Goal: Task Accomplishment & Management: Manage account settings

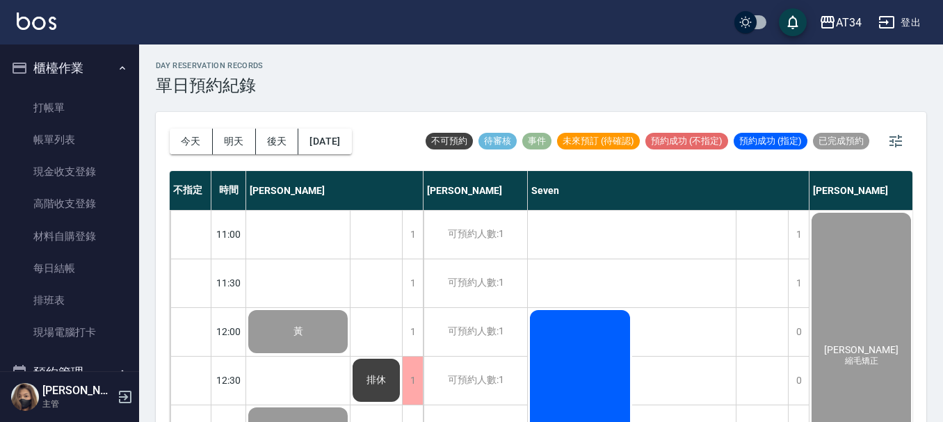
scroll to position [465, 248]
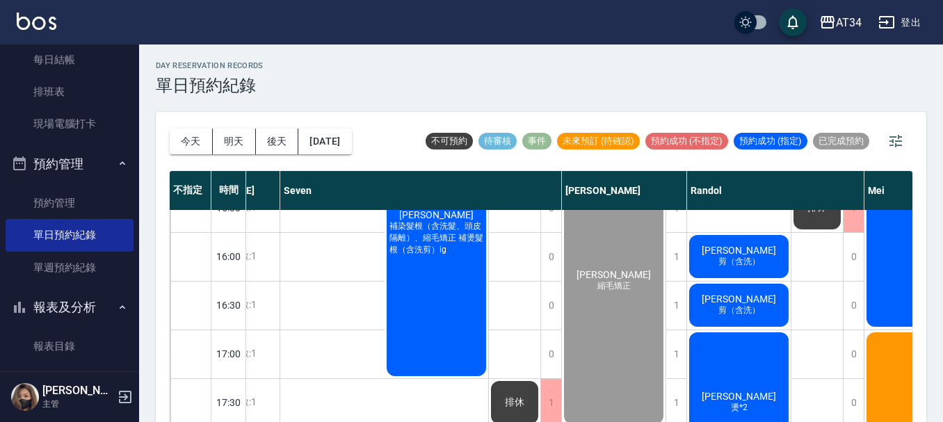
drag, startPoint x: 0, startPoint y: 0, endPoint x: 436, endPoint y: 81, distance: 443.6
click at [436, 81] on div "day Reservation records 單日預約紀錄" at bounding box center [541, 78] width 771 height 34
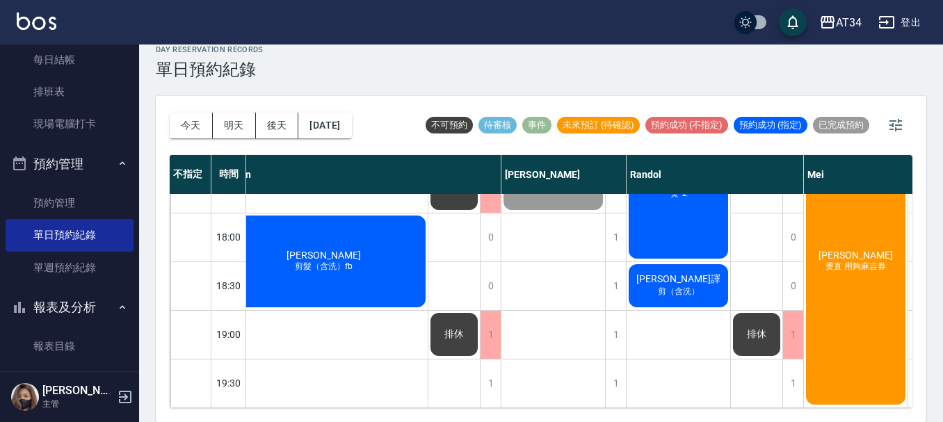
scroll to position [673, 445]
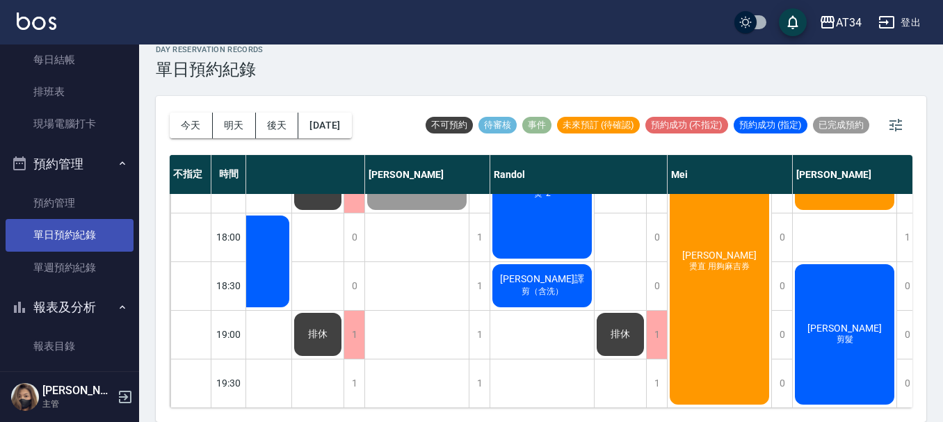
click at [106, 235] on link "單日預約紀錄" at bounding box center [70, 235] width 128 height 32
click at [0, 74] on nav "櫃檯作業 打帳單 帳單列表 現金收支登錄 高階收支登錄 材料自購登錄 每日結帳 排班表 現場電腦打卡 預約管理 預約管理 單日預約紀錄 單週預約紀錄 報表及分…" at bounding box center [69, 208] width 139 height 327
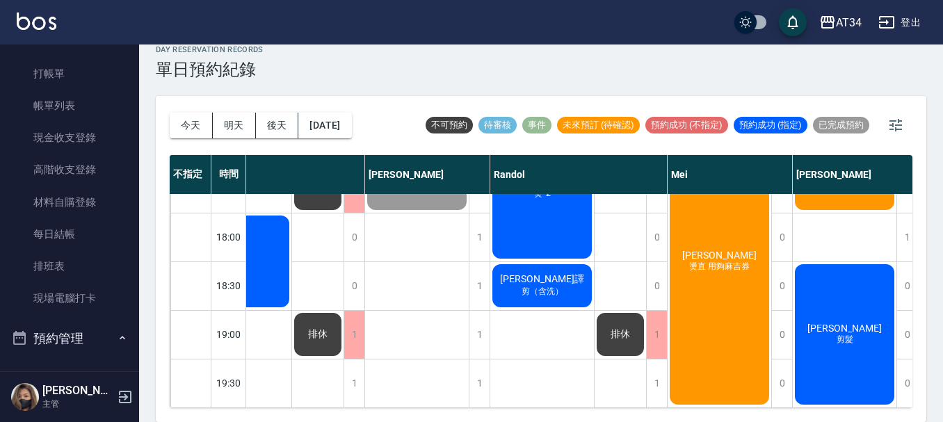
scroll to position [0, 0]
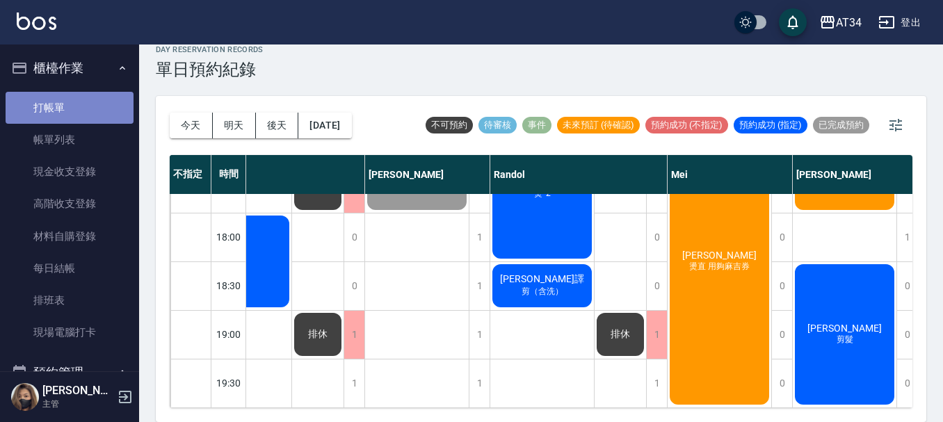
drag, startPoint x: 79, startPoint y: 104, endPoint x: 75, endPoint y: 98, distance: 7.5
click at [79, 104] on link "打帳單" at bounding box center [70, 108] width 128 height 32
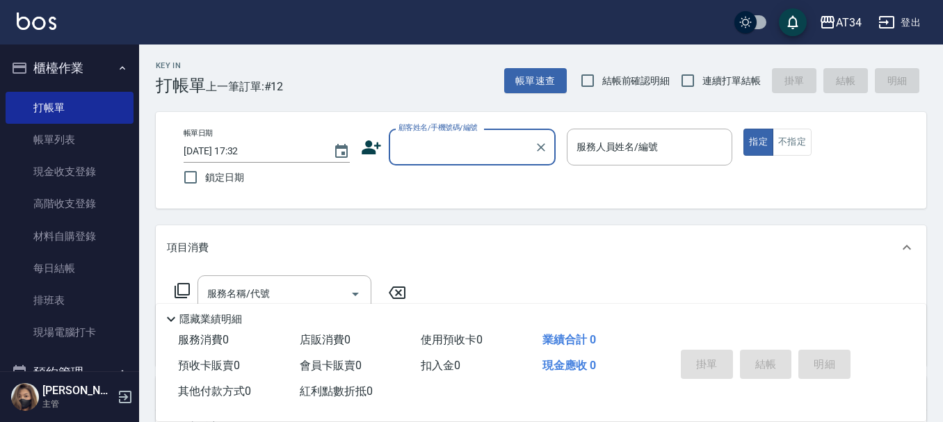
click at [371, 151] on icon at bounding box center [371, 148] width 19 height 14
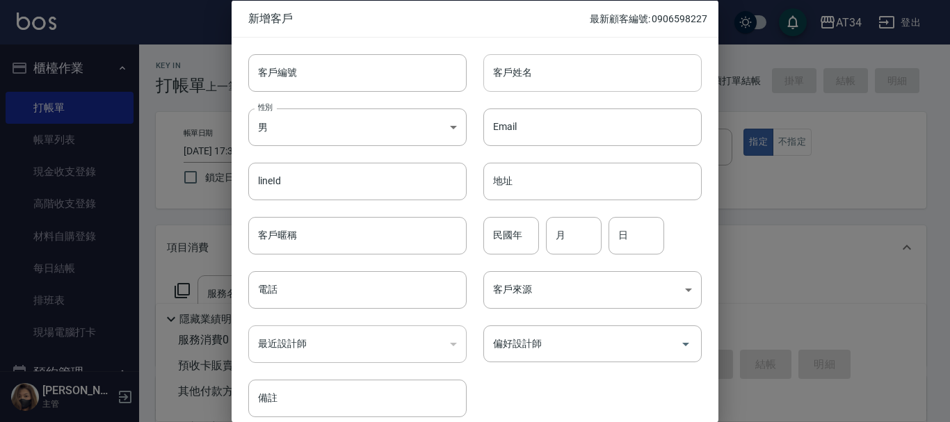
click at [548, 75] on input "客戶姓名" at bounding box center [593, 73] width 218 height 38
type input "0970211711"
click at [506, 237] on input "民國年" at bounding box center [512, 235] width 56 height 38
type input "79"
type input "1"
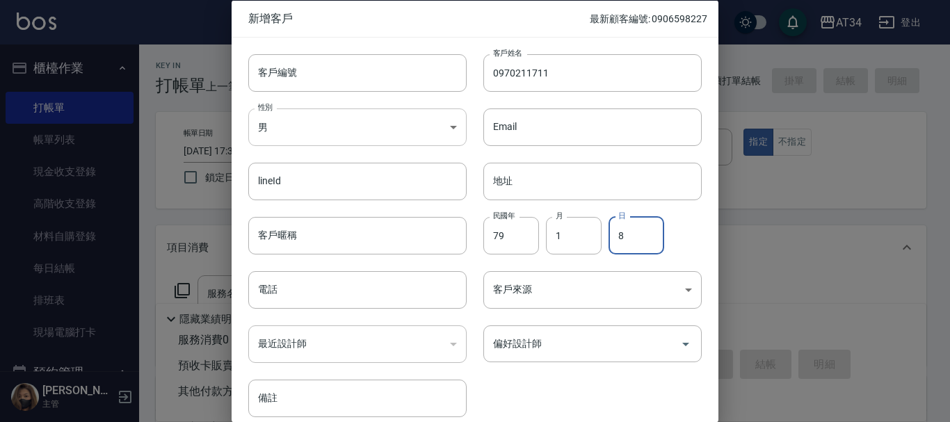
type input "8"
click at [391, 134] on body "AT34 登出 櫃檯作業 打帳單 帳單列表 現金收支登錄 高階收支登錄 材料自購登錄 每日結帳 排班表 現場電腦打卡 預約管理 預約管理 單日預約紀錄 單週預…" at bounding box center [475, 355] width 950 height 711
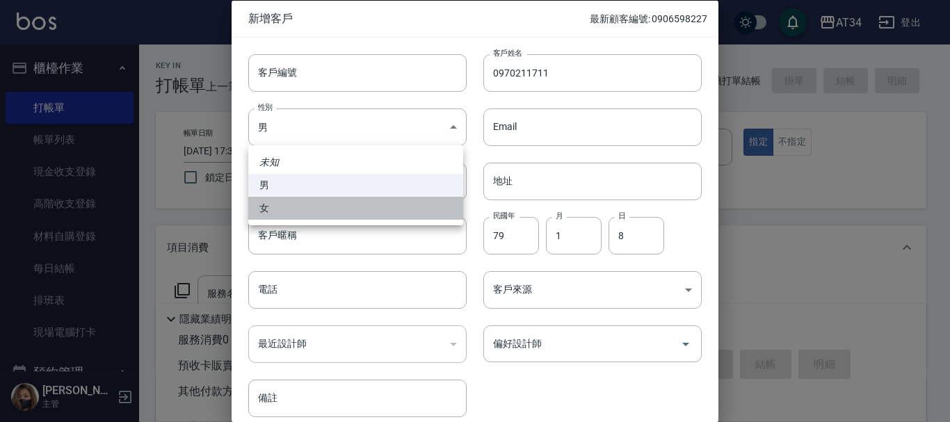
click at [335, 216] on li "女" at bounding box center [355, 208] width 215 height 23
type input "FEMALE"
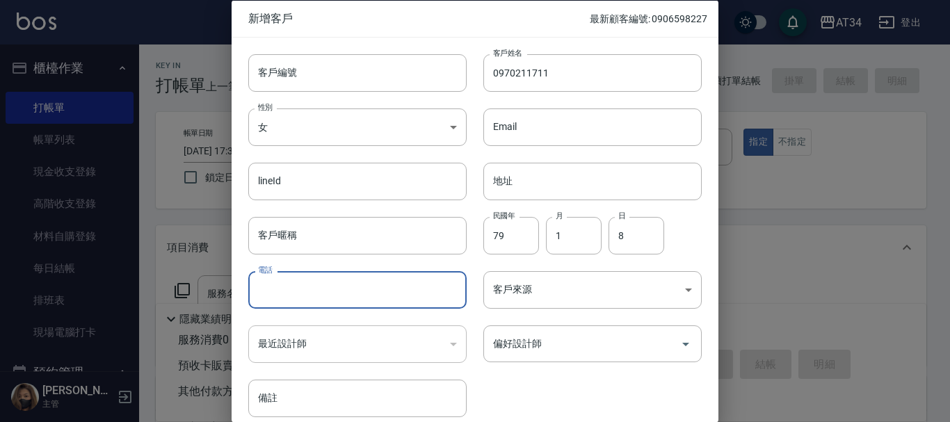
click at [308, 301] on input "電話" at bounding box center [357, 290] width 218 height 38
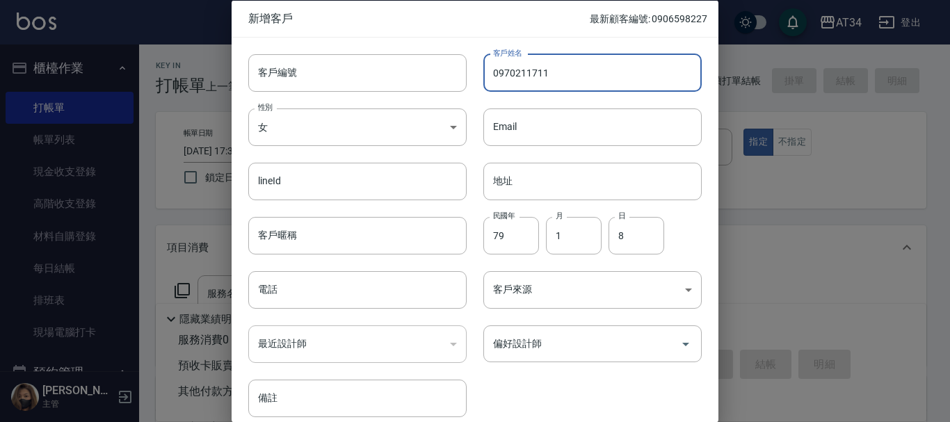
click at [588, 57] on input "0970211711" at bounding box center [593, 73] width 218 height 38
type input "0"
drag, startPoint x: 378, startPoint y: 295, endPoint x: 338, endPoint y: 305, distance: 41.5
click at [359, 376] on div "客戶編號 客戶編號 客戶姓名 客戶姓名 性別 女 FEMALE 性別 Email Email lineId lineId 地址 地址 客戶暱稱 客戶暱稱 民國…" at bounding box center [467, 227] width 470 height 381
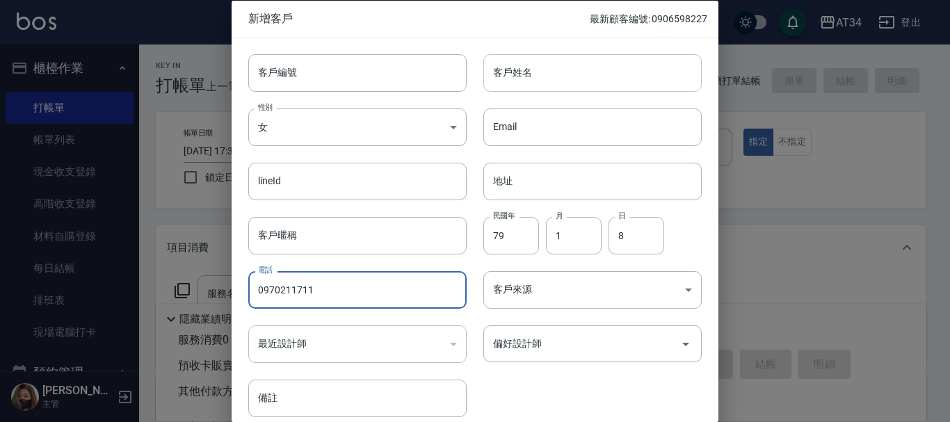
type input "0970211711"
click at [509, 83] on input "客戶姓名" at bounding box center [593, 73] width 218 height 38
click at [470, 55] on div "客戶姓名 客戶姓名" at bounding box center [584, 64] width 235 height 54
click at [496, 62] on div "客戶姓名 客戶姓名" at bounding box center [593, 73] width 218 height 38
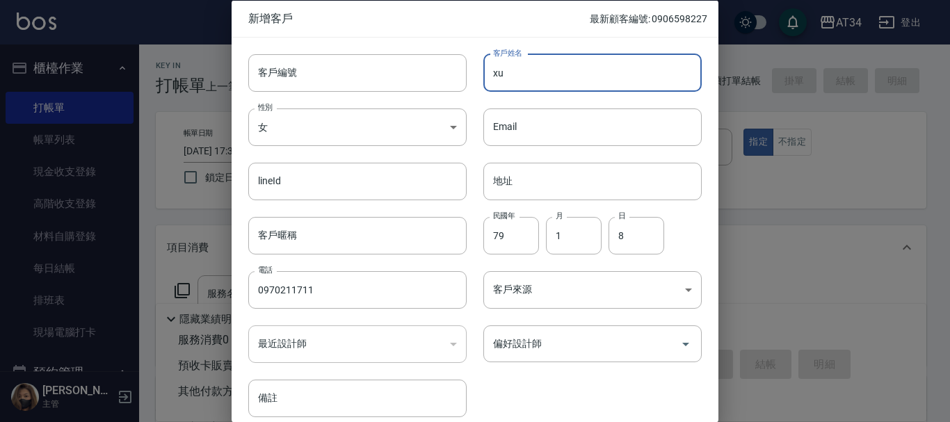
type input "x"
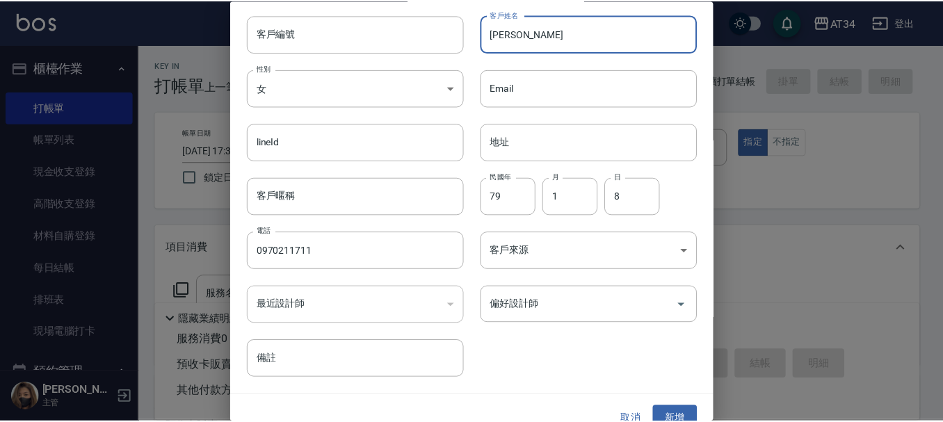
scroll to position [60, 0]
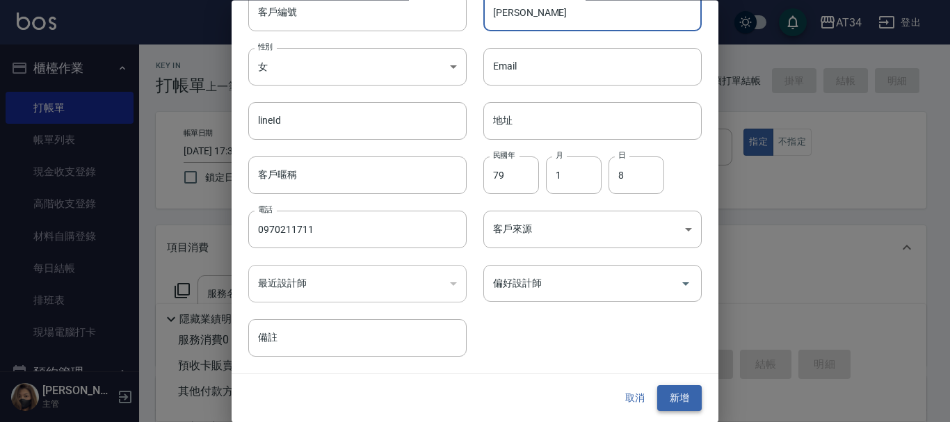
type input "[PERSON_NAME]"
click at [676, 396] on button "新增" at bounding box center [679, 399] width 45 height 26
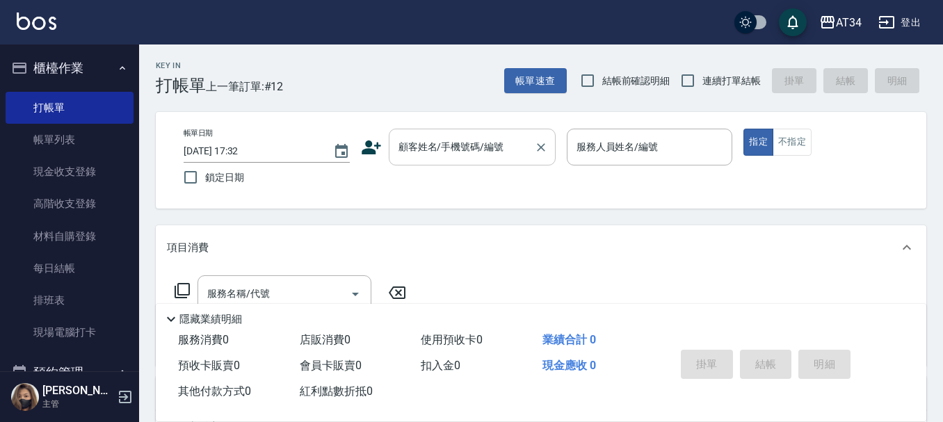
click at [518, 137] on input "顧客姓名/手機號碼/編號" at bounding box center [462, 147] width 134 height 24
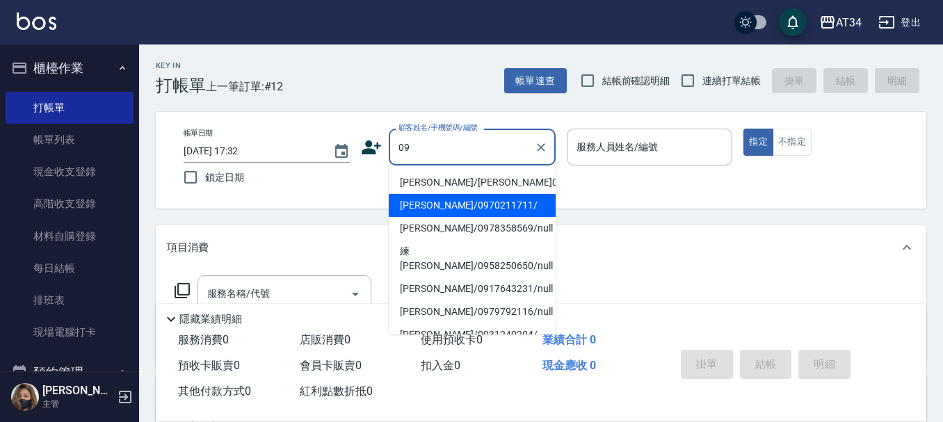
click at [464, 212] on li "李宛霖/0970211711/" at bounding box center [472, 205] width 167 height 23
type input "李宛霖/0970211711/"
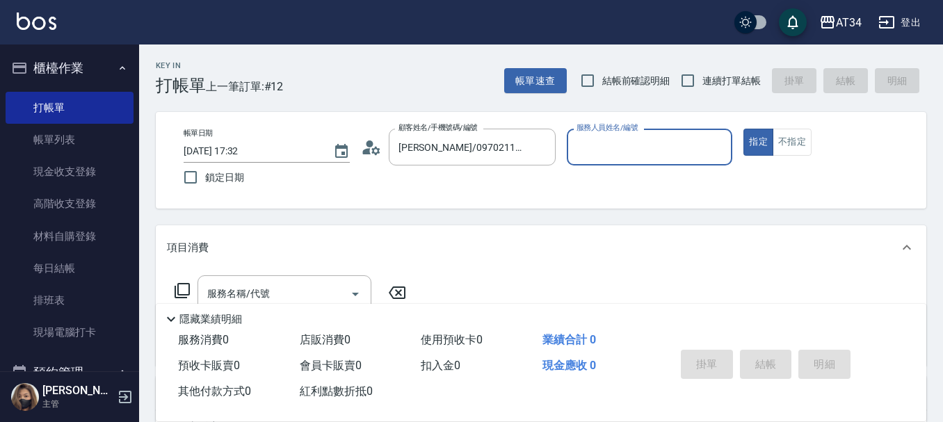
click at [591, 154] on input "服務人員姓名/編號" at bounding box center [650, 147] width 154 height 24
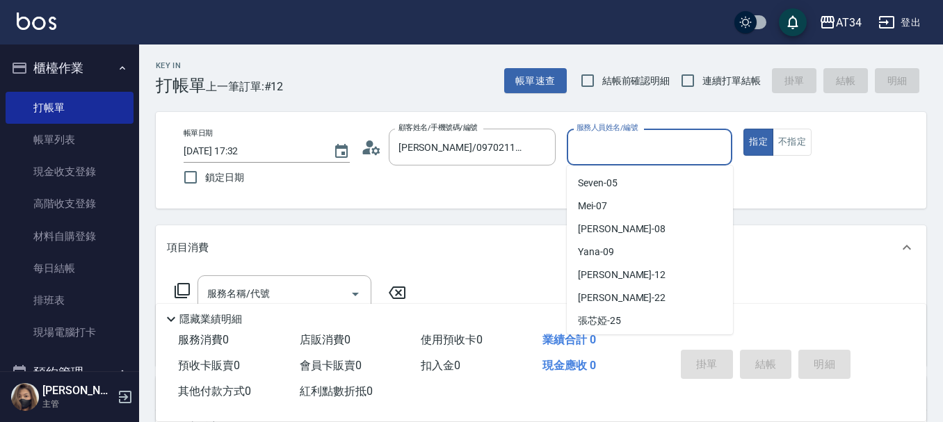
scroll to position [139, 0]
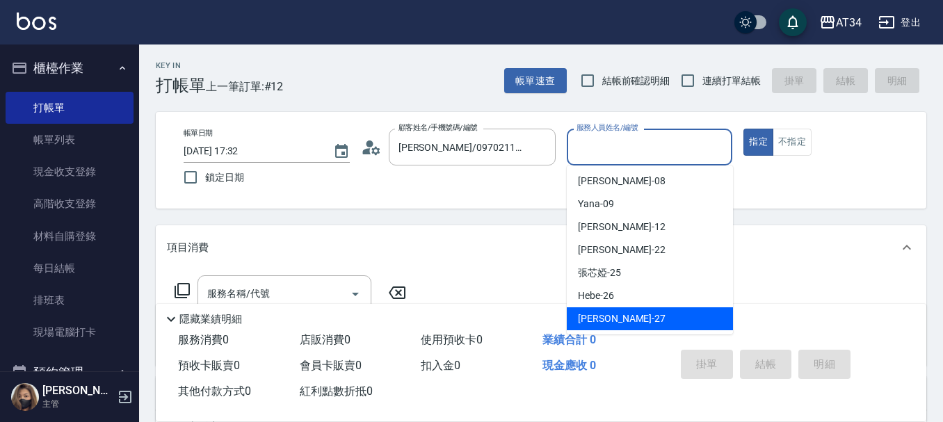
click at [595, 320] on span "annie -27" at bounding box center [622, 319] width 88 height 15
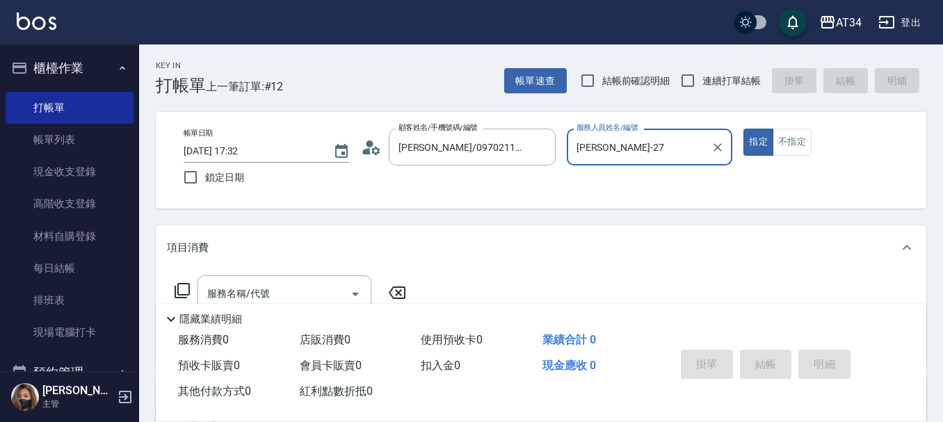
type input "annie-27"
click at [810, 142] on button "不指定" at bounding box center [792, 142] width 39 height 27
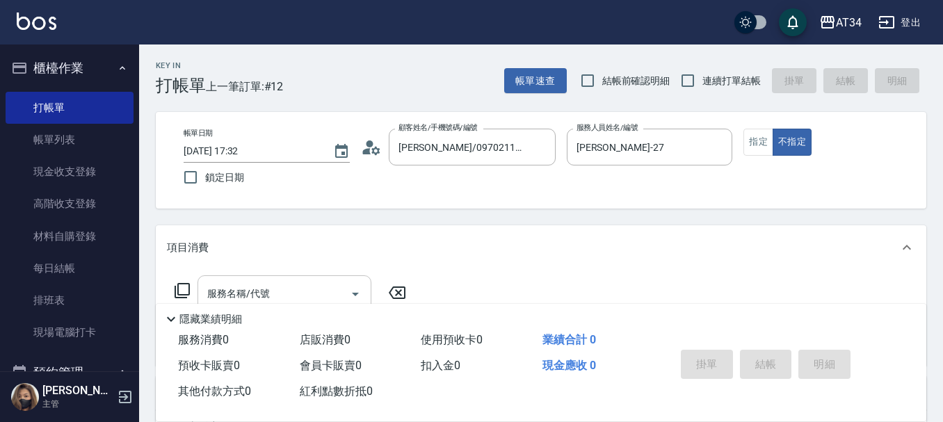
click at [308, 289] on input "服務名稱/代號" at bounding box center [274, 294] width 141 height 24
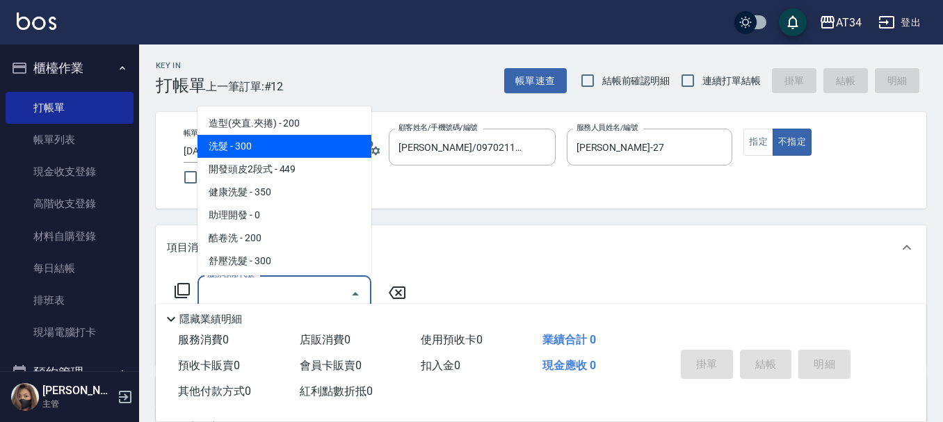
click at [282, 135] on span "洗髮 - 300" at bounding box center [285, 146] width 174 height 23
type input "洗髮(201)"
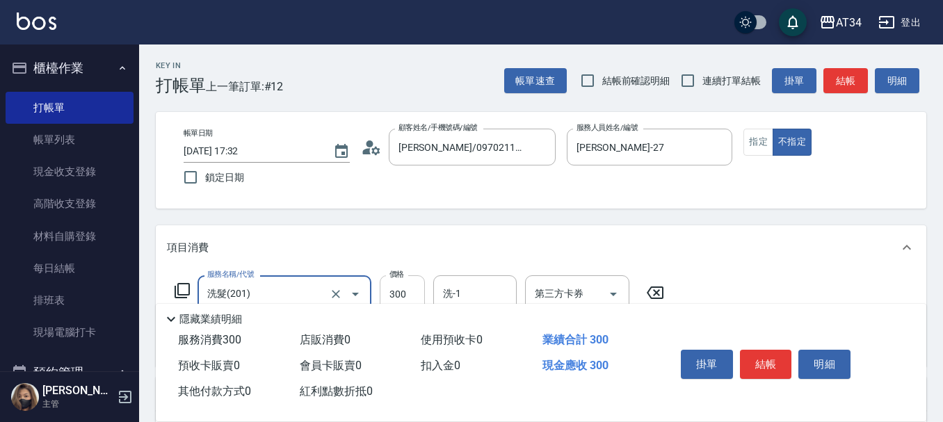
click at [388, 280] on input "300" at bounding box center [402, 295] width 45 height 38
type input "0"
type input "45"
type input "40"
type input "450"
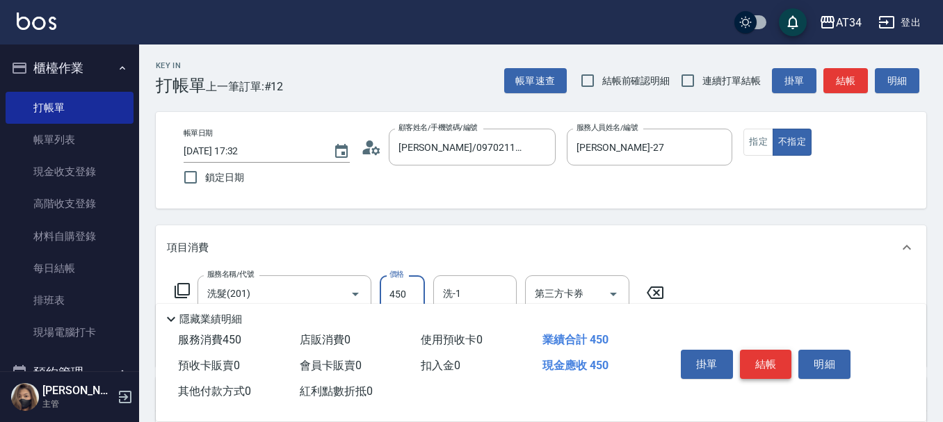
click at [777, 356] on button "結帳" at bounding box center [766, 364] width 52 height 29
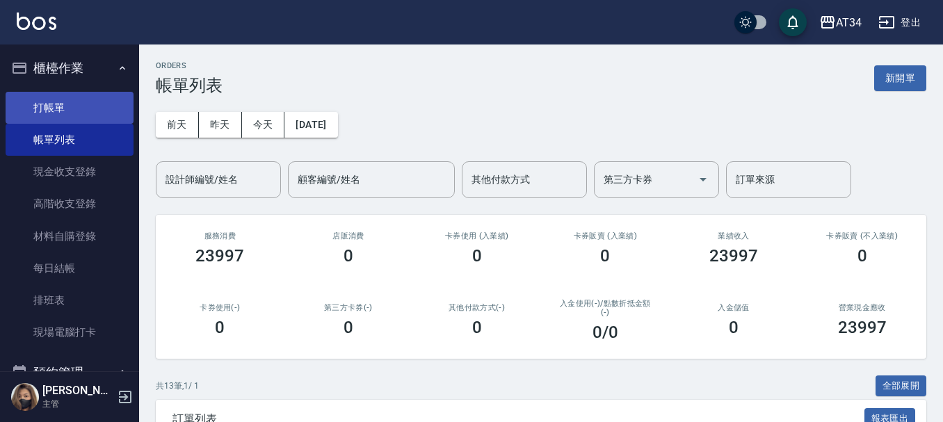
click at [92, 93] on link "打帳單" at bounding box center [70, 108] width 128 height 32
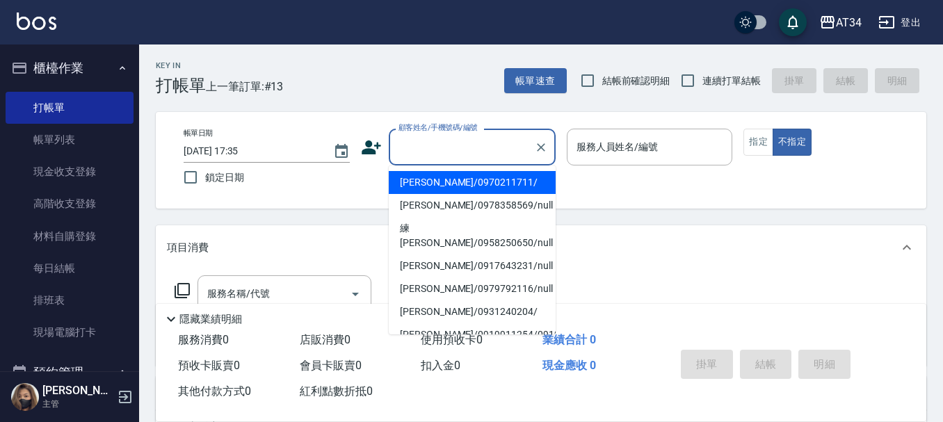
click at [420, 159] on input "顧客姓名/手機號碼/編號" at bounding box center [462, 147] width 134 height 24
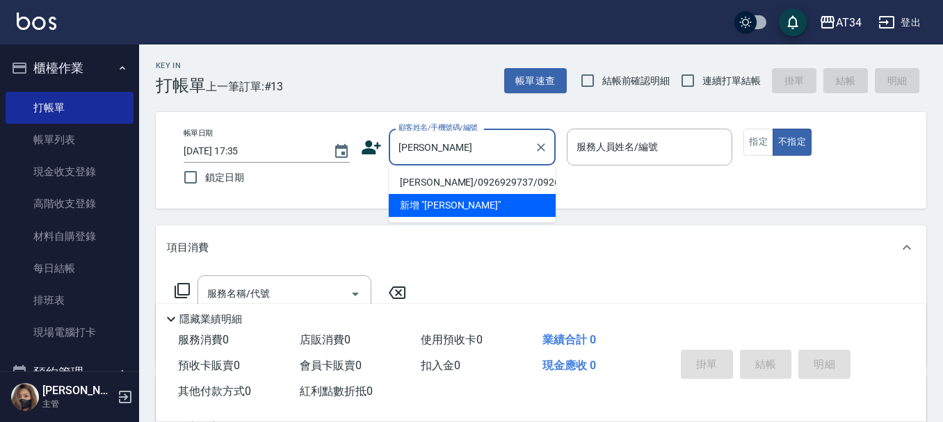
click at [431, 177] on li "謝捷婷/0926929737/0926929737" at bounding box center [472, 182] width 167 height 23
type input "謝捷婷/0926929737/0926929737"
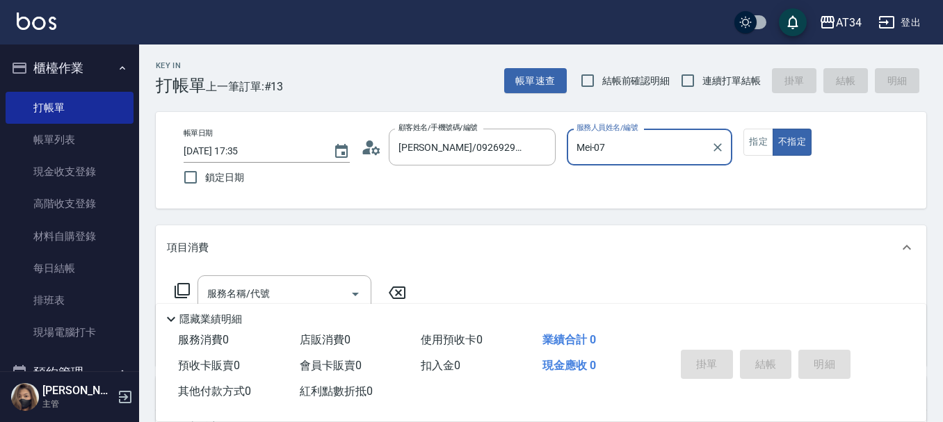
type input "Mei-07"
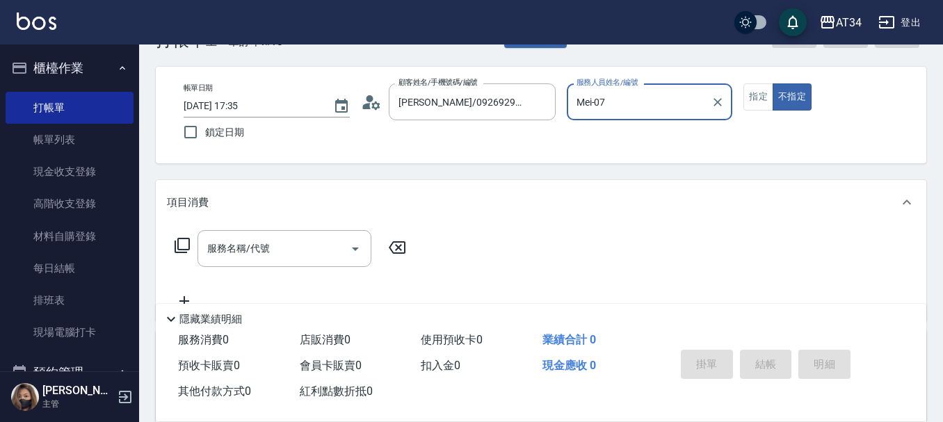
scroll to position [70, 0]
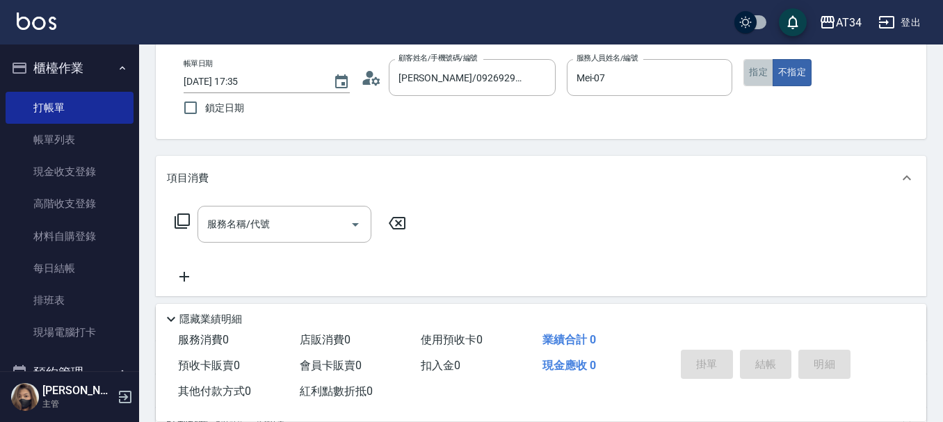
click at [749, 74] on button "指定" at bounding box center [759, 72] width 30 height 27
click at [298, 221] on input "服務名稱/代號" at bounding box center [274, 224] width 141 height 24
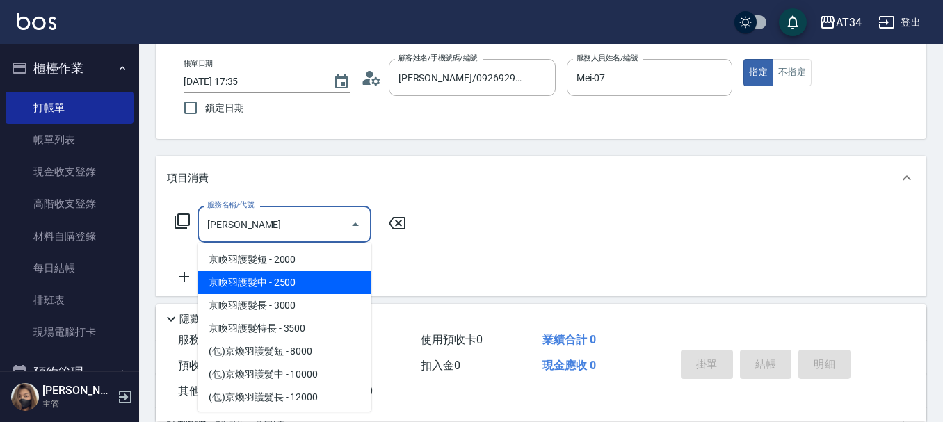
click at [322, 280] on span "京喚羽護髮中 - 2500" at bounding box center [285, 282] width 174 height 23
type input "京喚羽護髮中(630)"
type input "250"
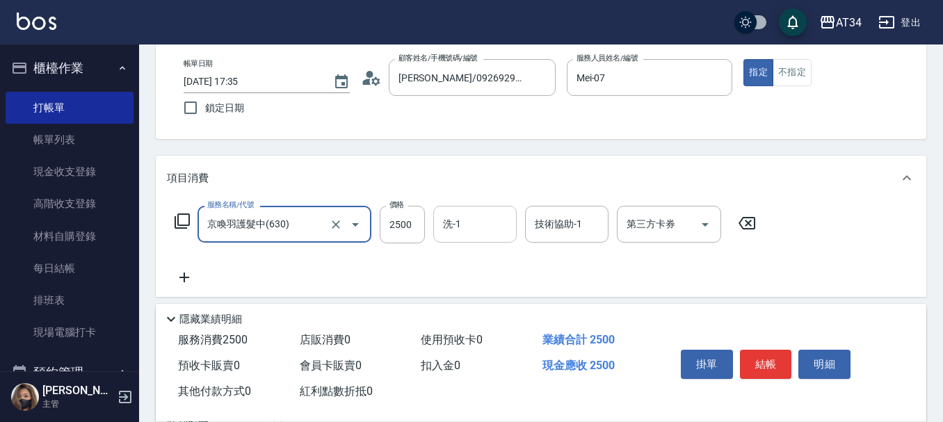
type input "京喚羽護髮中(630)"
click at [475, 226] on input "洗-1" at bounding box center [475, 224] width 71 height 24
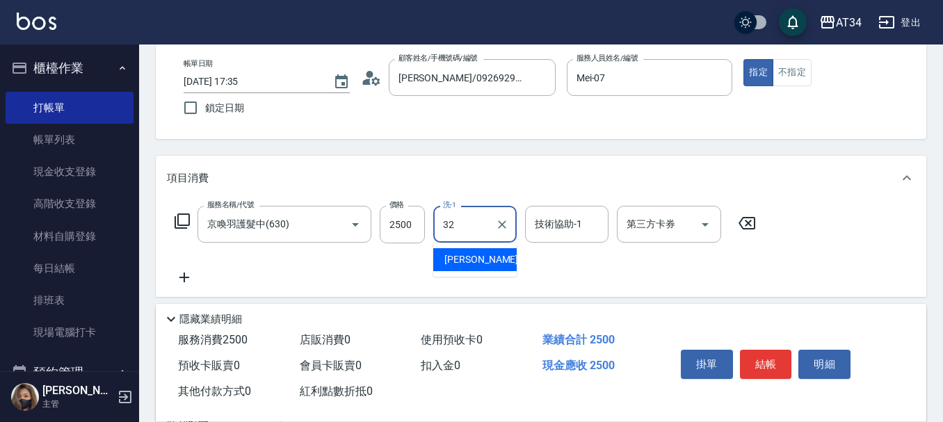
type input "阿源-32"
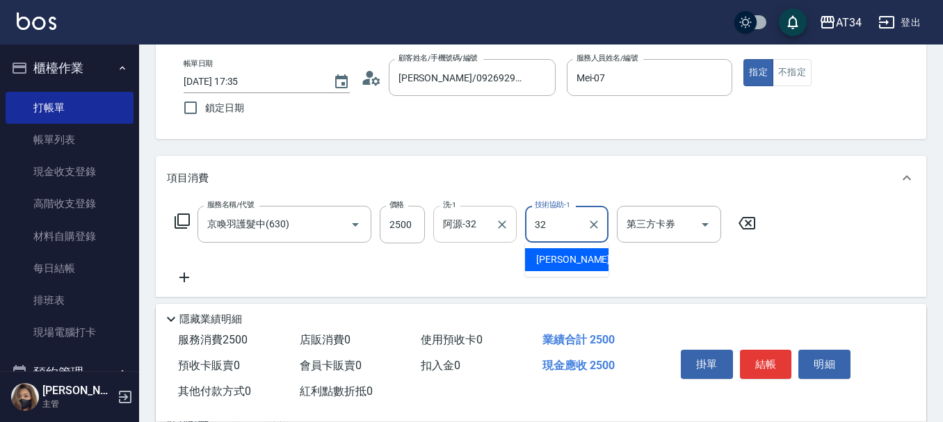
type input "阿源-32"
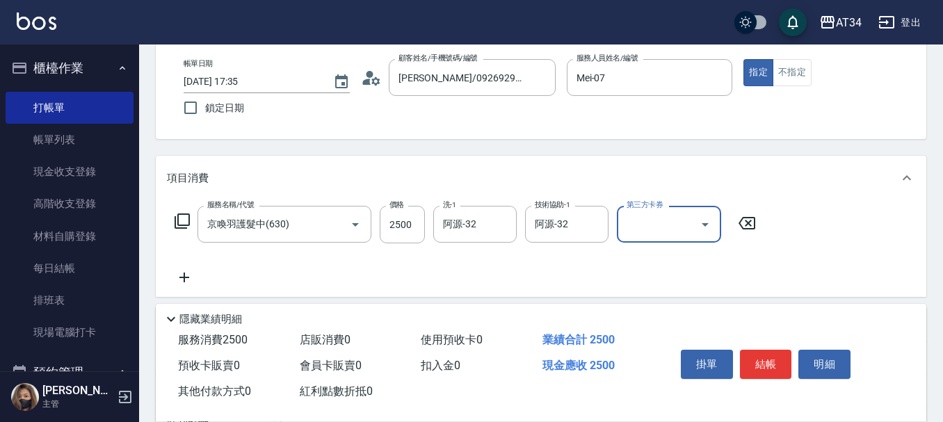
scroll to position [139, 0]
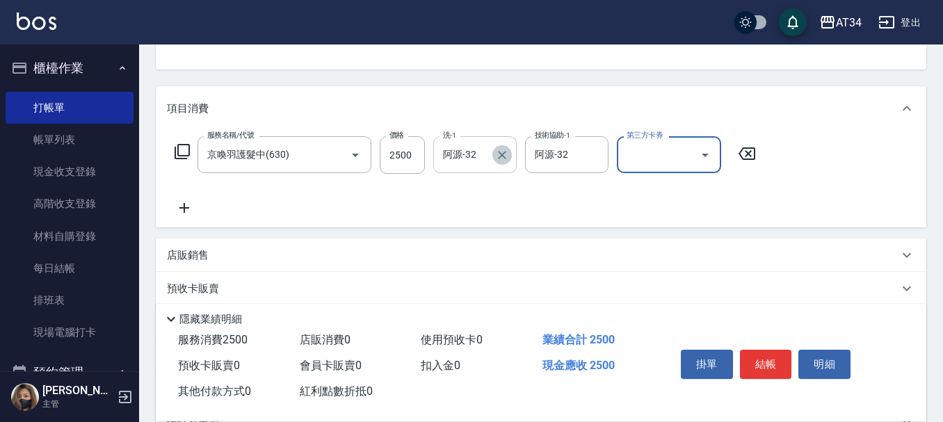
click at [508, 158] on icon "Clear" at bounding box center [502, 155] width 14 height 14
click at [185, 210] on icon at bounding box center [184, 208] width 10 height 10
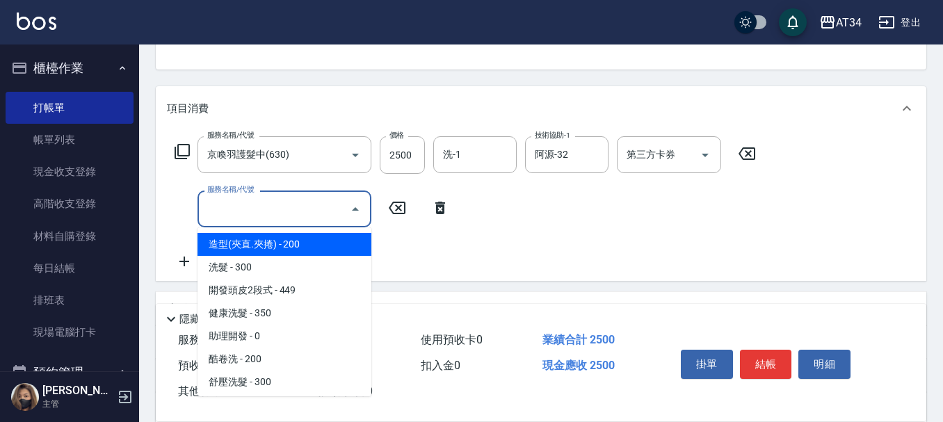
click at [219, 214] on input "服務名稱/代號" at bounding box center [274, 209] width 141 height 24
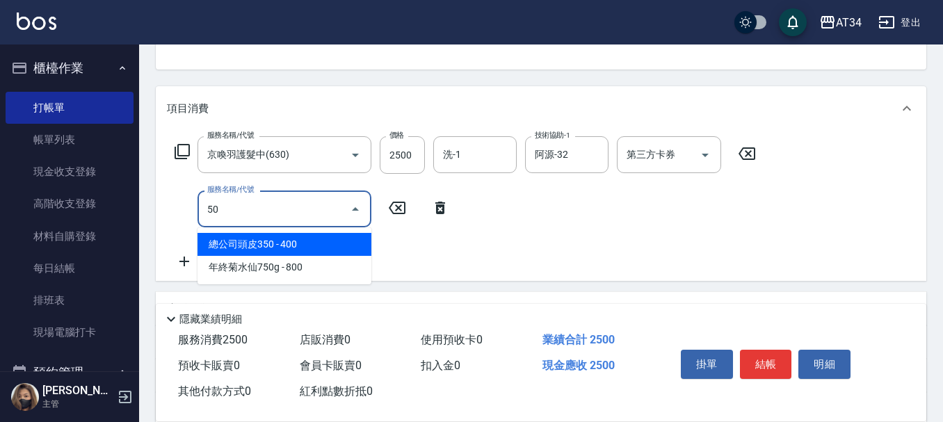
type input "501"
type input "350"
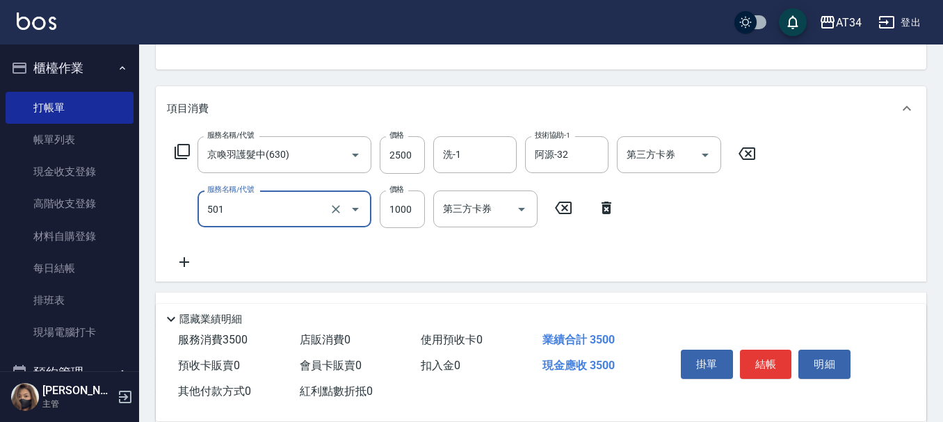
type input "染髮(501)"
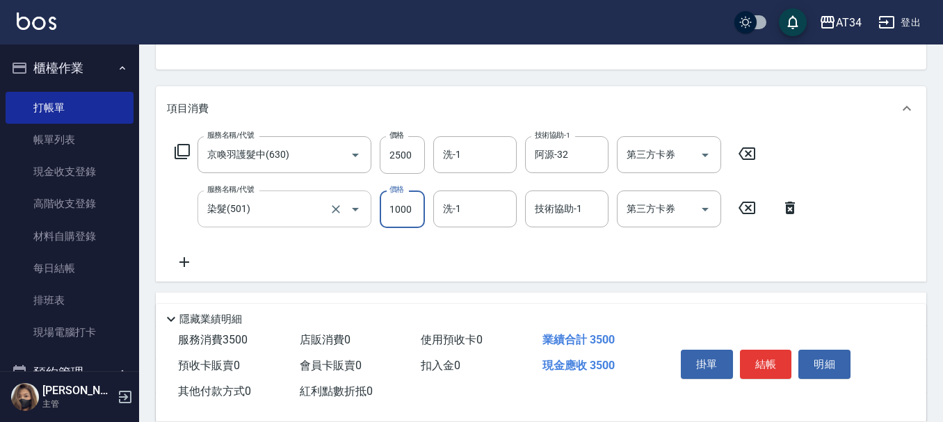
type input "3"
type input "250"
type input "300"
type input "250"
type input "350"
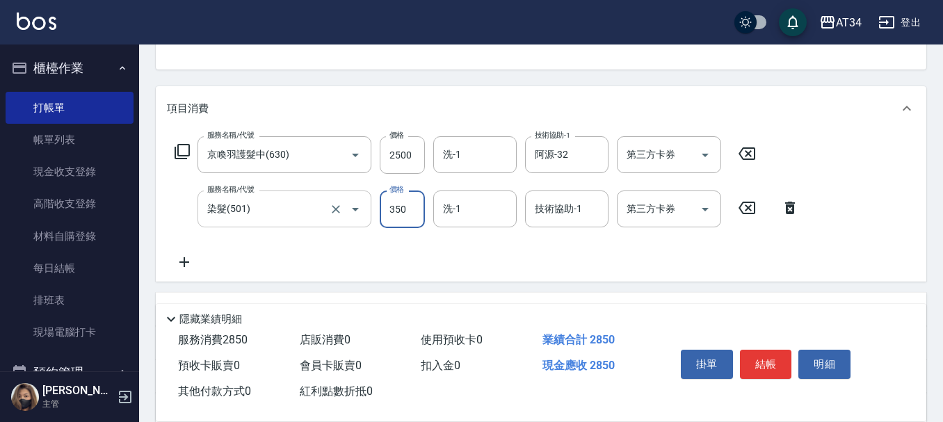
type input "600"
type input "3500"
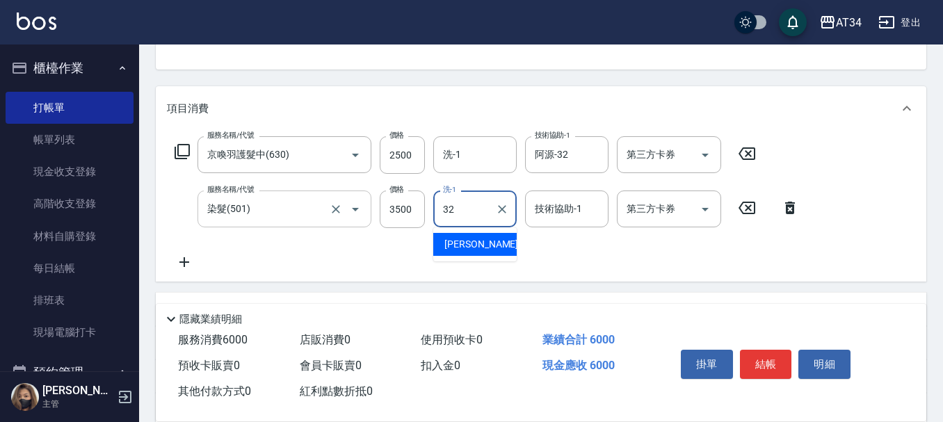
type input "阿源-32"
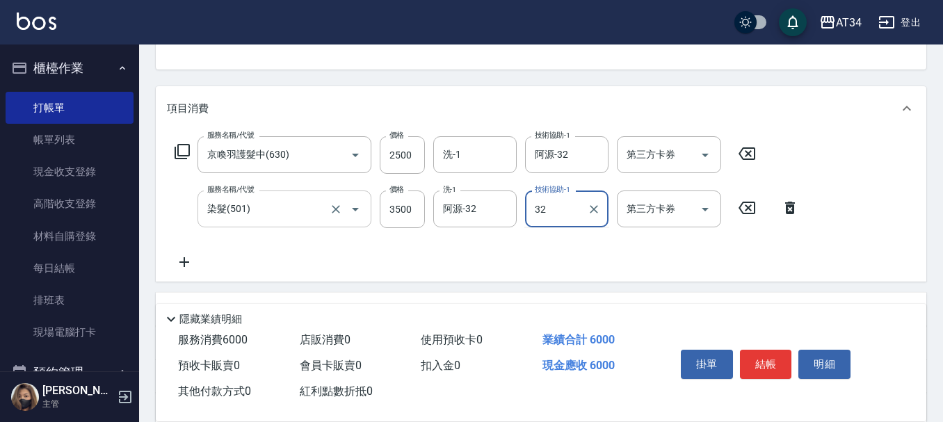
type input "阿源-32"
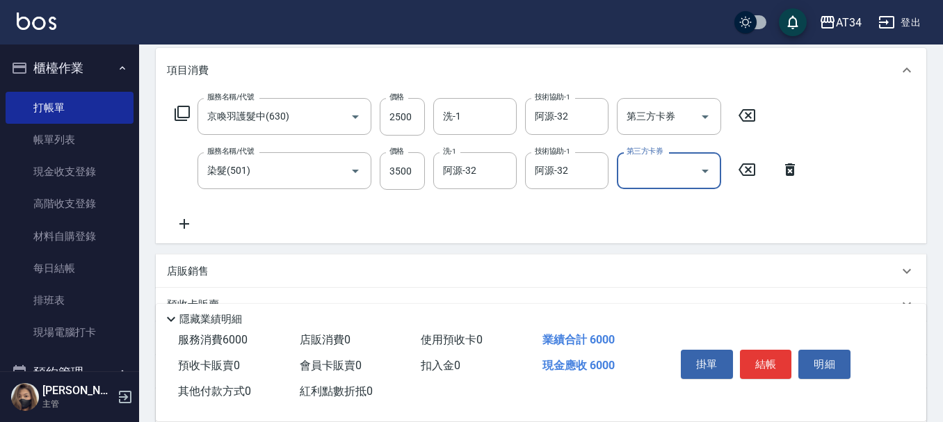
scroll to position [209, 0]
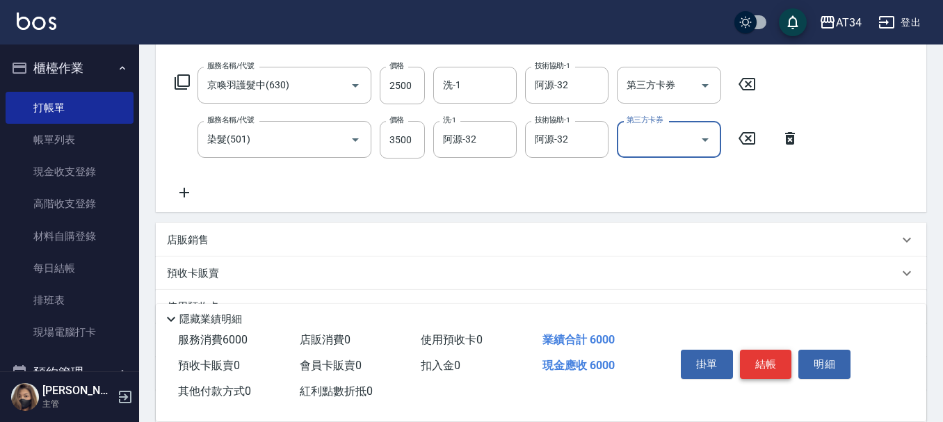
click at [782, 364] on button "結帳" at bounding box center [766, 364] width 52 height 29
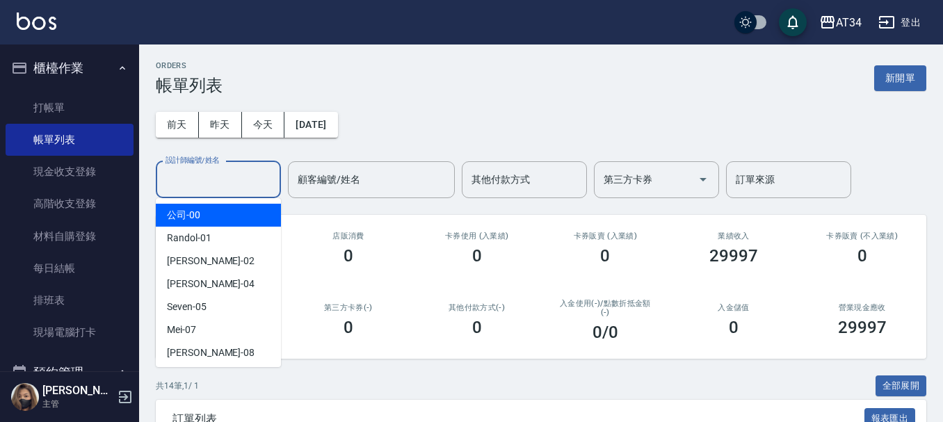
click at [221, 167] on div "設計師編號/姓名 設計師編號/姓名" at bounding box center [218, 179] width 125 height 37
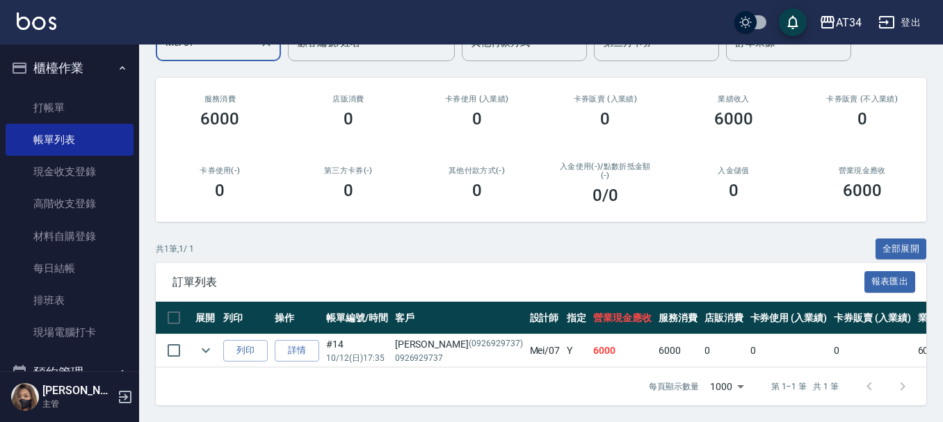
scroll to position [147, 0]
type input "Mei-07"
click at [308, 342] on link "詳情" at bounding box center [297, 351] width 45 height 22
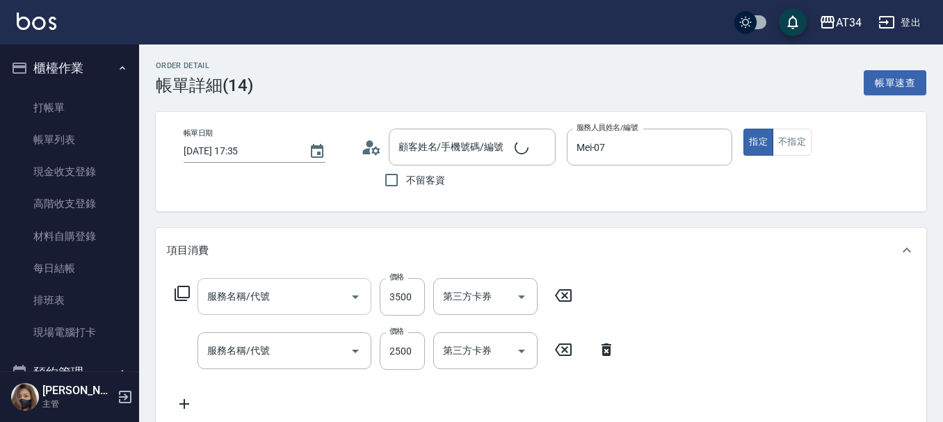
type input "Mei-07"
type input "600"
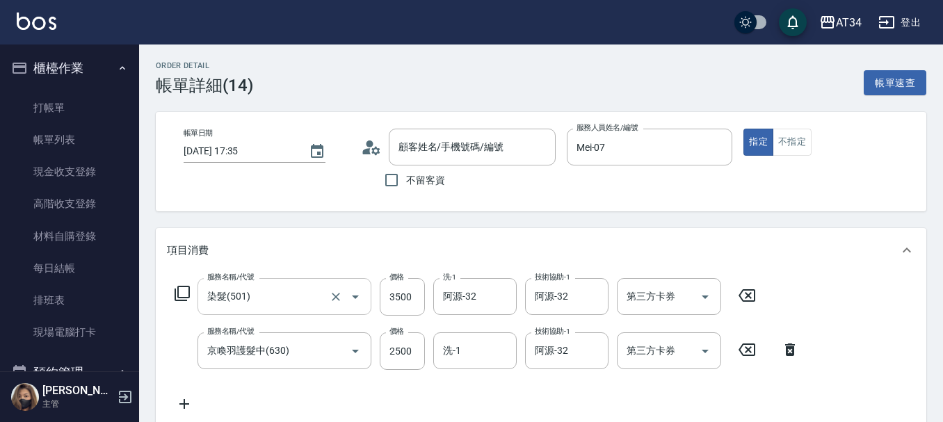
type input "染髮(501)"
type input "京喚羽護髮中(630)"
type input "謝捷婷/0926929737/0926929737"
click at [398, 356] on input "2500" at bounding box center [402, 352] width 45 height 38
click at [398, 310] on input "3500" at bounding box center [402, 297] width 45 height 38
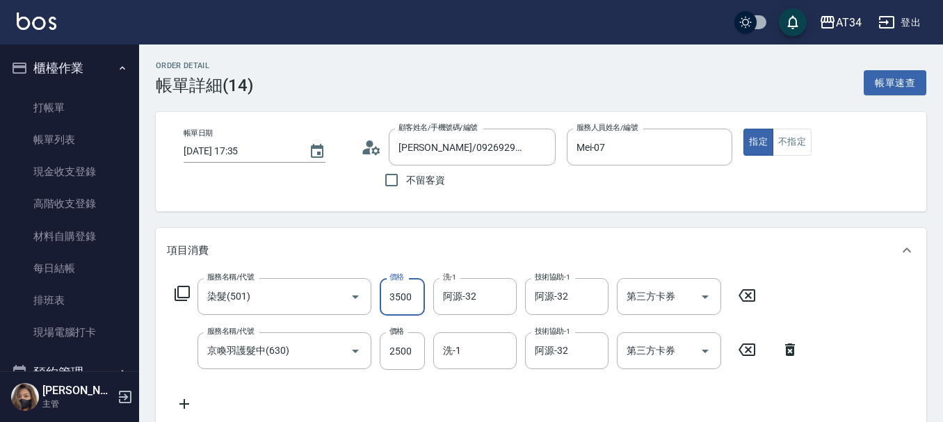
type input "250"
type input "36"
type input "280"
type input "360"
type input "610"
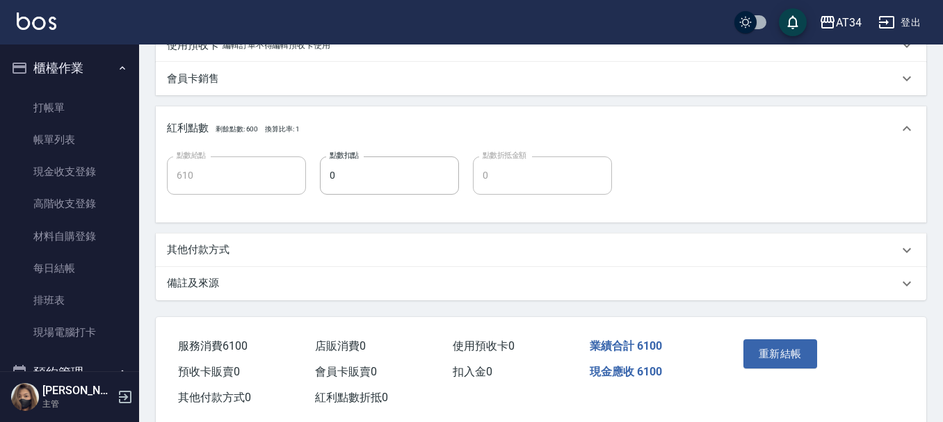
scroll to position [502, 0]
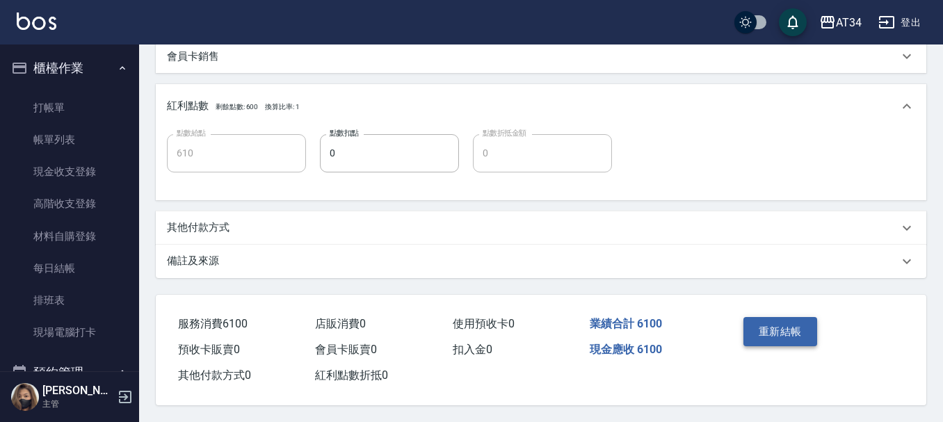
type input "3600"
click at [769, 333] on button "重新結帳" at bounding box center [781, 331] width 74 height 29
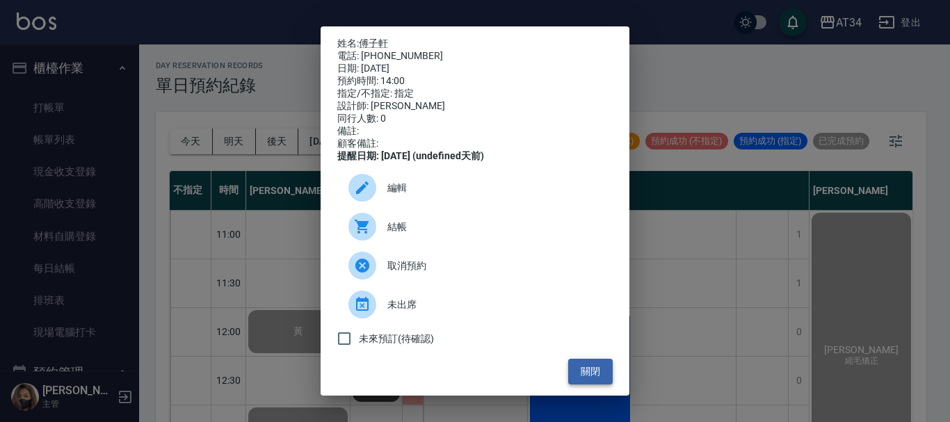
scroll to position [139, 0]
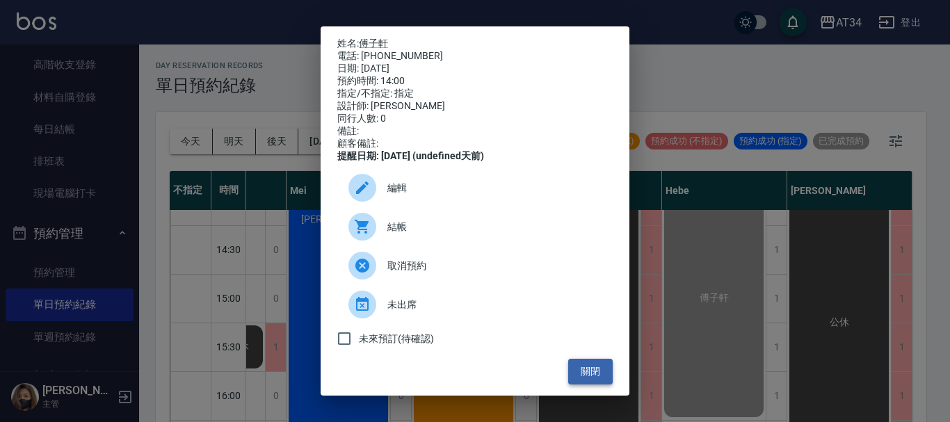
click at [584, 385] on button "關閉" at bounding box center [590, 372] width 45 height 26
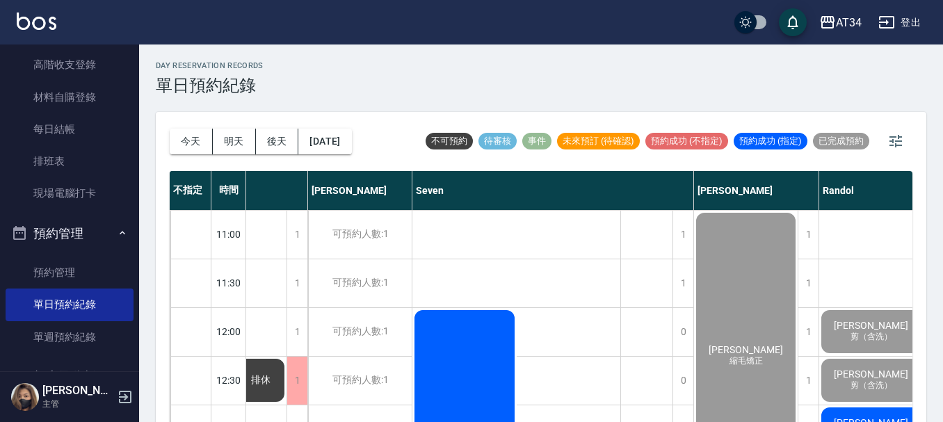
scroll to position [70, 115]
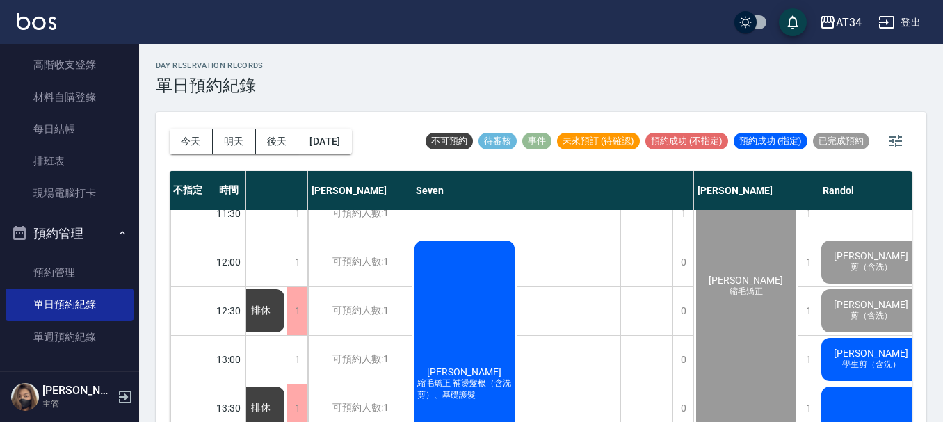
click at [490, 342] on div "李嘉純 縮毛矯正 補燙髮根（含洗剪）、基礎護髮" at bounding box center [465, 384] width 104 height 291
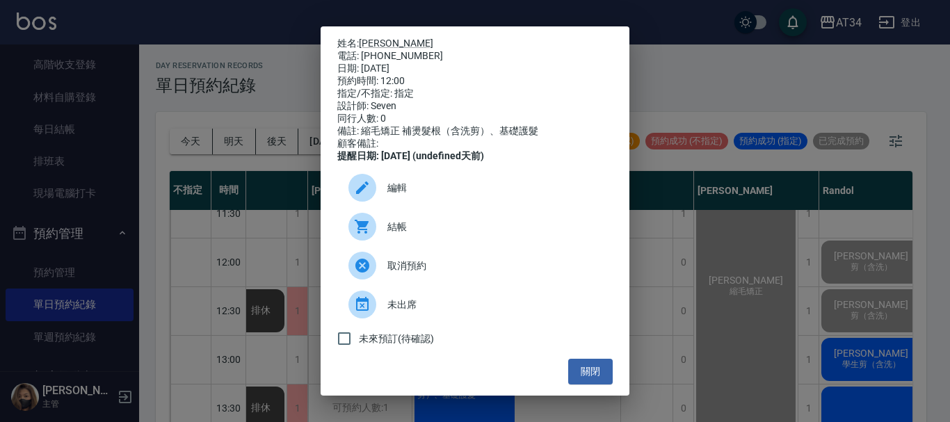
click at [424, 246] on div "結帳" at bounding box center [475, 226] width 276 height 39
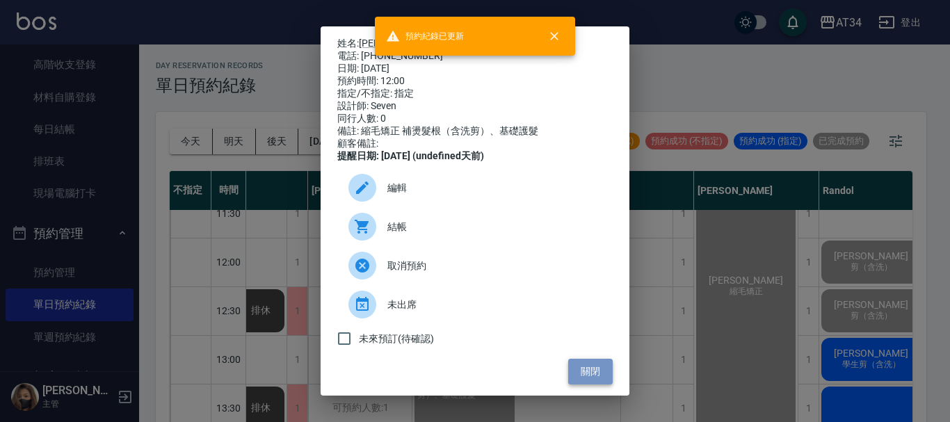
click at [597, 376] on button "關閉" at bounding box center [590, 372] width 45 height 26
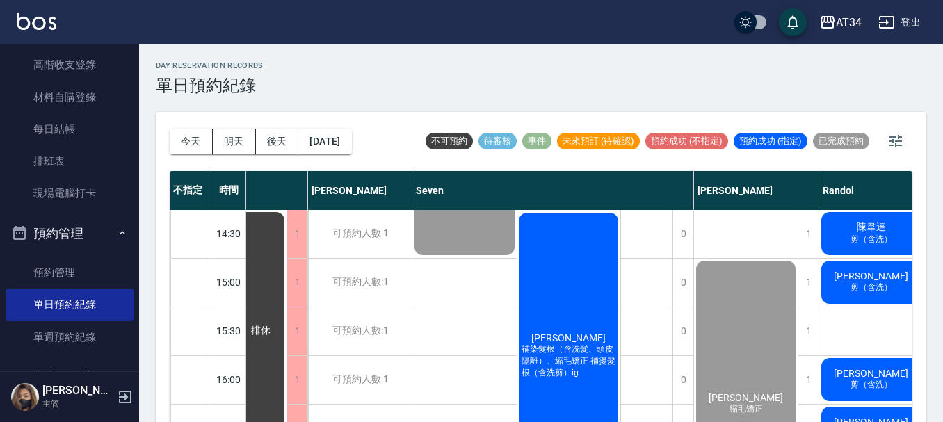
scroll to position [348, 115]
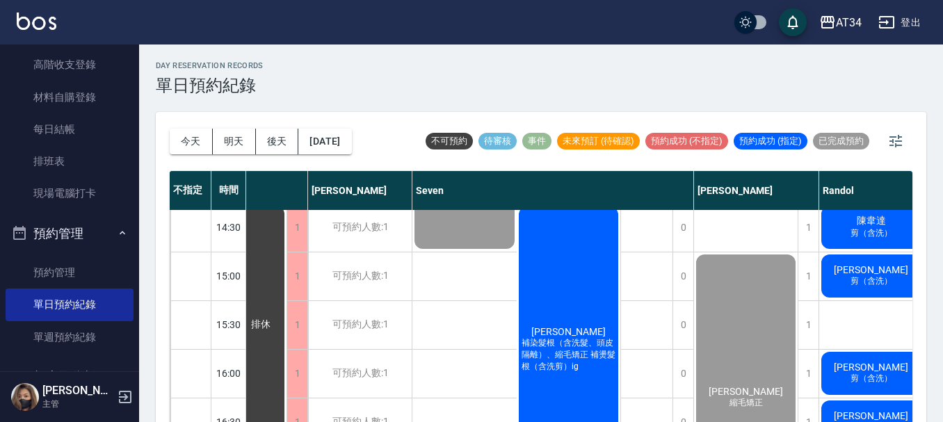
click at [566, 304] on div "楊雅梅 補染髮根（含洗髮、頭皮隔離）、縮毛矯正 補燙髮根（含洗剪）ig" at bounding box center [569, 350] width 104 height 291
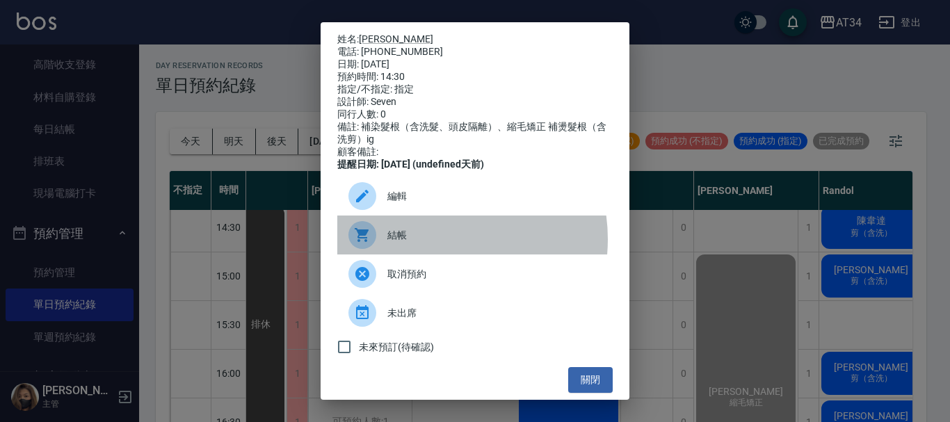
click at [431, 243] on span "結帳" at bounding box center [495, 235] width 214 height 15
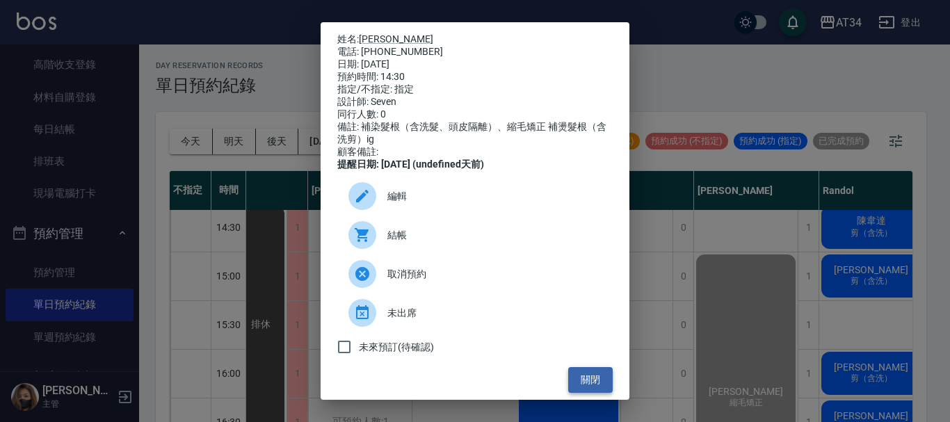
click at [584, 391] on button "關閉" at bounding box center [590, 380] width 45 height 26
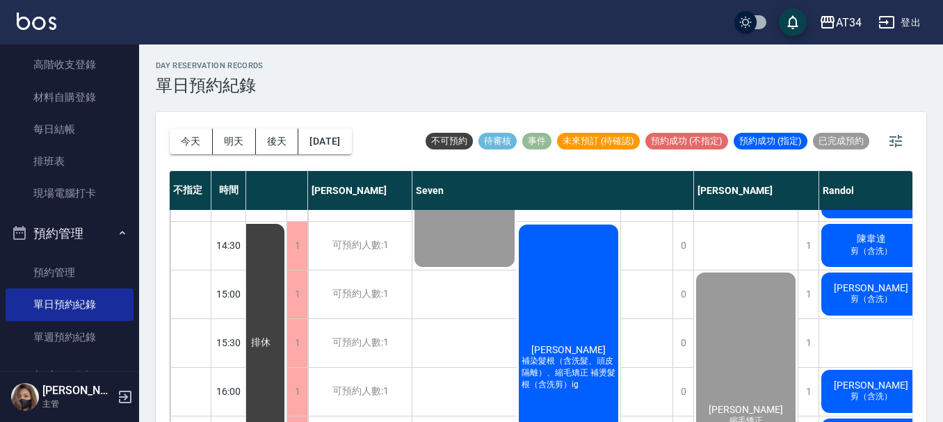
scroll to position [326, 115]
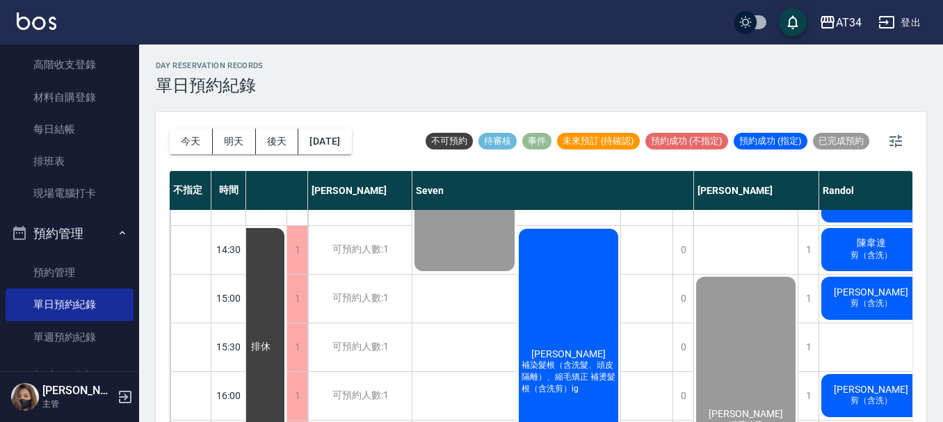
click at [607, 361] on span "補染髮根（含洗髮、頭皮隔離）、縮毛矯正 補燙髮根（含洗剪）ig" at bounding box center [569, 377] width 100 height 35
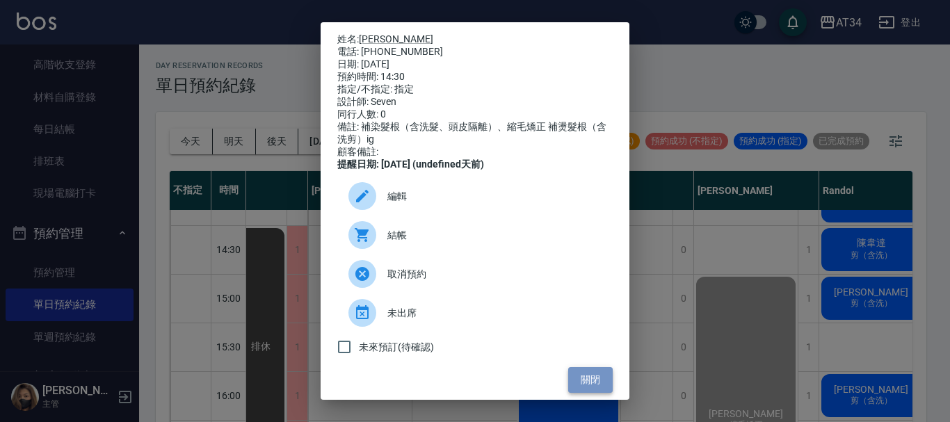
click at [577, 388] on button "關閉" at bounding box center [590, 380] width 45 height 26
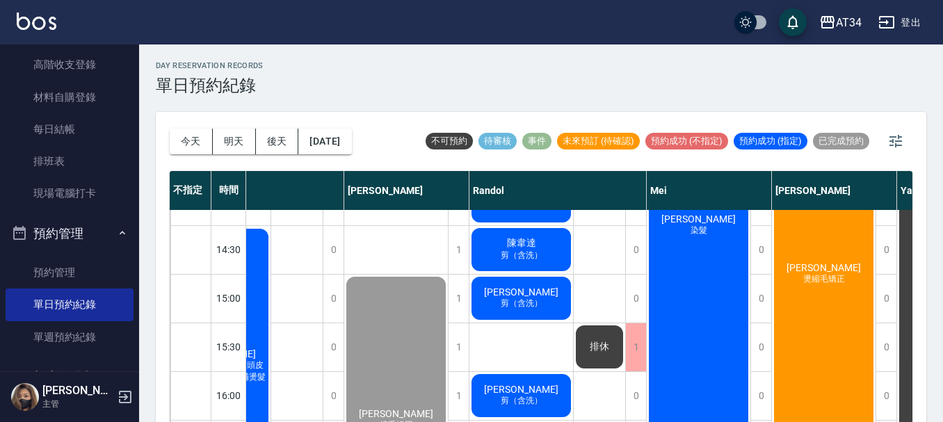
scroll to position [326, 481]
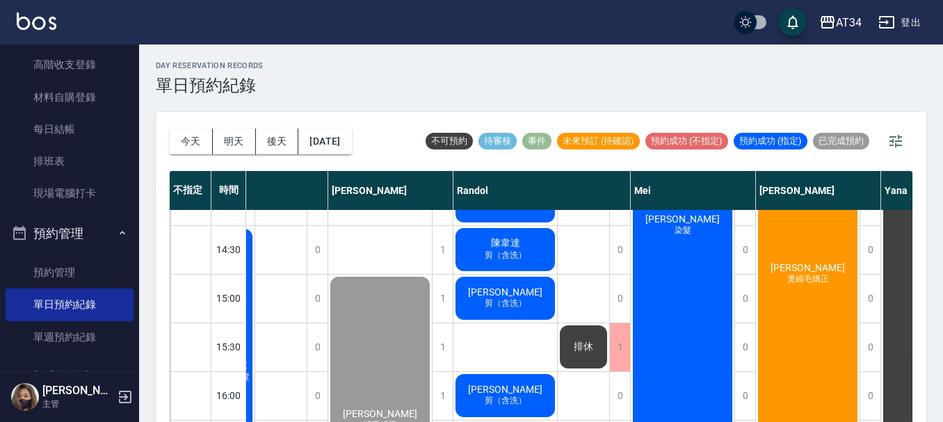
click at [793, 329] on div "陳姒萱 燙縮毛矯正" at bounding box center [808, 274] width 104 height 583
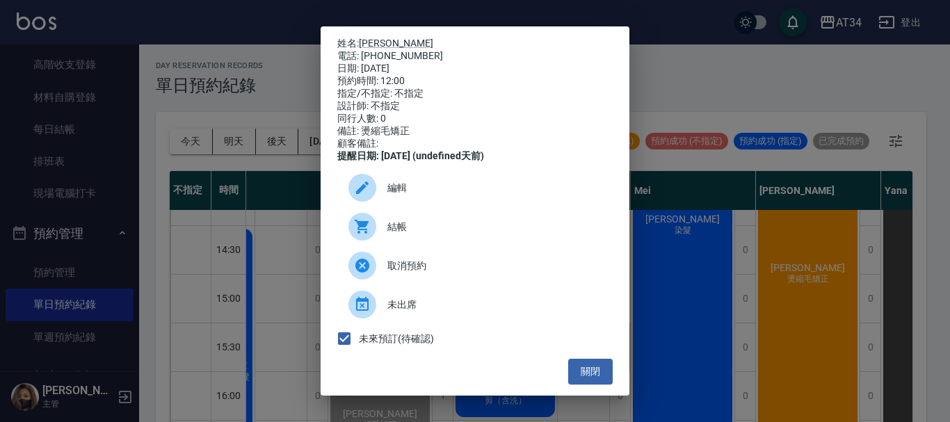
click at [488, 246] on div "結帳" at bounding box center [475, 226] width 276 height 39
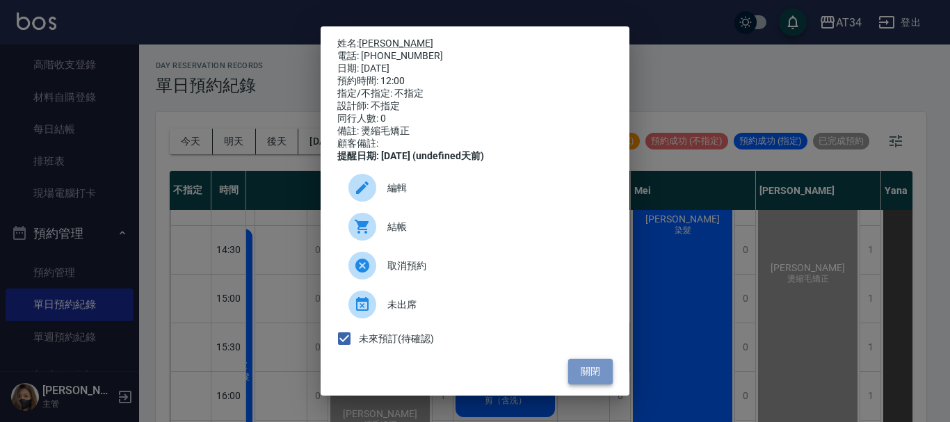
click at [587, 379] on button "關閉" at bounding box center [590, 372] width 45 height 26
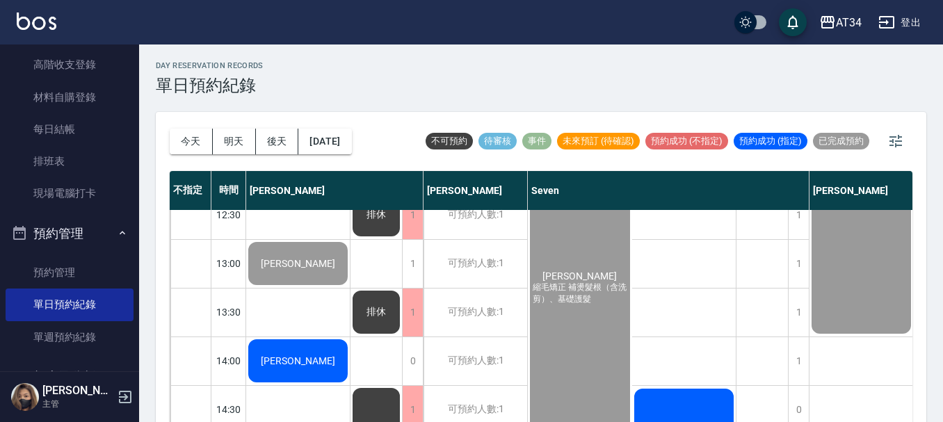
scroll to position [186, 0]
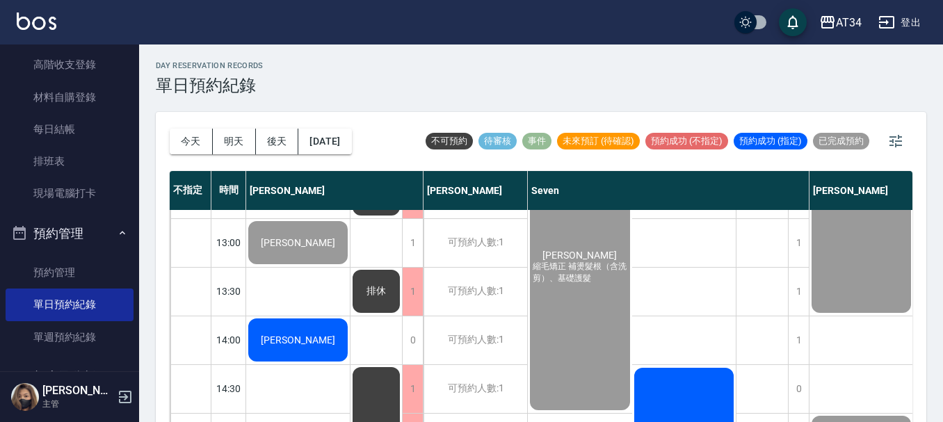
click at [296, 337] on span "葉欣璃" at bounding box center [298, 340] width 80 height 11
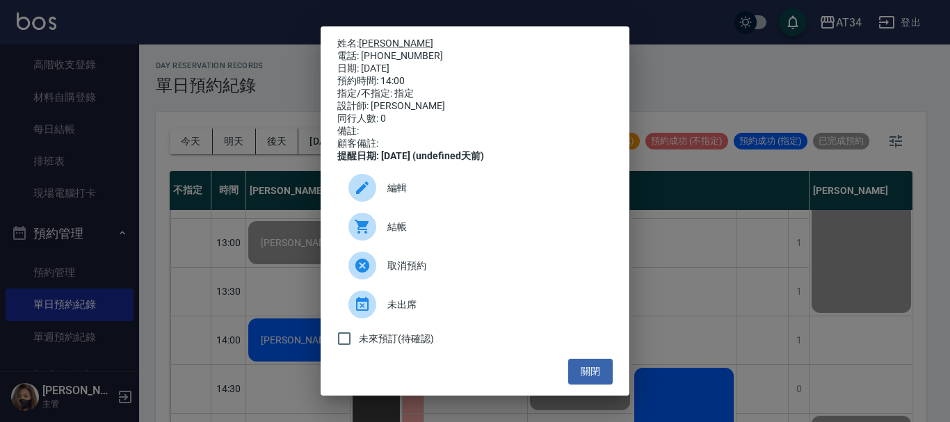
click at [392, 234] on span "結帳" at bounding box center [495, 227] width 214 height 15
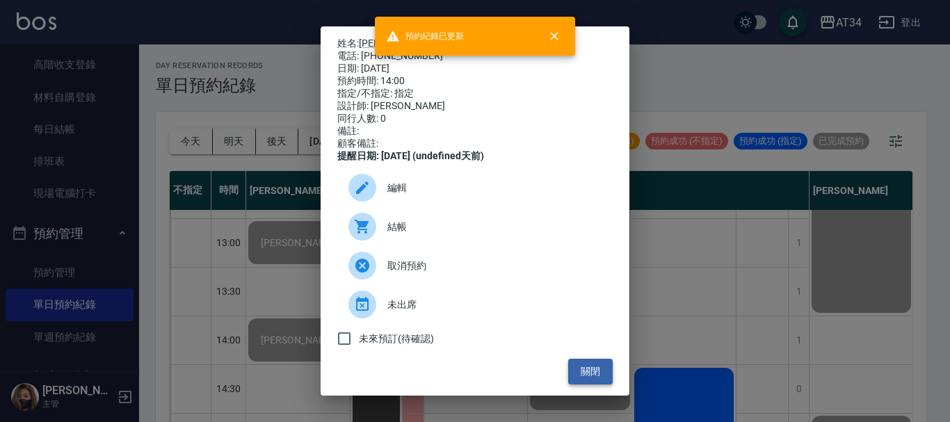
click at [588, 381] on button "關閉" at bounding box center [590, 372] width 45 height 26
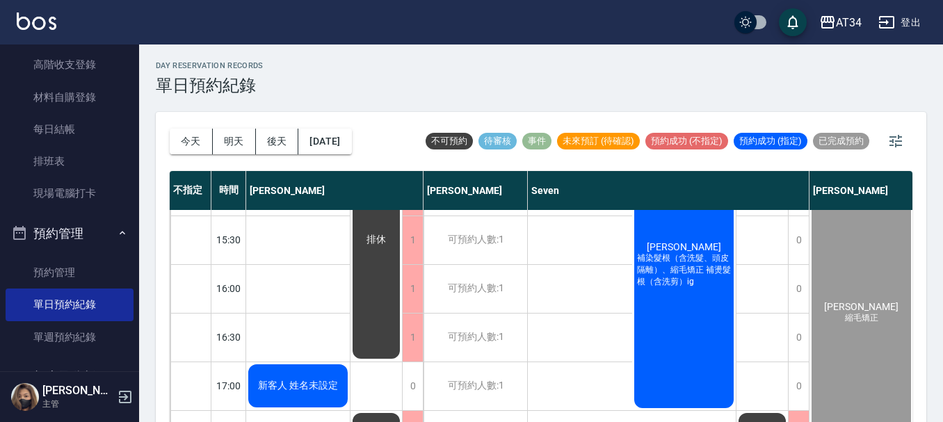
scroll to position [465, 0]
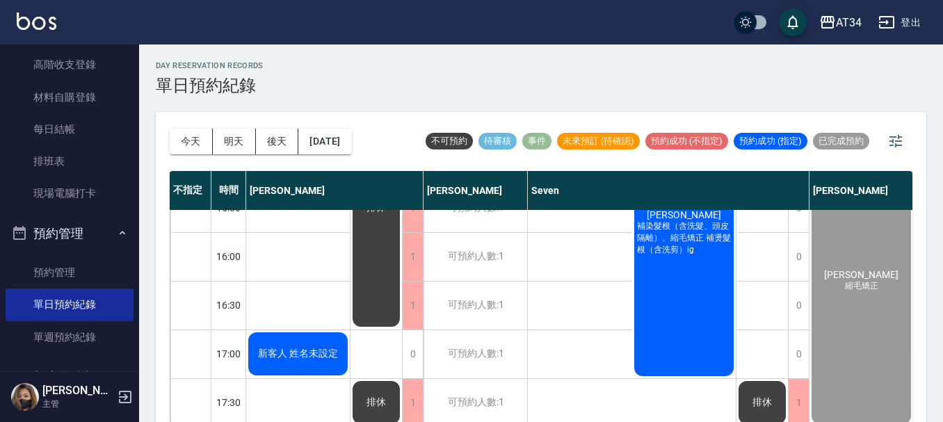
click at [306, 367] on div "新客人 姓名未設定" at bounding box center [298, 353] width 104 height 47
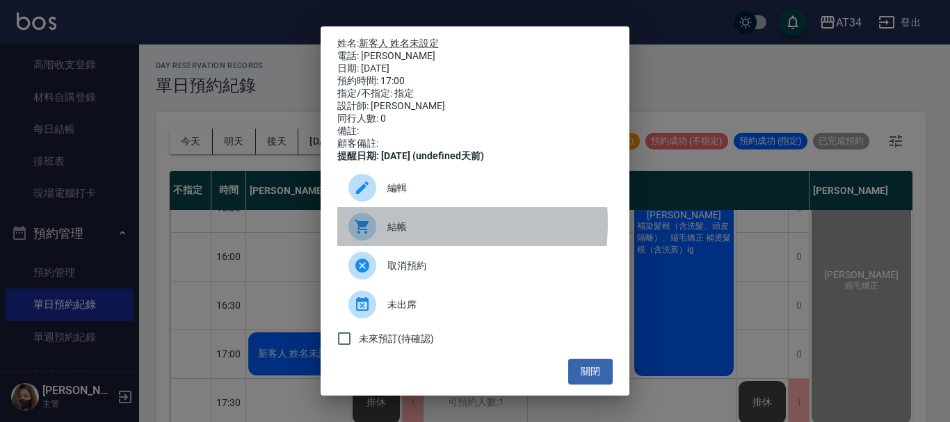
click at [381, 233] on div at bounding box center [368, 227] width 39 height 28
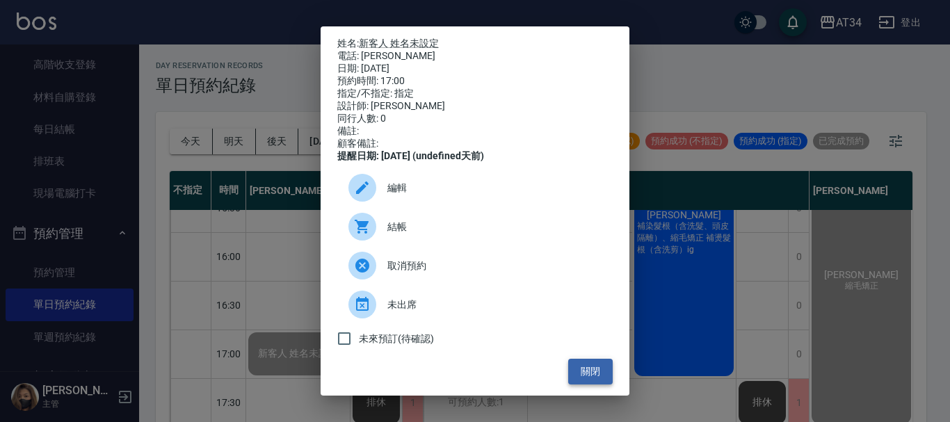
click at [580, 379] on button "關閉" at bounding box center [590, 372] width 45 height 26
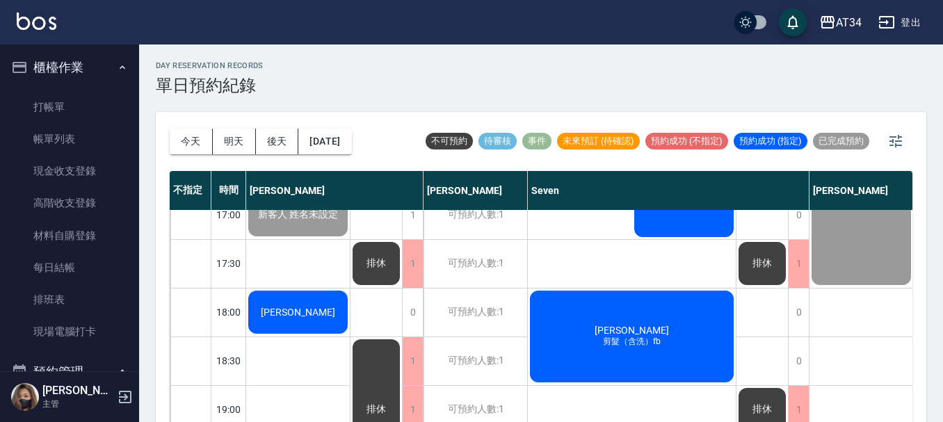
scroll to position [0, 0]
click at [74, 111] on link "打帳單" at bounding box center [70, 108] width 128 height 32
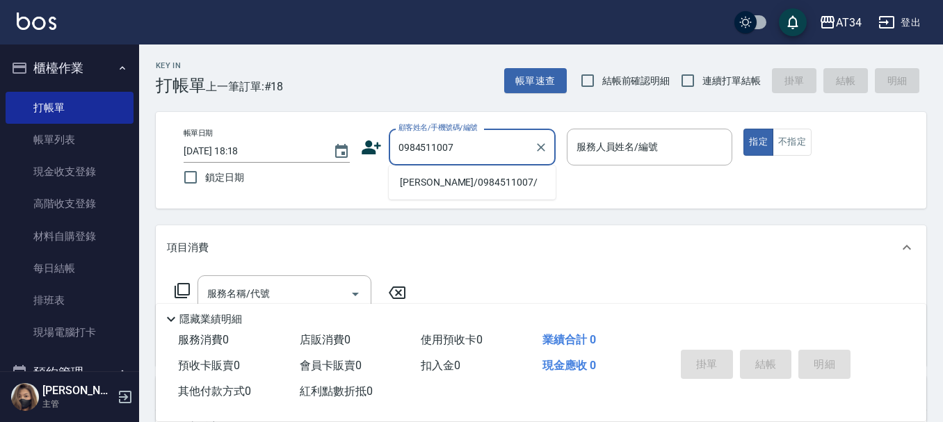
click at [434, 172] on li "李品瑩/0984511007/" at bounding box center [472, 182] width 167 height 23
type input "李品瑩/0984511007/"
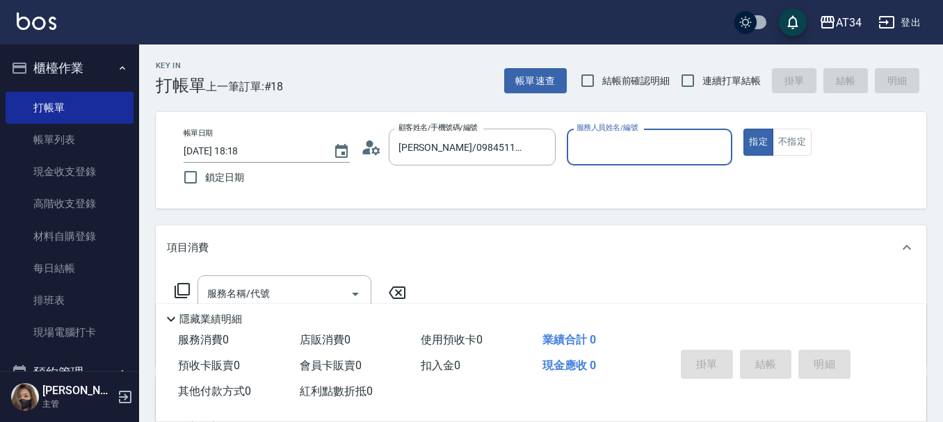
type input "Wendy-02"
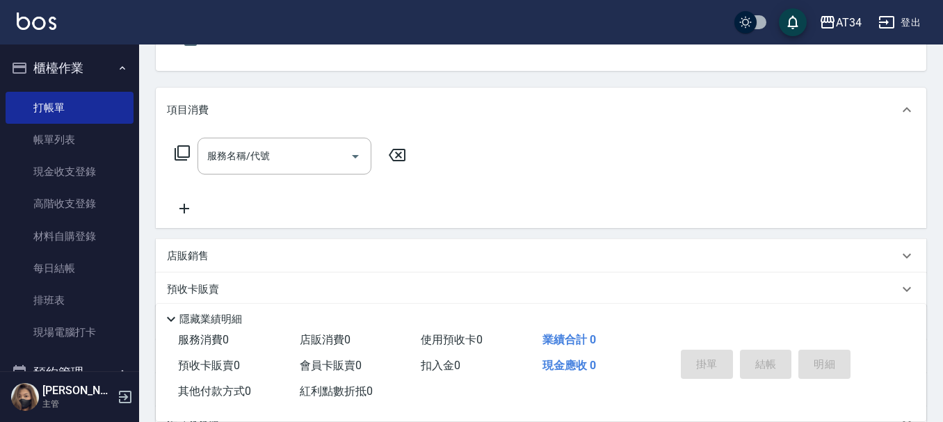
scroll to position [139, 0]
click at [354, 158] on icon "Open" at bounding box center [355, 155] width 17 height 17
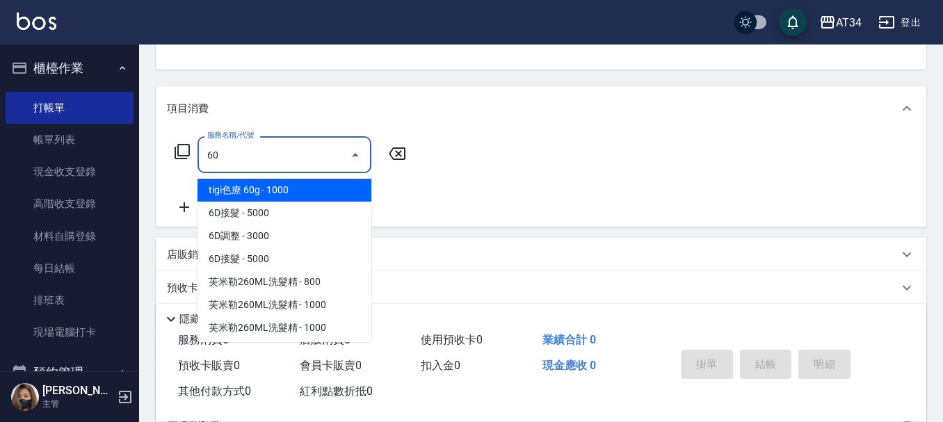
type input "602"
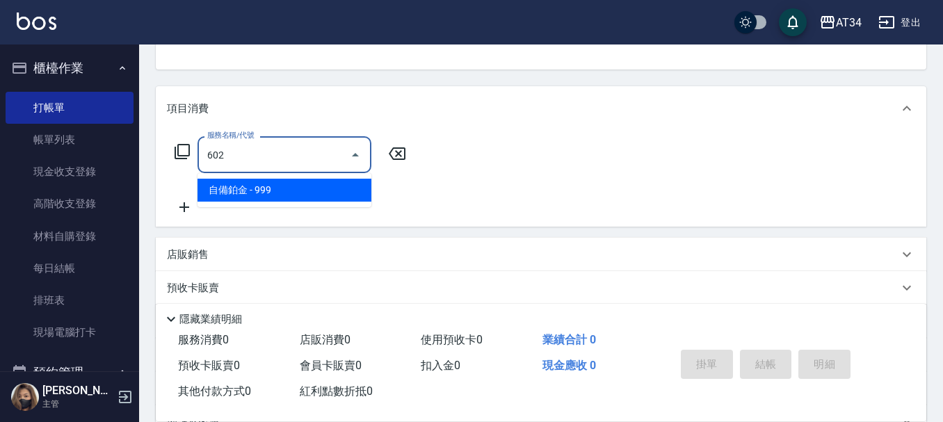
type input "90"
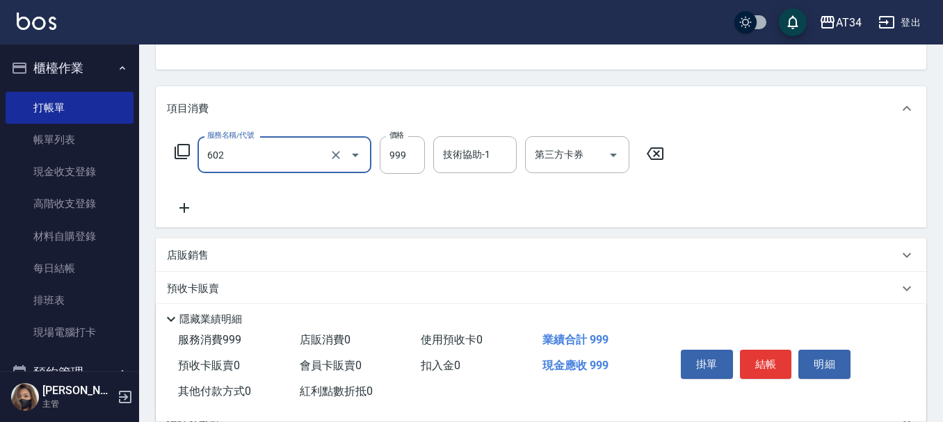
type input "自備鉑金(602)"
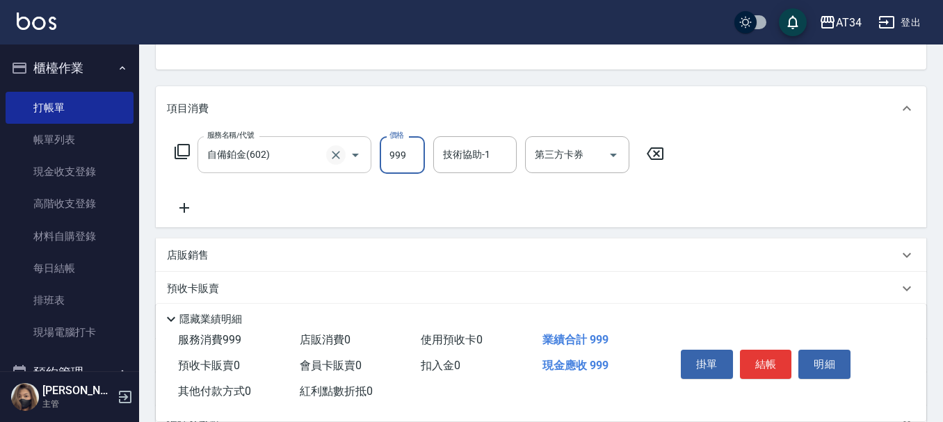
type input "8"
type input "0"
type input "18"
type input "10"
type input "180"
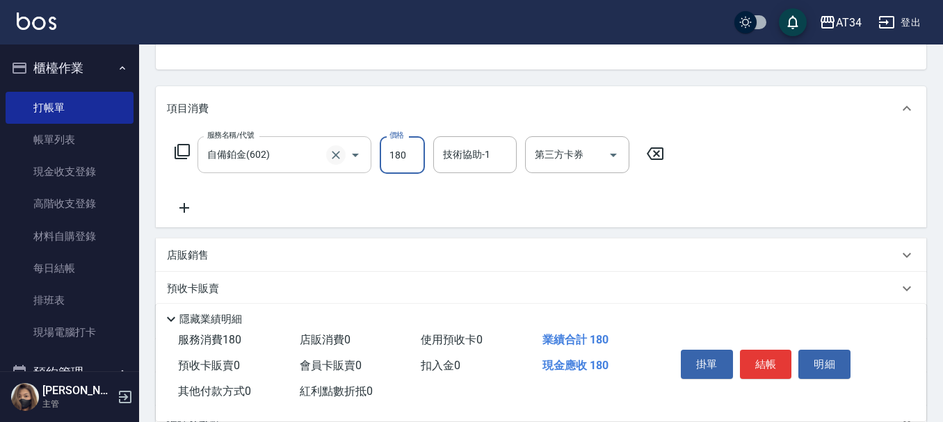
type input "180"
type input "1800"
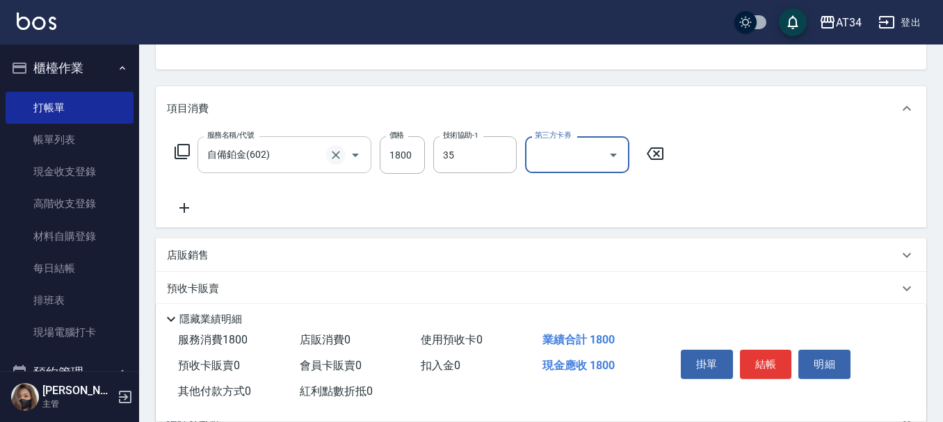
type input "拉拉-35"
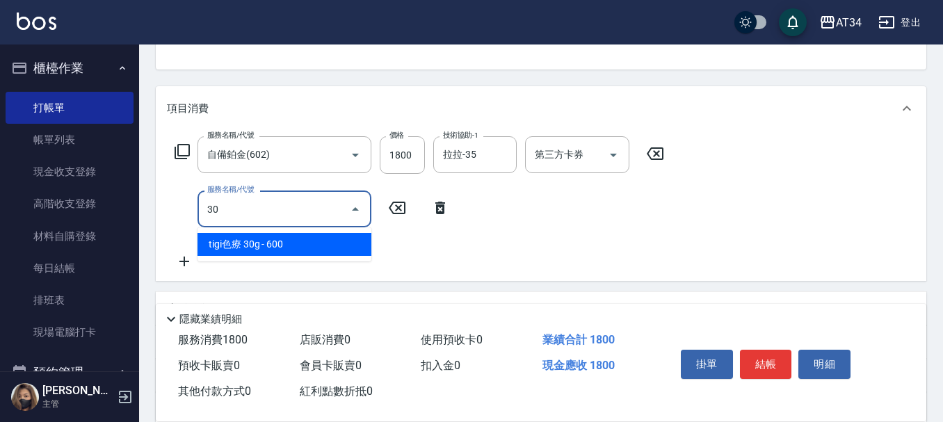
type input "301"
type input "330"
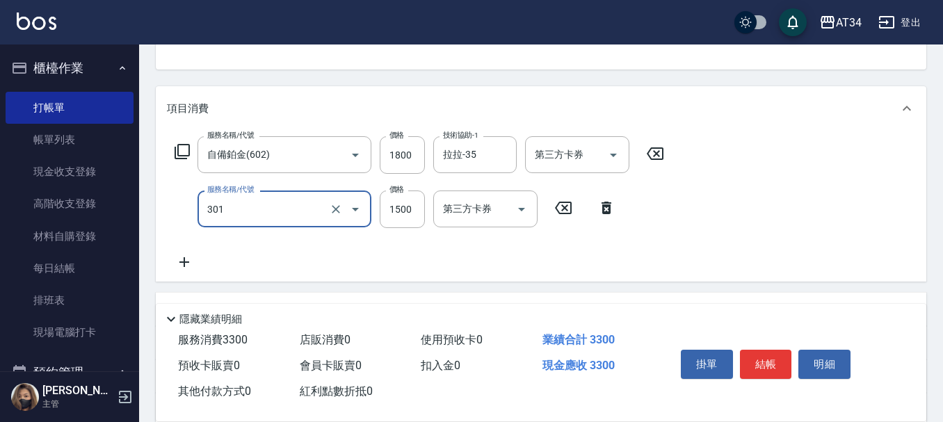
type input "燙髮(301)"
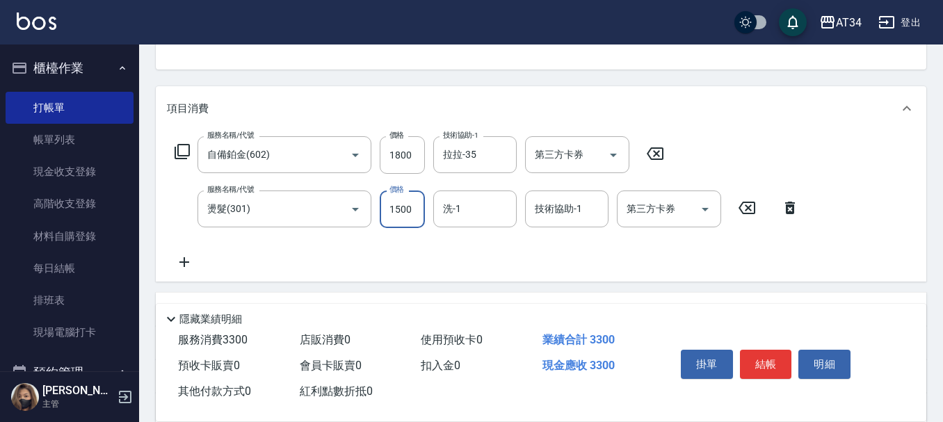
type input "2"
type input "180"
type input "297"
type input "200"
type input "2970"
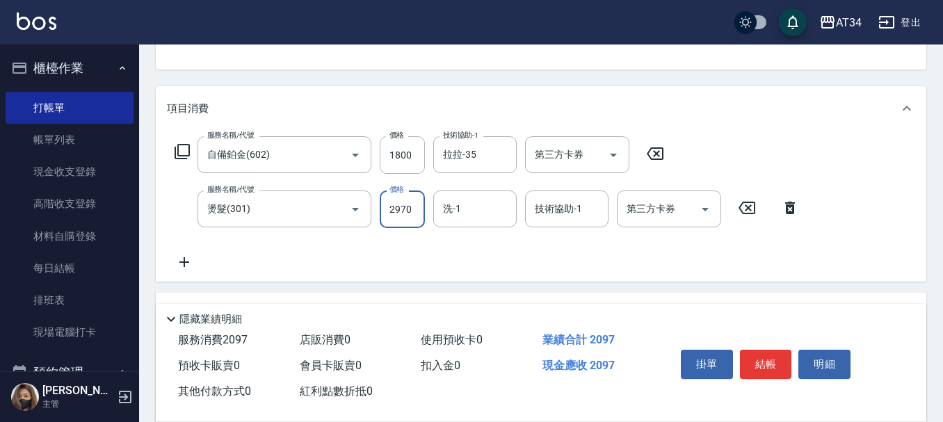
type input "470"
type input "2970"
type input ".35"
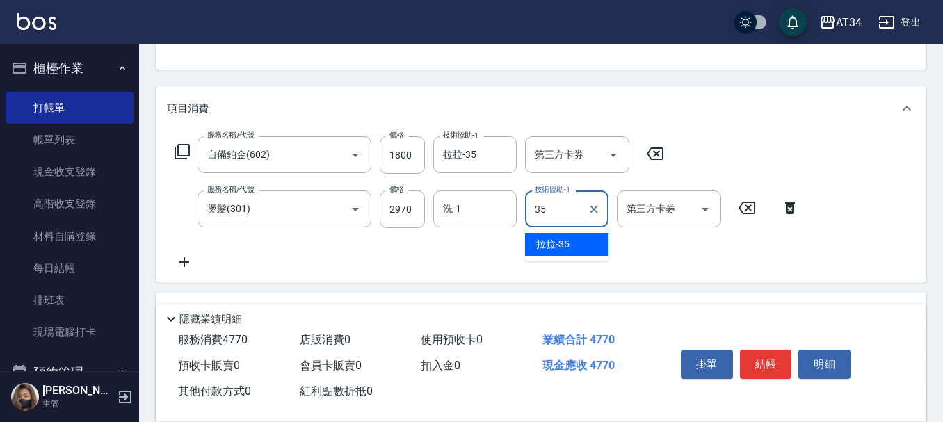
type input "拉拉-35"
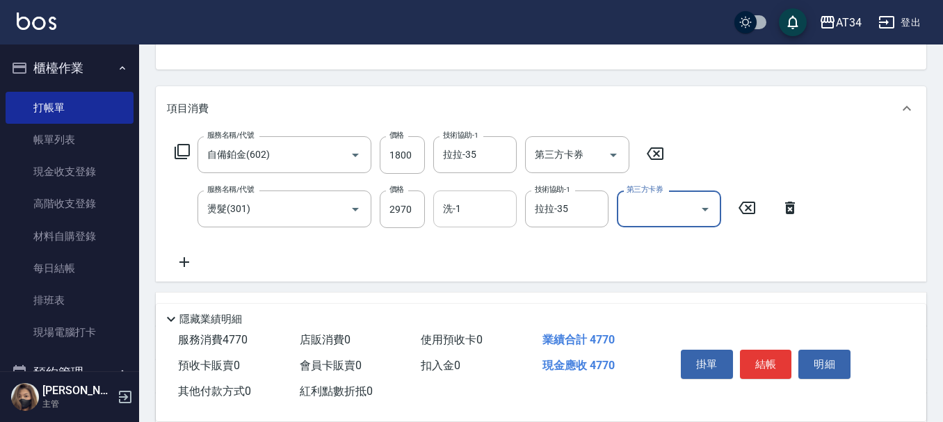
click at [444, 207] on div "洗-1 洗-1" at bounding box center [474, 209] width 83 height 37
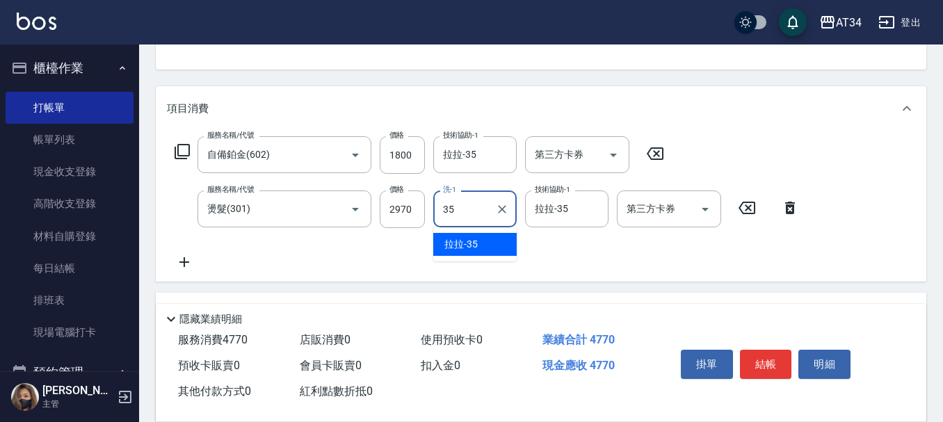
type input "拉拉-35"
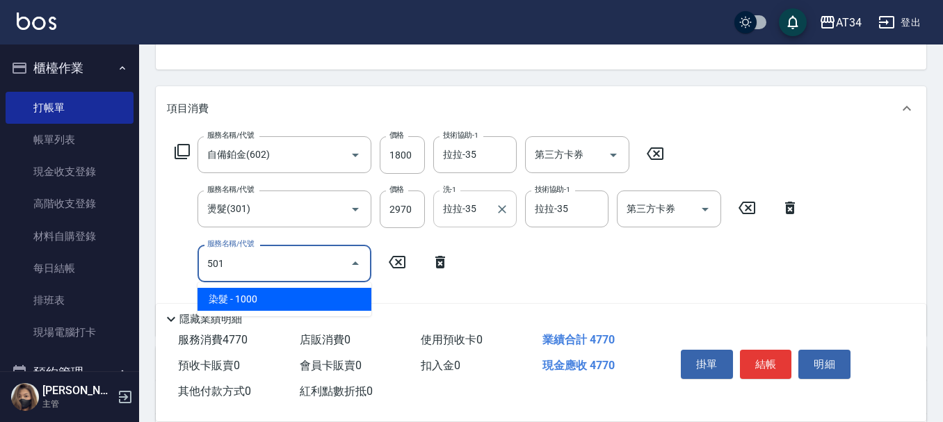
type input "501"
type input "570"
type input "染髮(501)"
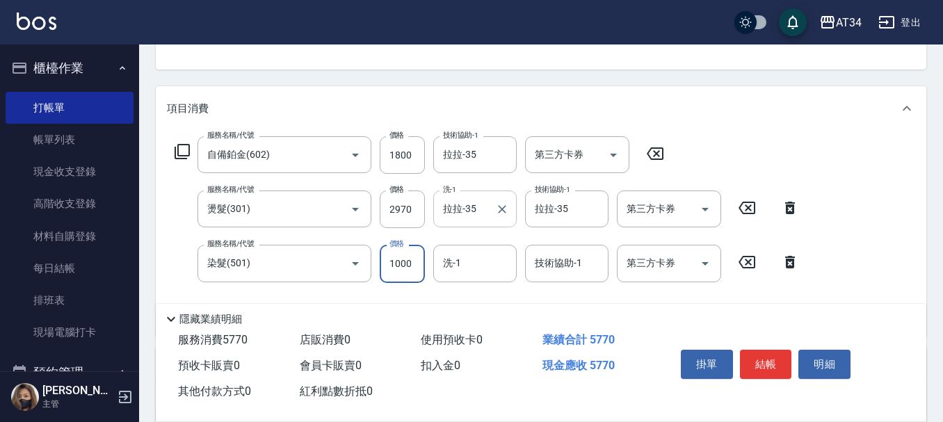
type input "1"
type input "470"
type input "150"
type input "620"
type input "1500"
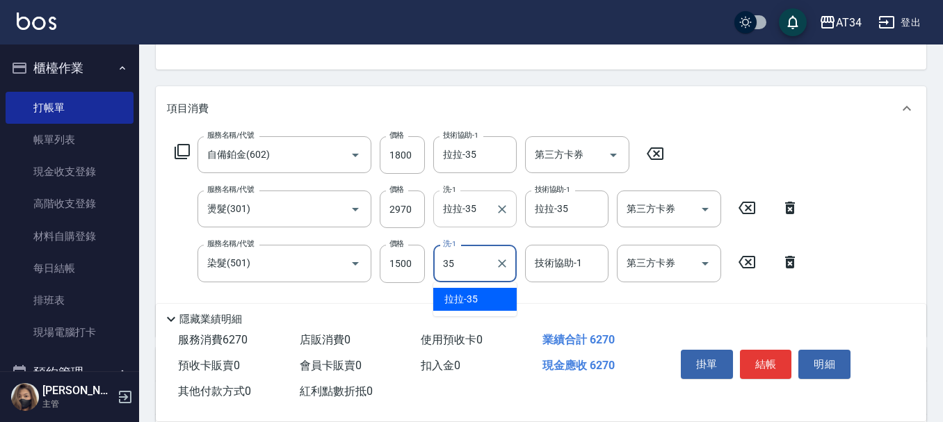
type input "拉拉-35"
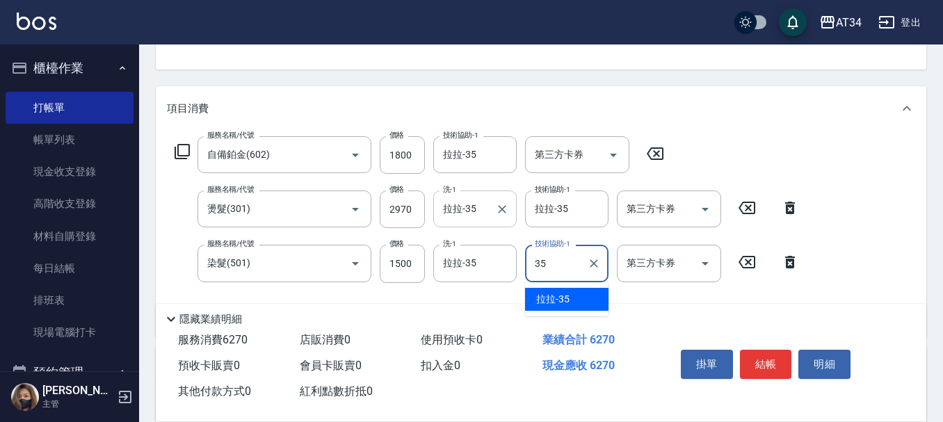
type input "拉拉-35"
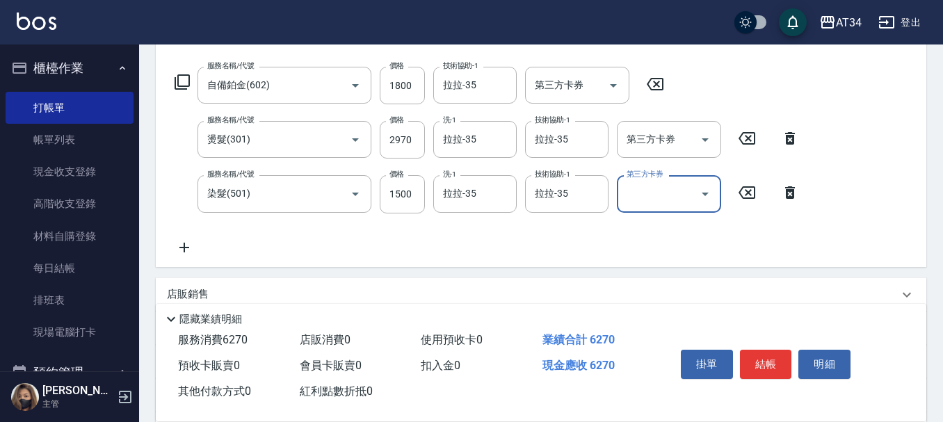
scroll to position [399, 0]
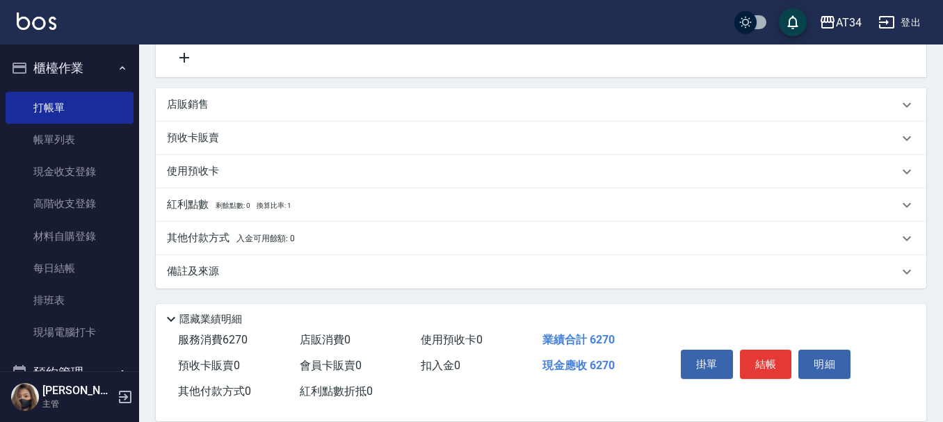
click at [435, 235] on div "其他付款方式 入金可用餘額: 0" at bounding box center [533, 238] width 732 height 15
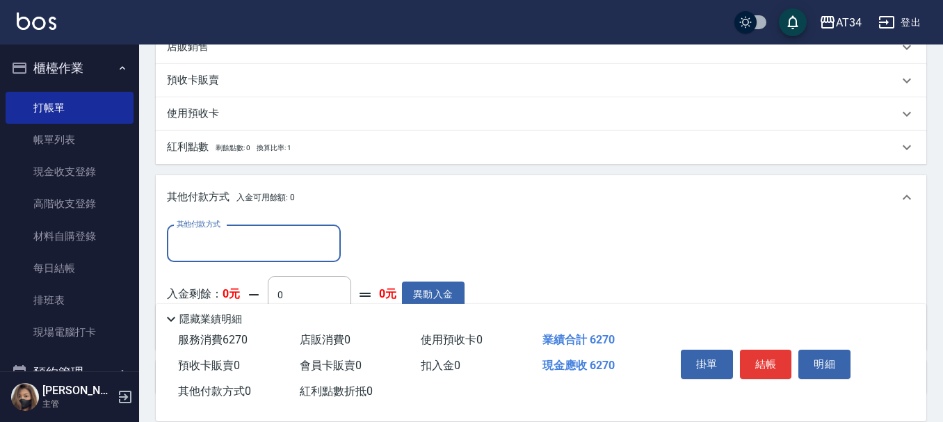
scroll to position [562, 0]
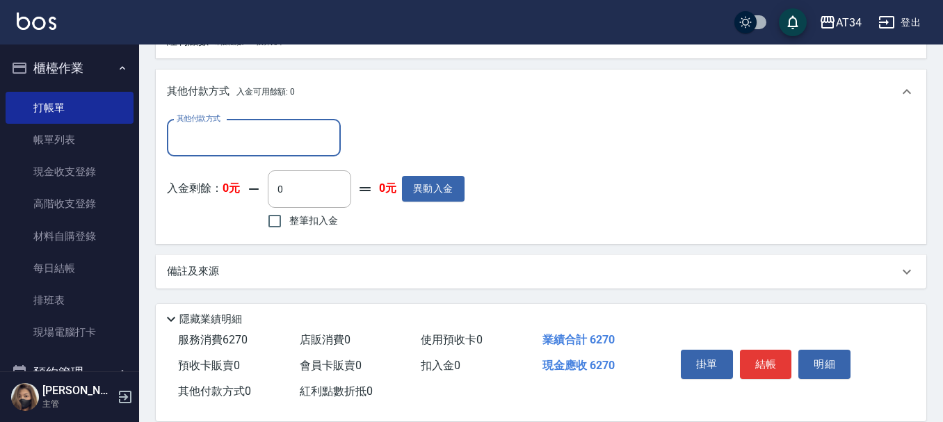
click at [326, 143] on input "其他付款方式" at bounding box center [253, 138] width 161 height 24
type input "6"
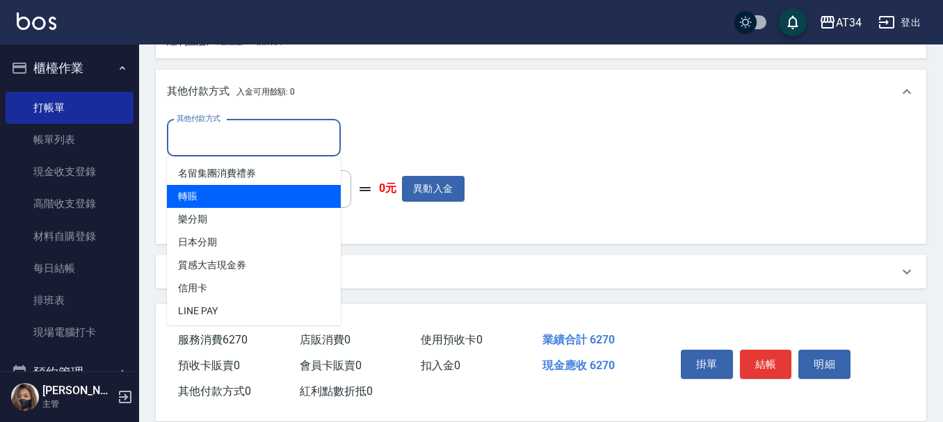
click at [308, 193] on span "轉賬" at bounding box center [254, 196] width 174 height 23
type input "轉賬"
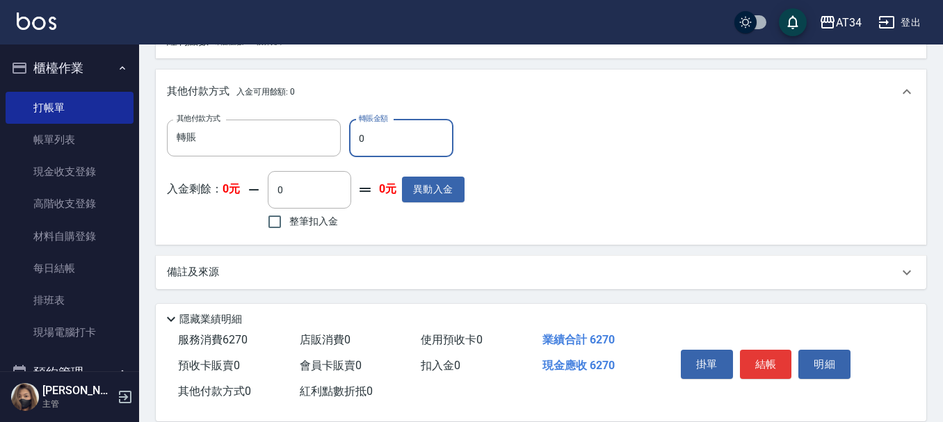
click at [376, 141] on input "0" at bounding box center [401, 139] width 104 height 38
type input "627"
type input "560"
type input "6270"
type input "0"
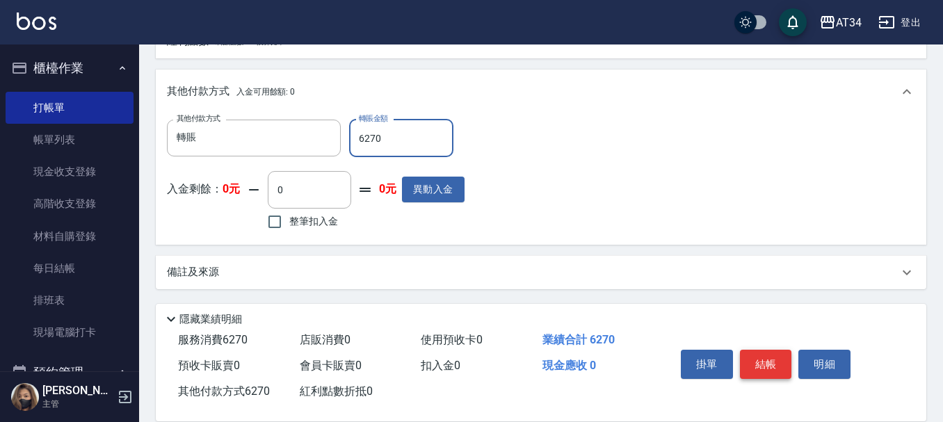
type input "6270"
click at [757, 360] on button "結帳" at bounding box center [766, 364] width 52 height 29
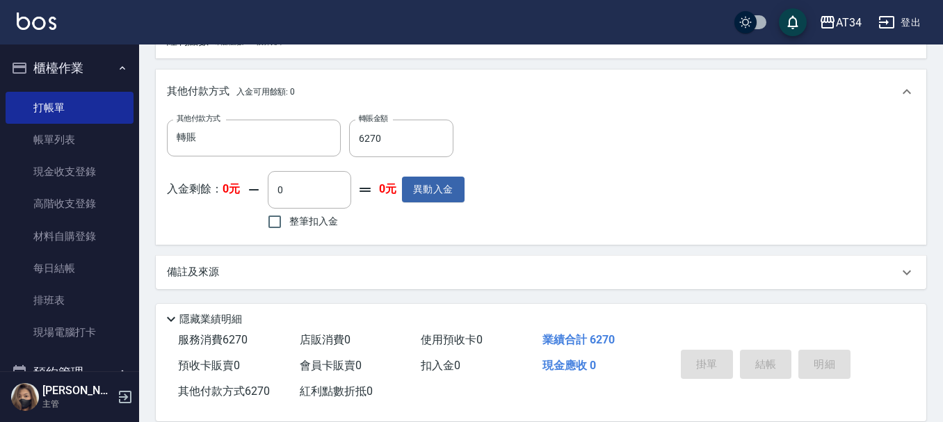
scroll to position [563, 0]
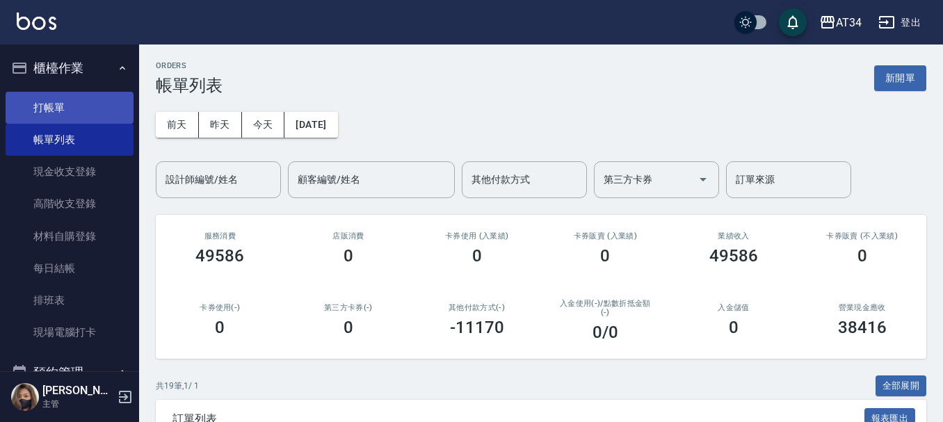
click at [86, 117] on link "打帳單" at bounding box center [70, 108] width 128 height 32
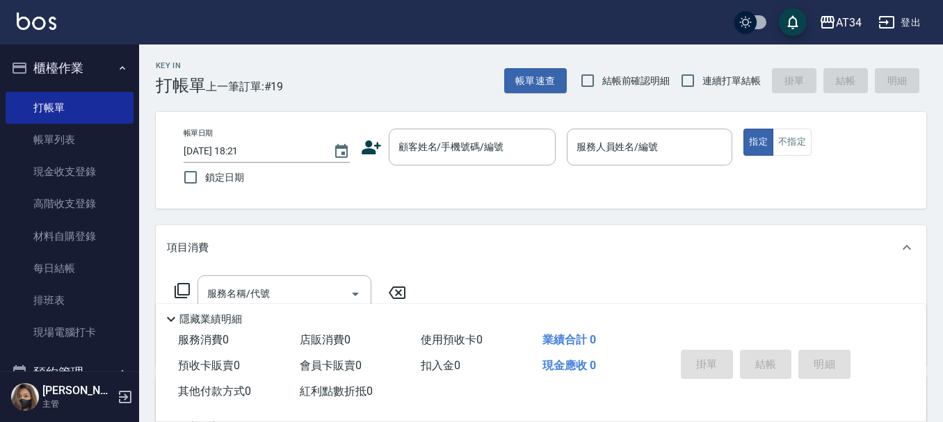
click at [372, 145] on icon at bounding box center [371, 147] width 21 height 21
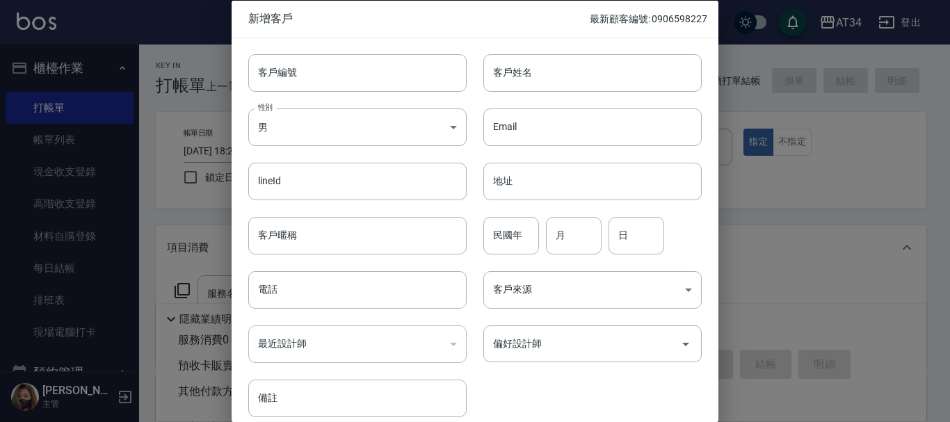
click at [576, 94] on div "Email Email" at bounding box center [584, 118] width 235 height 54
click at [583, 87] on input "客戶姓名" at bounding box center [593, 73] width 218 height 38
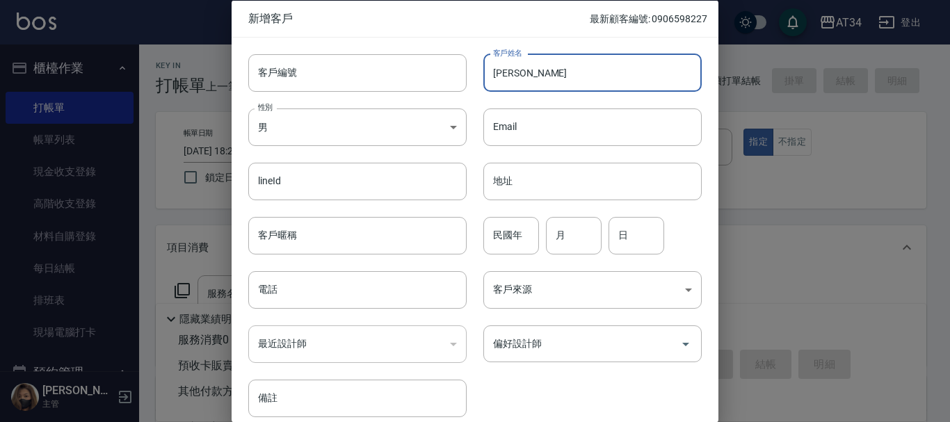
type input "林冠妤"
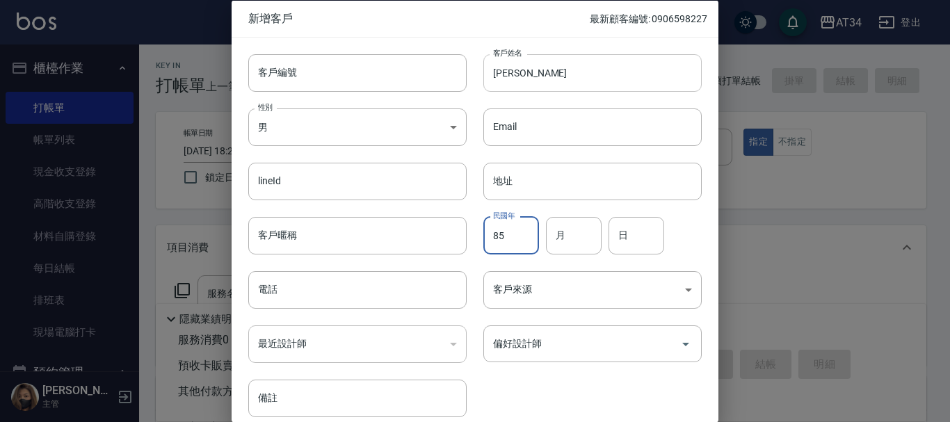
type input "85"
type input "03"
type input "21"
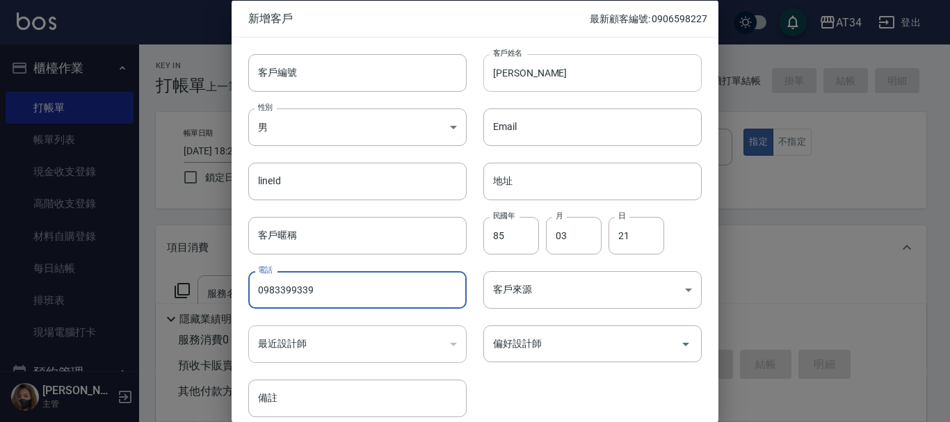
type input "0983399339"
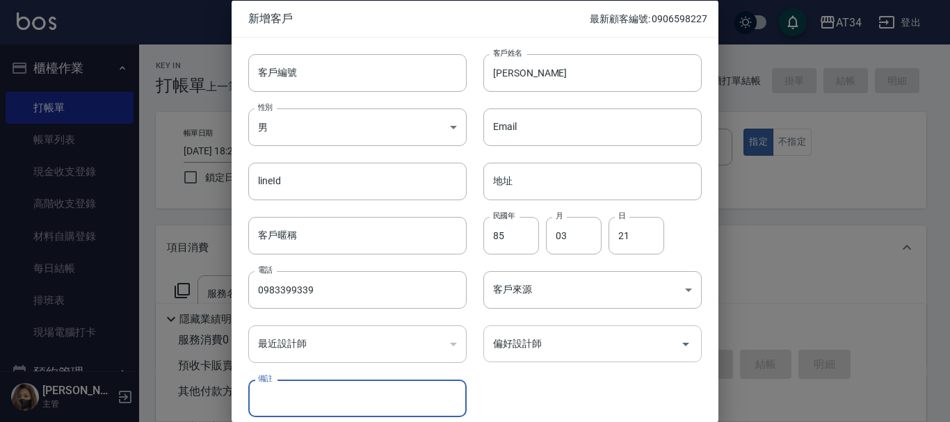
click at [550, 358] on div "客戶編號 客戶編號 客戶姓名 林冠妤 客戶姓名 性別 男 MALE 性別 Email Email lineId lineId 地址 地址 客戶暱稱 客戶暱稱 …" at bounding box center [467, 227] width 470 height 381
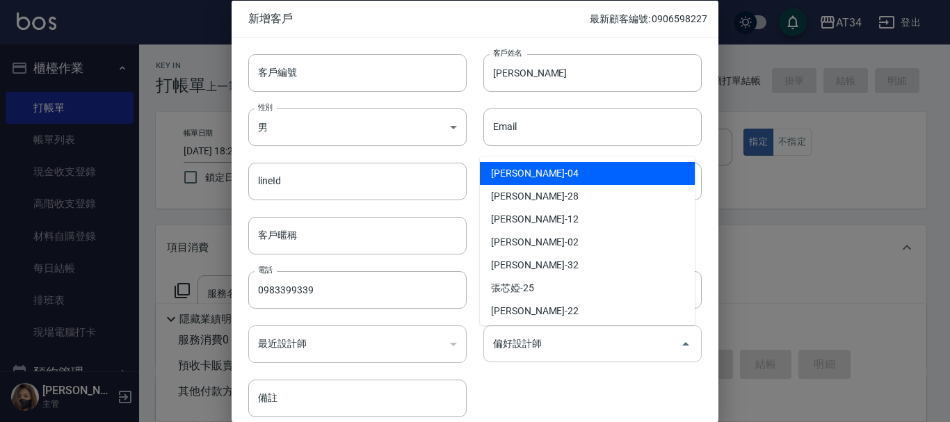
click at [551, 355] on input "偏好設計師" at bounding box center [582, 344] width 185 height 24
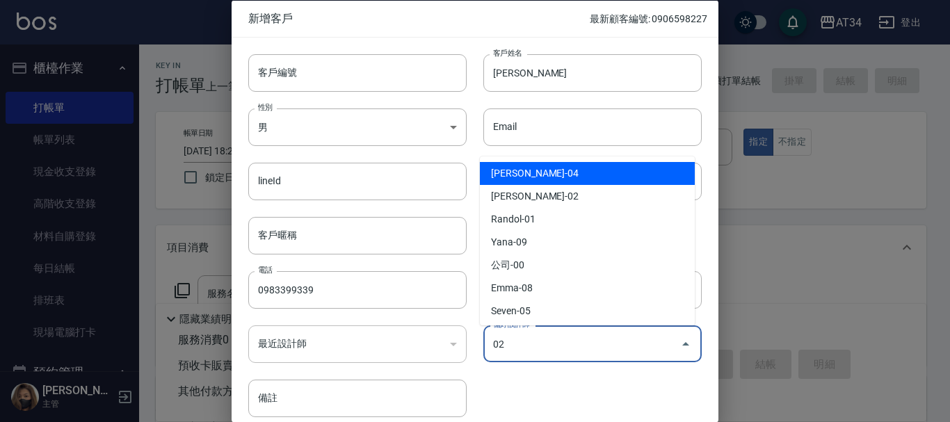
type input "[PERSON_NAME]"
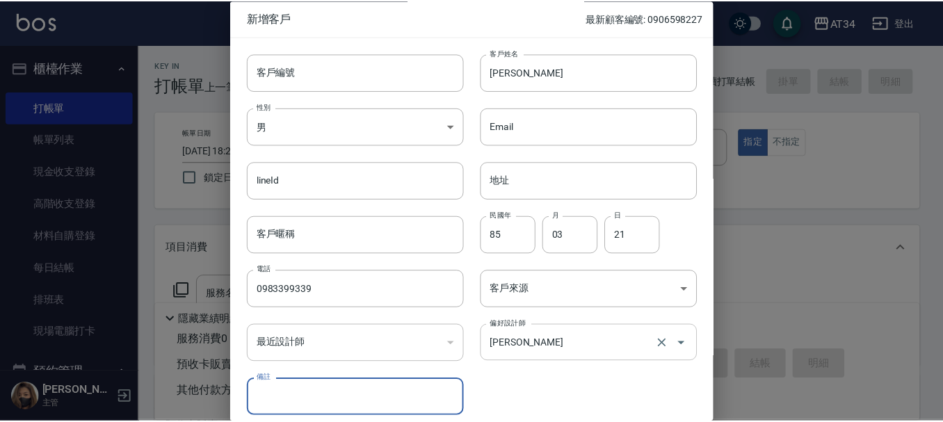
scroll to position [60, 0]
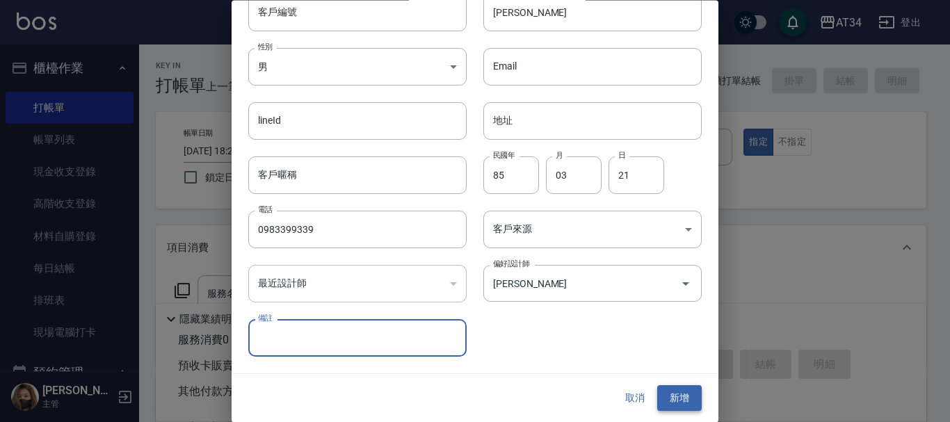
click at [678, 398] on button "新增" at bounding box center [679, 399] width 45 height 26
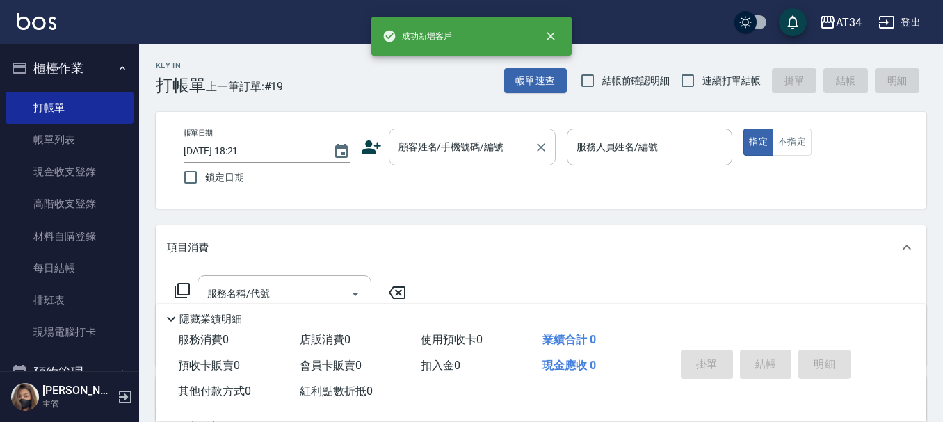
click at [461, 145] on input "顧客姓名/手機號碼/編號" at bounding box center [462, 147] width 134 height 24
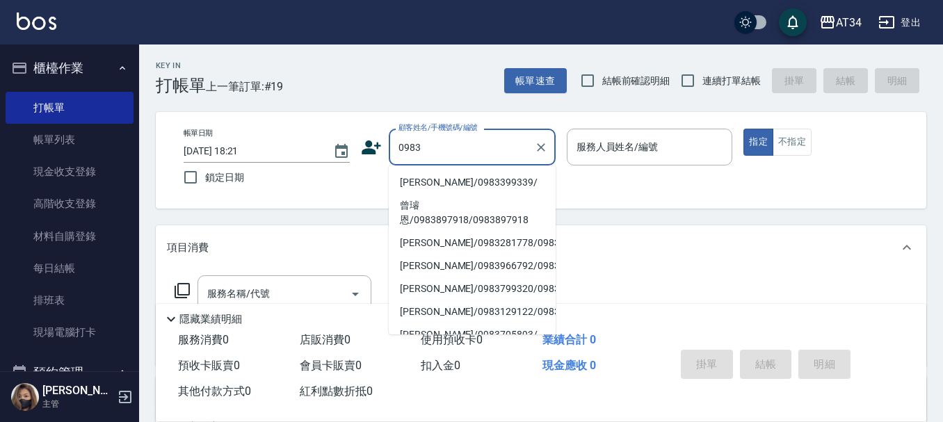
click at [440, 174] on li "林冠妤/0983399339/" at bounding box center [472, 182] width 167 height 23
type input "林冠妤/0983399339/"
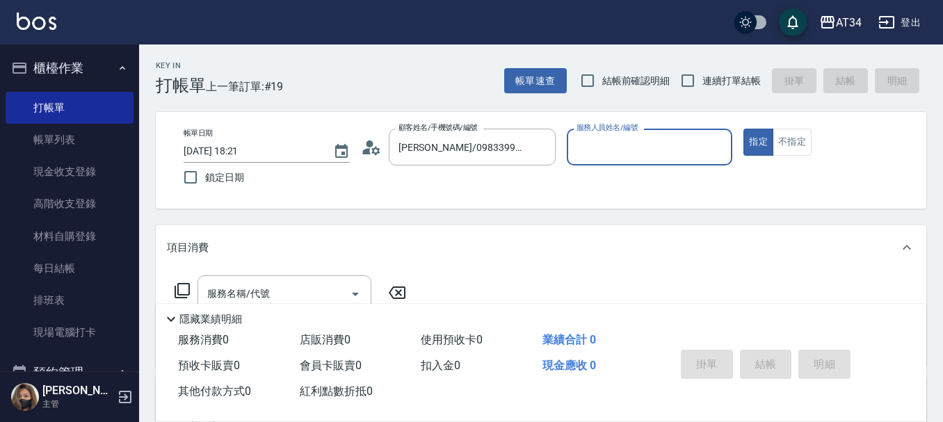
type input "Wendy-02"
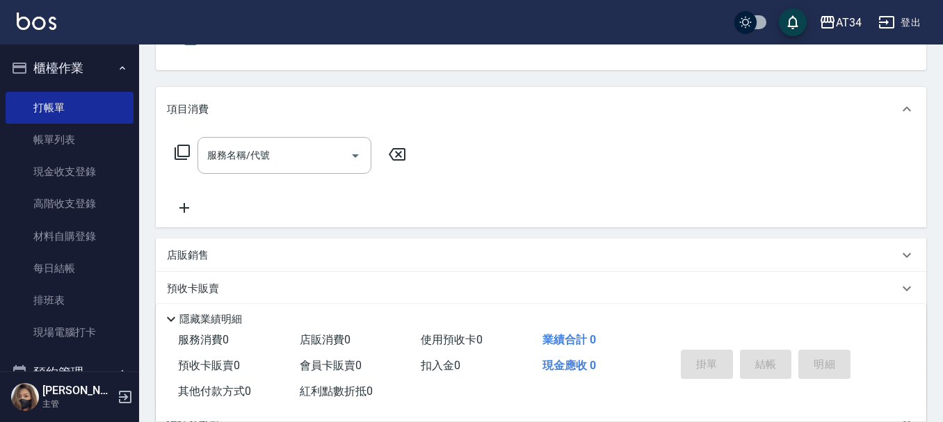
scroll to position [139, 0]
click at [287, 159] on input "服務名稱/代號" at bounding box center [274, 155] width 141 height 24
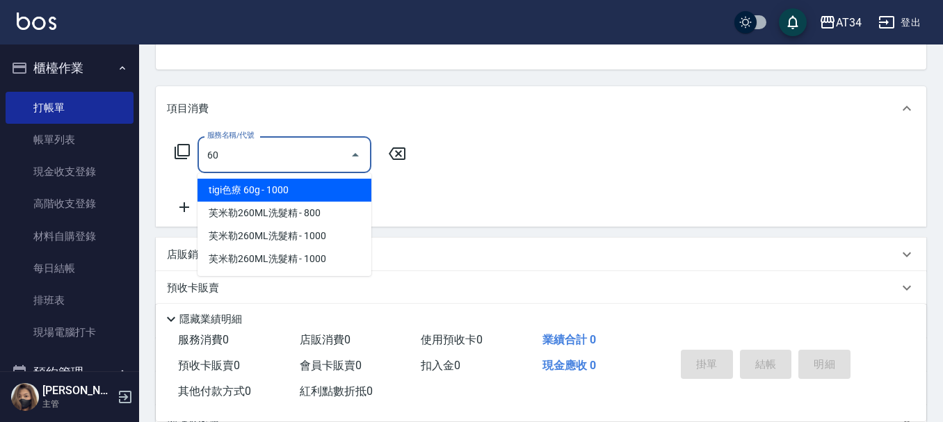
type input "602"
type input "90"
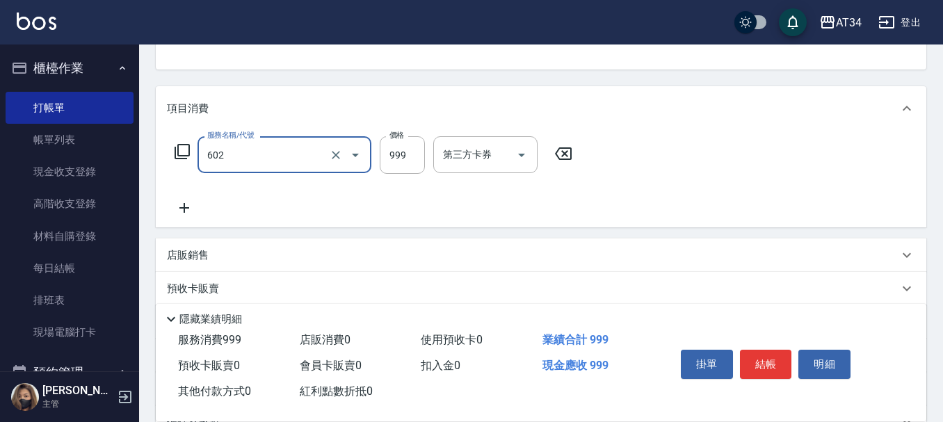
type input "自備鉑金(602)"
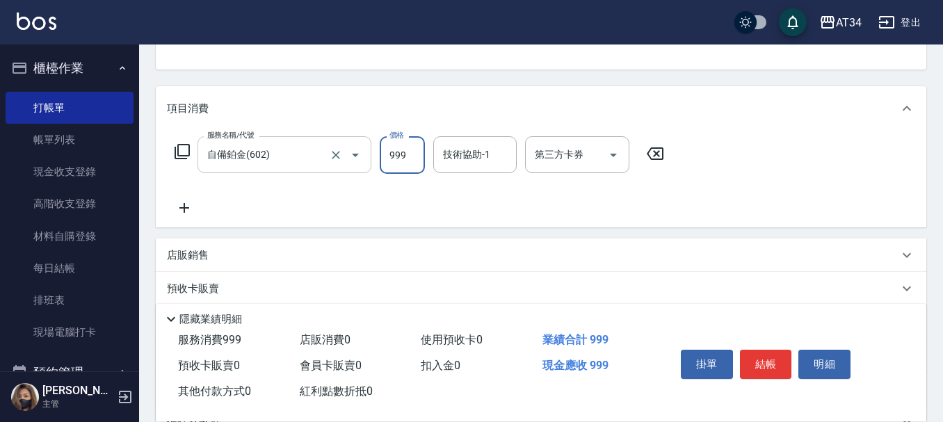
type input "0"
type input "18"
type input "10"
type input "180"
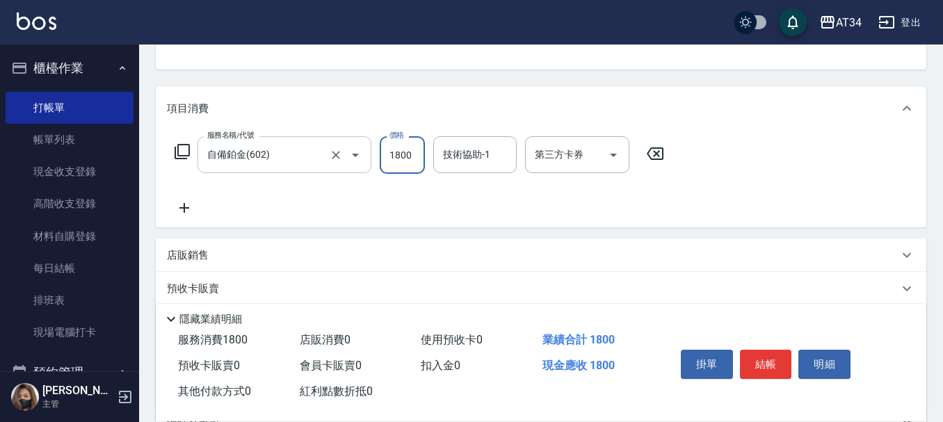
type input "1800"
type input "拉拉-35"
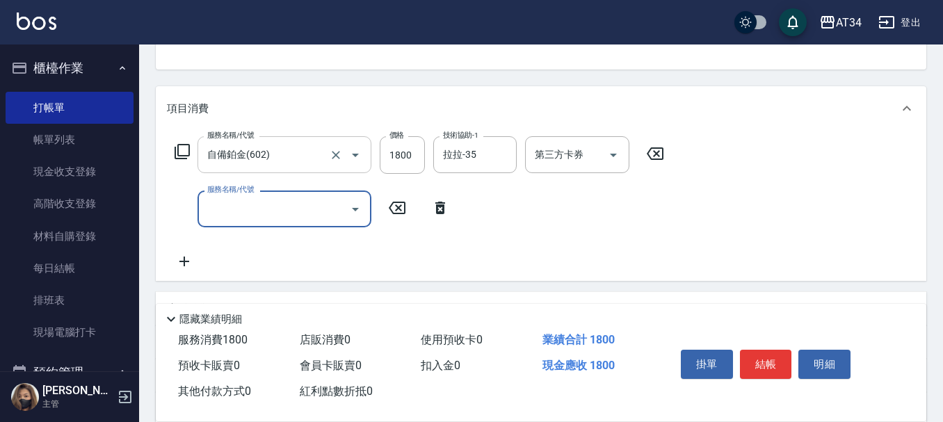
type input "8"
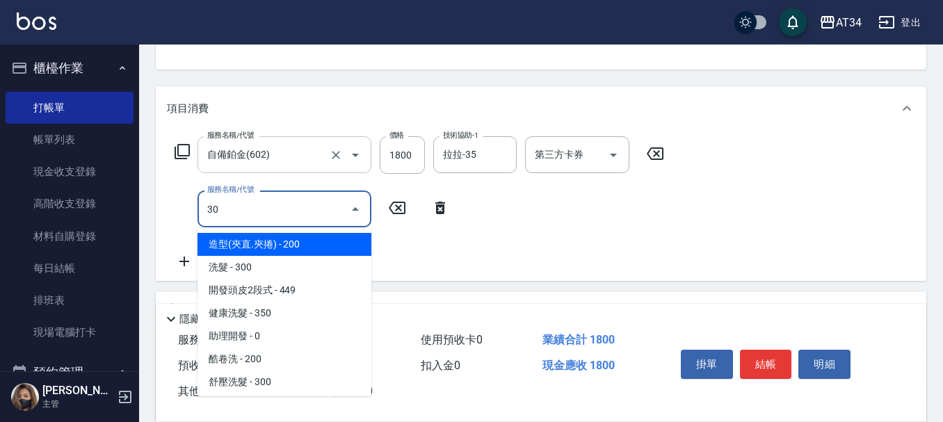
type input "301"
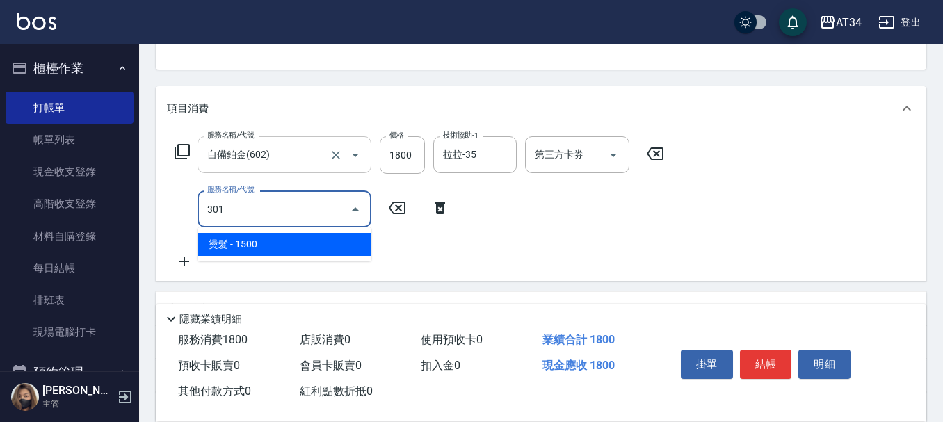
type input "330"
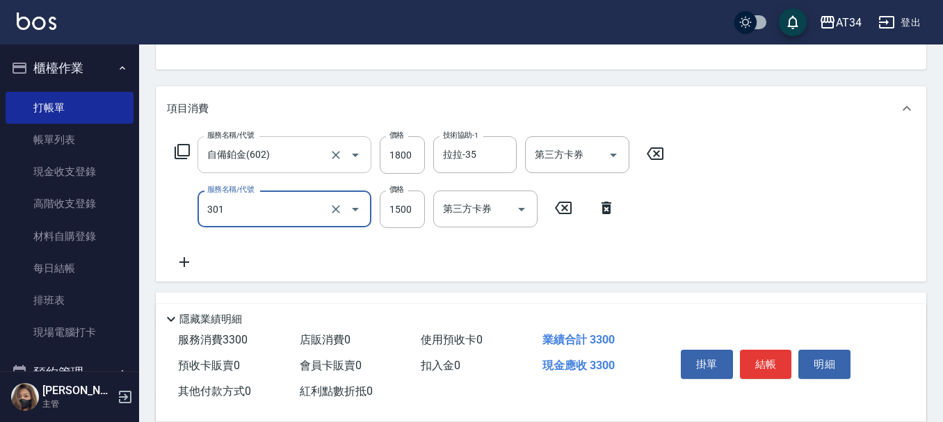
type input "燙髮(301)"
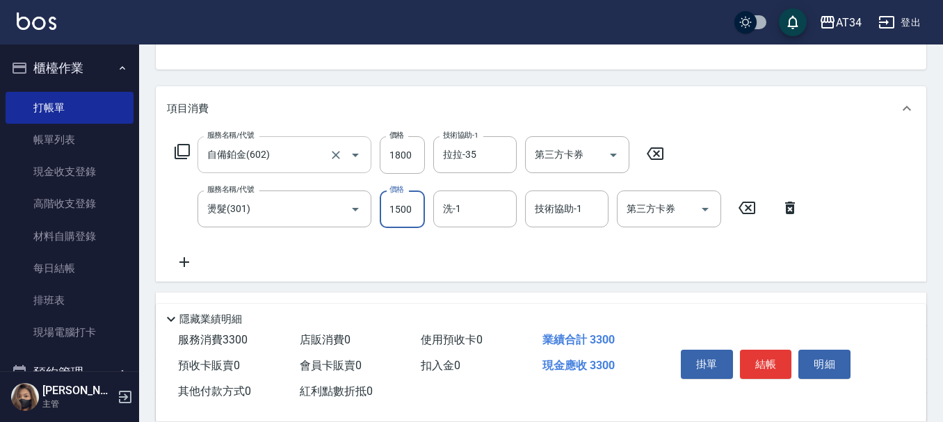
type input "2"
type input "180"
type input "297"
type input "470"
type input "2970"
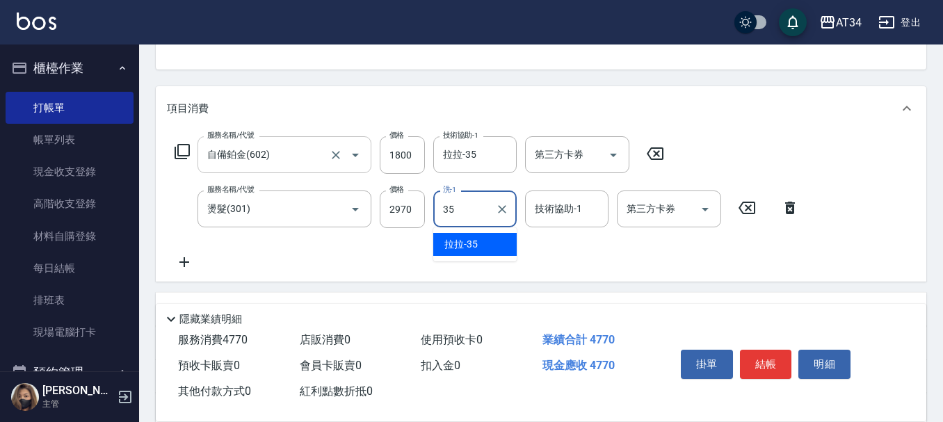
type input "拉拉-35"
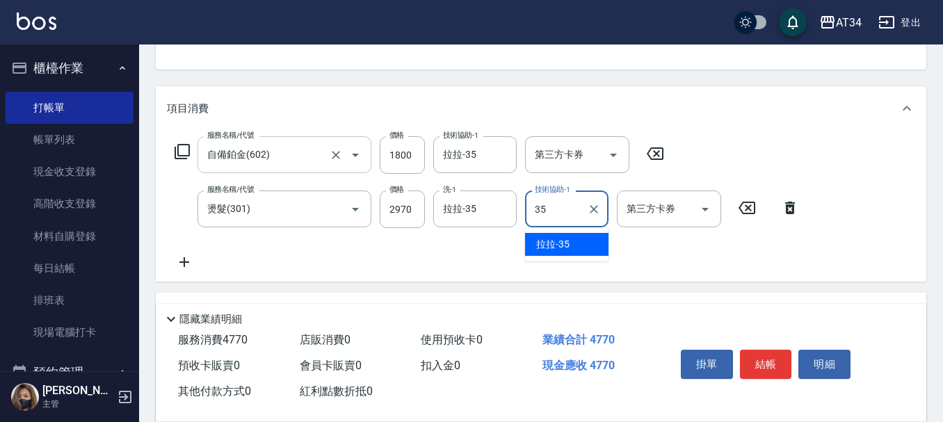
type input "拉拉-35"
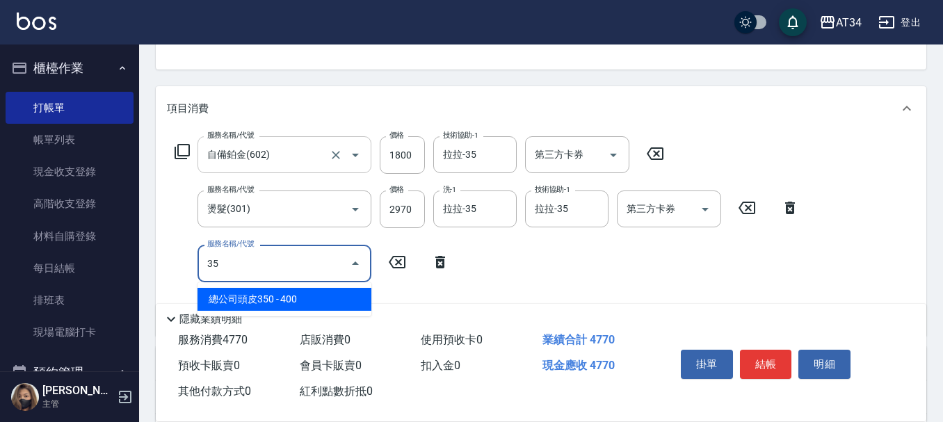
type input "3"
type input "501"
type input "570"
type input "染髮(501)"
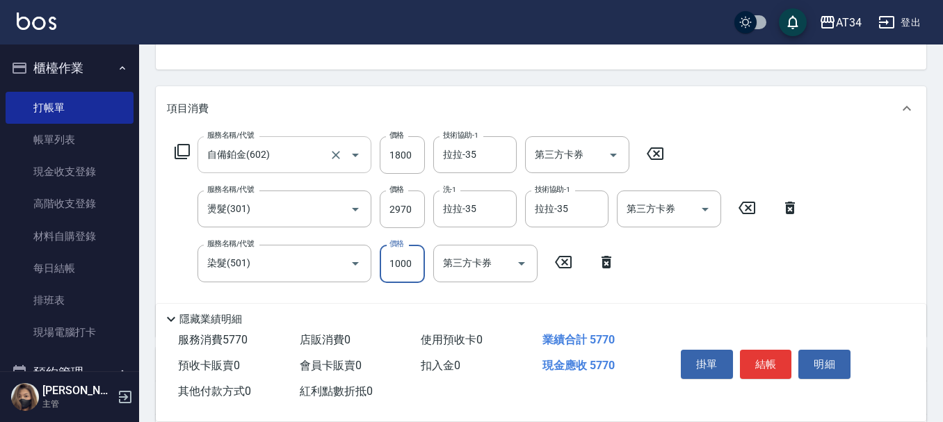
type input "470"
type input "120"
type input "480"
type input "1200"
type input "590"
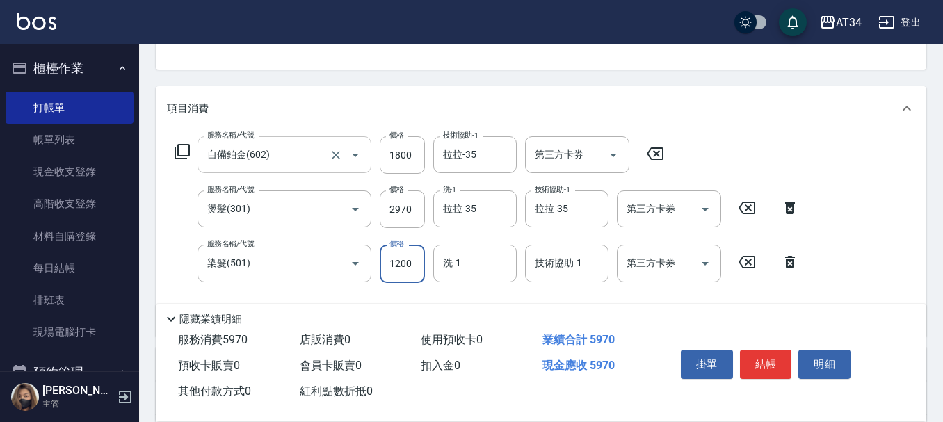
type input "1200"
type input "拉拉-35"
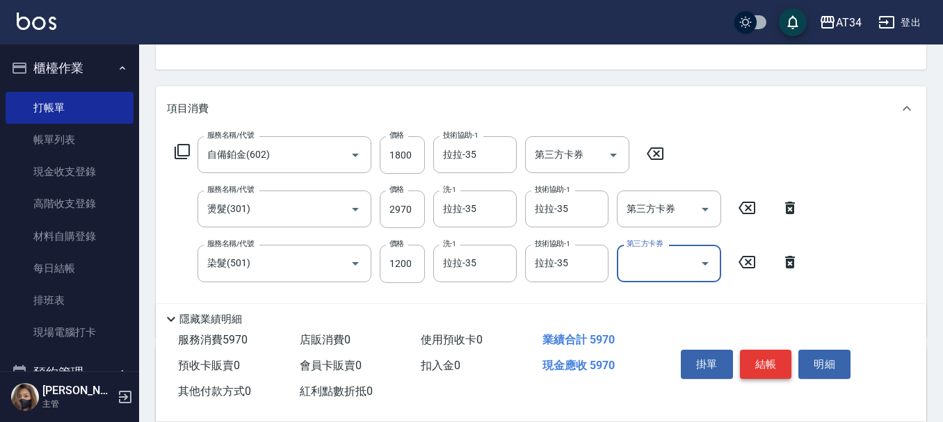
click at [767, 367] on button "結帳" at bounding box center [766, 364] width 52 height 29
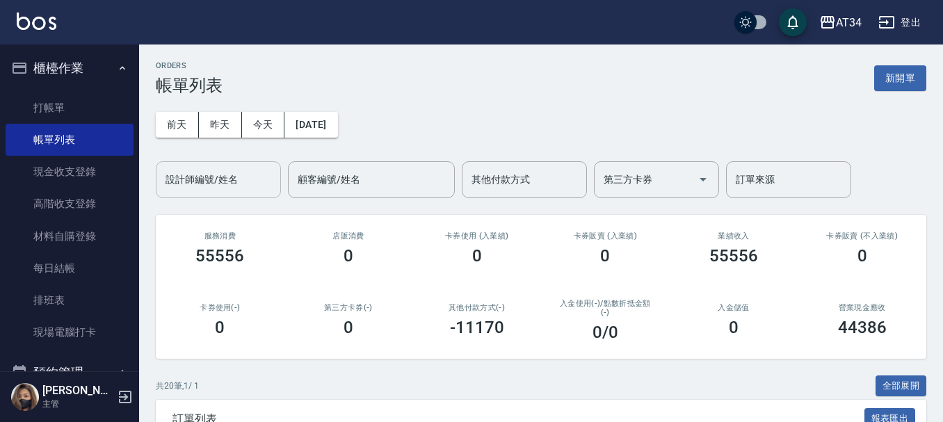
click at [234, 171] on input "設計師編號/姓名" at bounding box center [218, 180] width 113 height 24
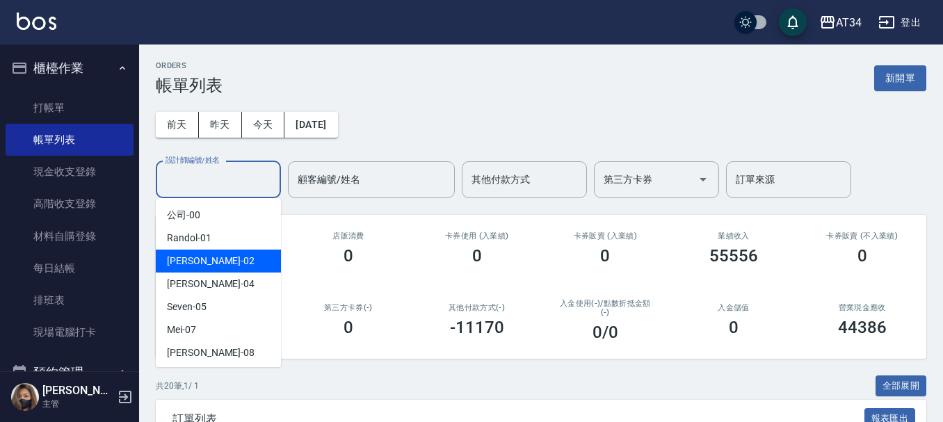
click at [221, 268] on div "Wendy -02" at bounding box center [218, 261] width 125 height 23
type input "Wendy-02"
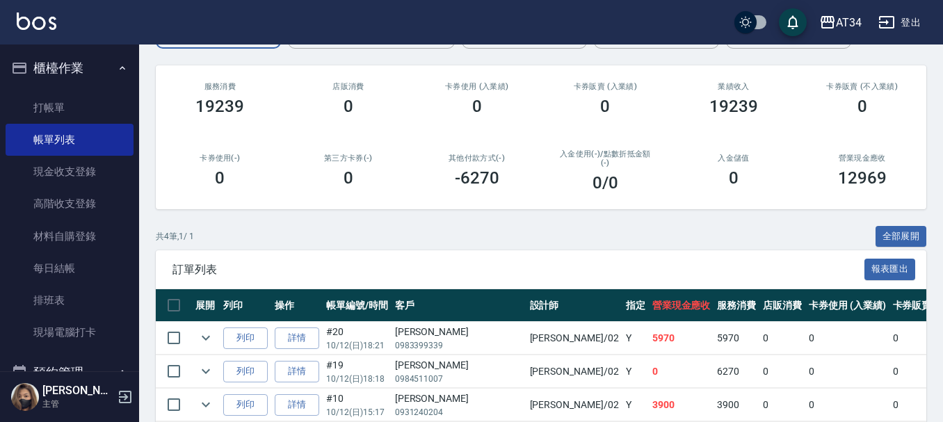
scroll to position [248, 0]
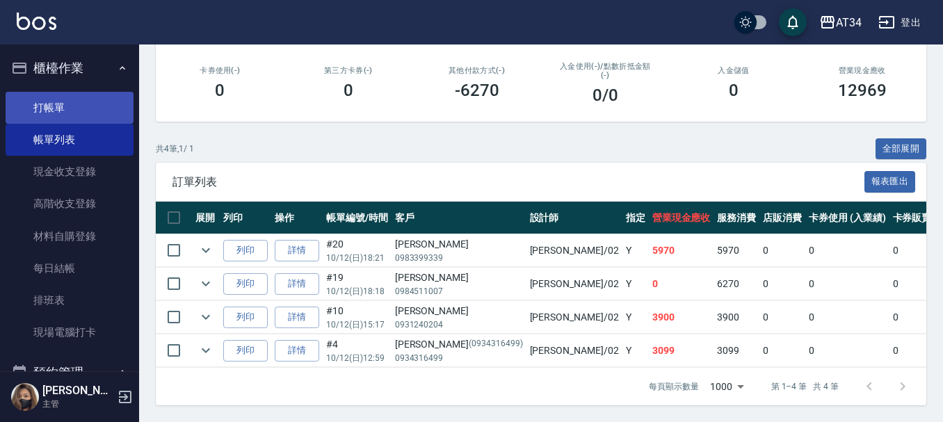
click at [104, 102] on link "打帳單" at bounding box center [70, 108] width 128 height 32
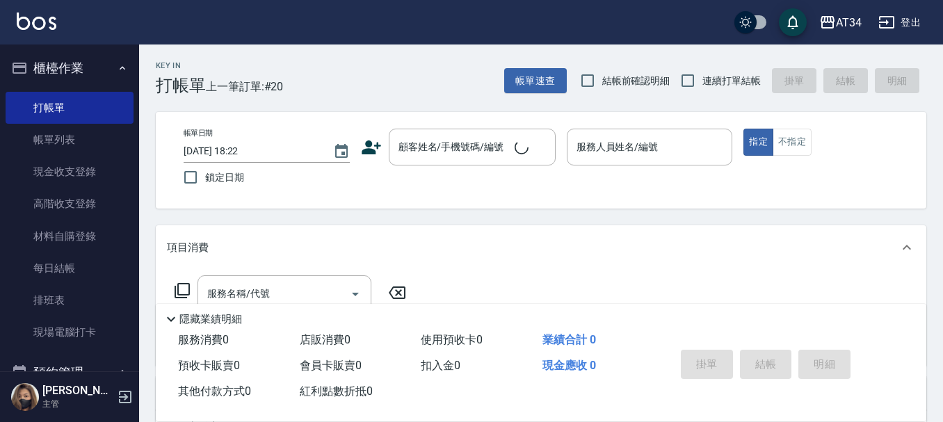
click at [376, 151] on icon at bounding box center [371, 147] width 21 height 21
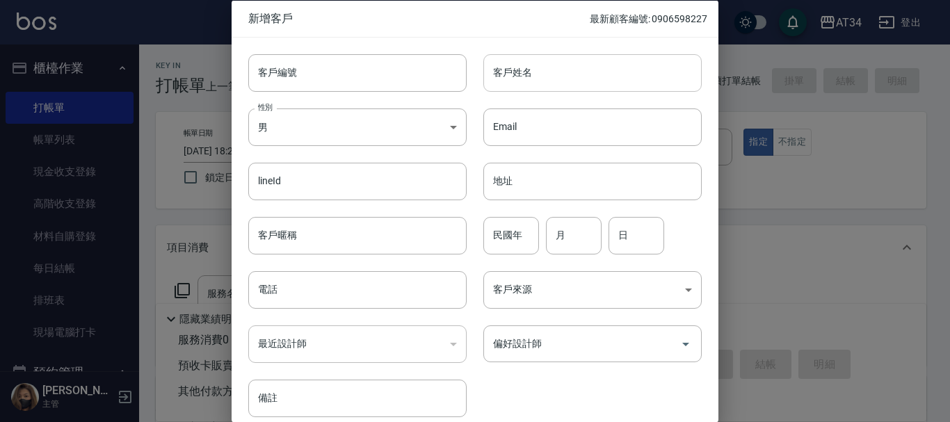
click at [541, 79] on input "客戶姓名" at bounding box center [593, 73] width 218 height 38
type input "苗"
type input "86"
click at [579, 232] on input "01" at bounding box center [574, 235] width 56 height 38
type input "04"
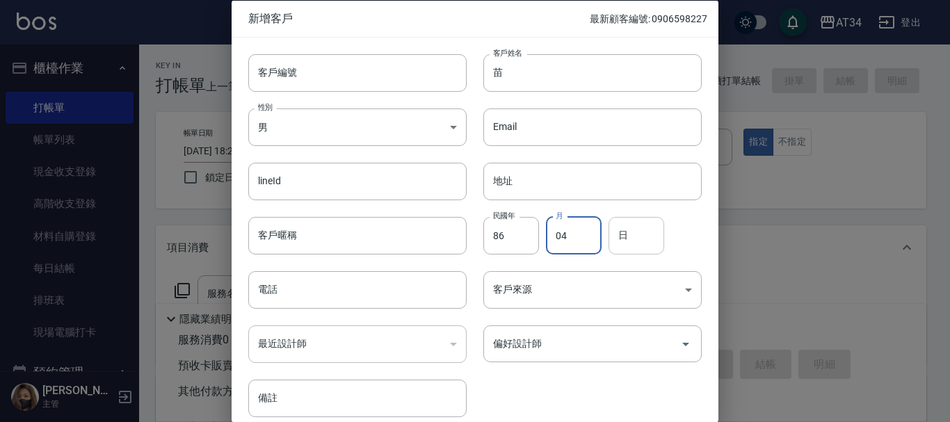
click at [621, 236] on input "日" at bounding box center [637, 235] width 56 height 38
type input "11"
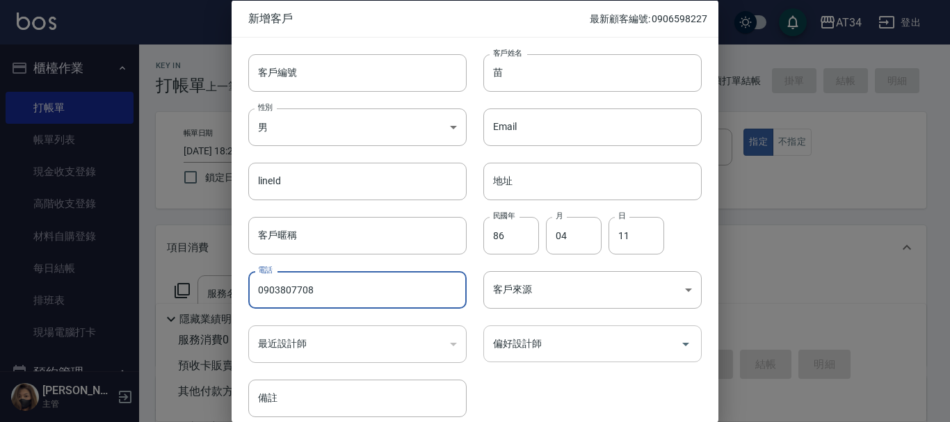
type input "0903807708"
click at [536, 342] on input "偏好設計師" at bounding box center [582, 344] width 185 height 24
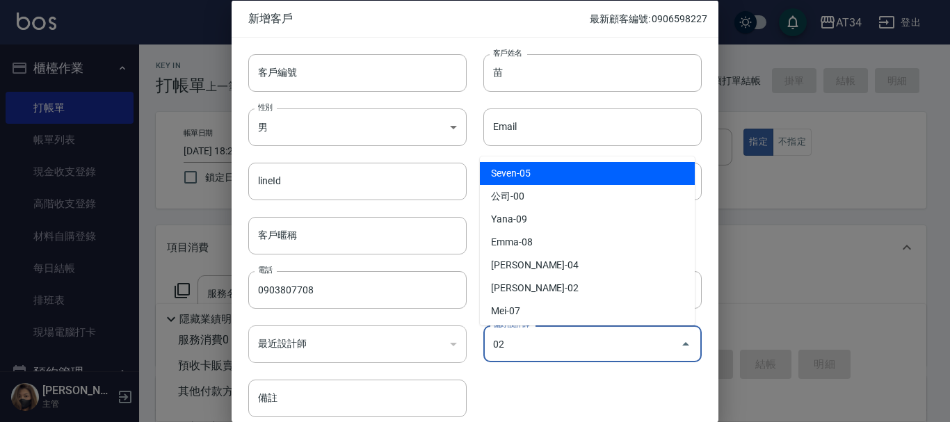
type input "[PERSON_NAME]"
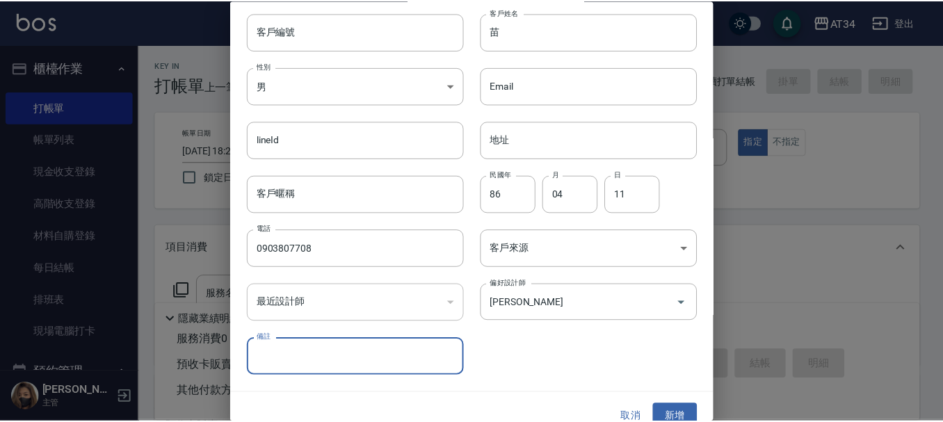
scroll to position [60, 0]
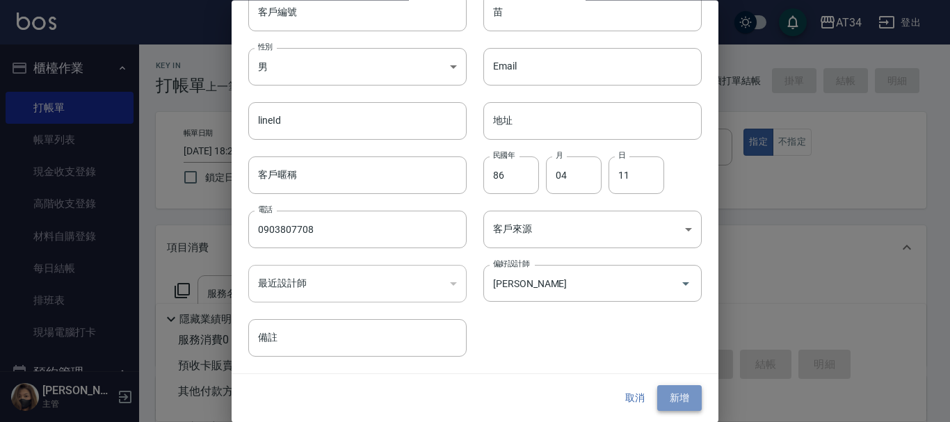
click at [683, 390] on button "新增" at bounding box center [679, 399] width 45 height 26
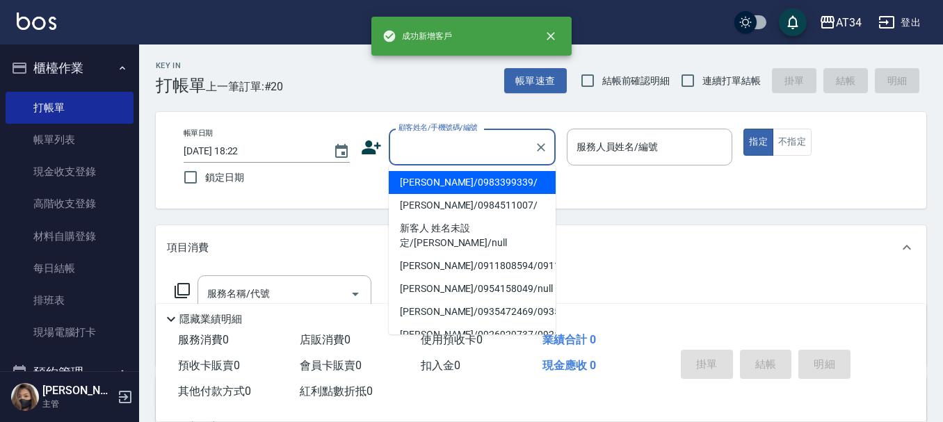
click at [484, 150] on input "顧客姓名/手機號碼/編號" at bounding box center [462, 147] width 134 height 24
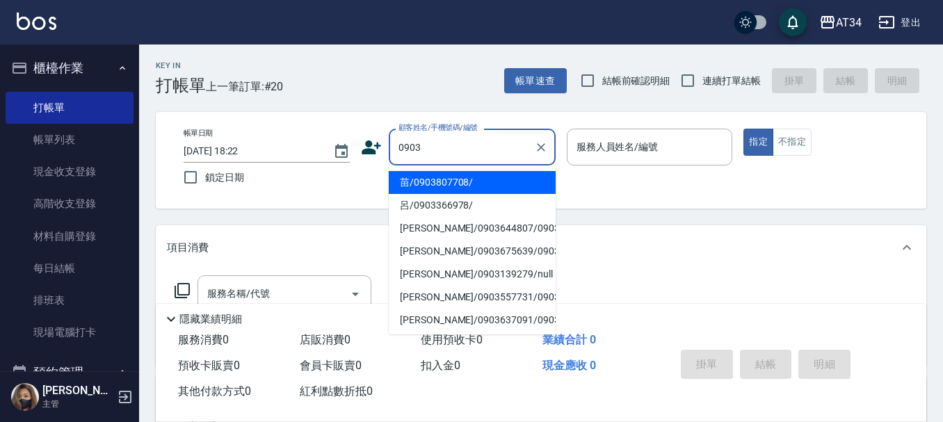
click at [436, 180] on li "苗/0903807708/" at bounding box center [472, 182] width 167 height 23
type input "苗/0903807708/"
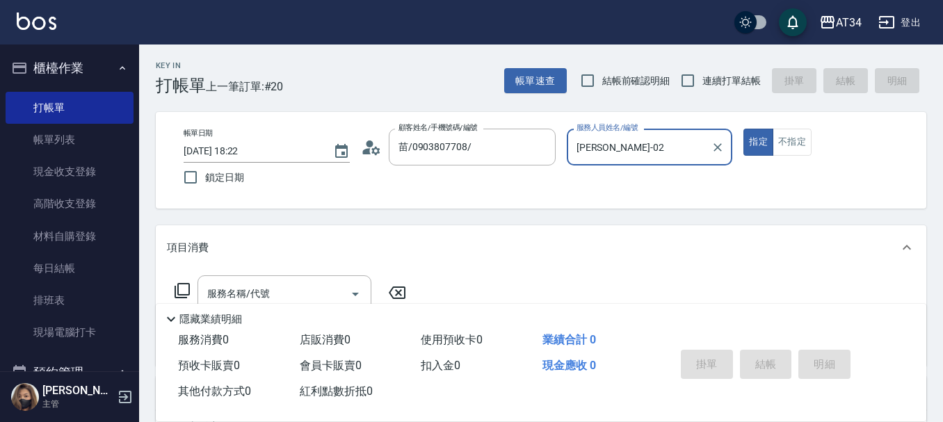
type input "Wendy-02"
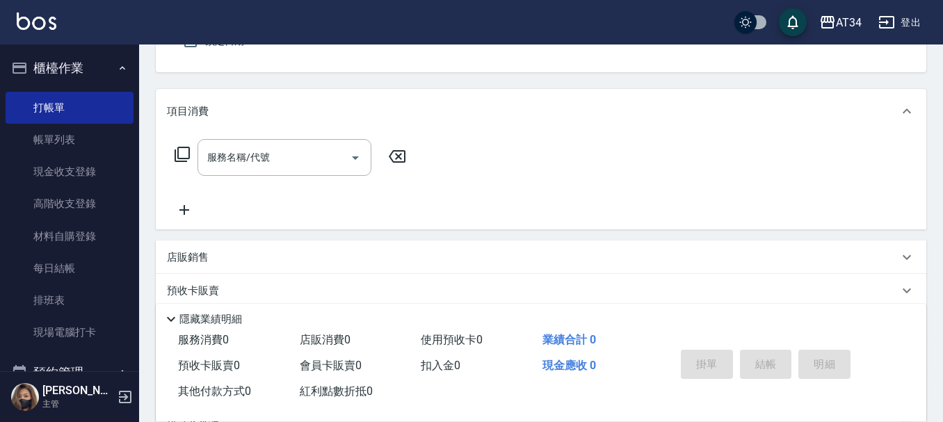
scroll to position [139, 0]
click at [287, 147] on input "服務名稱/代號" at bounding box center [274, 155] width 141 height 24
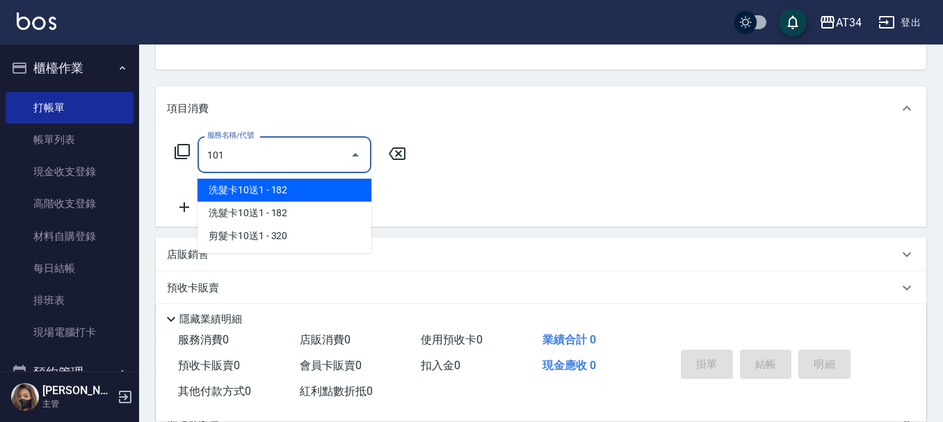
type input "1011"
click at [304, 197] on span "洗+AB劑+精油 - 999" at bounding box center [285, 190] width 174 height 23
type input "90"
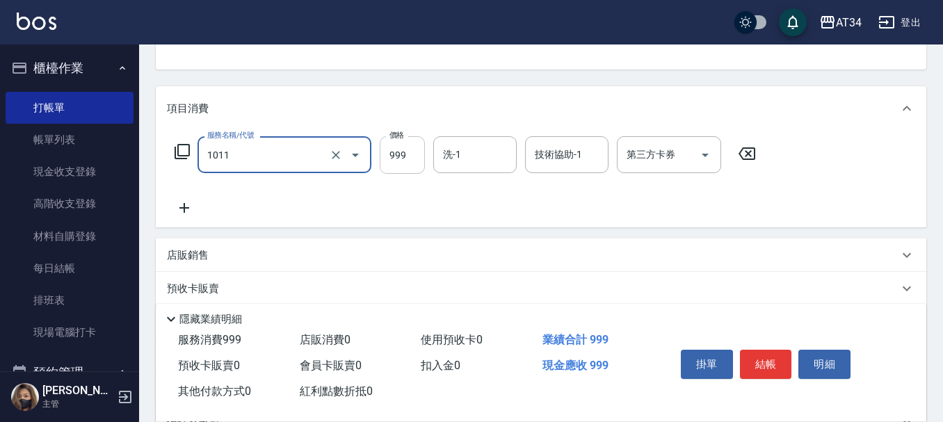
type input "洗+AB劑+精油(1011)"
click at [406, 155] on input "999" at bounding box center [402, 155] width 45 height 38
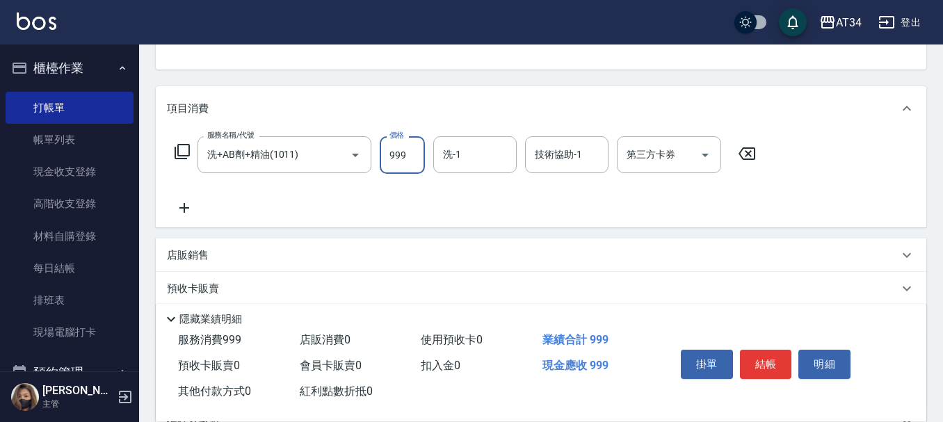
type input "0"
type input "79"
type input "70"
type input "799"
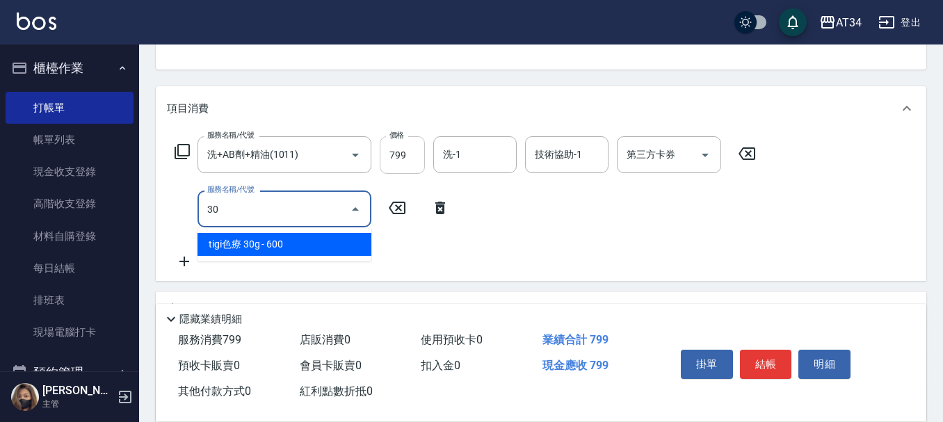
type input "301"
type input "220"
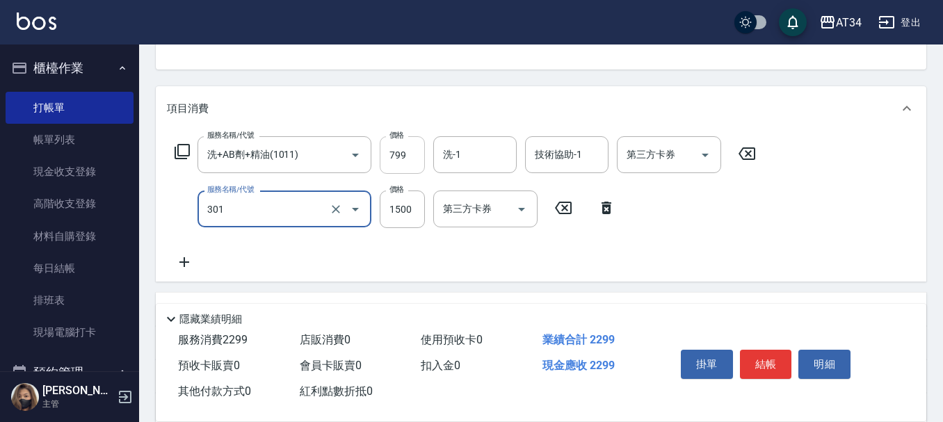
type input "燙髮(301)"
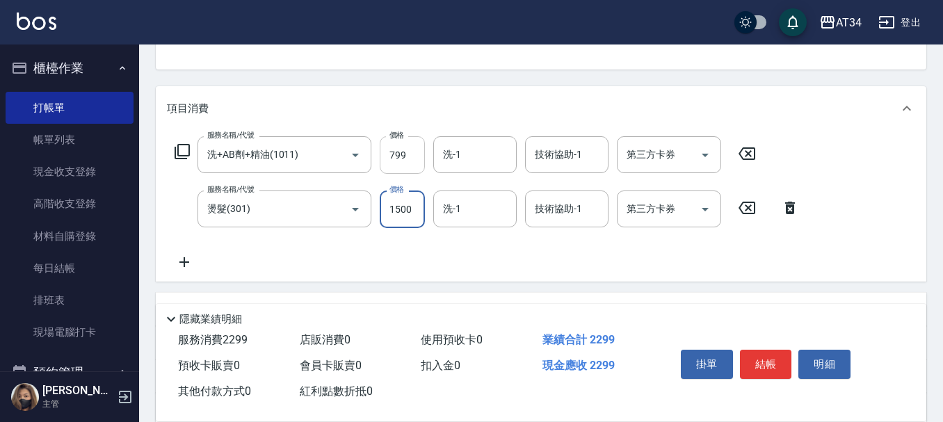
type input "2"
type input "80"
type input "280"
type input "350"
type input "2800"
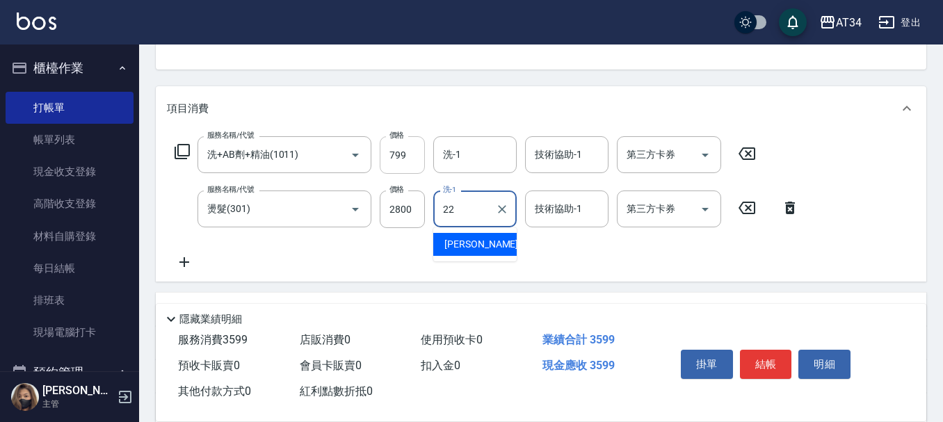
type input "賴佑潔-22"
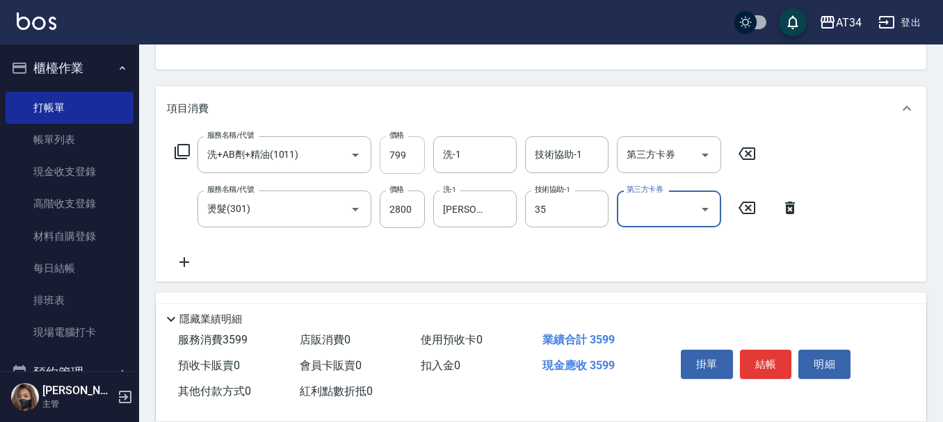
type input "拉拉-35"
click at [779, 356] on button "結帳" at bounding box center [766, 364] width 52 height 29
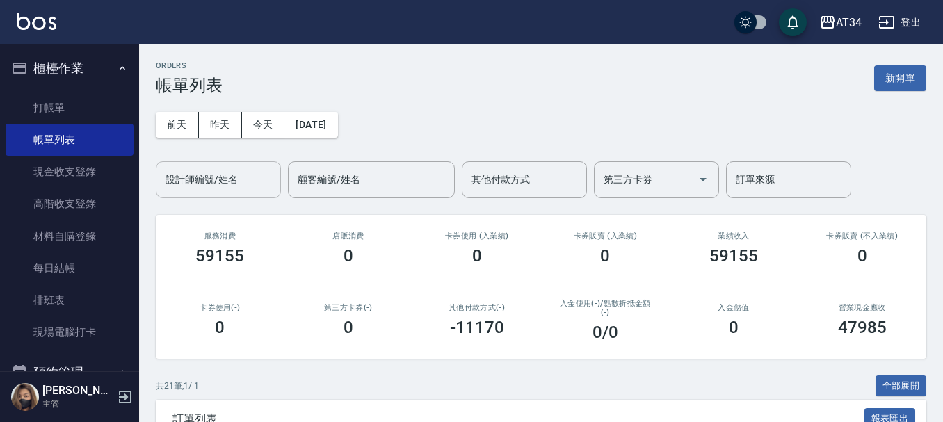
click at [257, 168] on input "設計師編號/姓名" at bounding box center [218, 180] width 113 height 24
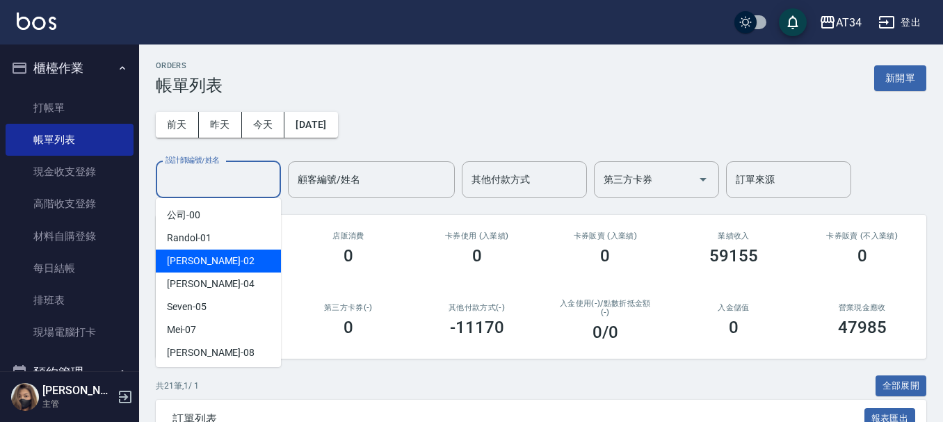
click at [226, 264] on div "Wendy -02" at bounding box center [218, 261] width 125 height 23
type input "Wendy-02"
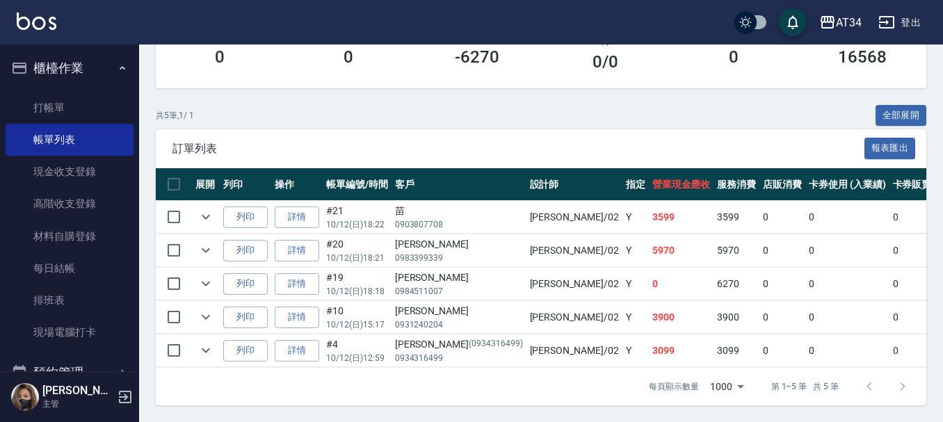
scroll to position [281, 0]
click at [54, 95] on link "打帳單" at bounding box center [70, 108] width 128 height 32
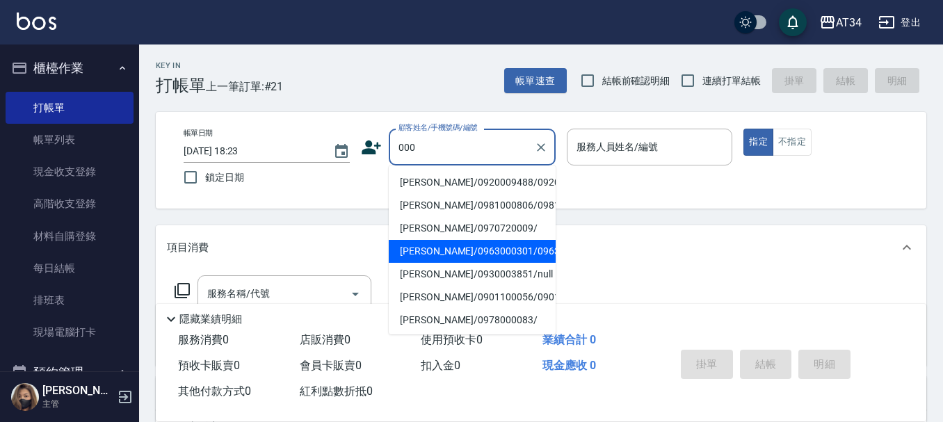
type input "000"
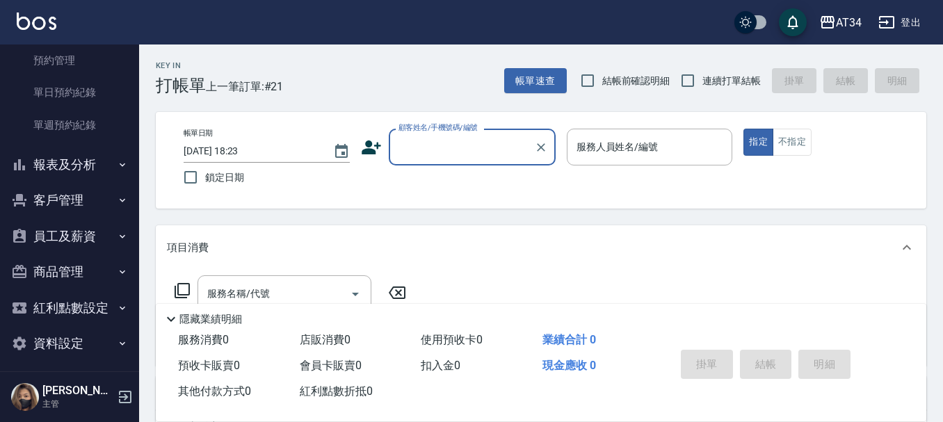
scroll to position [358, 0]
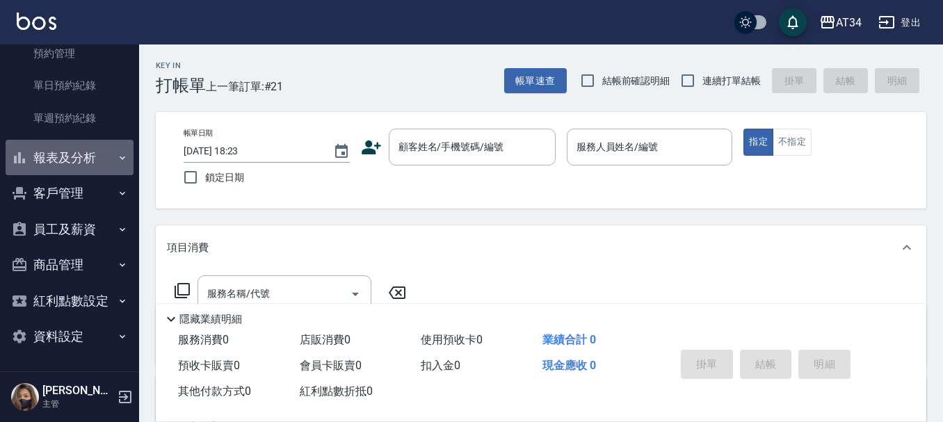
click at [95, 160] on button "報表及分析" at bounding box center [70, 158] width 128 height 36
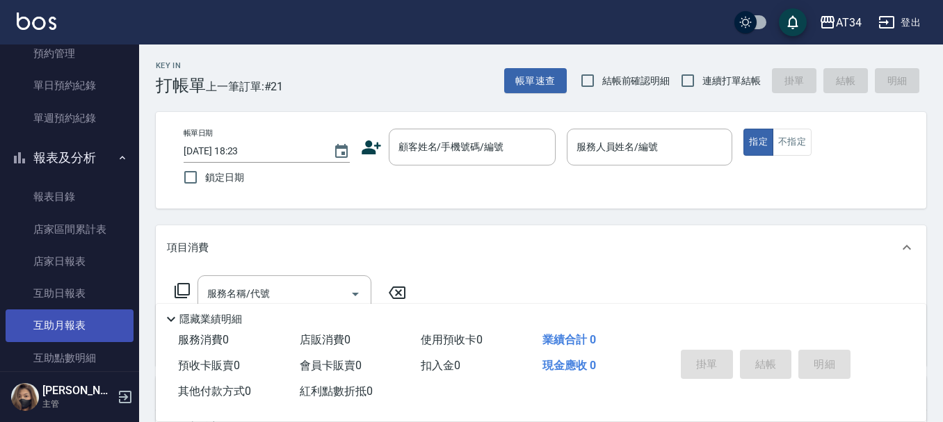
click at [79, 320] on link "互助月報表" at bounding box center [70, 326] width 128 height 32
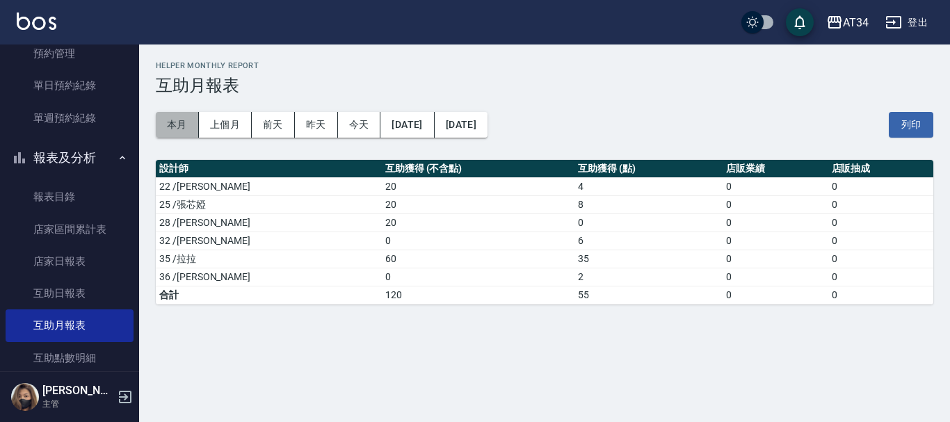
click at [163, 120] on button "本月" at bounding box center [177, 125] width 43 height 26
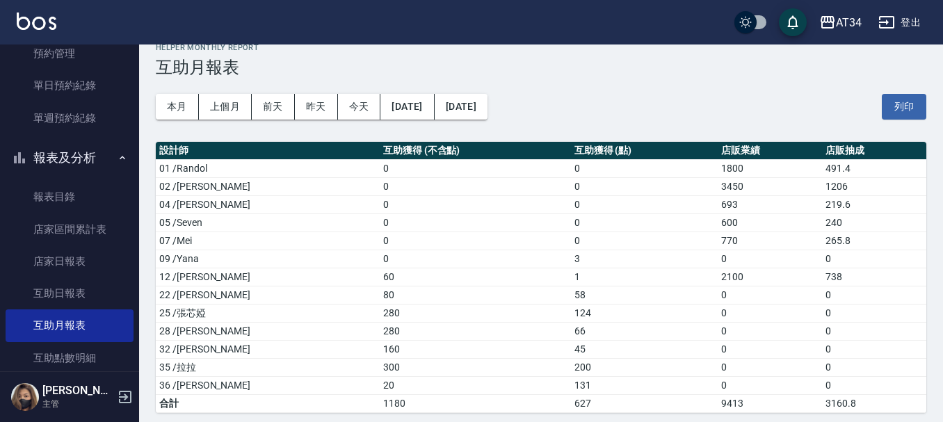
scroll to position [26, 0]
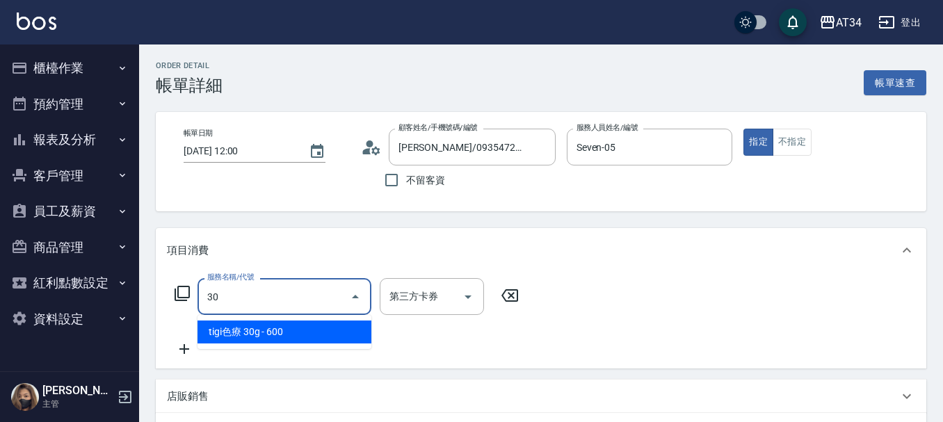
type input "303"
type input "90"
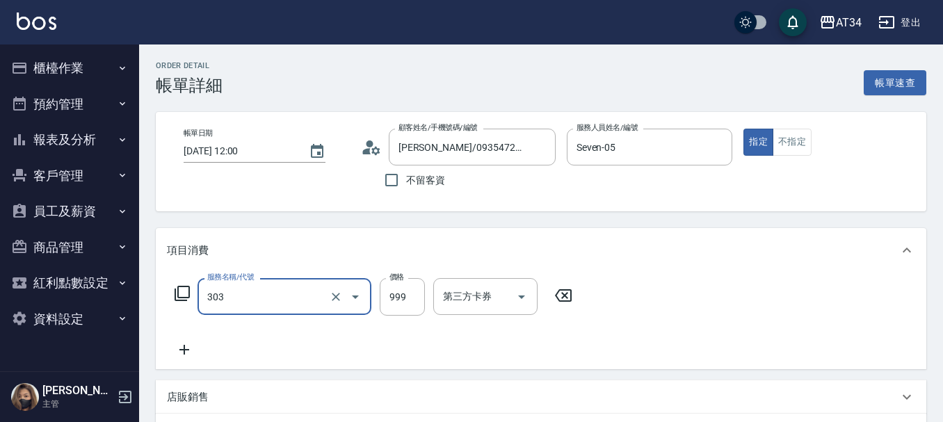
type input "局部燙(303)"
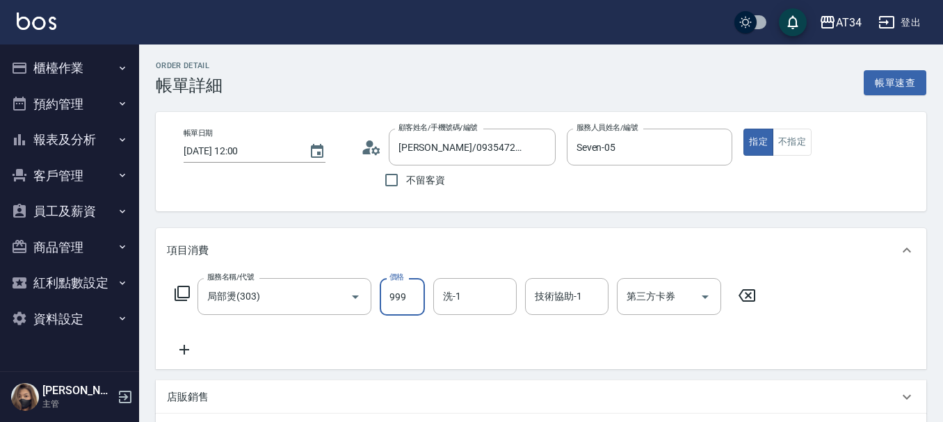
type input "0"
type input "27"
type input "20"
type input "270"
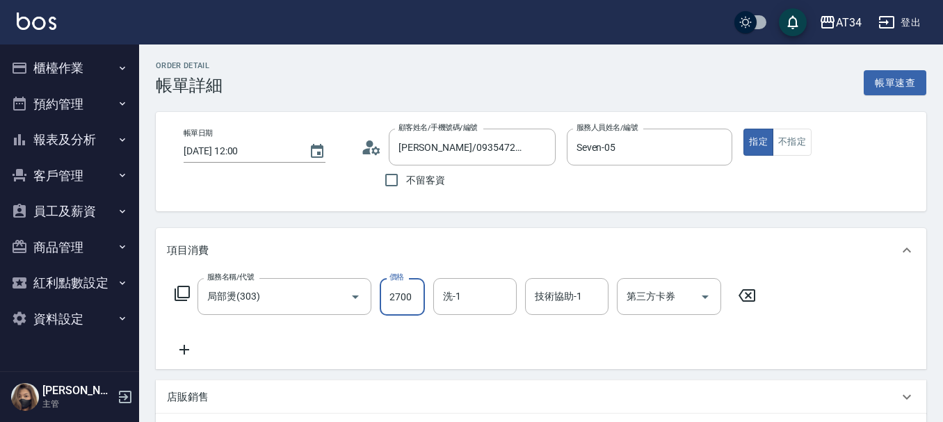
type input "2700"
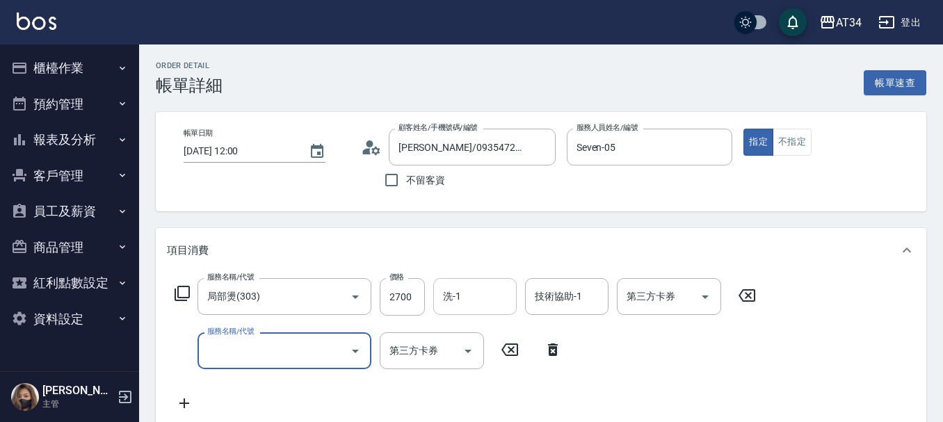
click at [454, 306] on input "洗-1" at bounding box center [475, 297] width 71 height 24
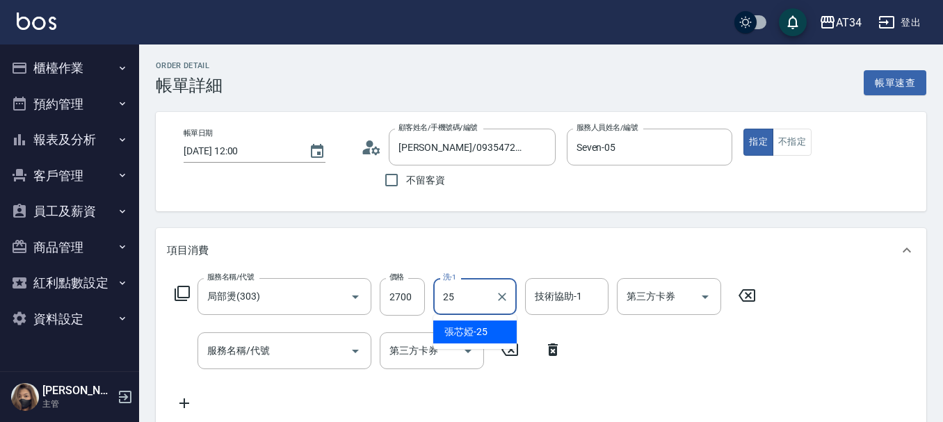
type input "張芯婭-25"
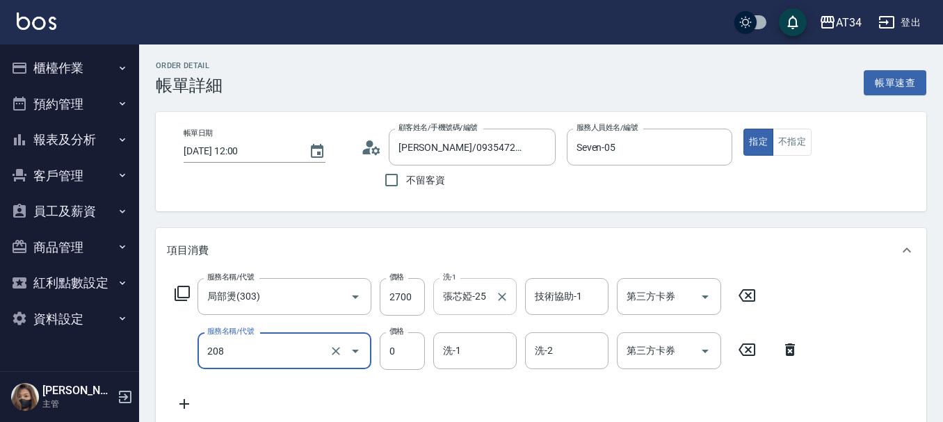
type input "洗一次(208)"
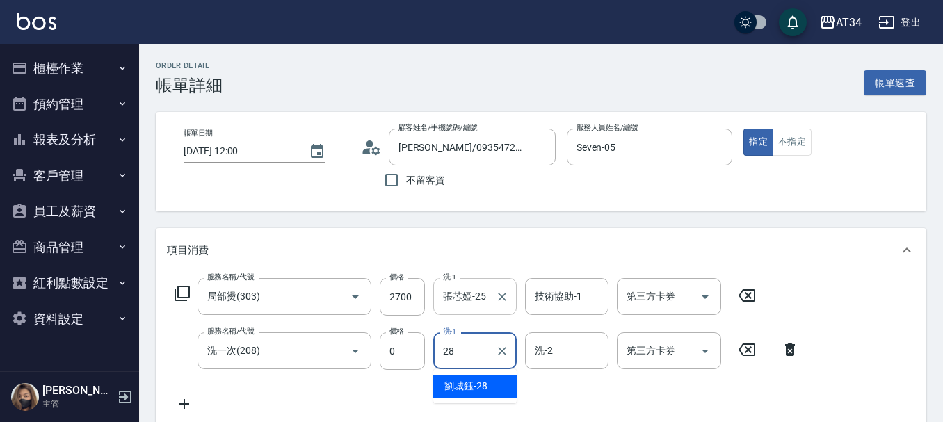
type input "[PERSON_NAME]-28"
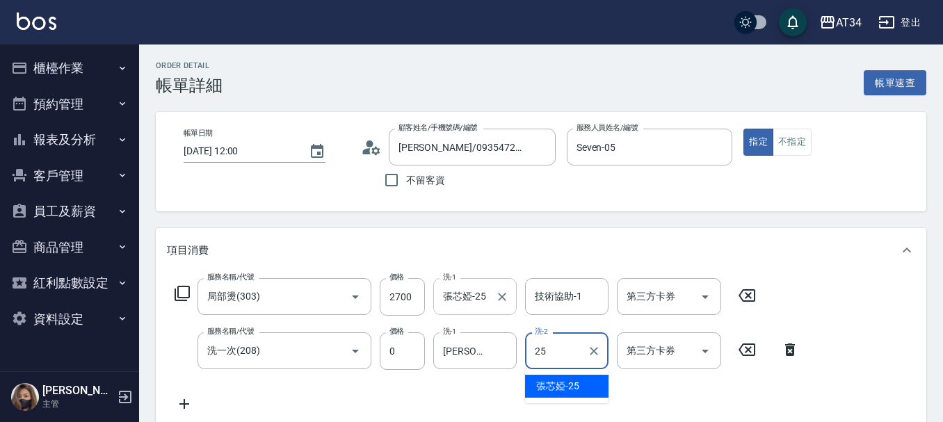
type input "張芯婭-25"
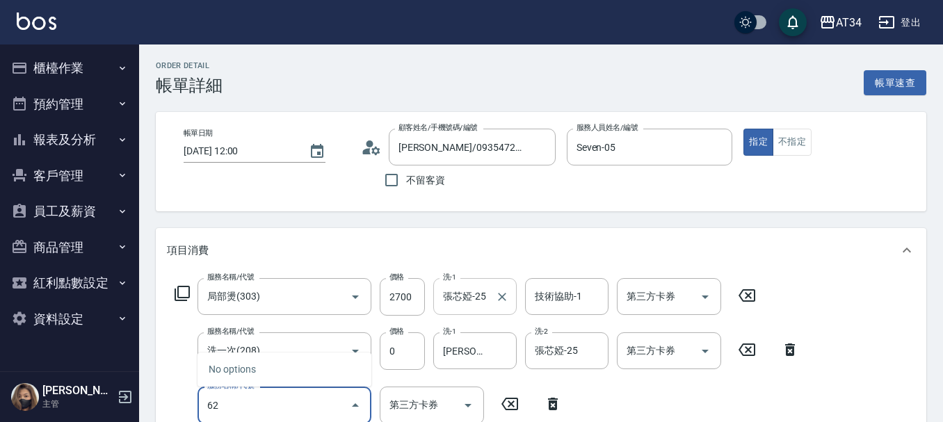
type input "626"
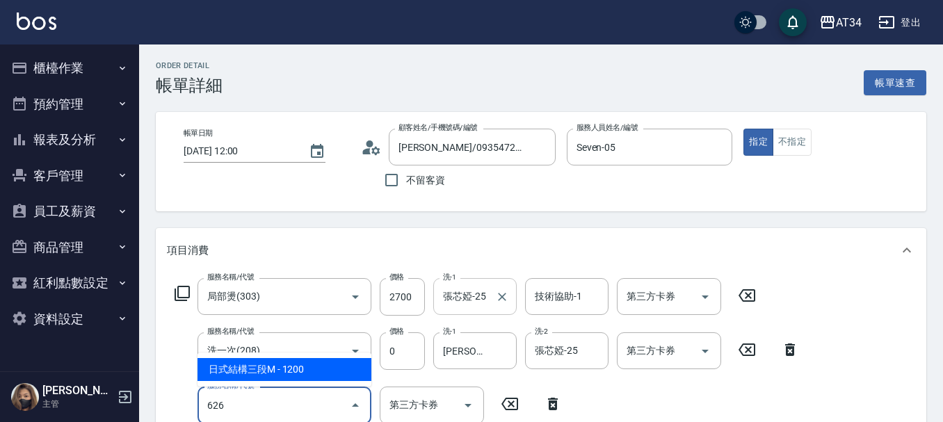
type input "390"
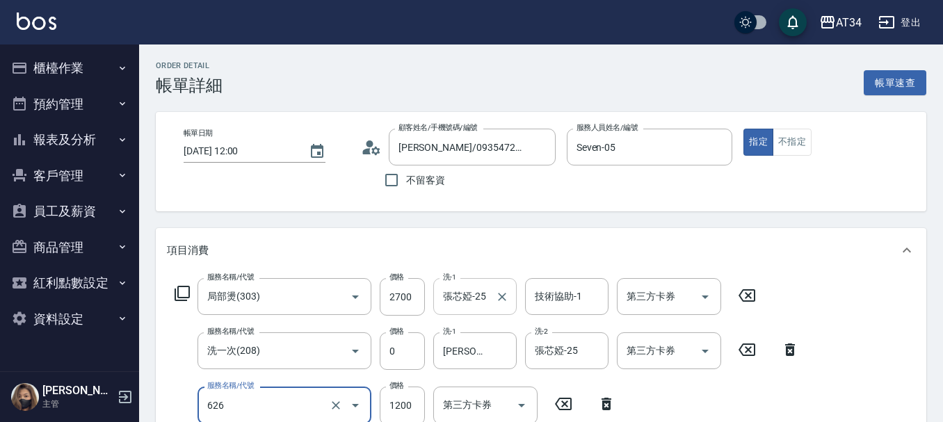
type input "日式結構三段M(626)"
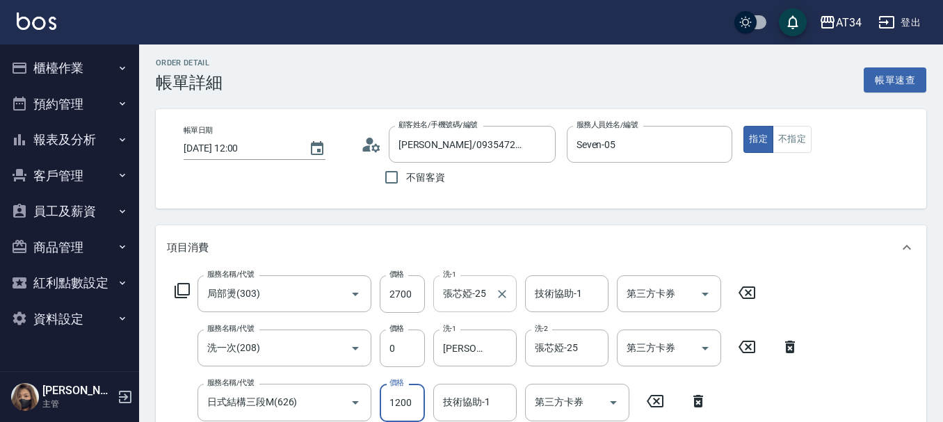
type input "270"
type input "11"
type input "280"
type input "110"
type input "380"
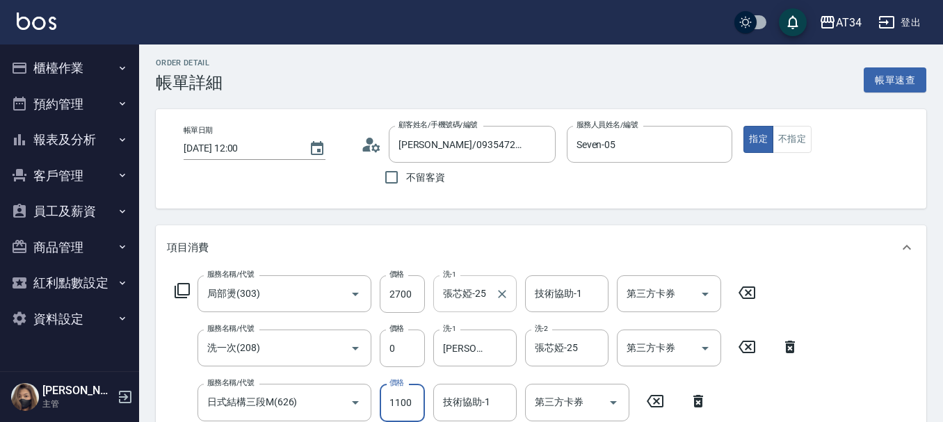
type input "1100"
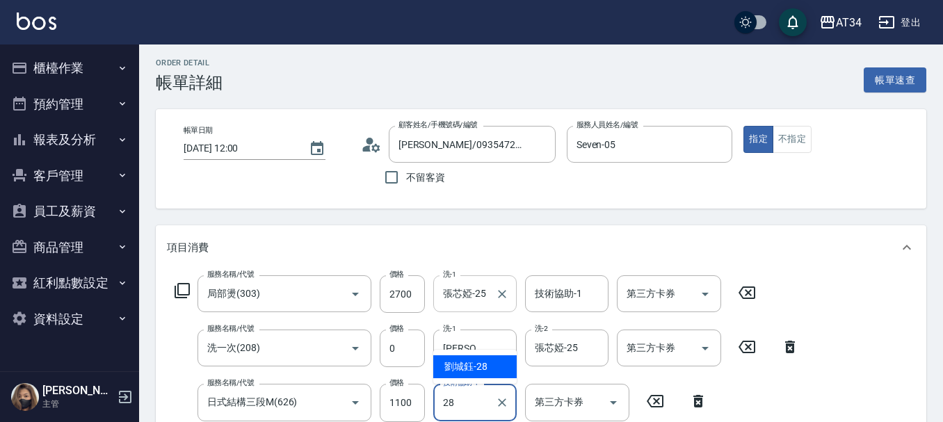
type input "劉城鈺-28"
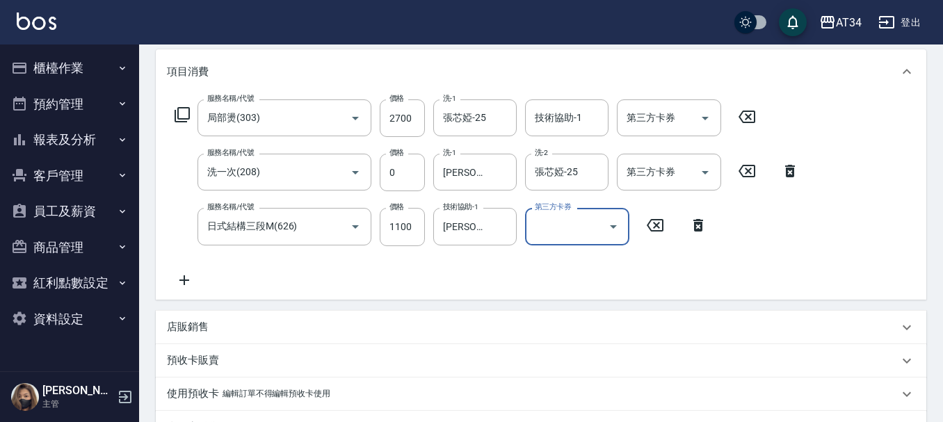
scroll to position [211, 0]
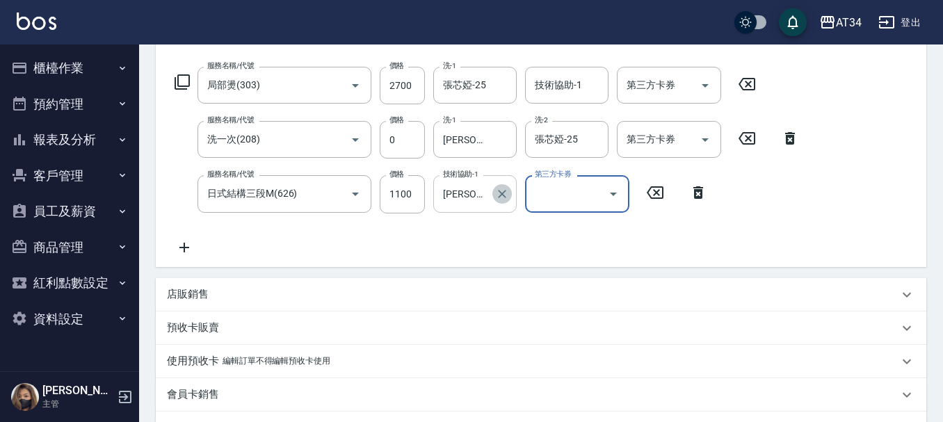
click at [498, 193] on icon "Clear" at bounding box center [502, 194] width 14 height 14
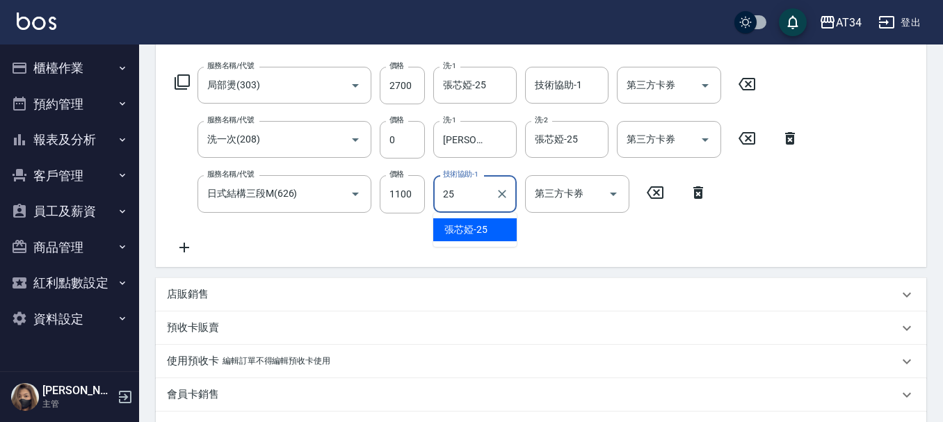
type input "張芯婭-25"
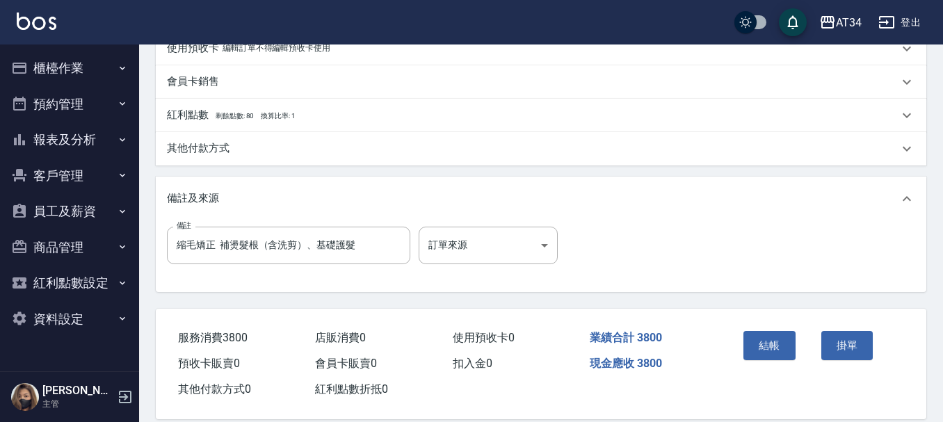
scroll to position [545, 0]
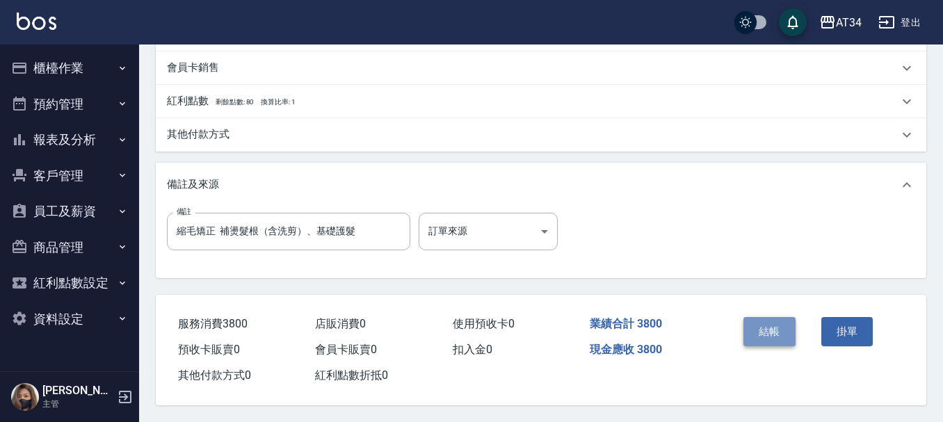
click at [774, 326] on button "結帳" at bounding box center [770, 331] width 52 height 29
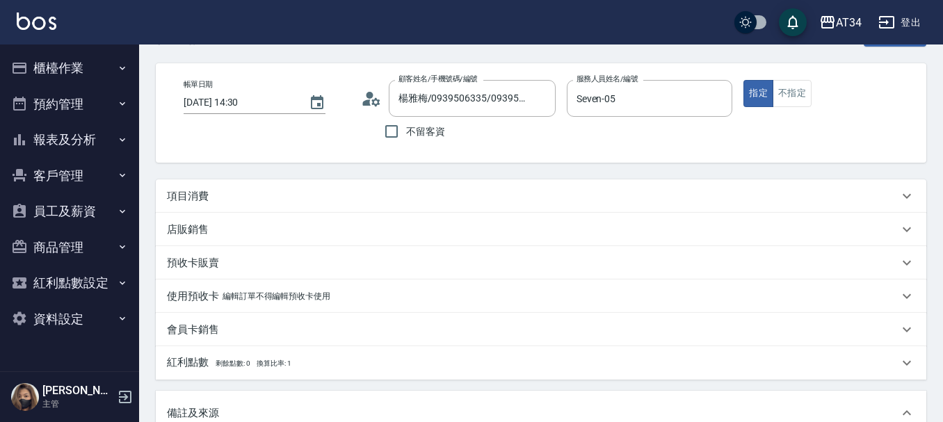
scroll to position [70, 0]
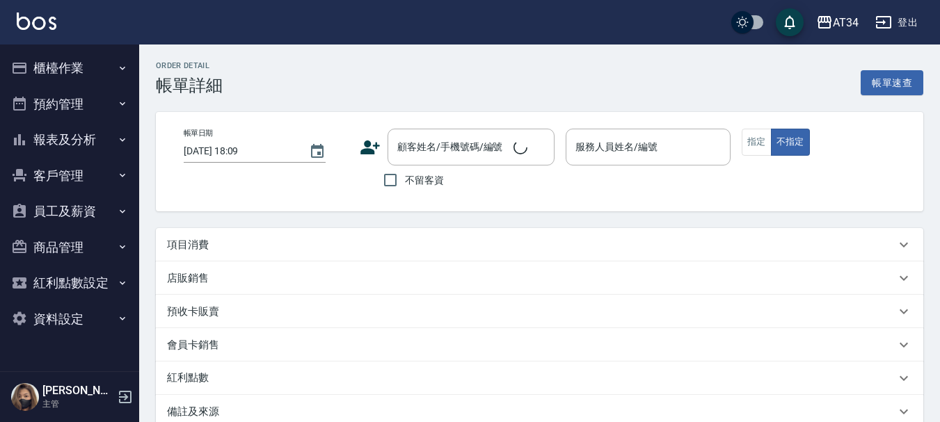
click at [225, 238] on div "項目消費" at bounding box center [531, 245] width 728 height 15
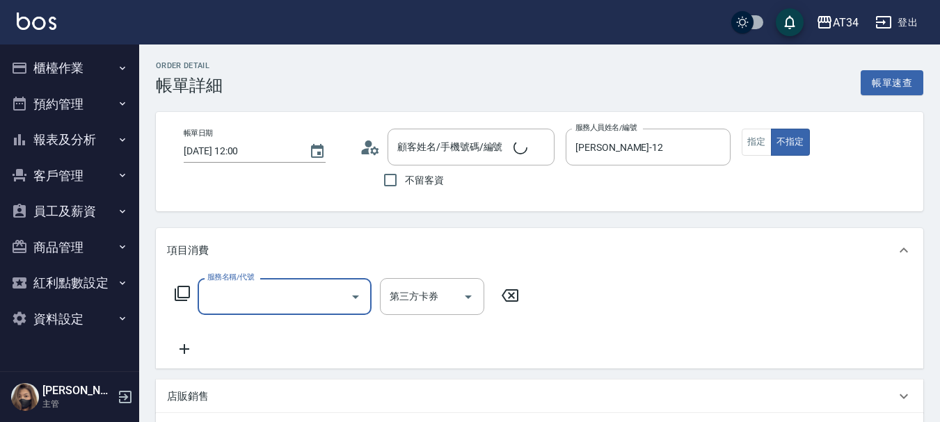
type input "[DATE] 12:00"
type input "Emily-12"
type input "燙縮毛矯正"
click at [217, 298] on input "服務名稱/代號" at bounding box center [274, 297] width 141 height 24
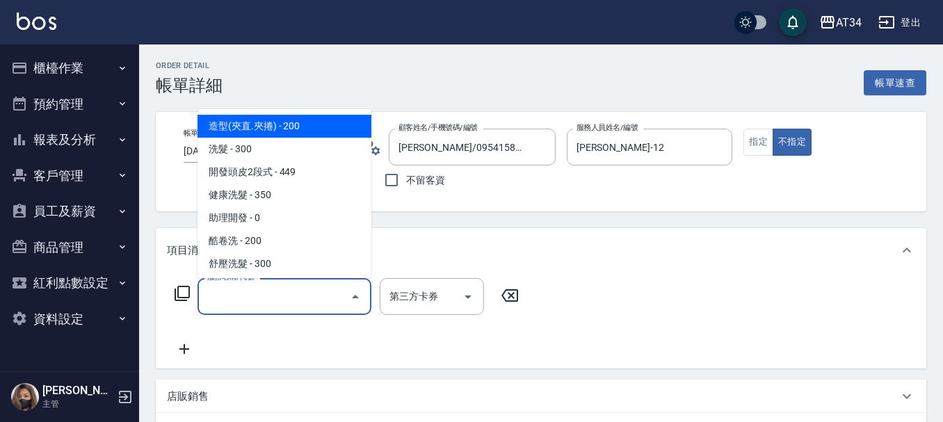
type input "陳姒萱/0954158049/null"
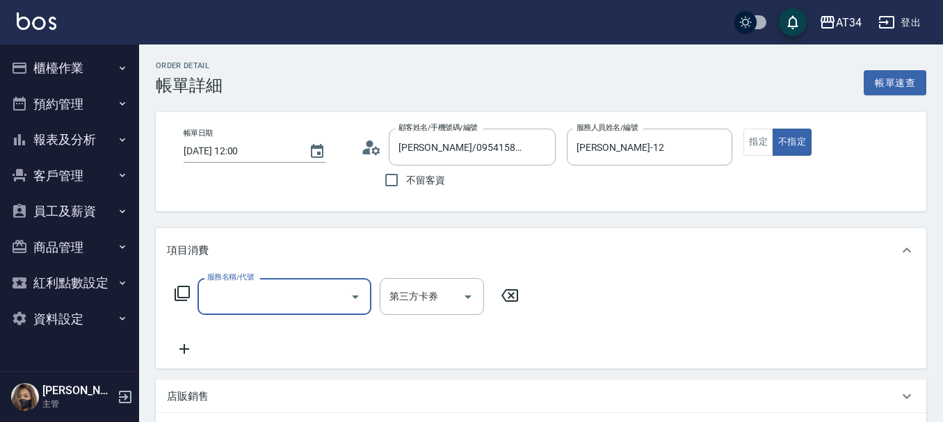
click at [221, 303] on input "服務名稱/代號" at bounding box center [274, 297] width 141 height 24
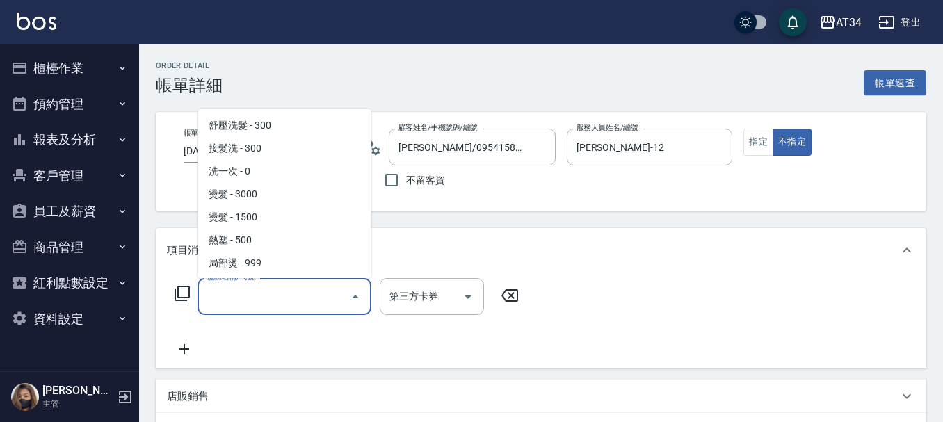
scroll to position [139, 0]
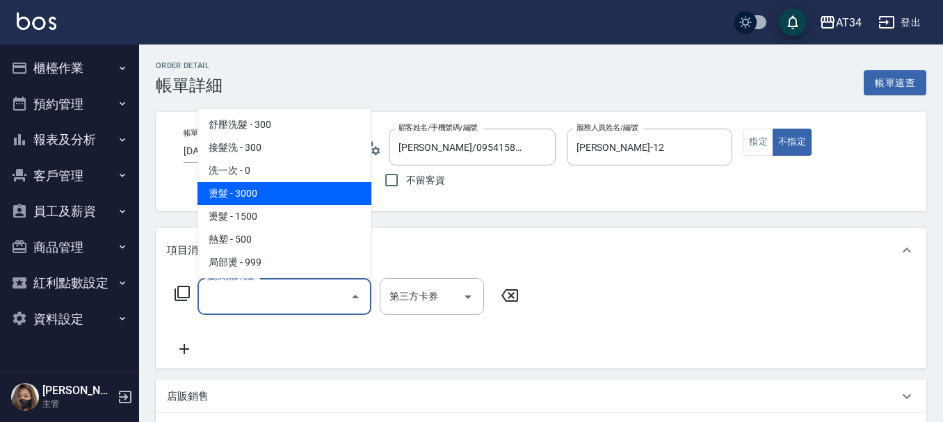
click at [263, 190] on span "燙髮 - 3000" at bounding box center [285, 193] width 174 height 23
type input "300"
type input "燙髮(300)"
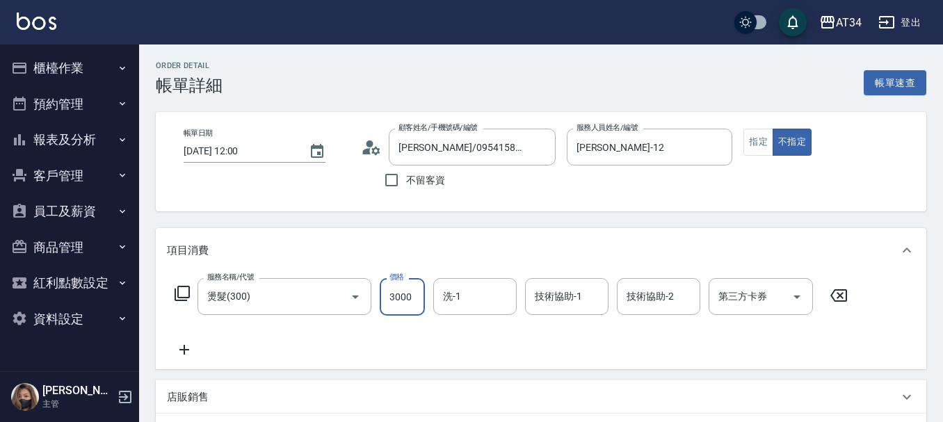
click at [406, 300] on input "3000" at bounding box center [402, 297] width 45 height 38
type input "0"
type input "39"
type input "30"
type input "390"
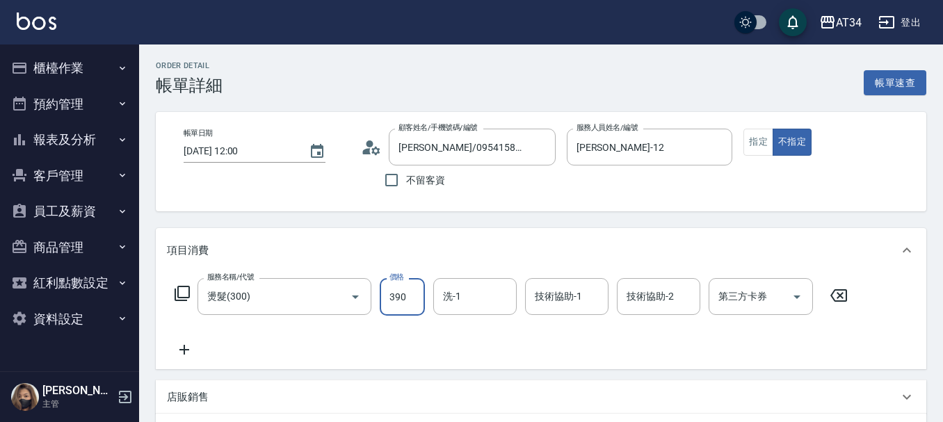
type input "390"
type input "3900"
type input "30"
type input "390"
type input "0"
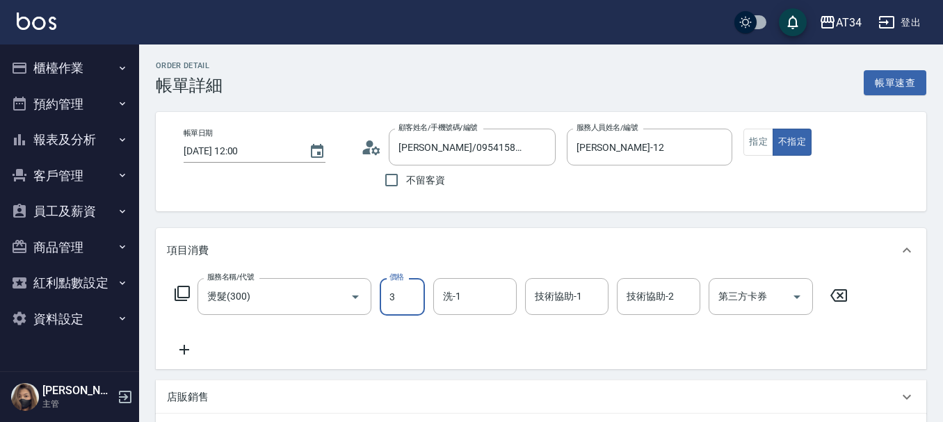
type input "38"
type input "30"
type input "380"
type input "3800"
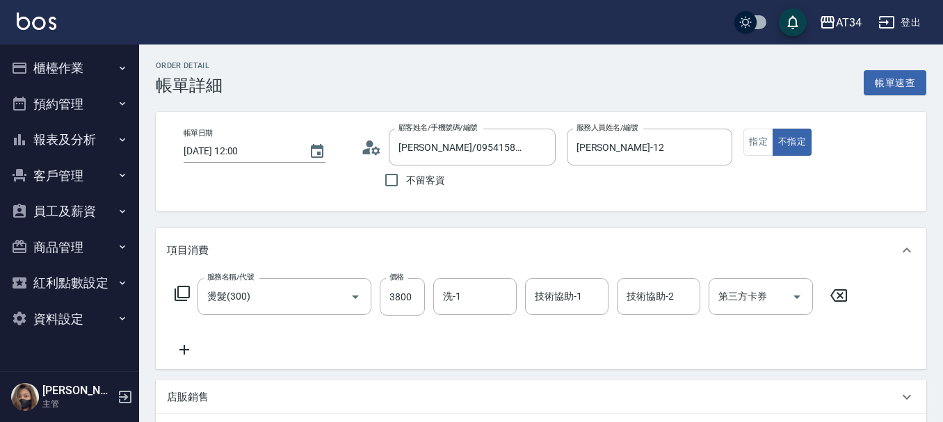
click at [177, 351] on icon at bounding box center [184, 350] width 35 height 17
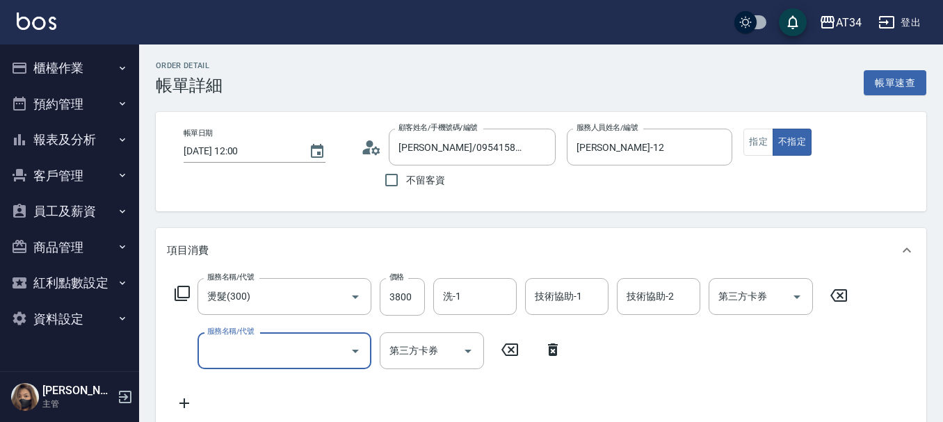
click at [213, 349] on input "服務名稱/代號" at bounding box center [274, 351] width 141 height 24
type input "627"
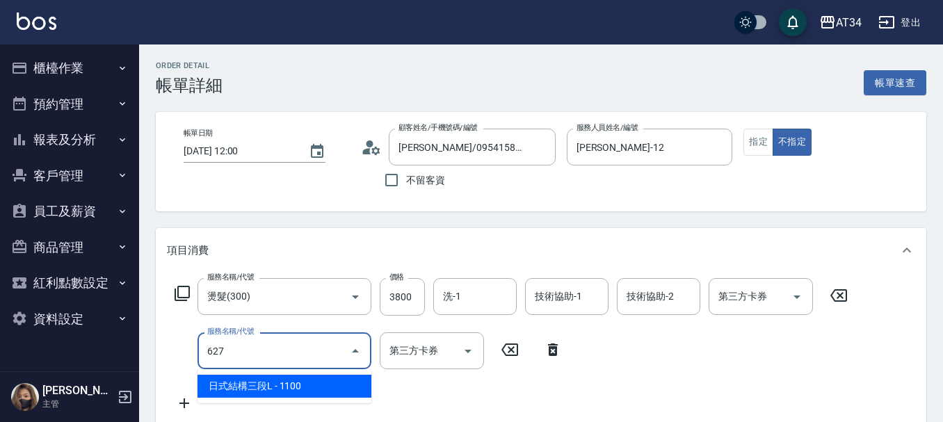
type input "490"
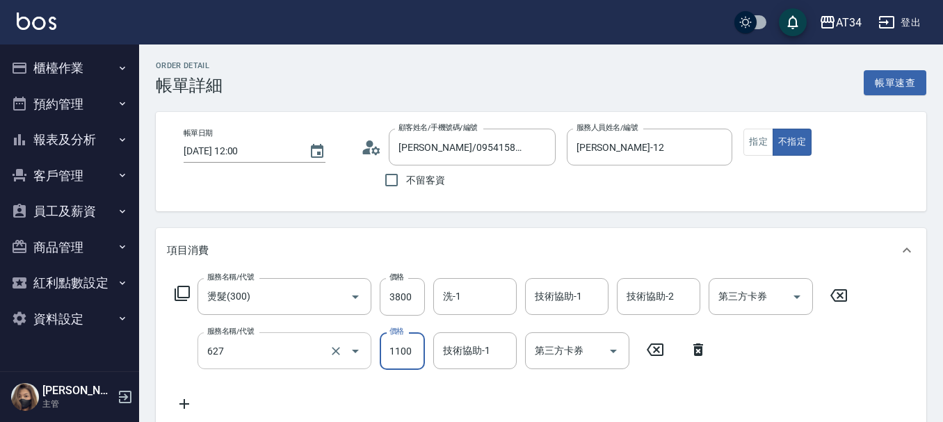
type input "日式結構三段L(627)"
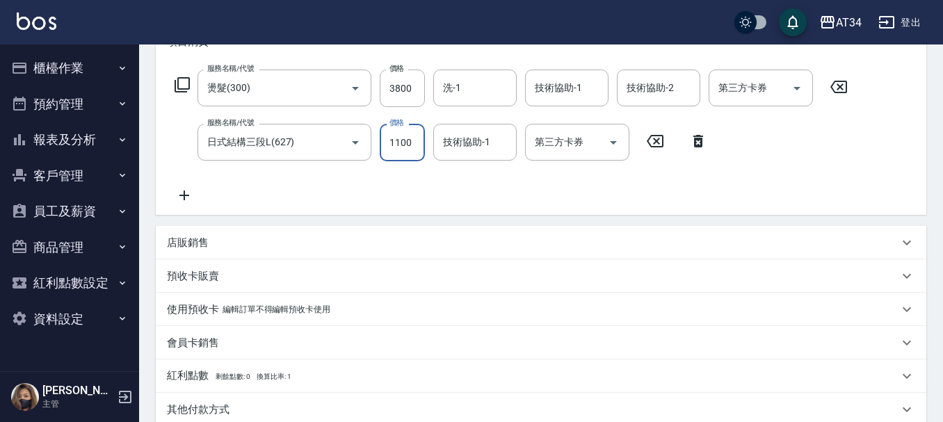
scroll to position [348, 0]
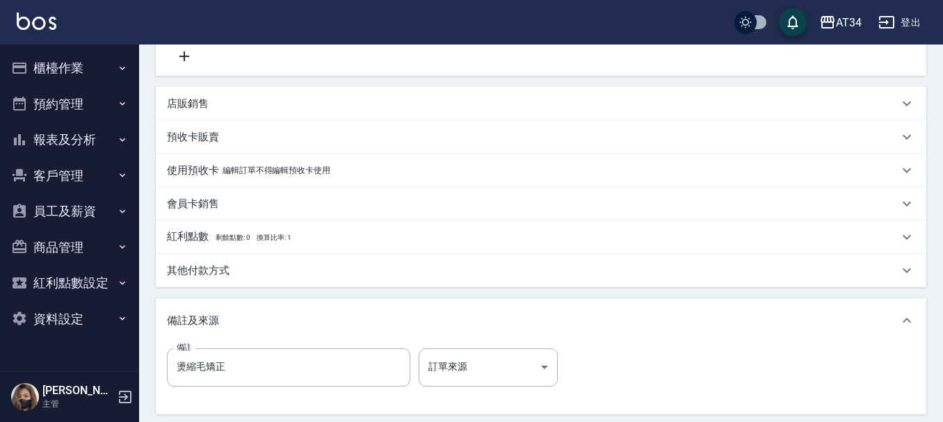
click at [209, 264] on p "其他付款方式" at bounding box center [198, 271] width 63 height 15
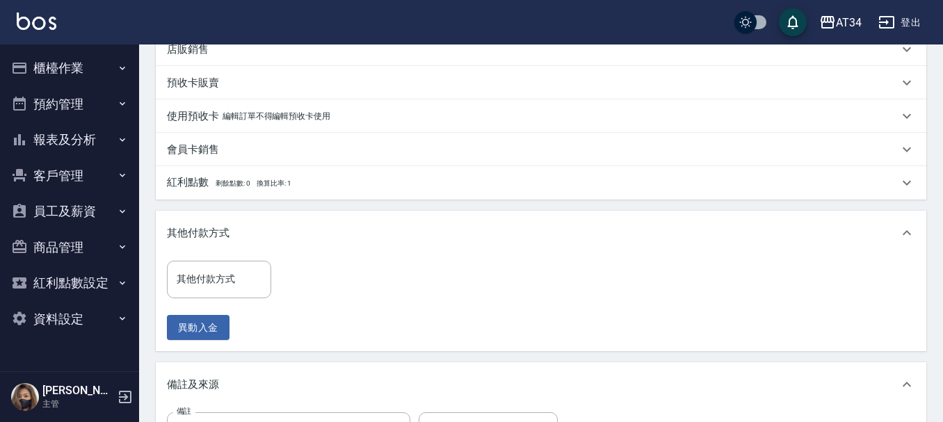
scroll to position [487, 0]
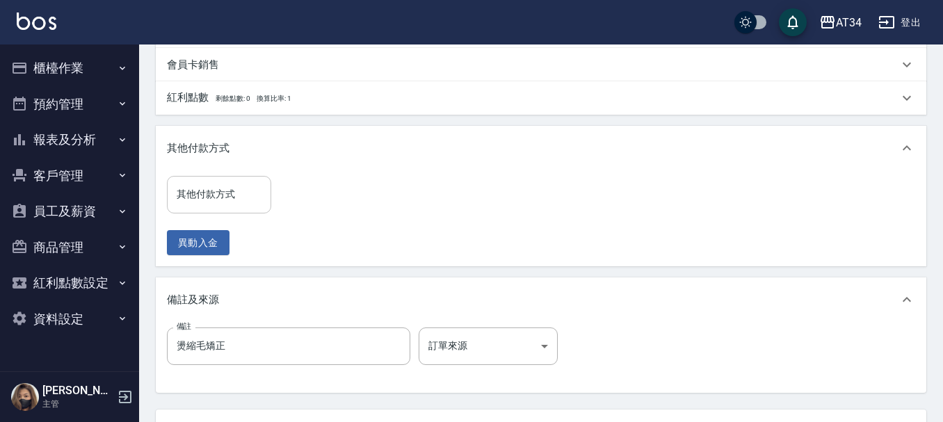
click at [224, 205] on input "其他付款方式" at bounding box center [219, 194] width 92 height 24
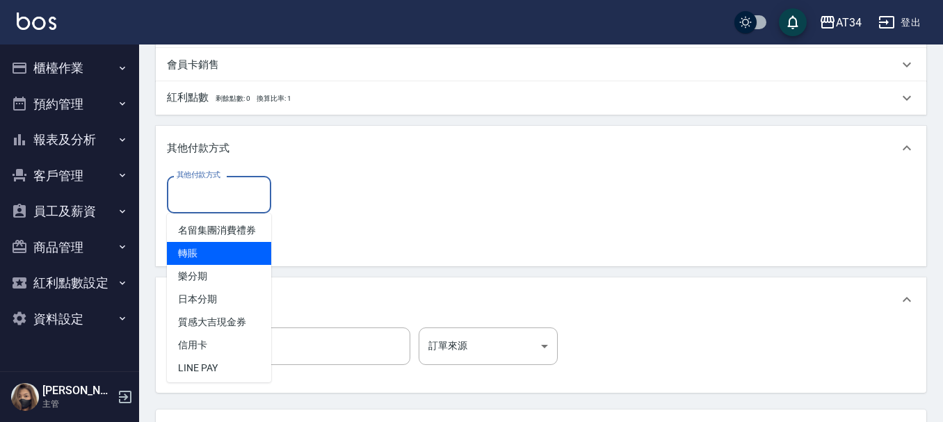
click at [218, 265] on span "轉賬" at bounding box center [219, 253] width 104 height 23
type input "轉賬"
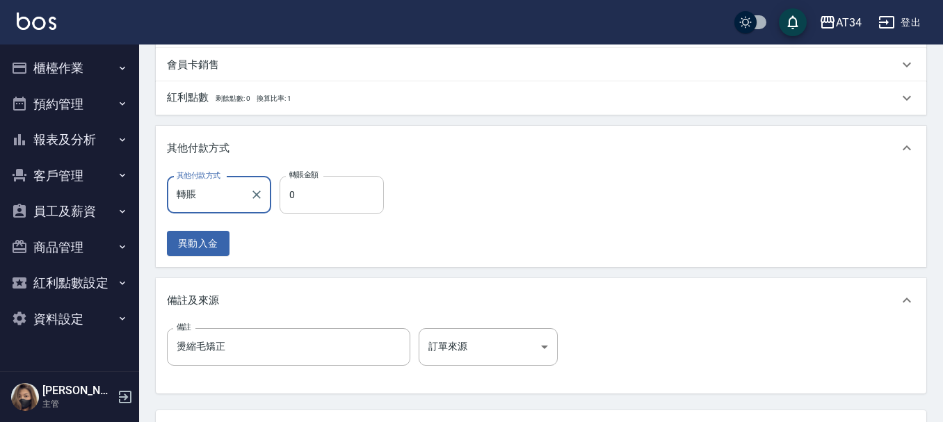
click at [310, 205] on input "0" at bounding box center [332, 195] width 104 height 38
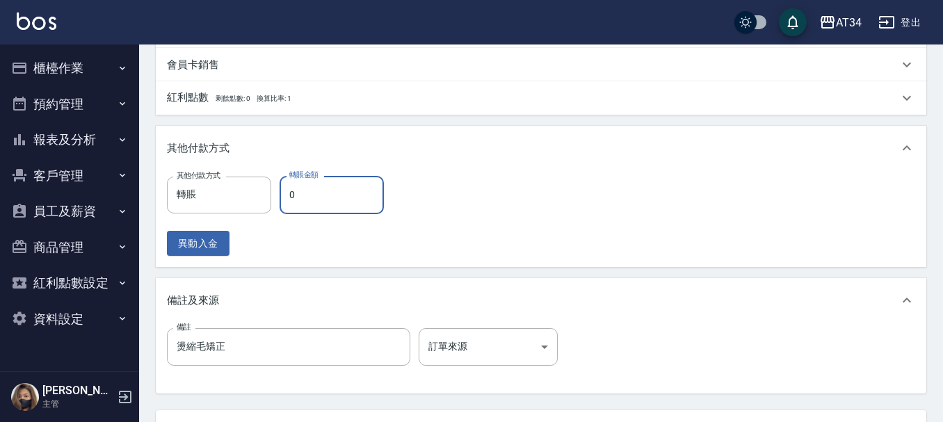
type input "4"
type input "480"
type input "49"
type input "440"
type input "4900"
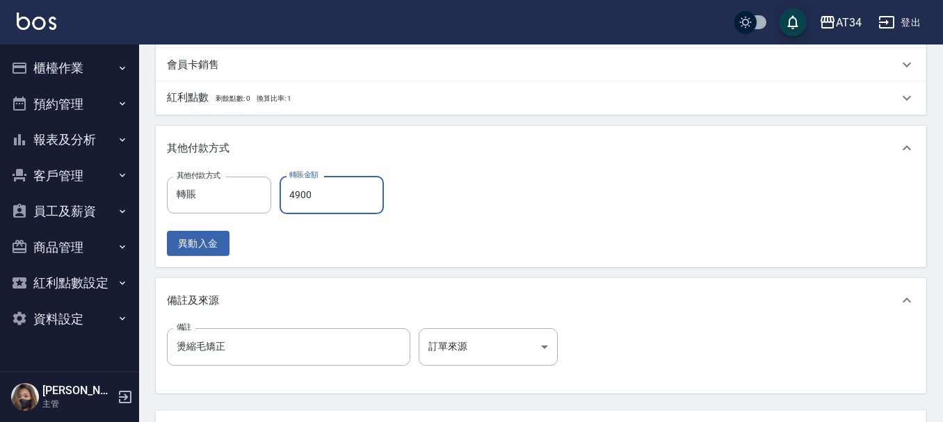
type input "0"
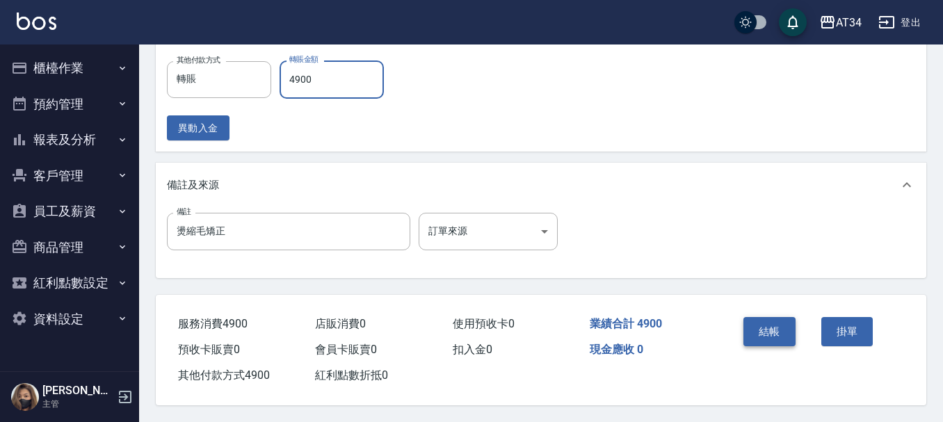
type input "4900"
click at [781, 327] on button "結帳" at bounding box center [770, 331] width 52 height 29
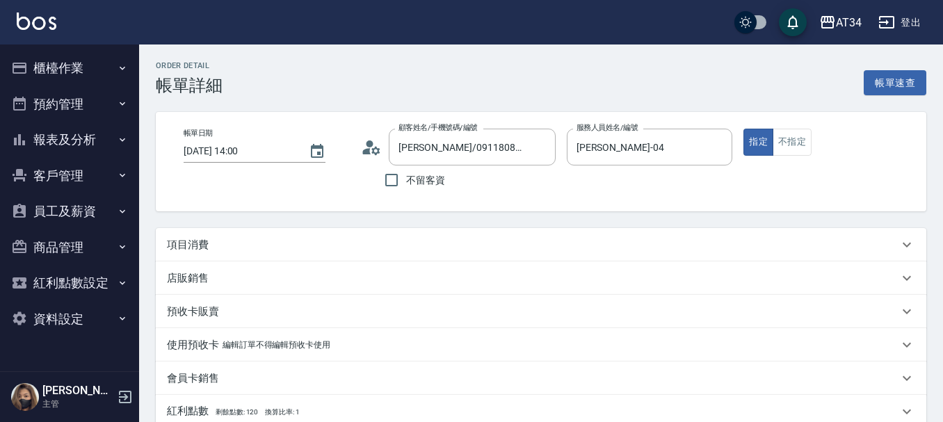
click at [202, 255] on div "項目消費" at bounding box center [541, 244] width 771 height 33
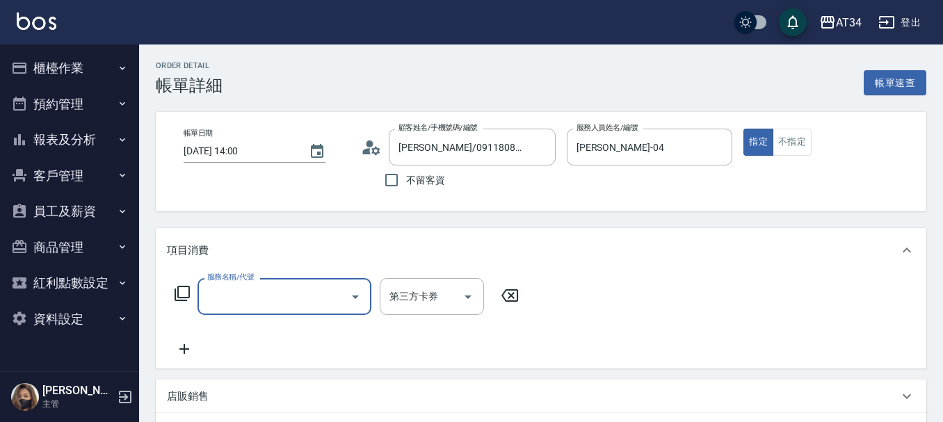
click at [241, 303] on input "服務名稱/代號" at bounding box center [274, 297] width 141 height 24
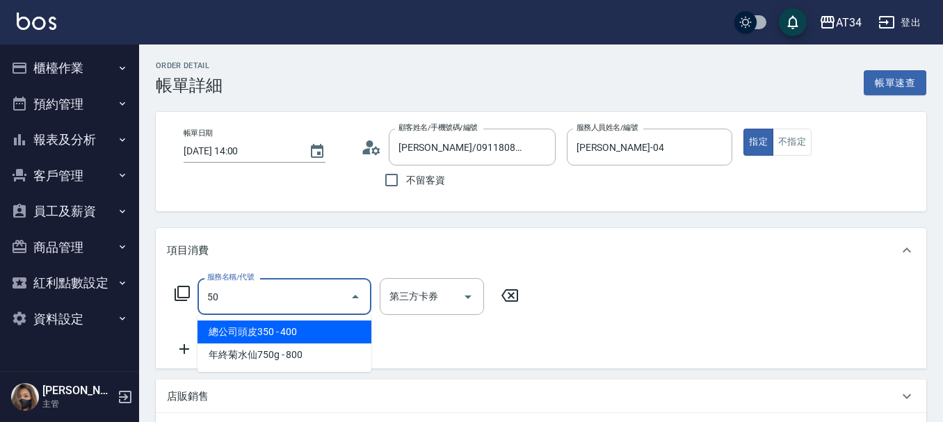
type input "501"
type input "100"
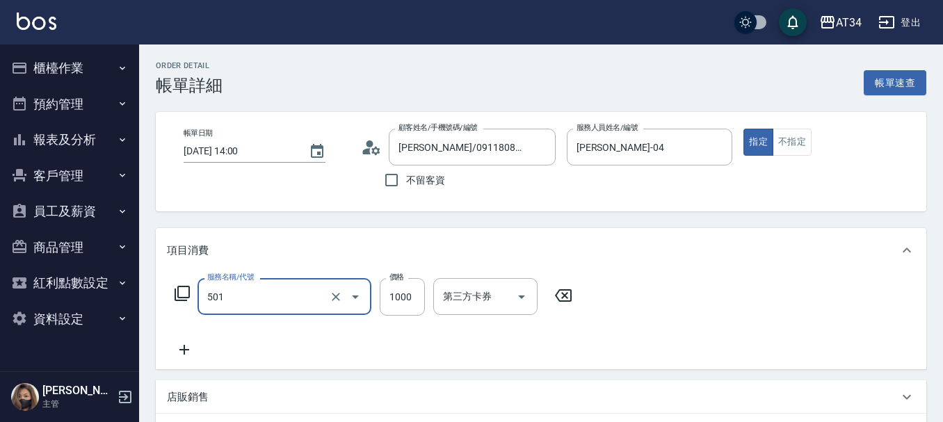
type input "染髮(501)"
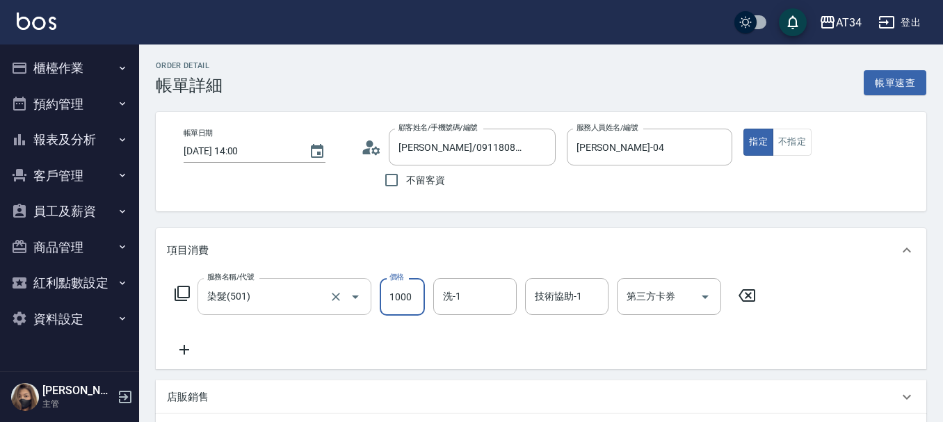
type input "0"
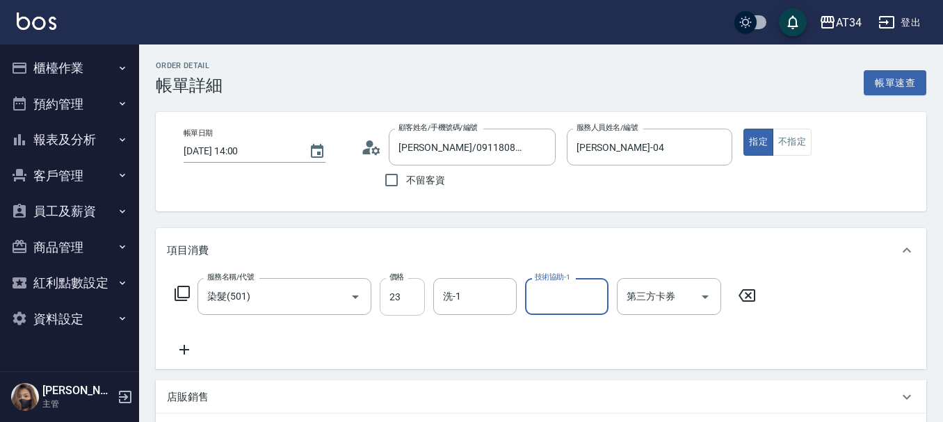
click at [399, 295] on input "23" at bounding box center [402, 297] width 45 height 38
type input "23"
type input "20"
type input "230"
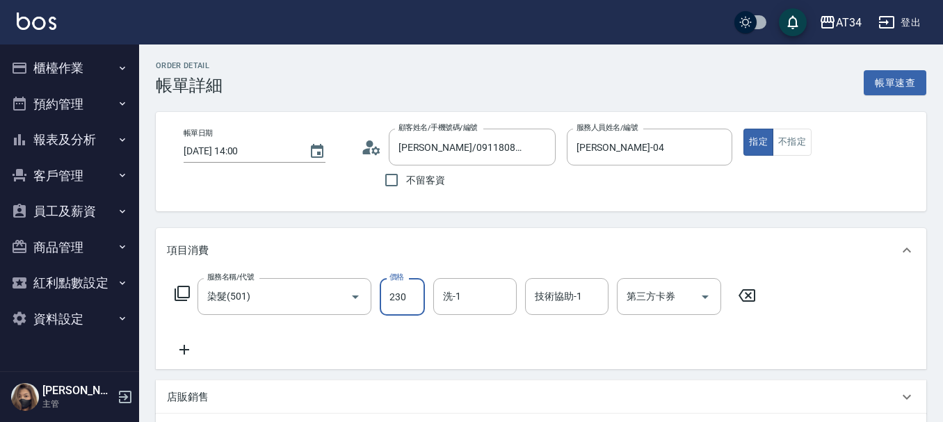
type input "230"
type input "2300"
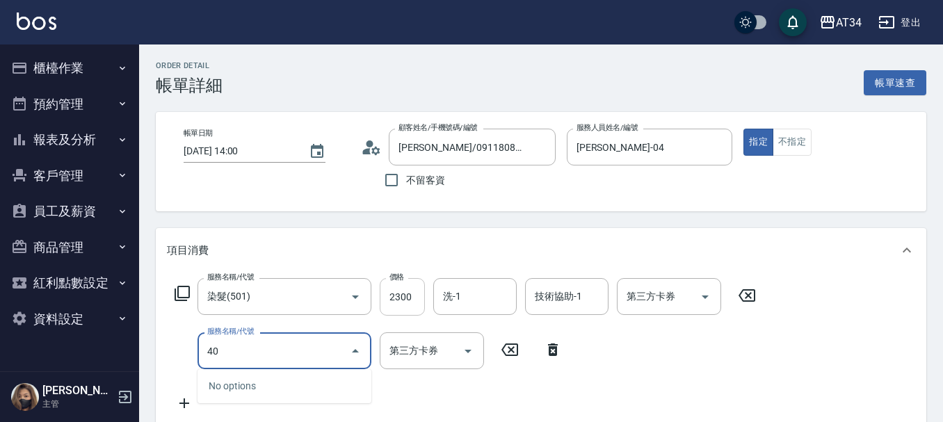
type input "401"
type input "250"
type input "剪髮(401)"
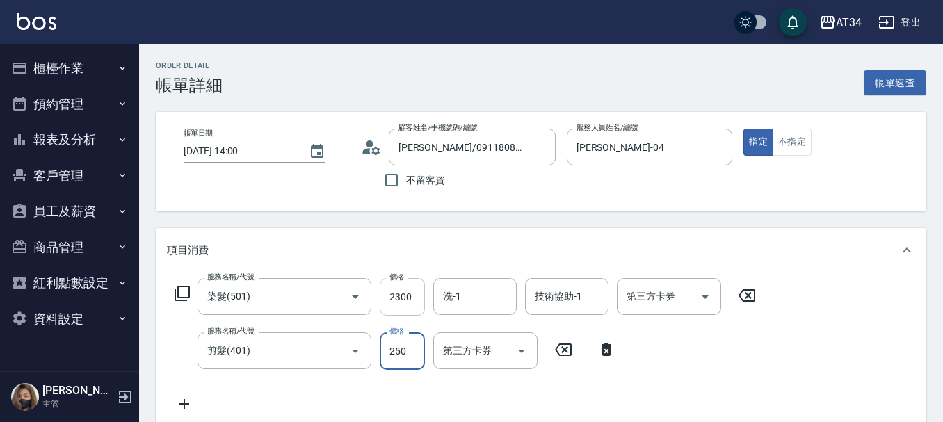
type input "230"
type input "40"
type input "270"
type input "400"
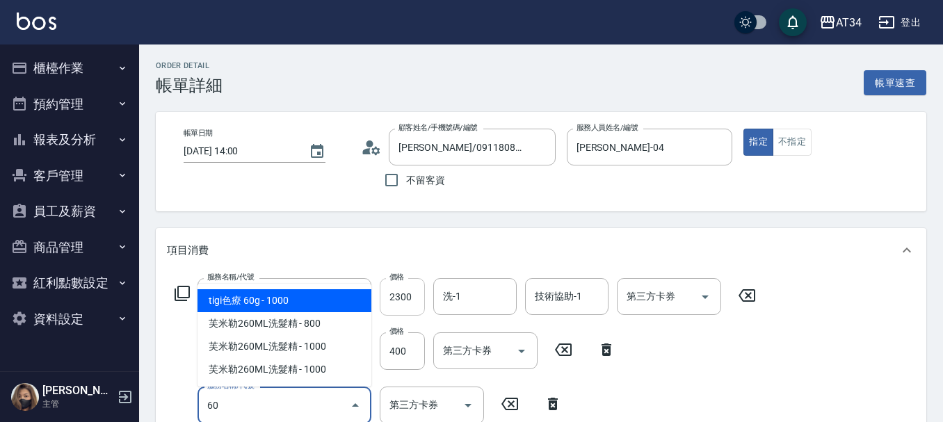
type input "601"
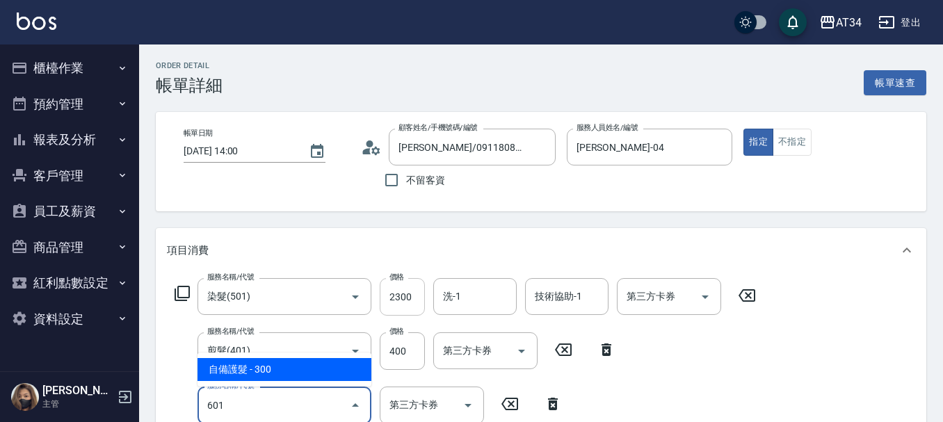
type input "300"
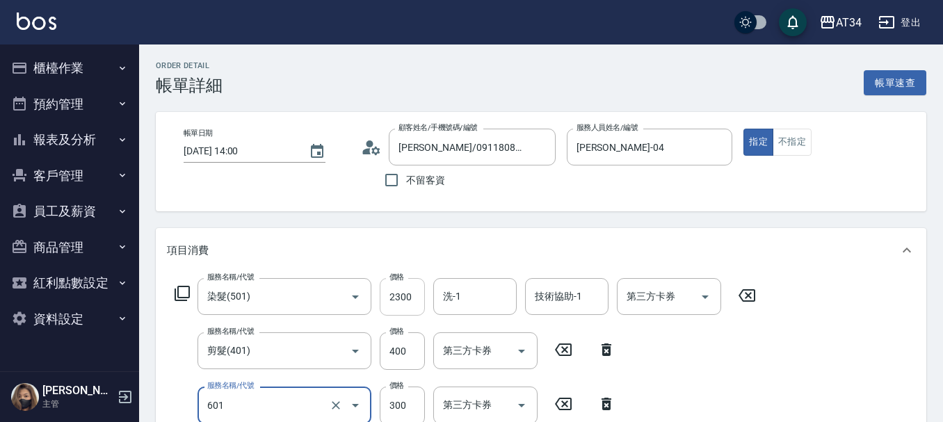
type input "自備護髮(601)"
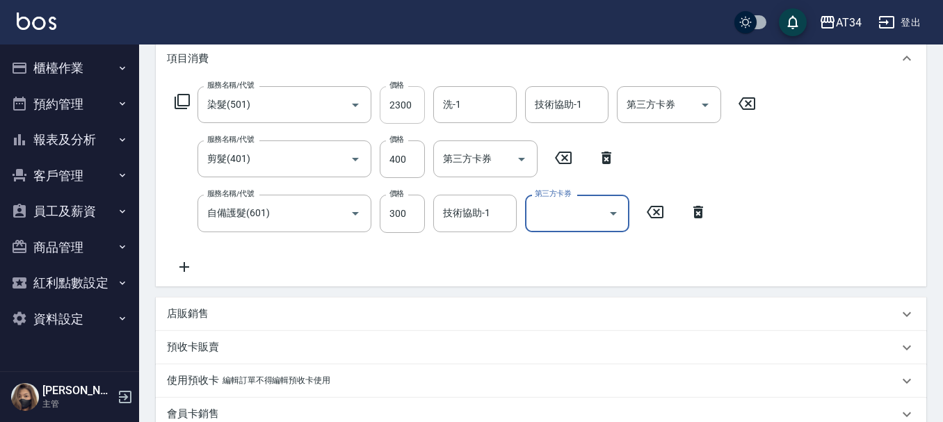
scroll to position [211, 0]
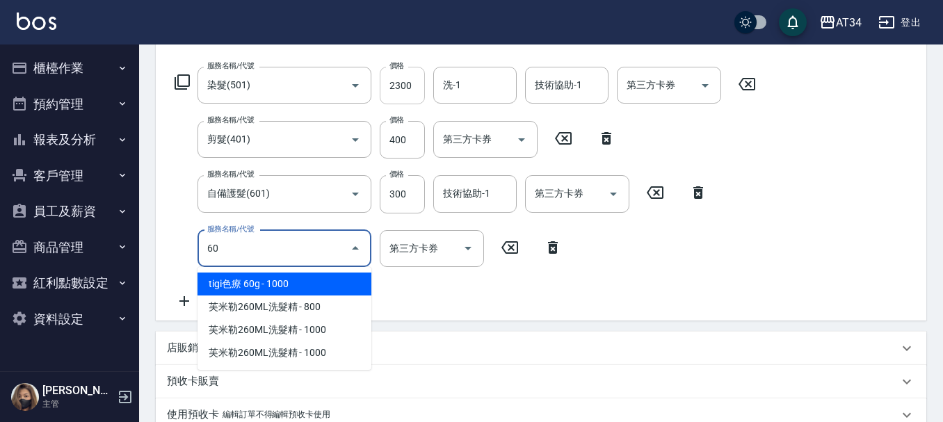
type input "601"
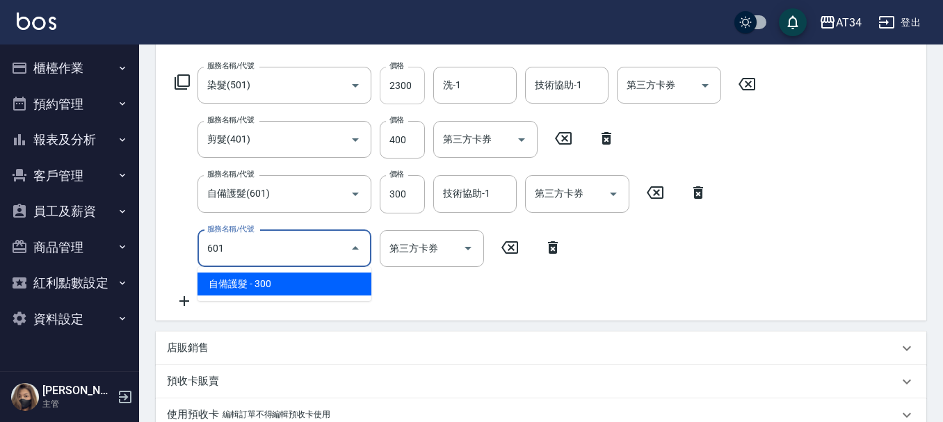
type input "330"
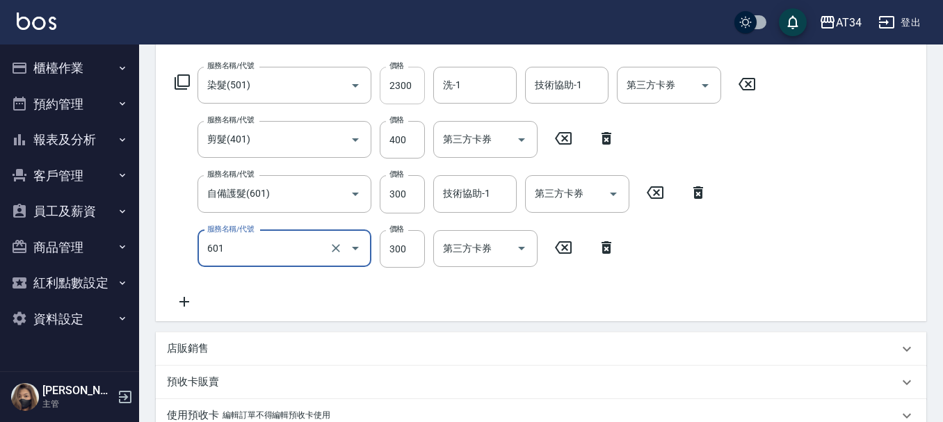
type input "自備護髮(601)"
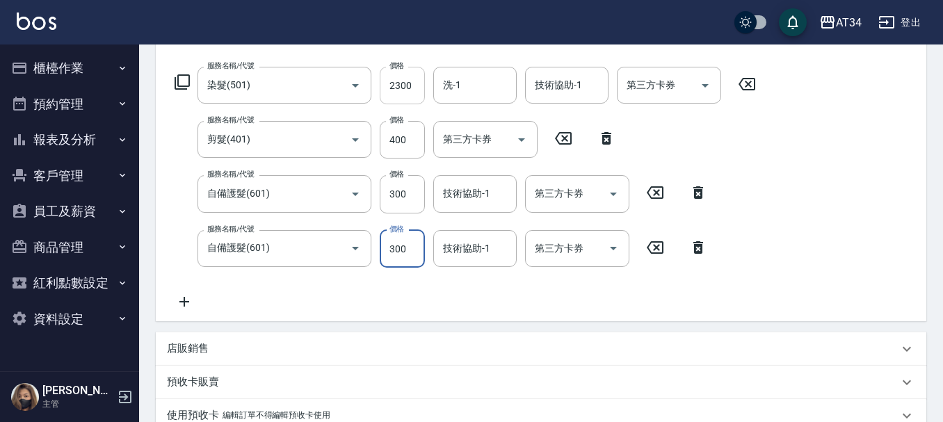
type input "300"
type input "79"
type input "370"
type input "799"
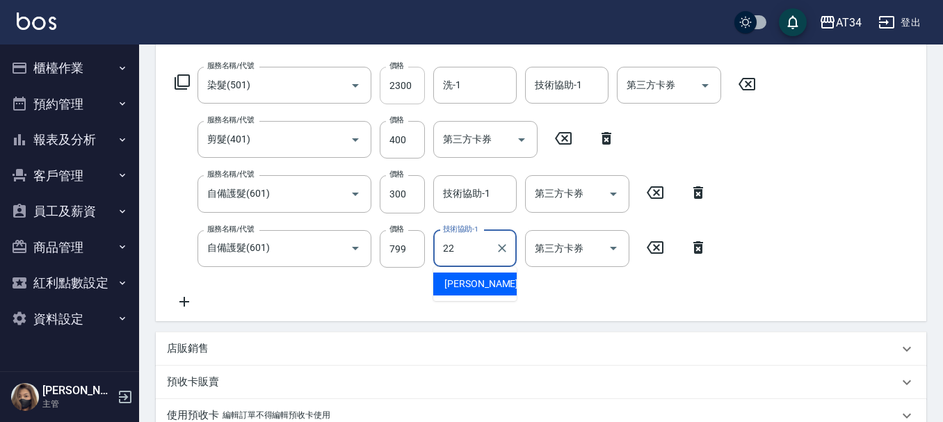
type input "賴佑潔-22"
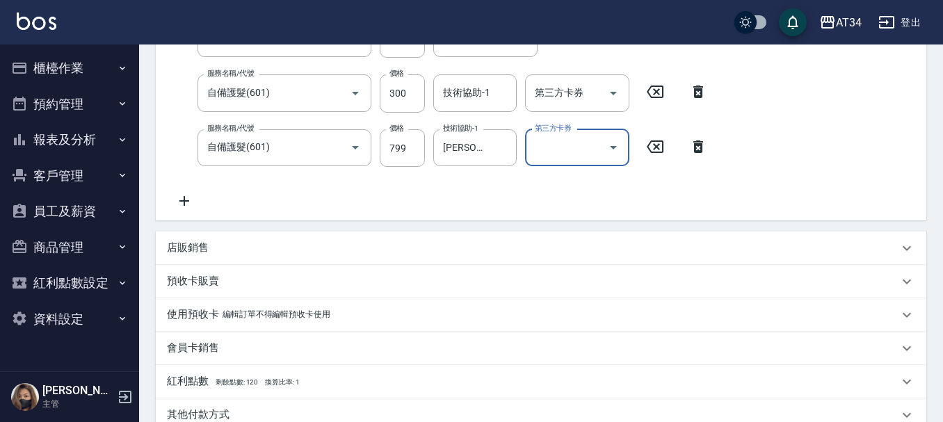
scroll to position [506, 0]
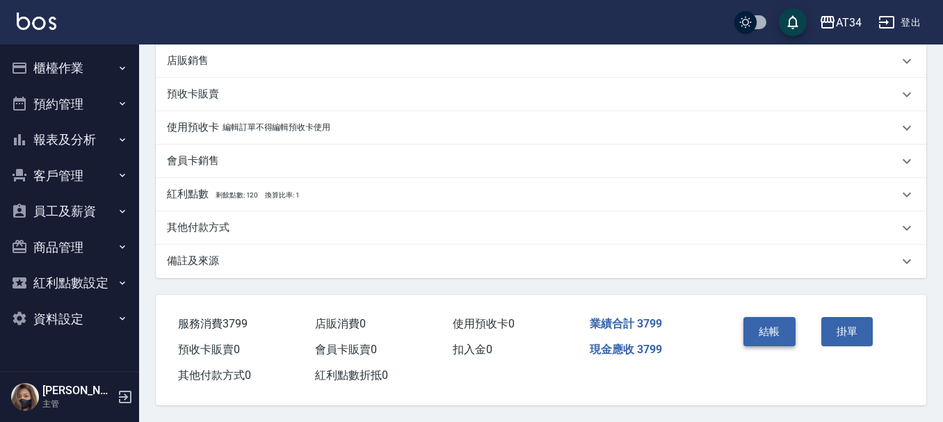
click at [778, 328] on button "結帳" at bounding box center [770, 331] width 52 height 29
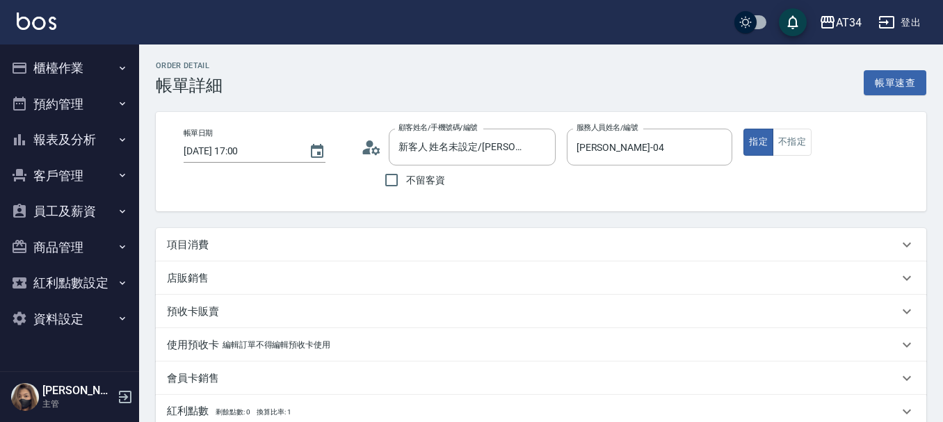
click at [296, 243] on div "項目消費" at bounding box center [533, 245] width 732 height 15
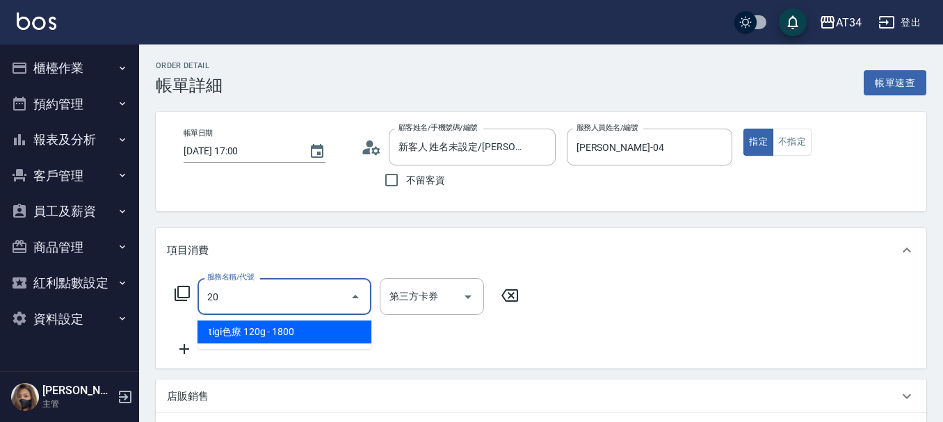
type input "201"
type input "30"
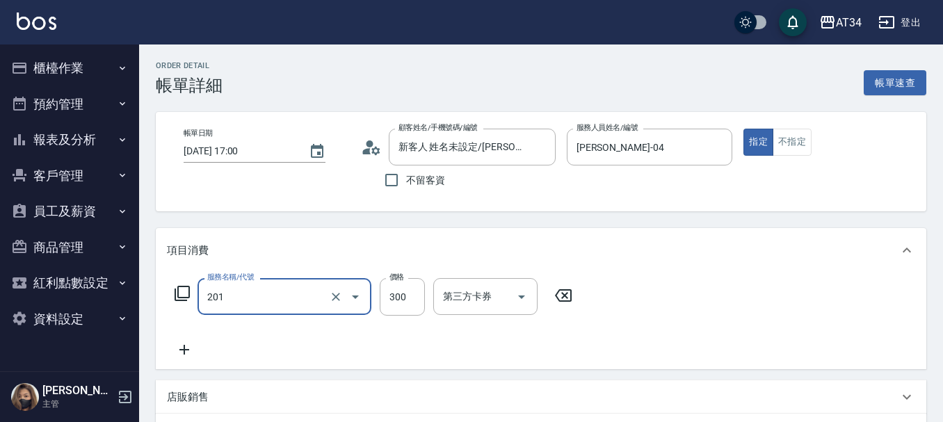
type input "洗髮(201)"
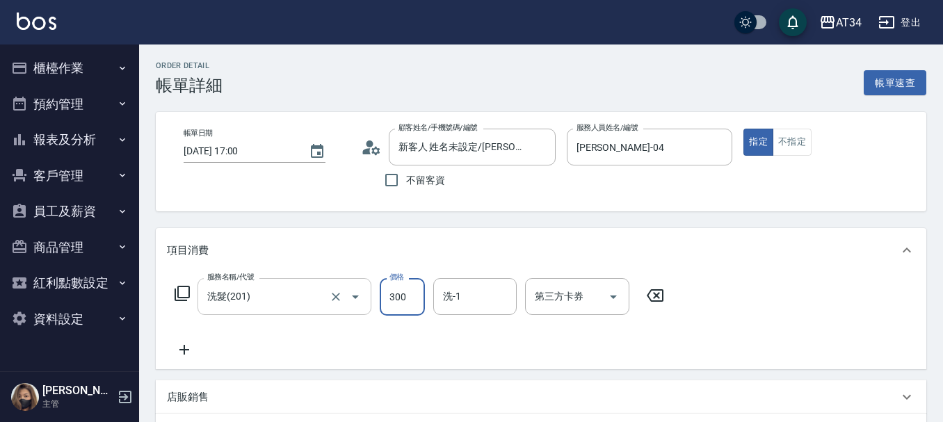
type input "0"
type input "20"
type input "200"
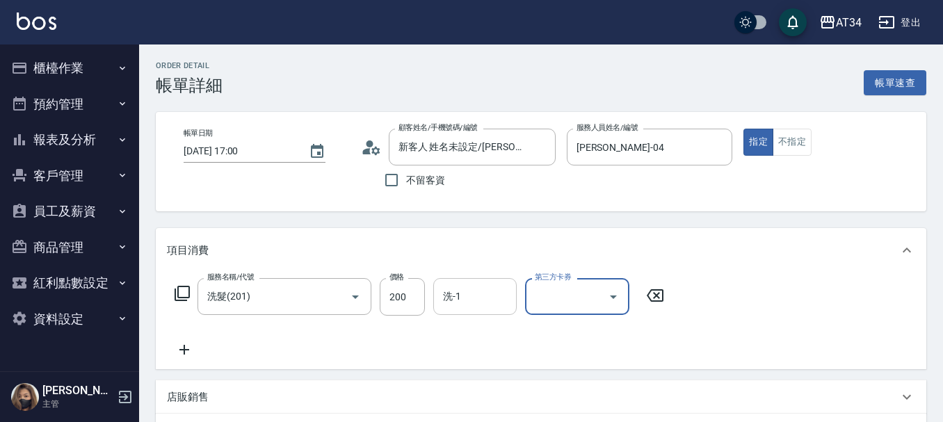
click at [447, 287] on div "洗-1 洗-1" at bounding box center [474, 296] width 83 height 37
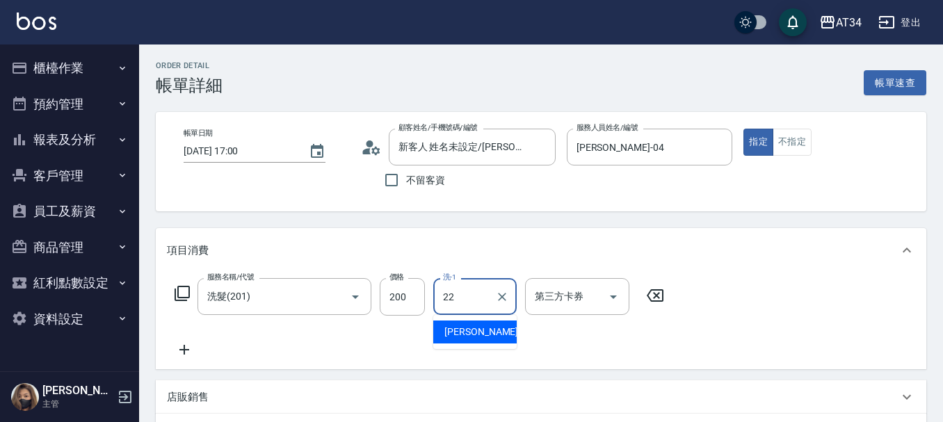
type input "[PERSON_NAME]-22"
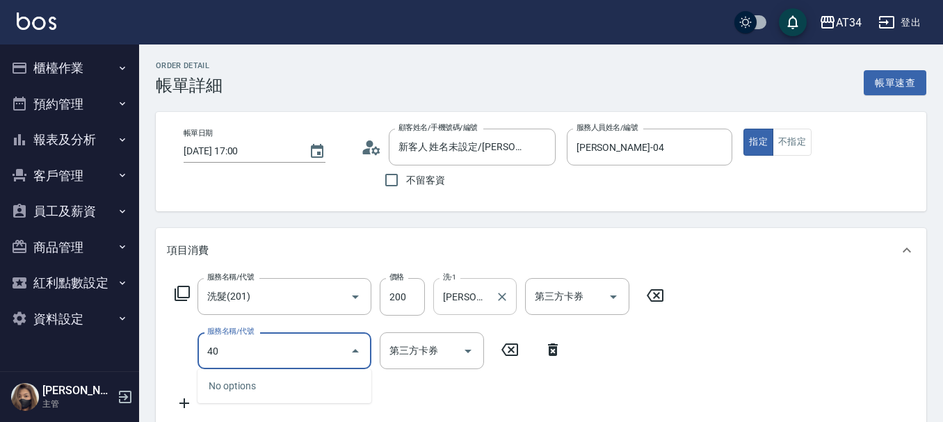
type input "401"
type input "40"
type input "剪髮(401)"
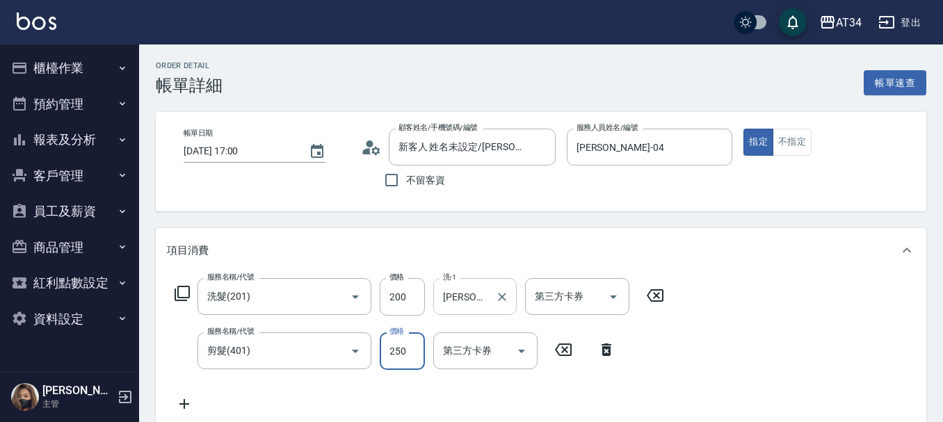
type input "20"
type input "32"
type input "50"
type input "320"
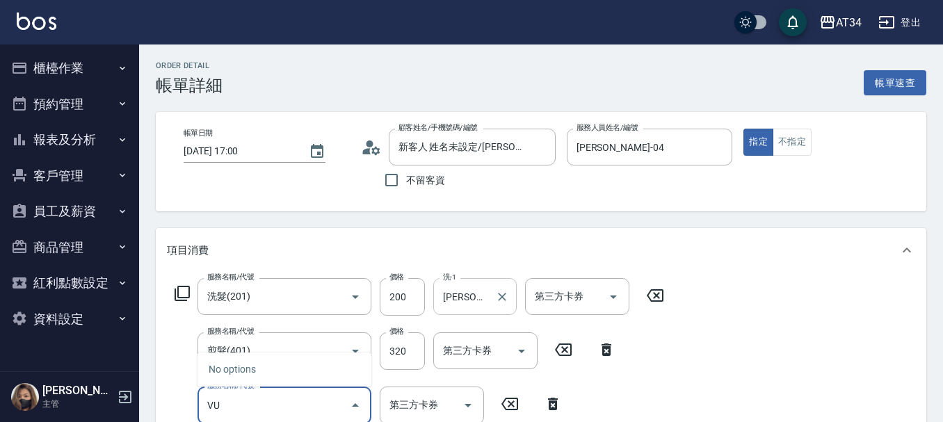
type input "V"
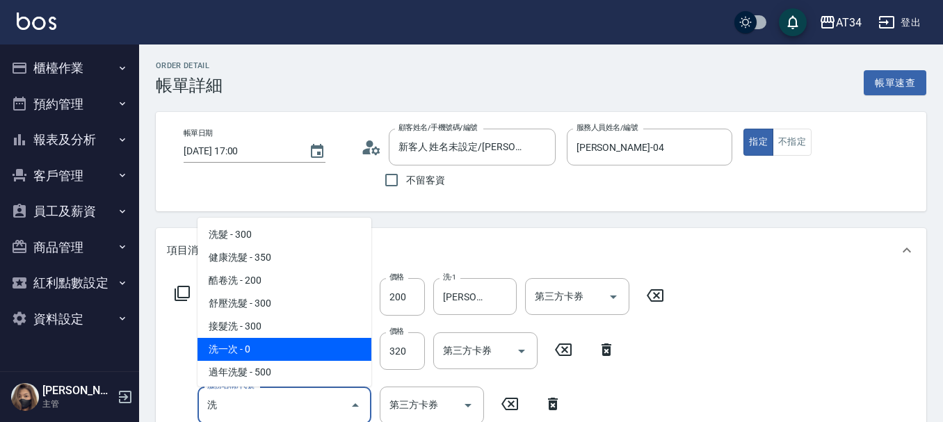
click at [282, 349] on span "洗一次 - 0" at bounding box center [285, 349] width 174 height 23
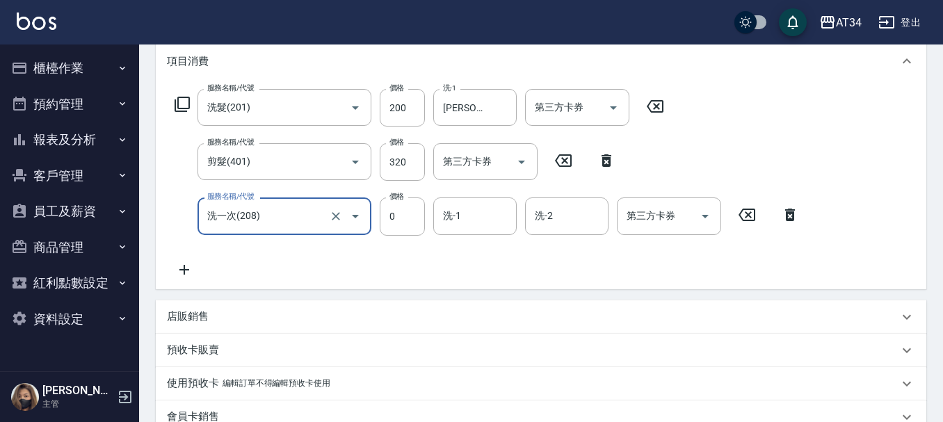
scroll to position [209, 0]
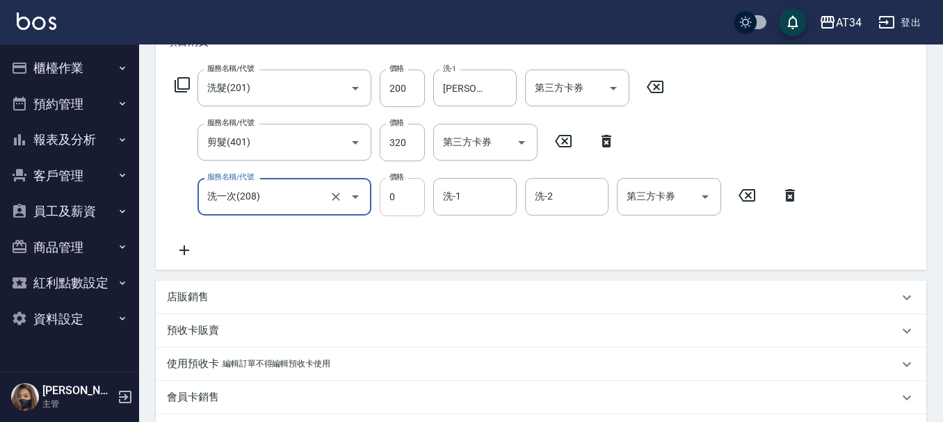
type input "洗一次(208)"
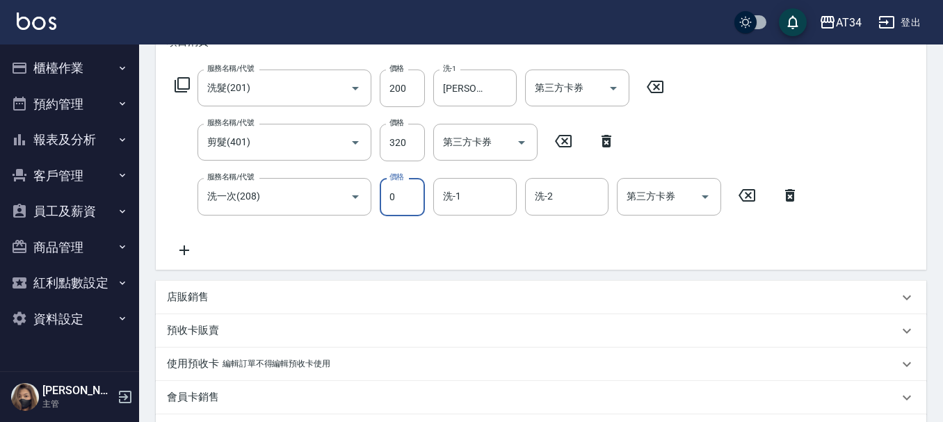
click at [399, 200] on input "0" at bounding box center [402, 197] width 45 height 38
type input "20"
type input "70"
type input "200"
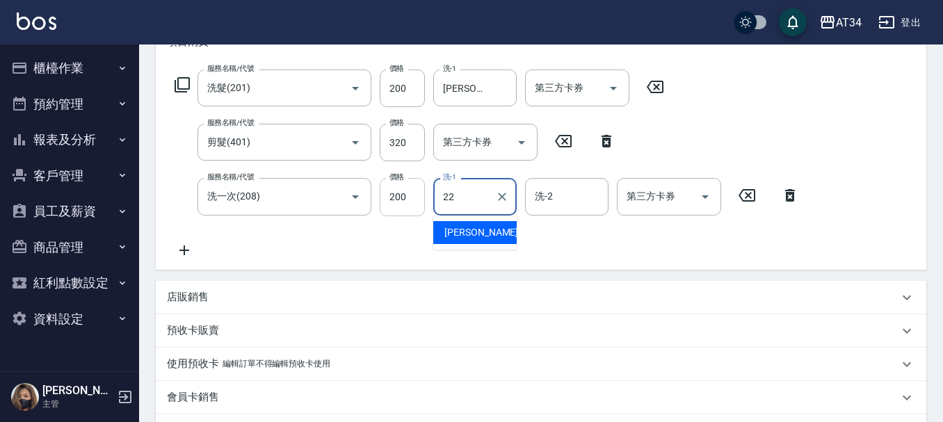
type input "[PERSON_NAME]-22"
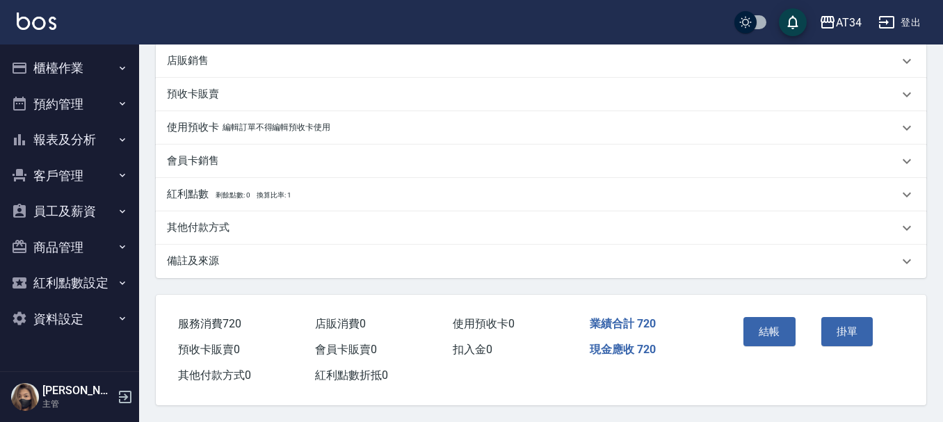
scroll to position [452, 0]
click at [762, 330] on button "結帳" at bounding box center [770, 331] width 52 height 29
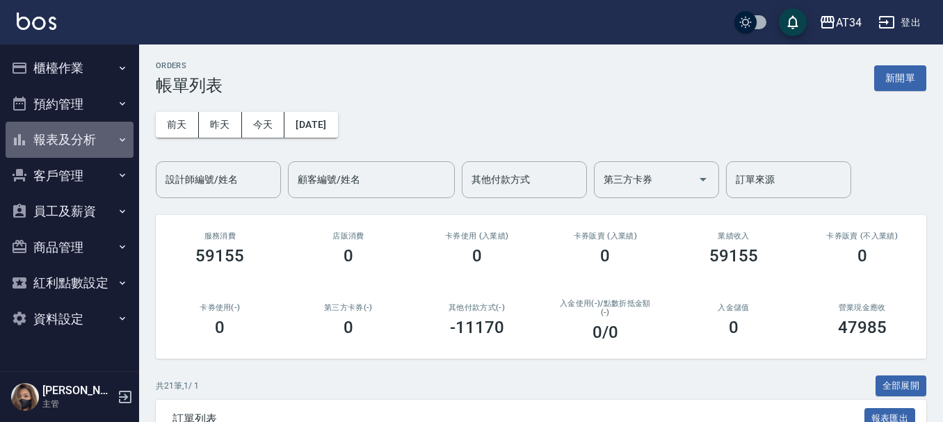
click at [93, 145] on button "報表及分析" at bounding box center [70, 140] width 128 height 36
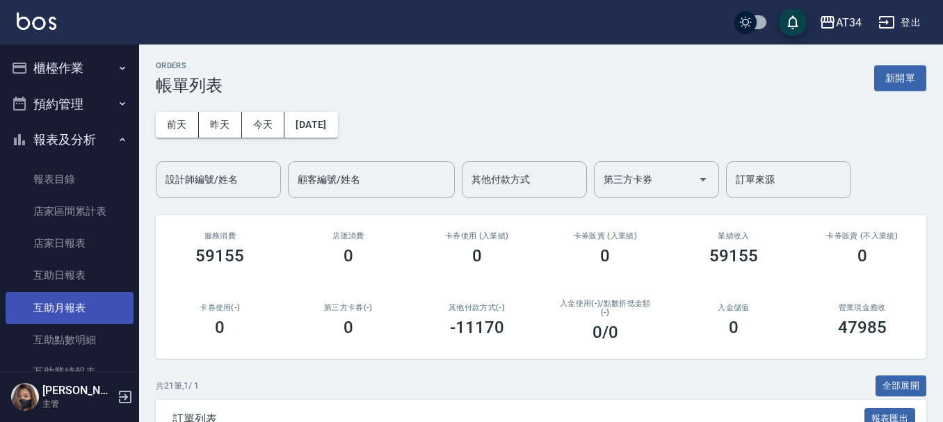
click at [77, 312] on link "互助月報表" at bounding box center [70, 308] width 128 height 32
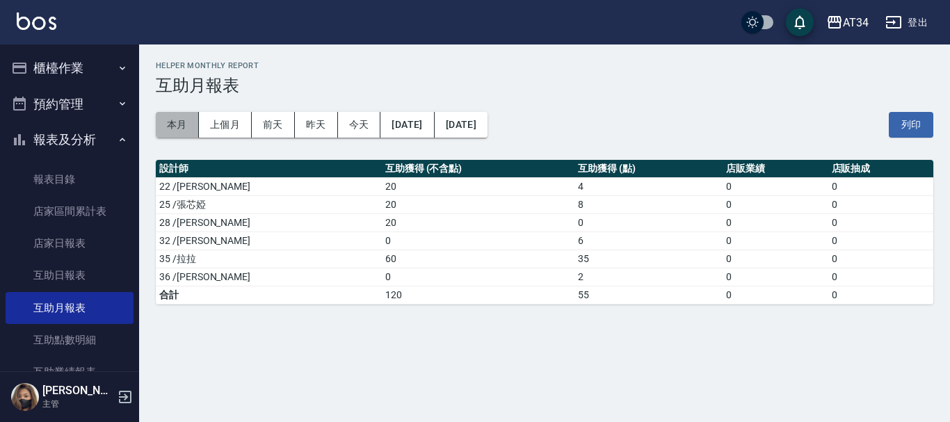
click at [160, 119] on button "本月" at bounding box center [177, 125] width 43 height 26
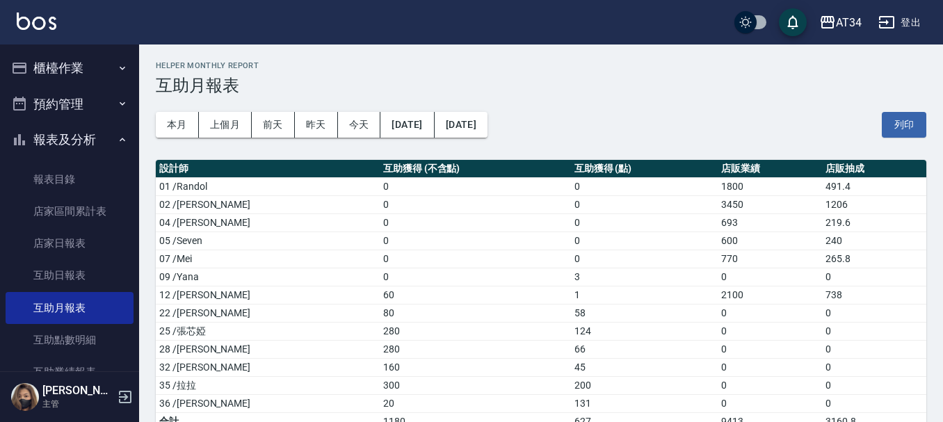
click at [84, 62] on button "櫃檯作業" at bounding box center [70, 68] width 128 height 36
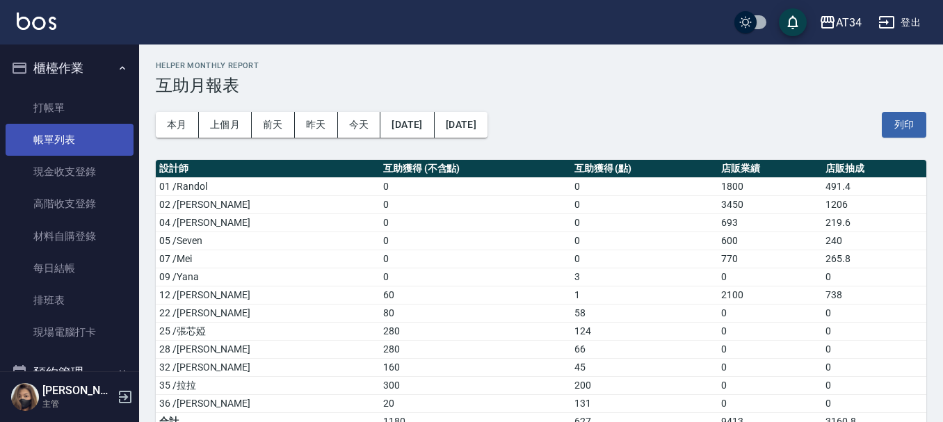
click at [80, 130] on link "帳單列表" at bounding box center [70, 140] width 128 height 32
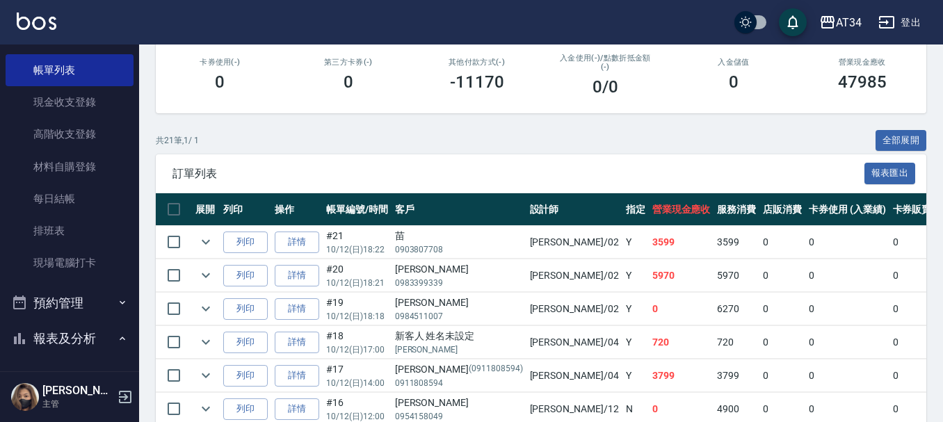
scroll to position [278, 0]
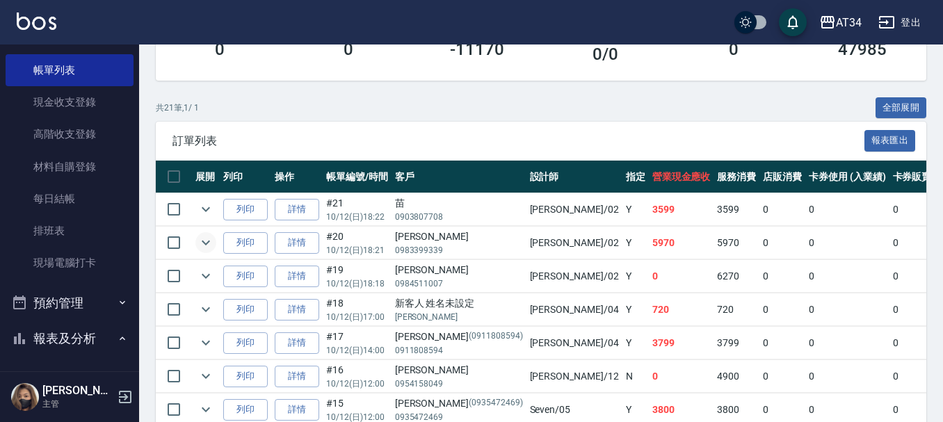
click at [195, 243] on button "expand row" at bounding box center [205, 242] width 21 height 21
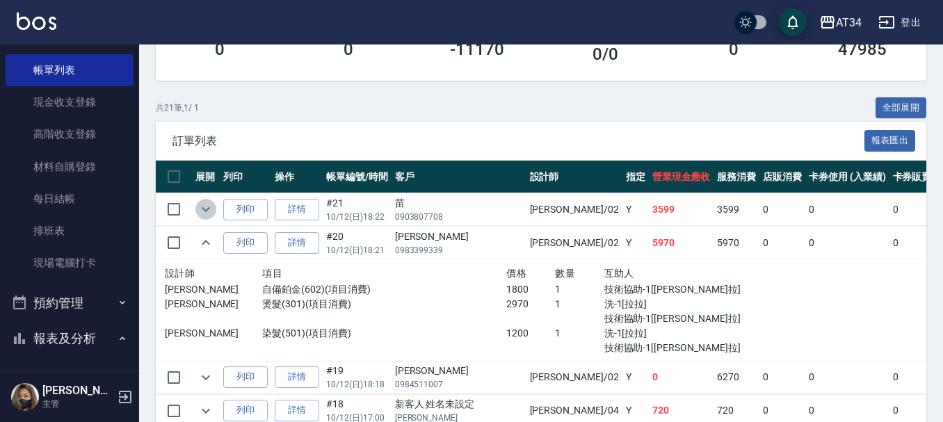
click at [205, 210] on icon "expand row" at bounding box center [206, 209] width 8 height 5
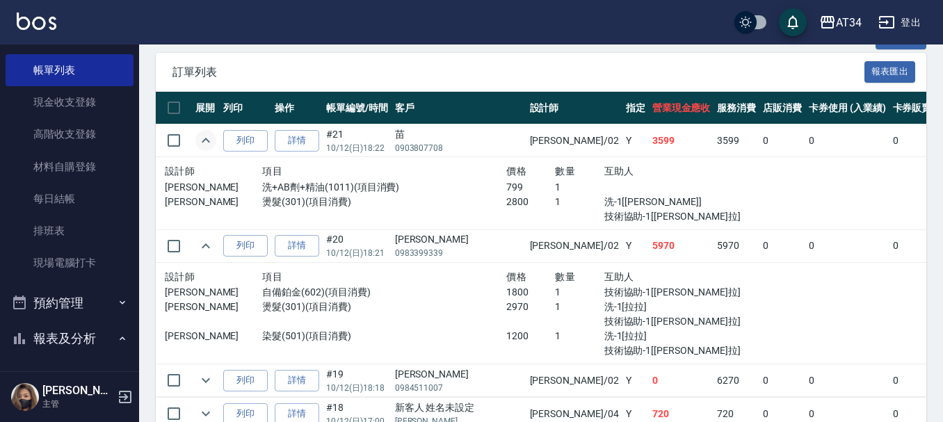
scroll to position [348, 0]
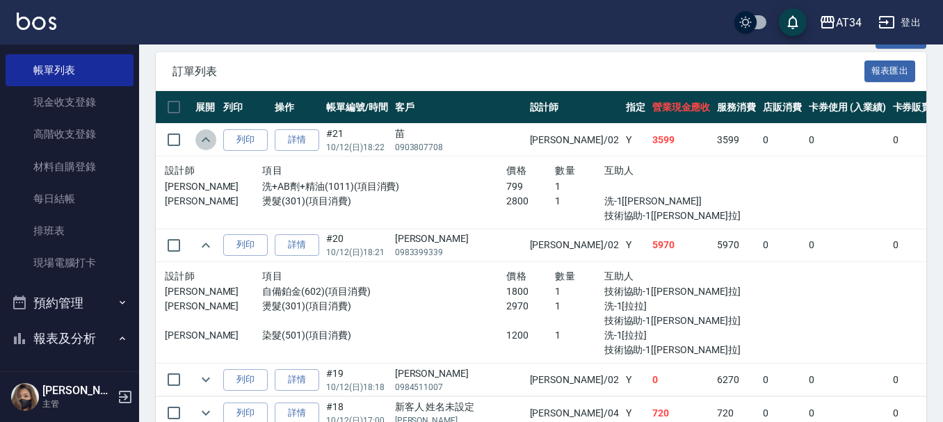
click at [209, 143] on icon "expand row" at bounding box center [206, 139] width 17 height 17
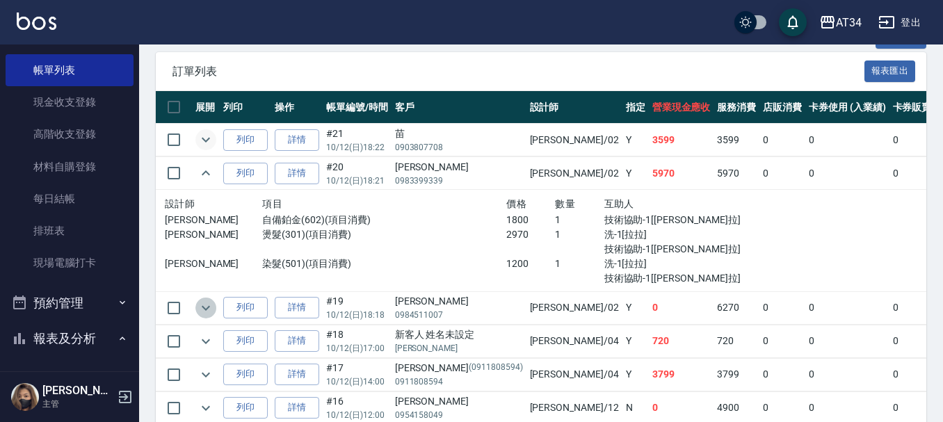
click at [200, 304] on icon "expand row" at bounding box center [206, 308] width 17 height 17
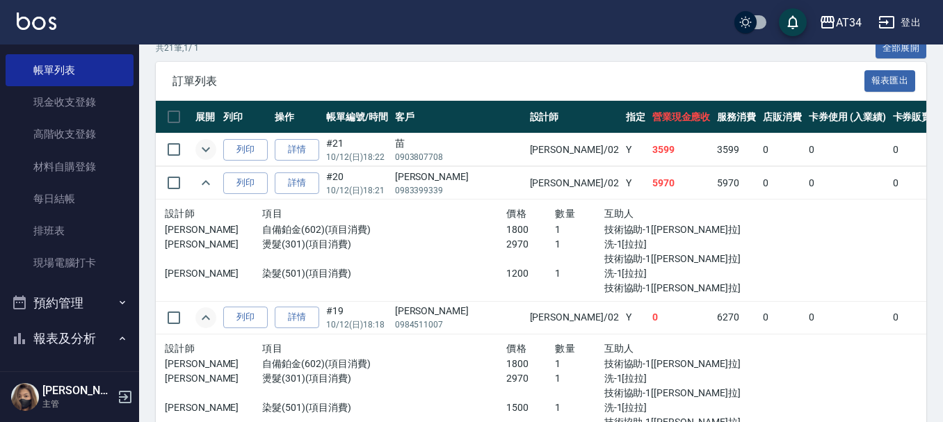
scroll to position [278, 0]
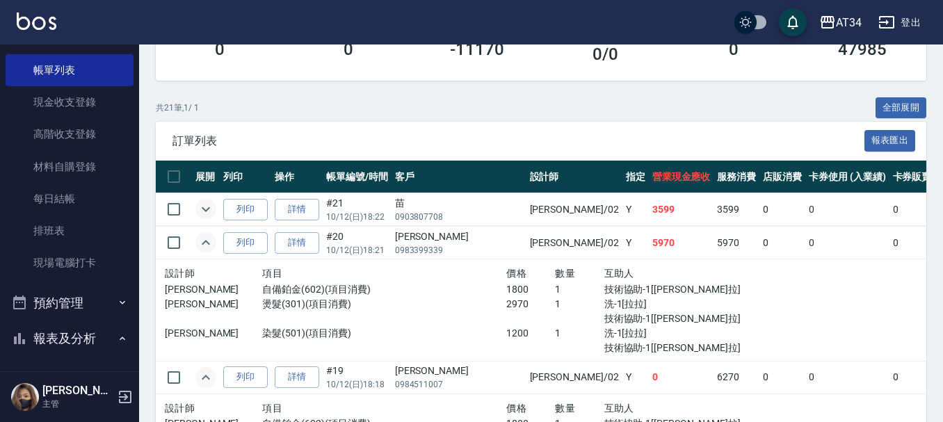
click at [213, 247] on icon "expand row" at bounding box center [206, 242] width 17 height 17
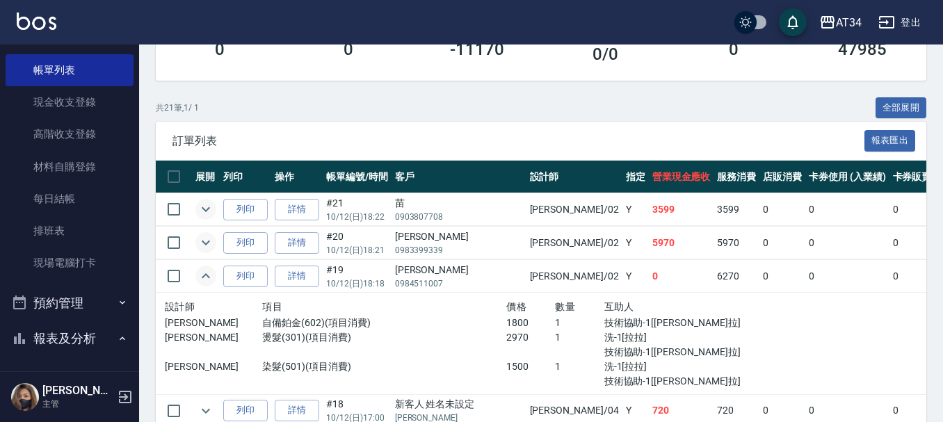
click at [207, 276] on icon "expand row" at bounding box center [206, 275] width 8 height 5
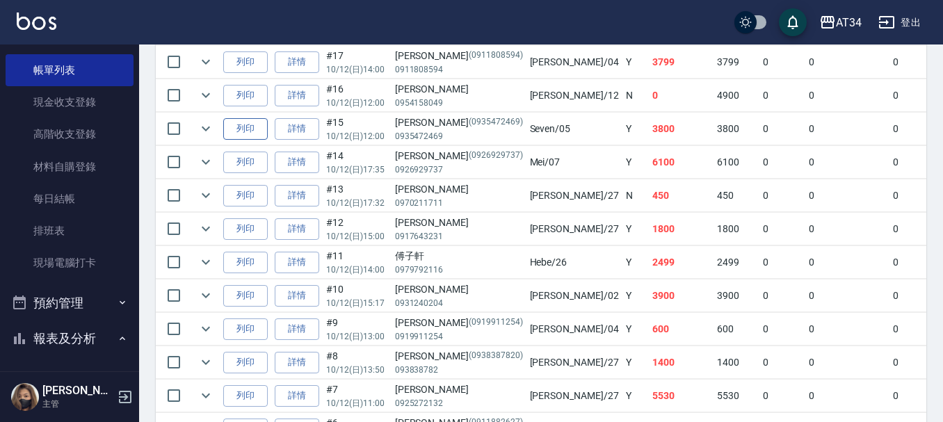
scroll to position [626, 0]
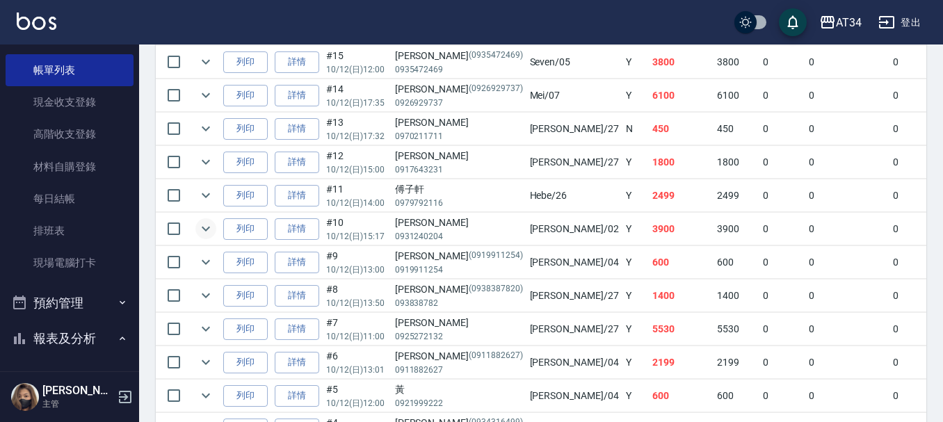
click at [204, 231] on icon "expand row" at bounding box center [206, 229] width 17 height 17
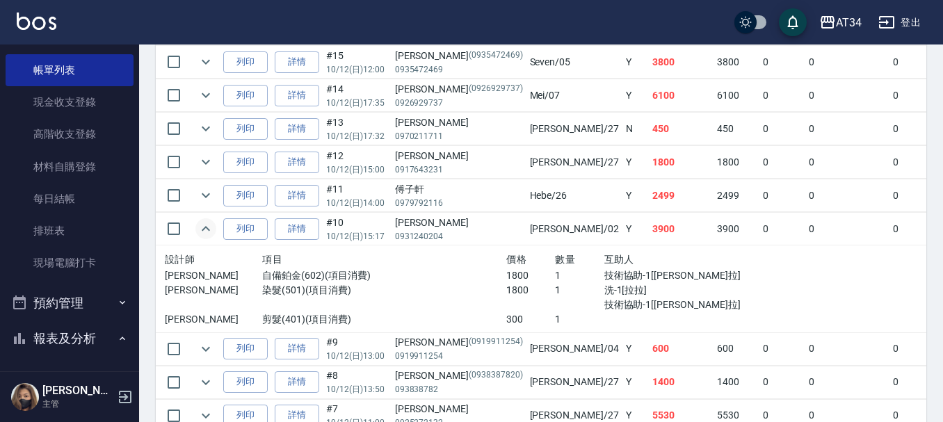
click at [204, 231] on icon "expand row" at bounding box center [206, 229] width 17 height 17
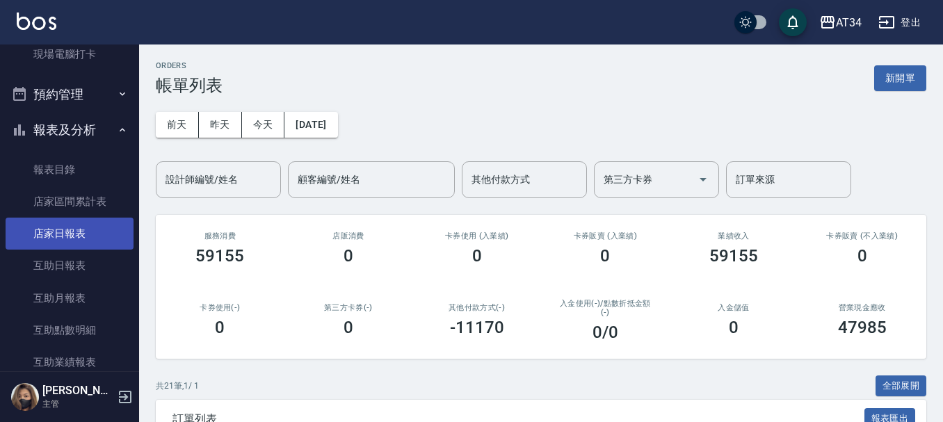
scroll to position [348, 0]
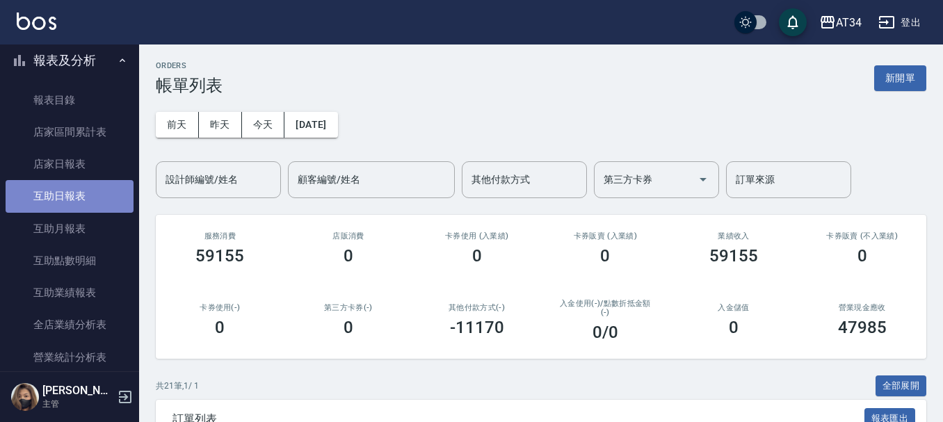
click at [83, 202] on link "互助日報表" at bounding box center [70, 196] width 128 height 32
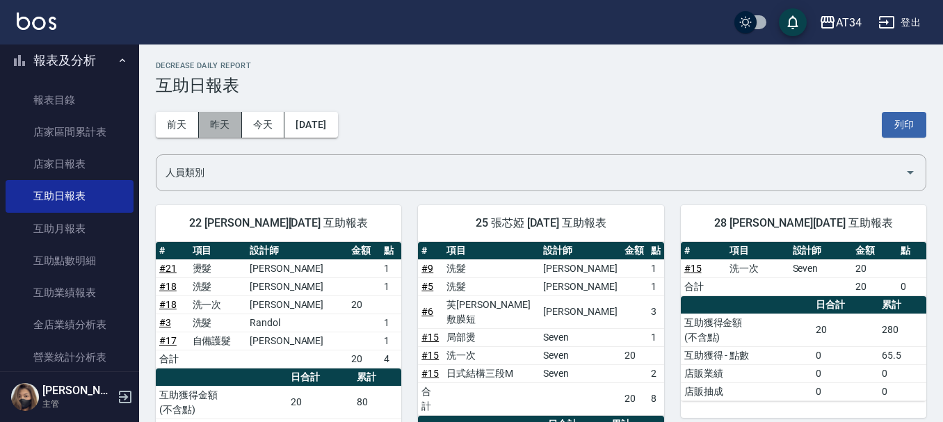
click at [232, 129] on button "昨天" at bounding box center [220, 125] width 43 height 26
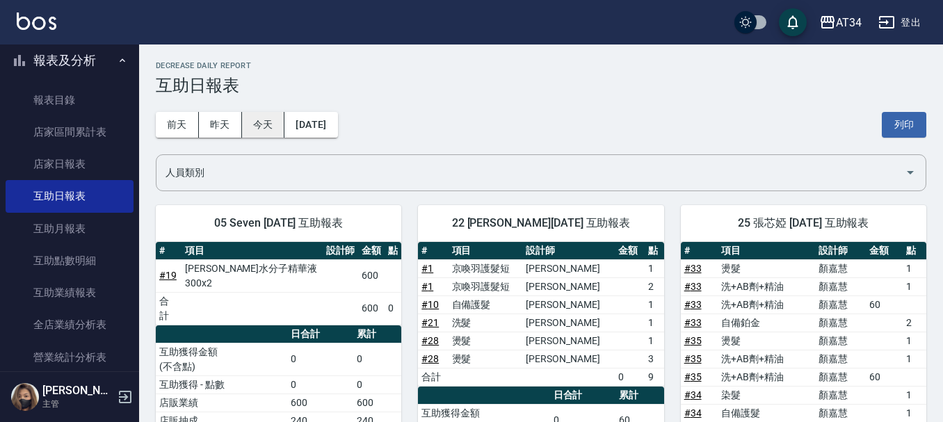
click at [264, 113] on button "今天" at bounding box center [263, 125] width 43 height 26
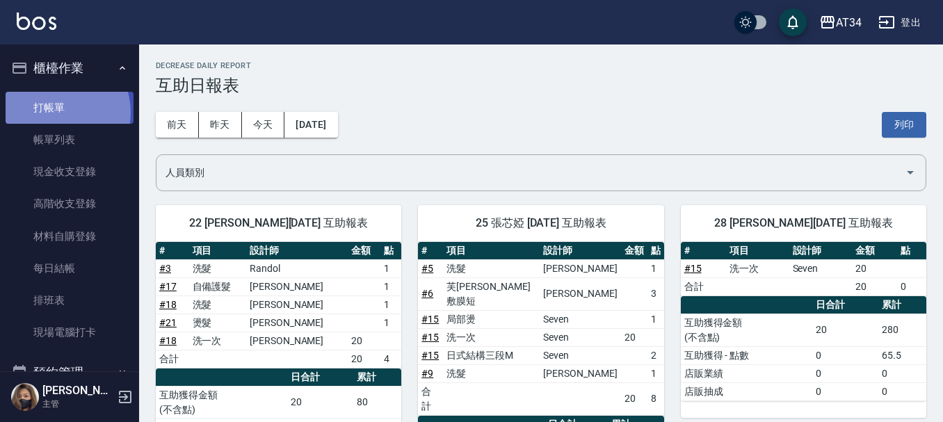
click at [57, 112] on link "打帳單" at bounding box center [70, 108] width 128 height 32
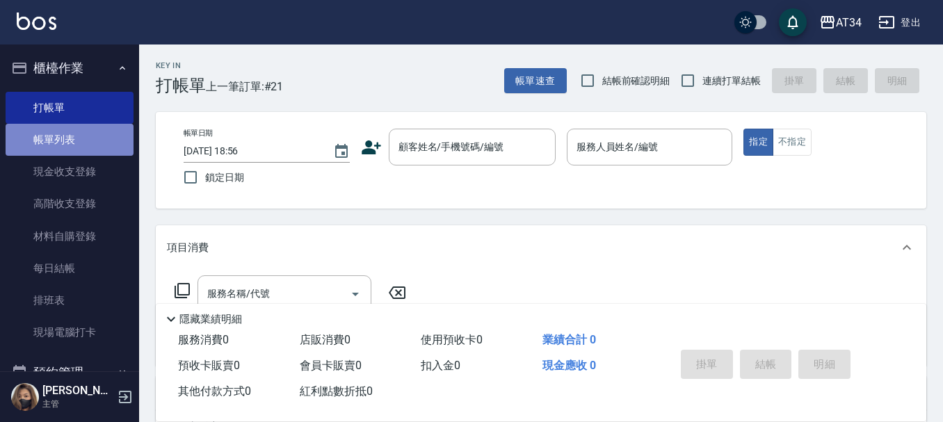
click at [77, 138] on link "帳單列表" at bounding box center [70, 140] width 128 height 32
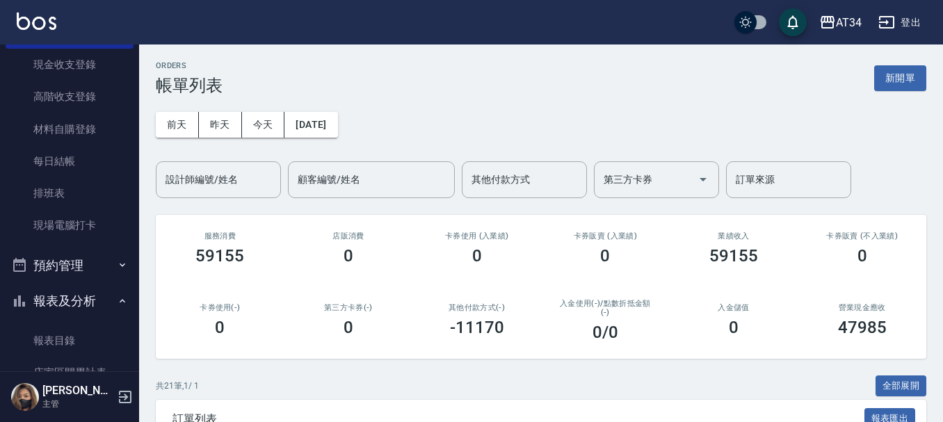
scroll to position [139, 0]
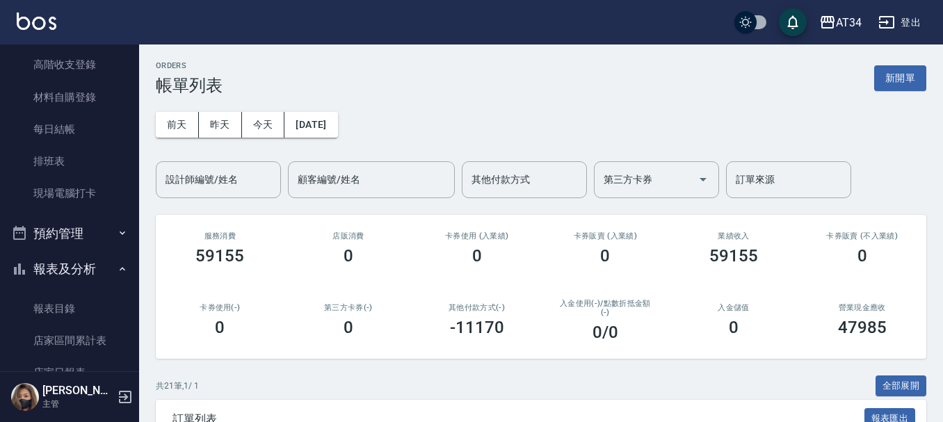
click at [58, 239] on button "預約管理" at bounding box center [70, 234] width 128 height 36
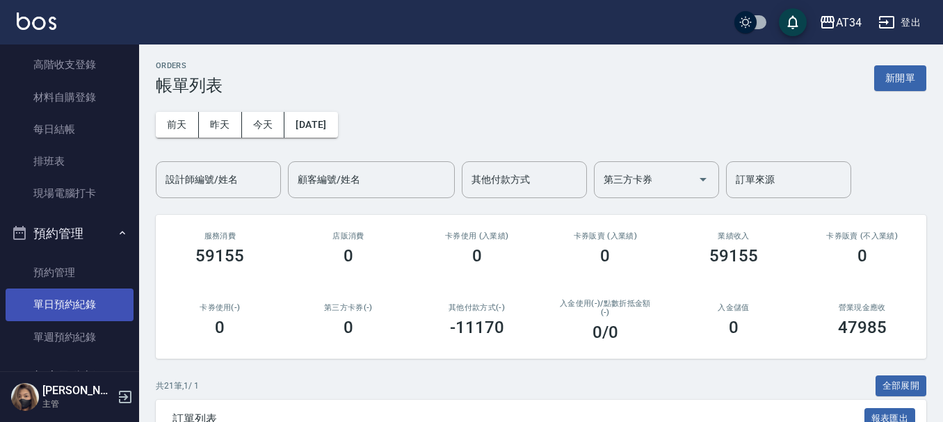
click at [72, 303] on link "單日預約紀錄" at bounding box center [70, 305] width 128 height 32
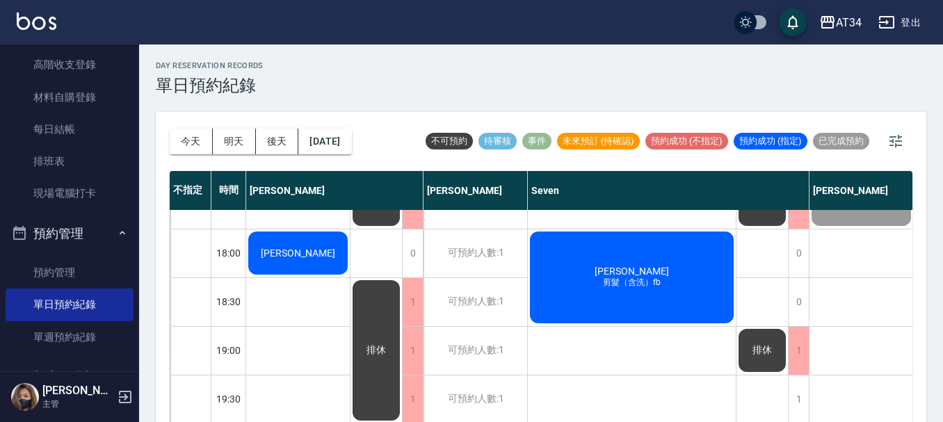
scroll to position [673, 0]
click at [319, 255] on div "[PERSON_NAME]" at bounding box center [298, 253] width 104 height 47
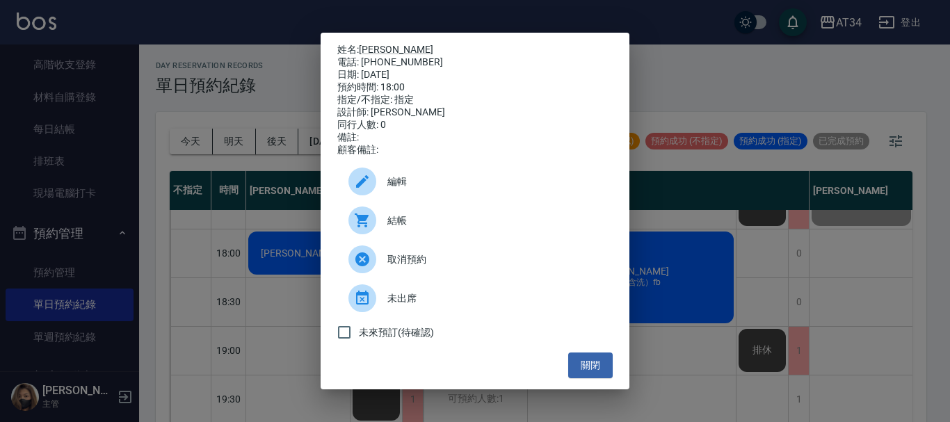
click at [441, 236] on div "結帳" at bounding box center [475, 220] width 276 height 39
click at [580, 362] on button "關閉" at bounding box center [590, 366] width 45 height 26
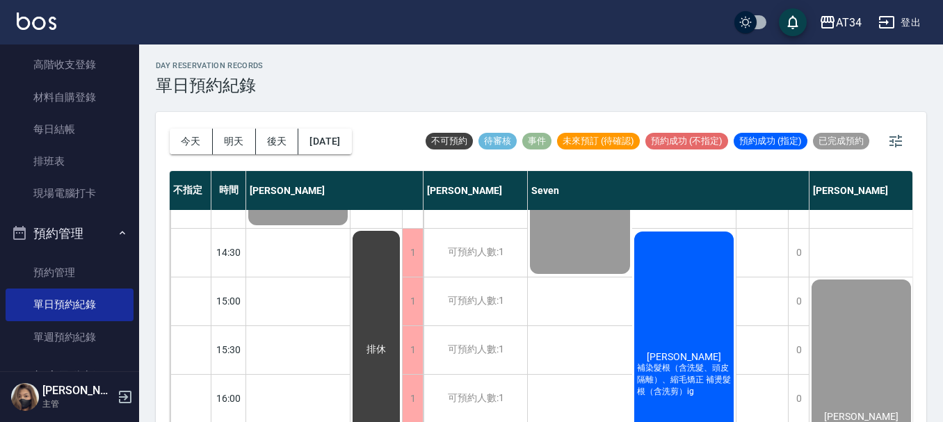
scroll to position [326, 0]
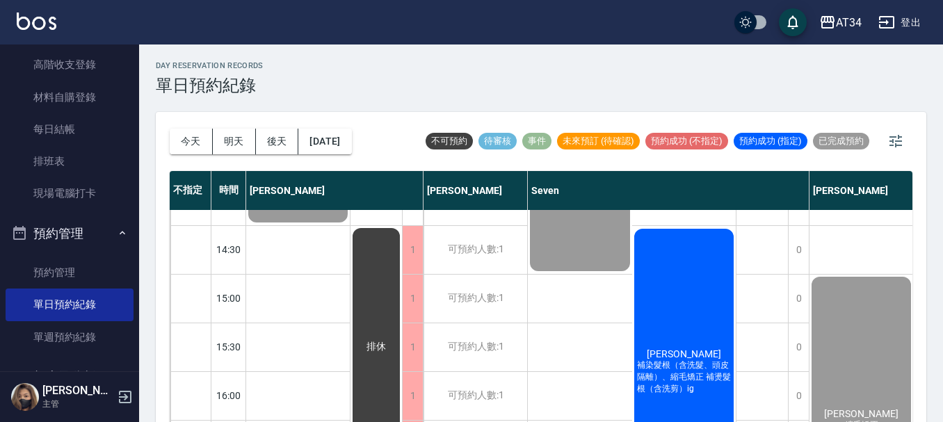
click at [667, 333] on div "楊雅梅 補染髮根（含洗髮、頭皮隔離）、縮毛矯正 補燙髮根（含洗剪）ig" at bounding box center [684, 372] width 104 height 291
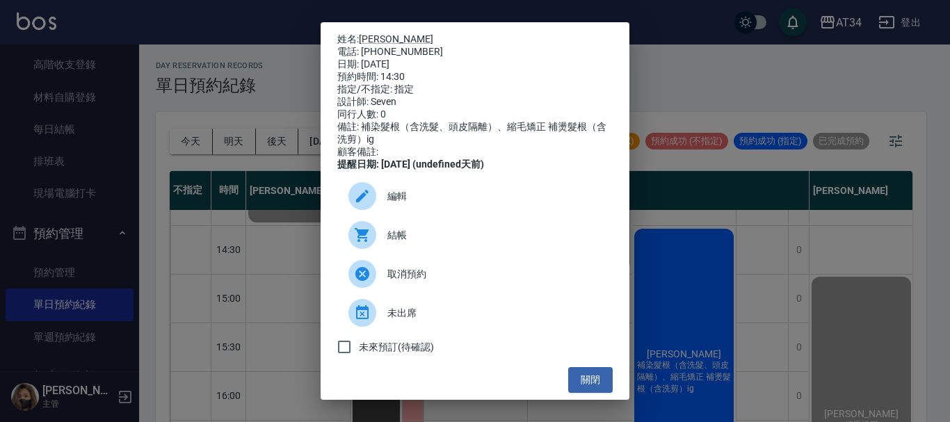
click at [445, 243] on span "結帳" at bounding box center [495, 235] width 214 height 15
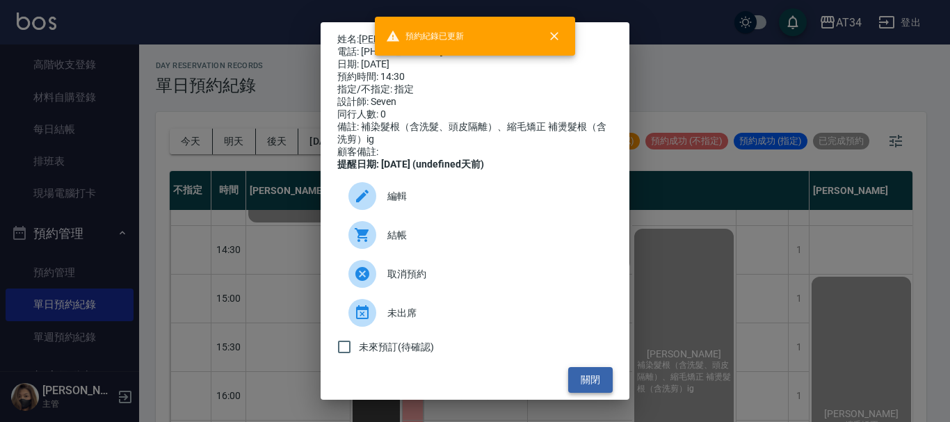
click at [584, 390] on button "關閉" at bounding box center [590, 380] width 45 height 26
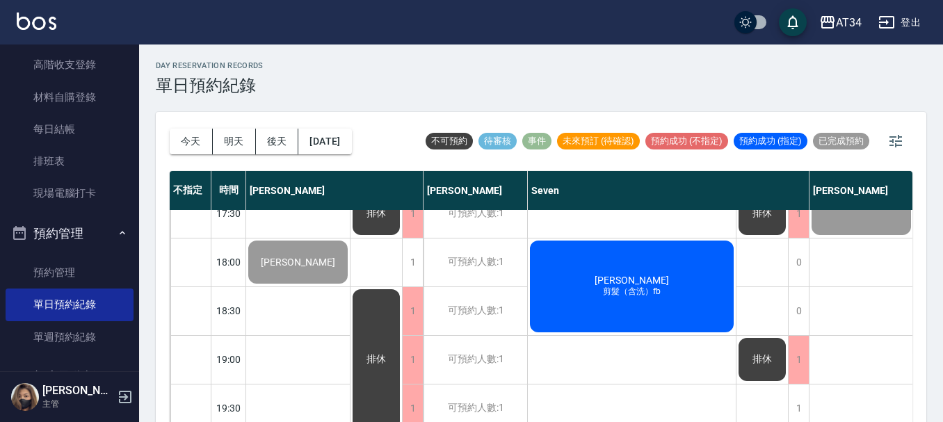
scroll to position [673, 0]
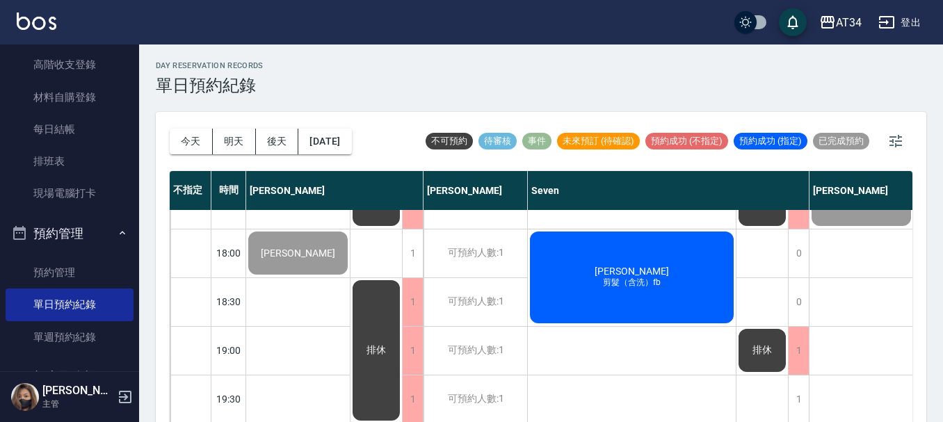
click at [596, 261] on div "翁廷翰 剪髮（含洗）fb" at bounding box center [632, 278] width 208 height 96
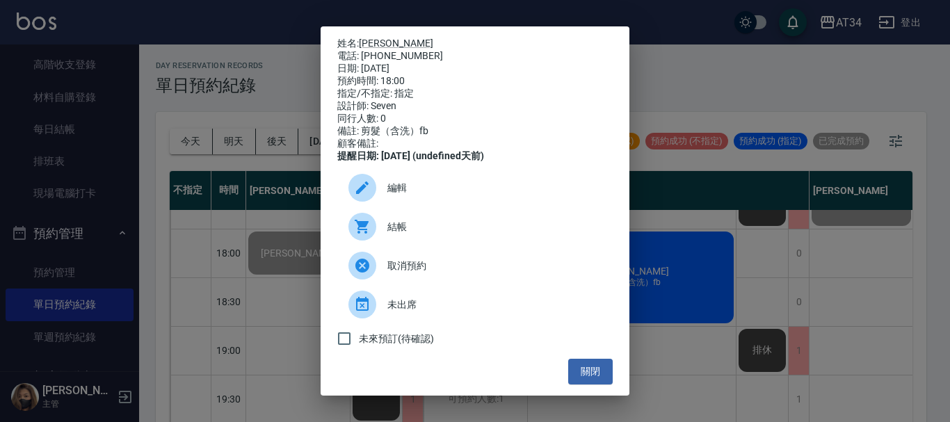
click at [425, 234] on span "結帳" at bounding box center [495, 227] width 214 height 15
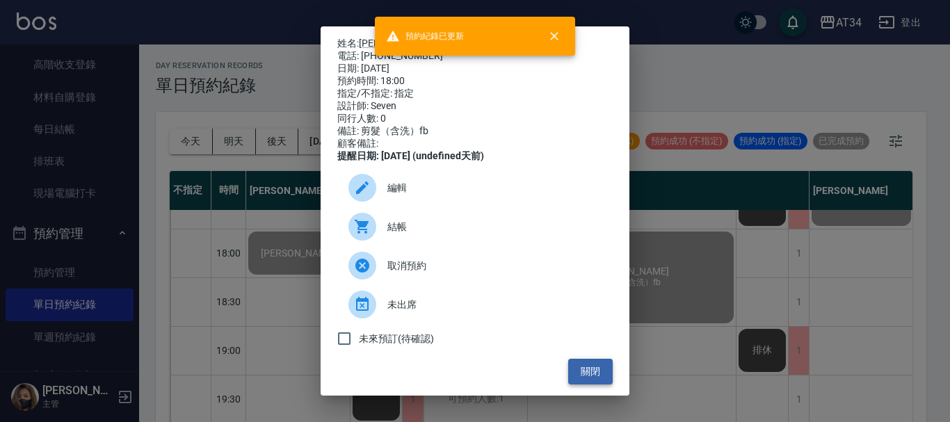
click at [584, 374] on button "關閉" at bounding box center [590, 372] width 45 height 26
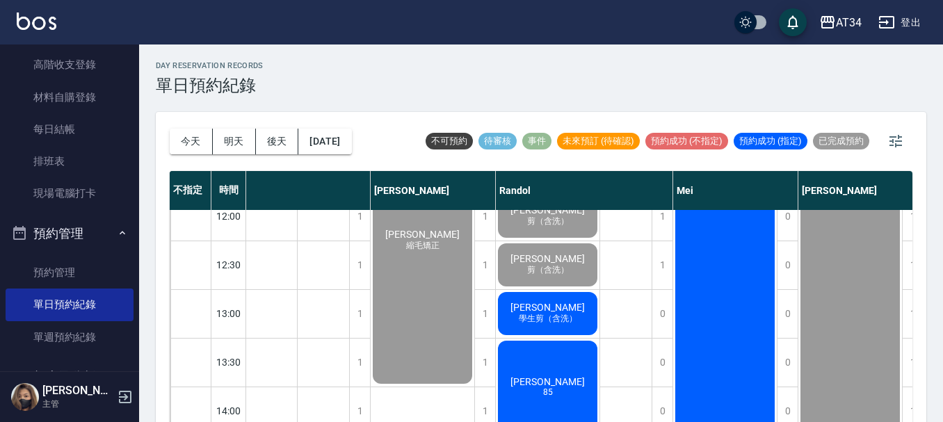
scroll to position [139, 439]
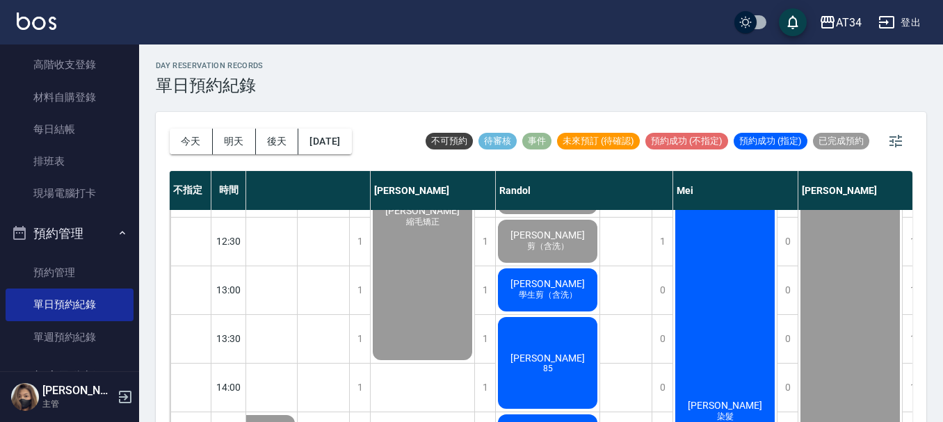
click at [575, 310] on div "郭文哲 學生剪（含洗）" at bounding box center [548, 289] width 104 height 47
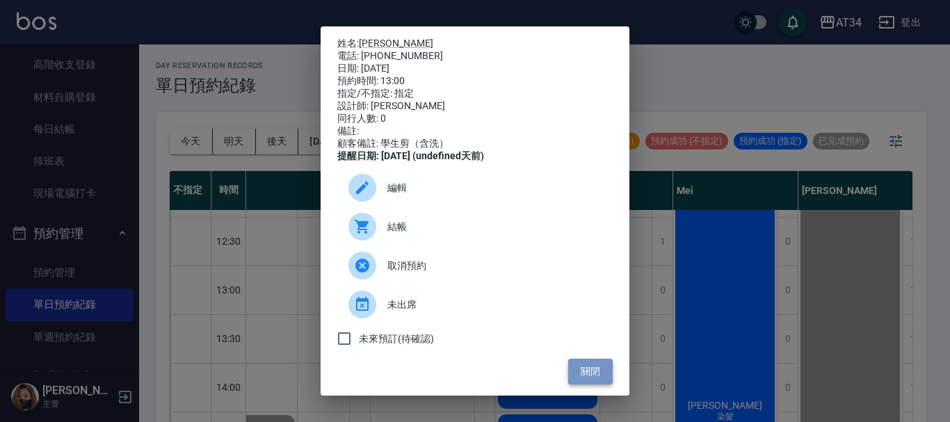
click at [584, 372] on button "關閉" at bounding box center [590, 372] width 45 height 26
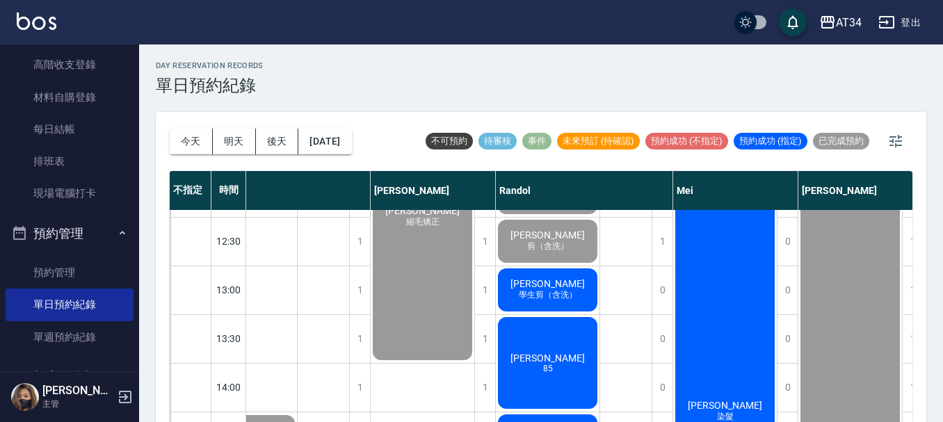
click at [552, 294] on span "學生剪（含洗）" at bounding box center [548, 295] width 64 height 12
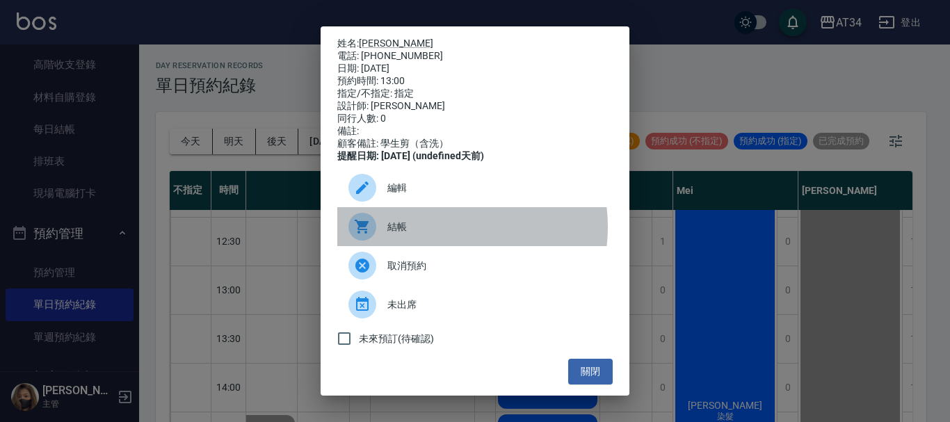
click at [433, 234] on span "結帳" at bounding box center [495, 227] width 214 height 15
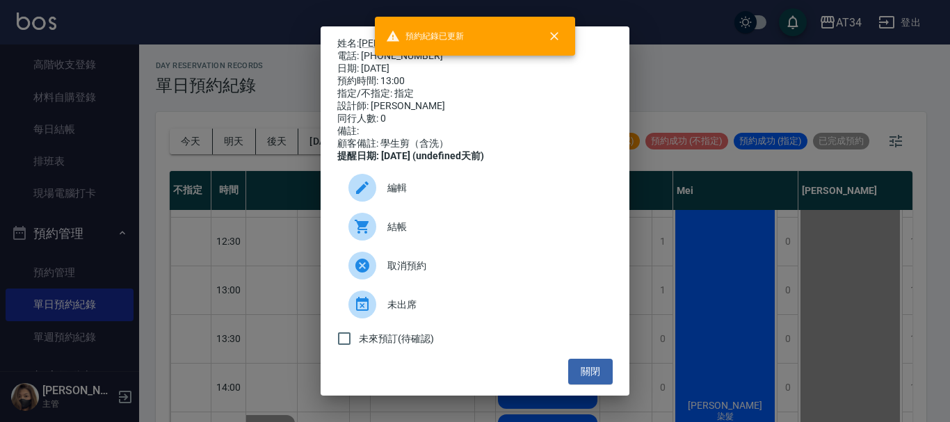
click at [732, 209] on div "姓名: 郭文哲 電話: 0900202510 日期: 2025/10/12 預約時間: 13:00 指定/不指定: 指定 設計師: Randol 同行人數: …" at bounding box center [475, 211] width 950 height 422
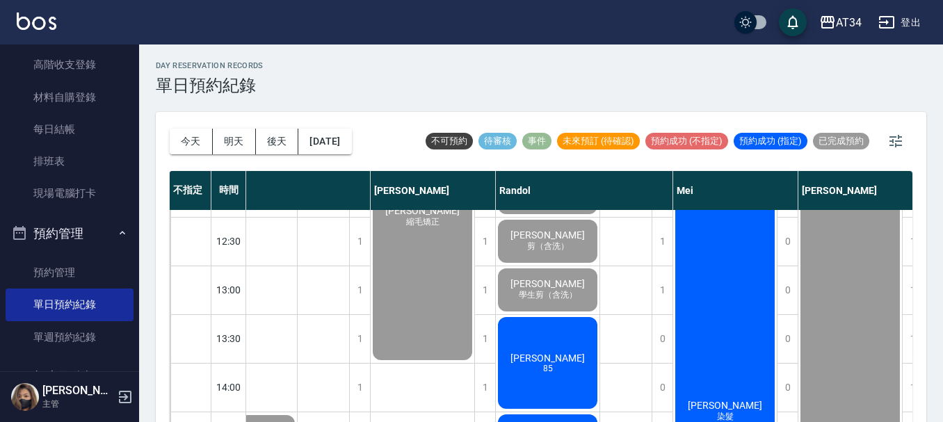
click at [566, 340] on div "林進鴻 85" at bounding box center [548, 363] width 104 height 96
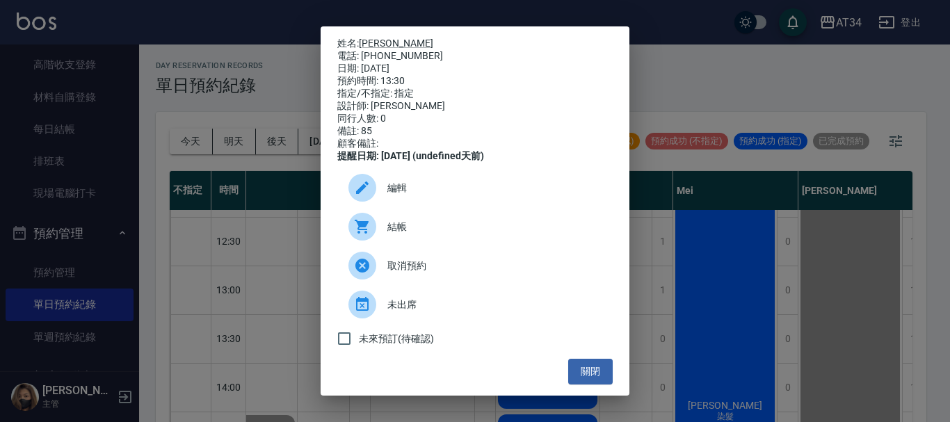
click at [487, 230] on span "結帳" at bounding box center [495, 227] width 214 height 15
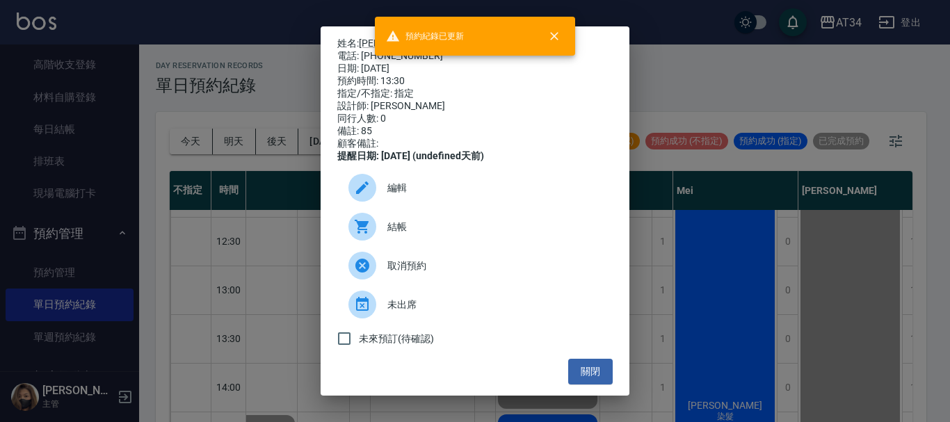
click at [777, 207] on div "姓名: 林進鴻 電話: 0977348798 日期: 2025/10/12 預約時間: 13:30 指定/不指定: 指定 設計師: Randol 同行人數: …" at bounding box center [475, 211] width 950 height 422
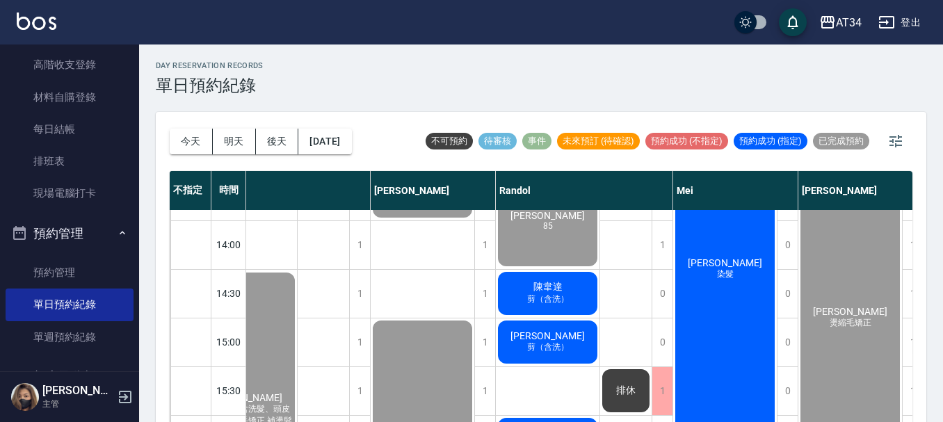
scroll to position [278, 439]
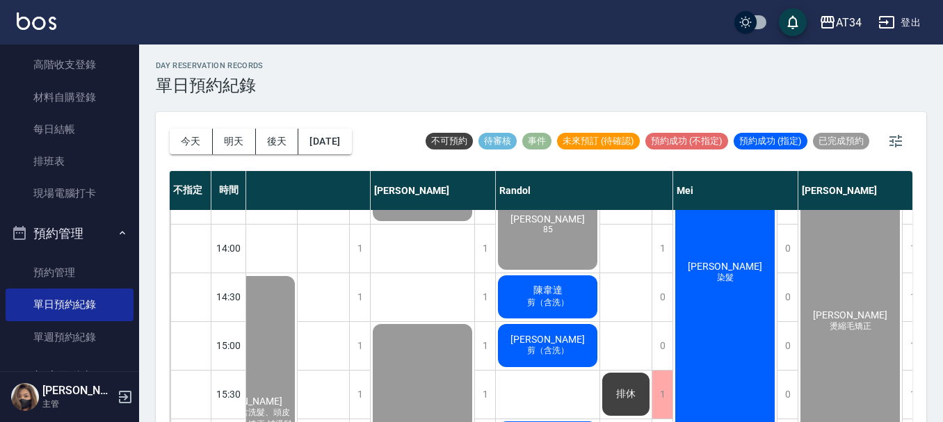
click at [574, 298] on div "陳韋達 剪（含洗）" at bounding box center [548, 296] width 104 height 47
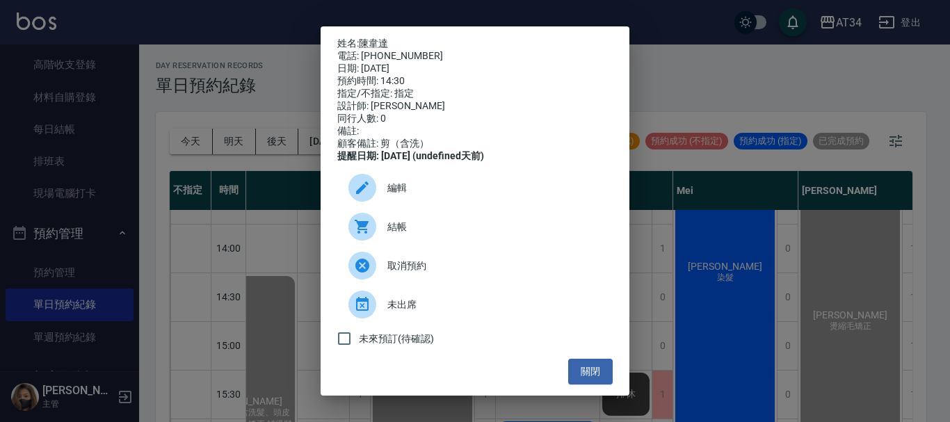
click at [414, 234] on span "結帳" at bounding box center [495, 227] width 214 height 15
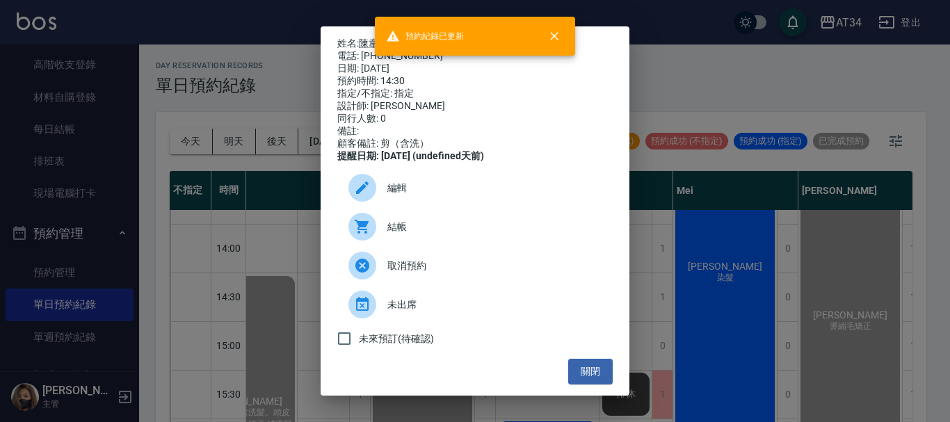
click at [715, 258] on div "姓名: 陳韋達 電話: 0935036127 日期: 2025/10/12 預約時間: 14:30 指定/不指定: 指定 設計師: Randol 同行人數: …" at bounding box center [475, 211] width 950 height 422
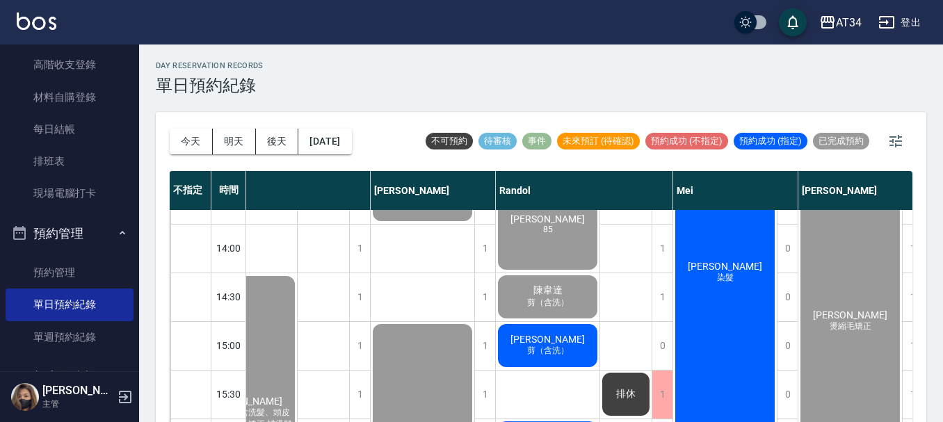
click at [568, 342] on div "林俊明 剪（含洗）" at bounding box center [548, 345] width 104 height 47
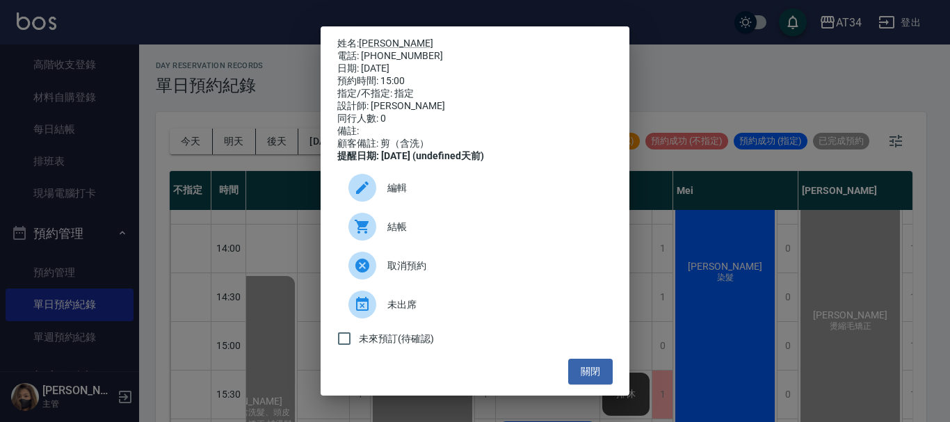
click at [449, 234] on span "結帳" at bounding box center [495, 227] width 214 height 15
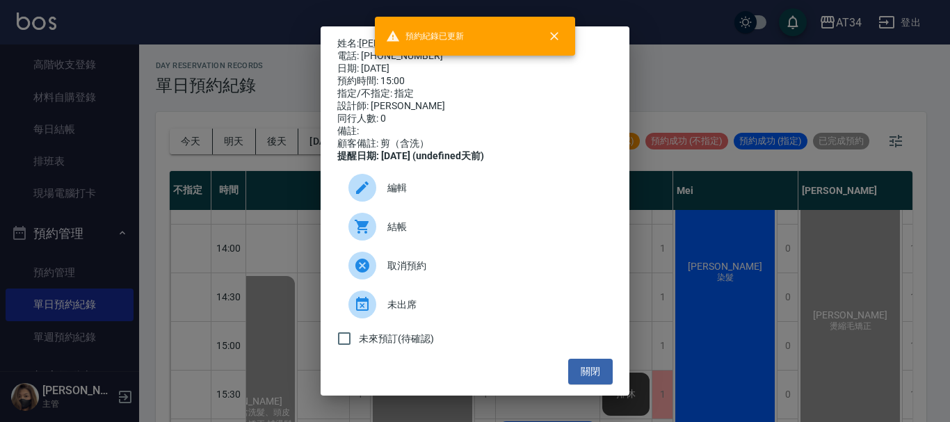
click at [823, 349] on div "姓名: 林俊明 電話: 0920583357 日期: 2025/10/12 預約時間: 15:00 指定/不指定: 指定 設計師: Randol 同行人數: …" at bounding box center [475, 211] width 950 height 422
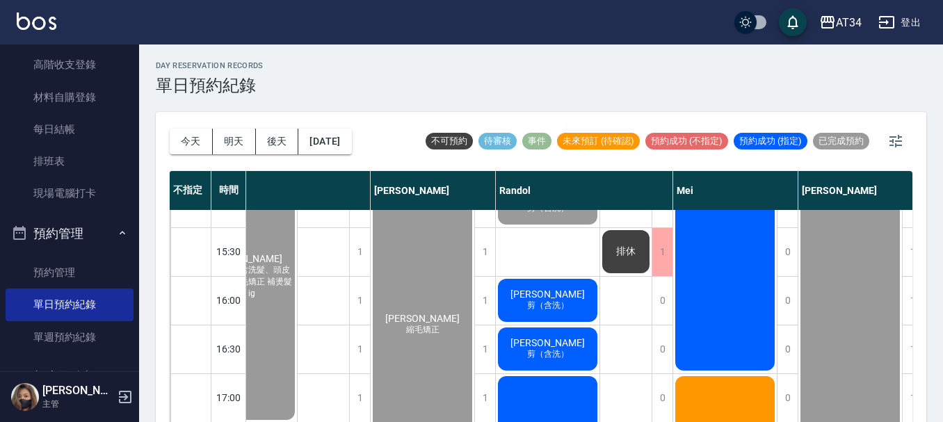
scroll to position [487, 439]
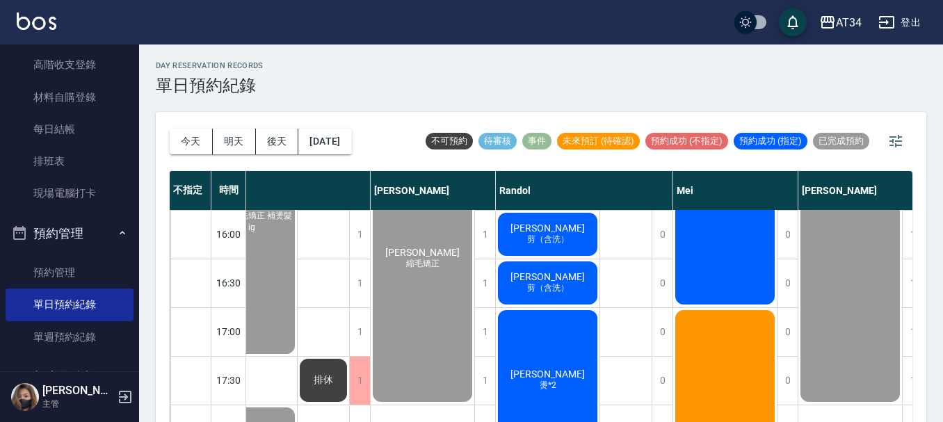
click at [561, 248] on div "劉崴諭 剪（含洗）" at bounding box center [548, 234] width 104 height 47
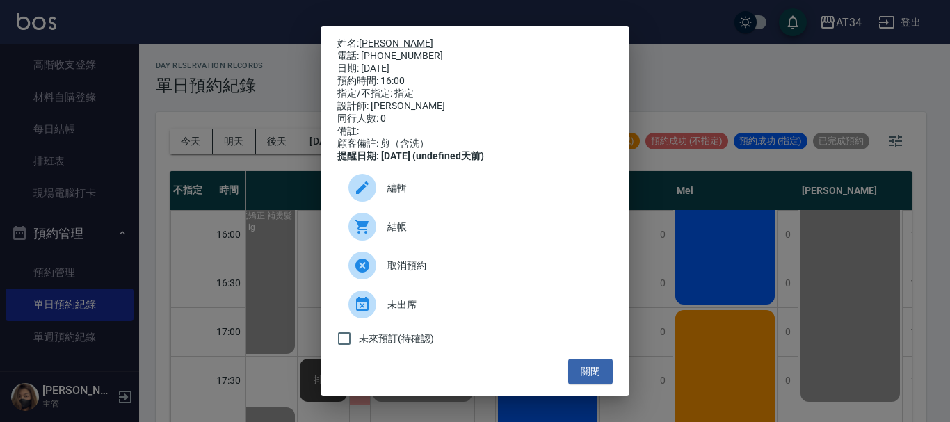
click at [440, 222] on div "結帳" at bounding box center [475, 226] width 276 height 39
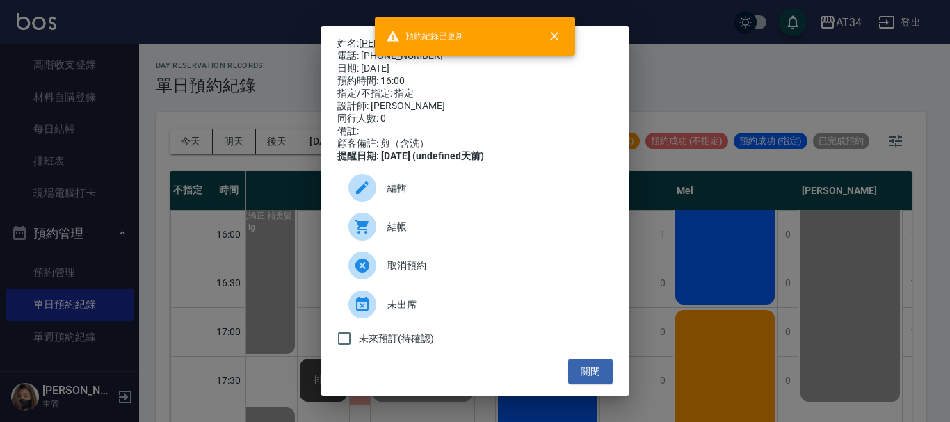
click at [825, 282] on div "姓名: 劉崴諭 電話: 0970953349 日期: 2025/10/12 預約時間: 16:00 指定/不指定: 指定 設計師: Randol 同行人數: …" at bounding box center [475, 211] width 950 height 422
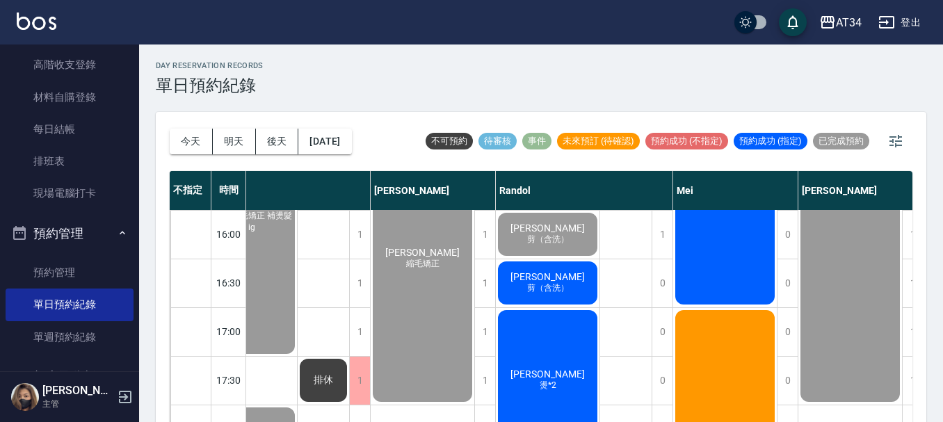
click at [586, 298] on div "余翊菘 剪（含洗）" at bounding box center [548, 283] width 104 height 47
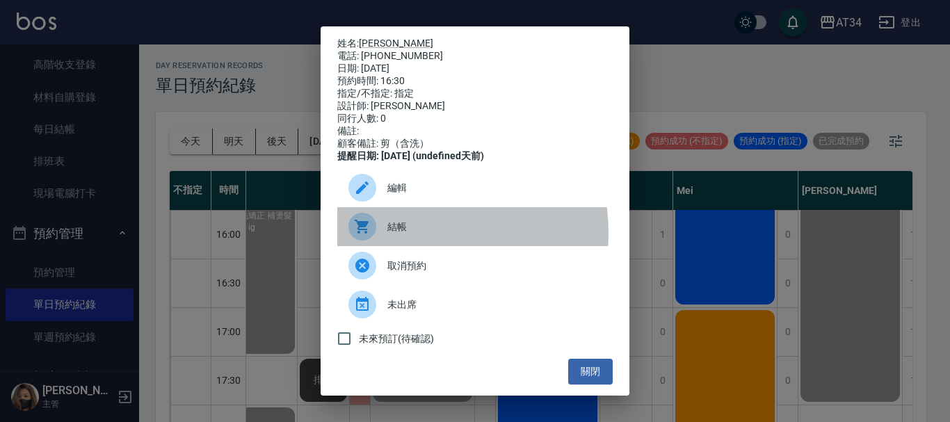
click at [409, 234] on span "結帳" at bounding box center [495, 227] width 214 height 15
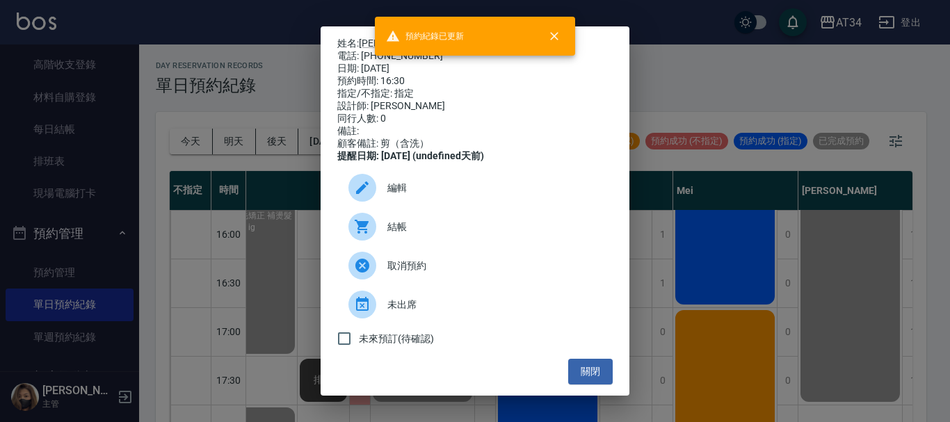
click at [829, 330] on div "姓名: 余翊菘 電話: 0982528128 日期: 2025/10/12 預約時間: 16:30 指定/不指定: 指定 設計師: Randol 同行人數: …" at bounding box center [475, 211] width 950 height 422
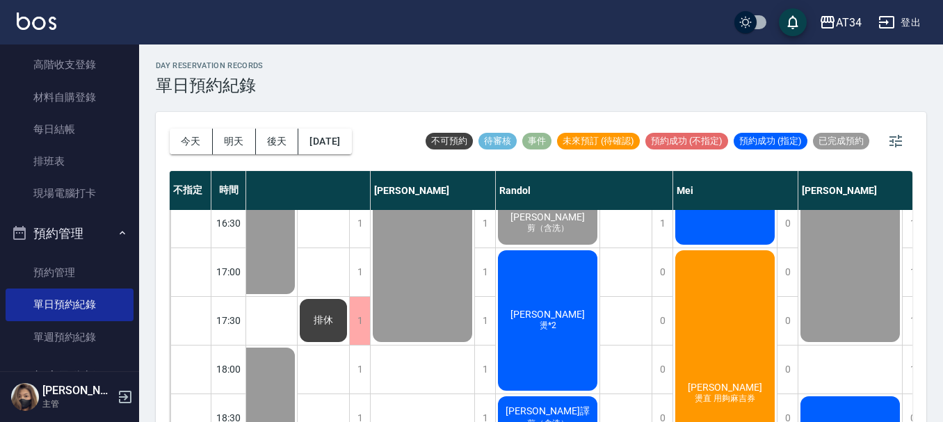
scroll to position [626, 439]
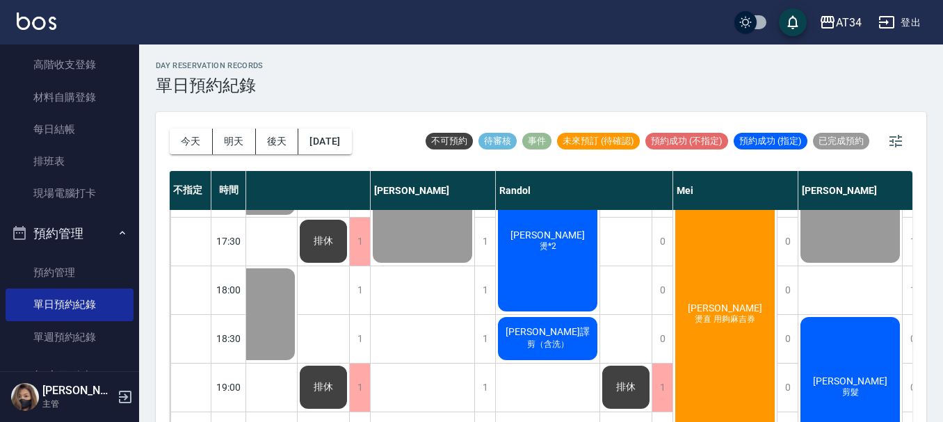
click at [550, 254] on div "謝博威 燙*2" at bounding box center [548, 241] width 104 height 145
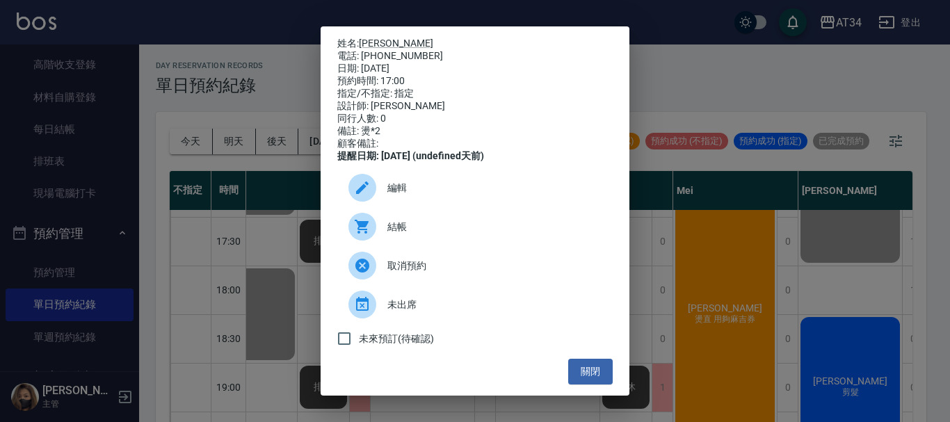
drag, startPoint x: 923, startPoint y: 296, endPoint x: 629, endPoint y: 300, distance: 294.3
click at [923, 296] on div "姓名: 謝博威 電話: 0987158999 日期: 2025/10/12 預約時間: 17:00 指定/不指定: 指定 設計師: Randol 同行人數: …" at bounding box center [475, 211] width 950 height 422
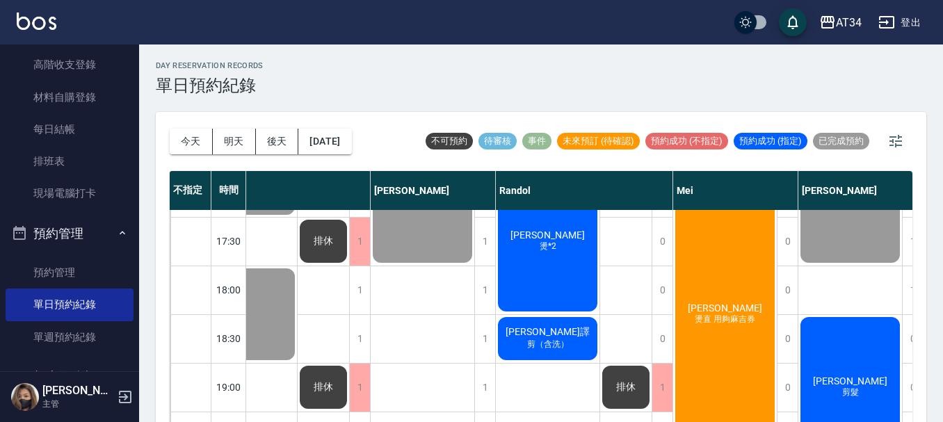
click at [543, 337] on span "張璟譯" at bounding box center [548, 332] width 90 height 13
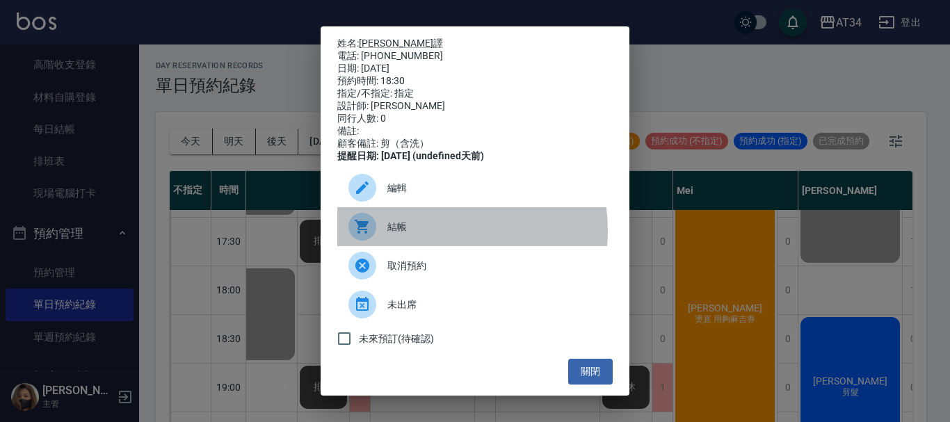
click at [434, 234] on span "結帳" at bounding box center [495, 227] width 214 height 15
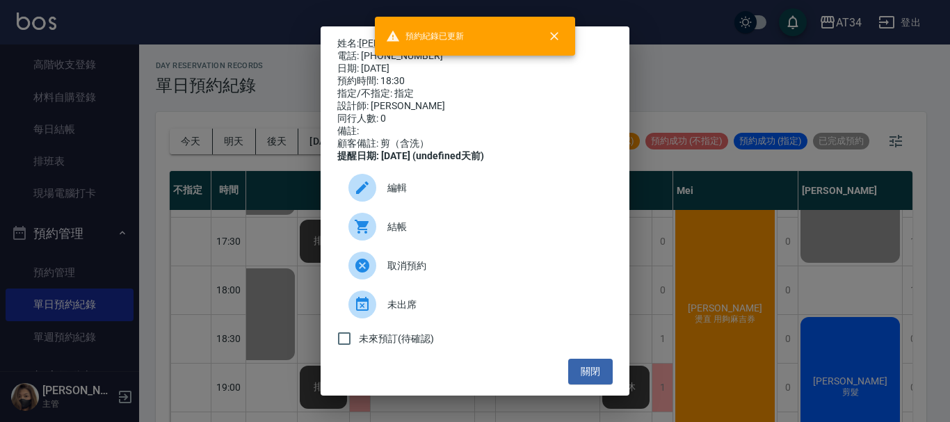
click at [805, 137] on div "姓名: 張璟譯 電話: 0935154218 日期: 2025/10/12 預約時間: 18:30 指定/不指定: 指定 設計師: Randol 同行人數: …" at bounding box center [475, 211] width 950 height 422
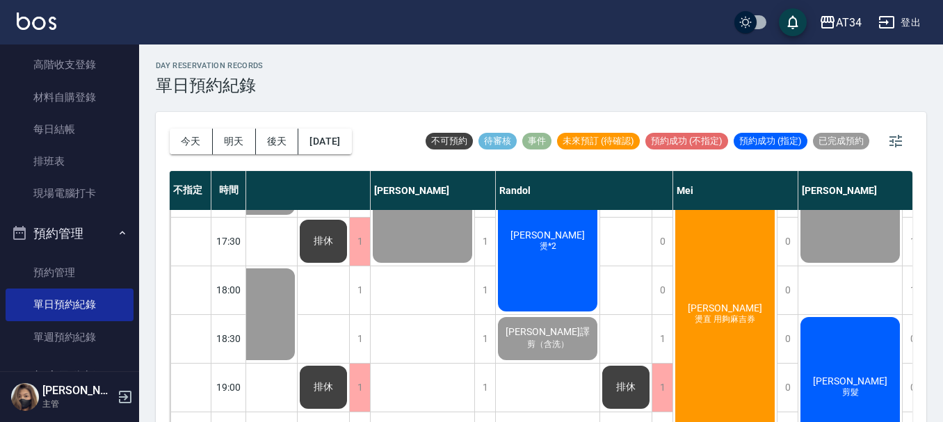
click at [525, 278] on div "謝博威 燙*2" at bounding box center [548, 241] width 104 height 145
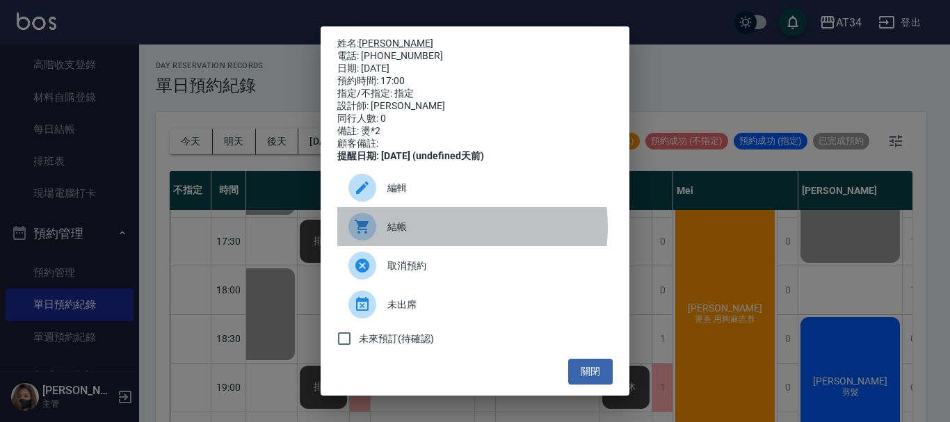
click at [435, 234] on span "結帳" at bounding box center [495, 227] width 214 height 15
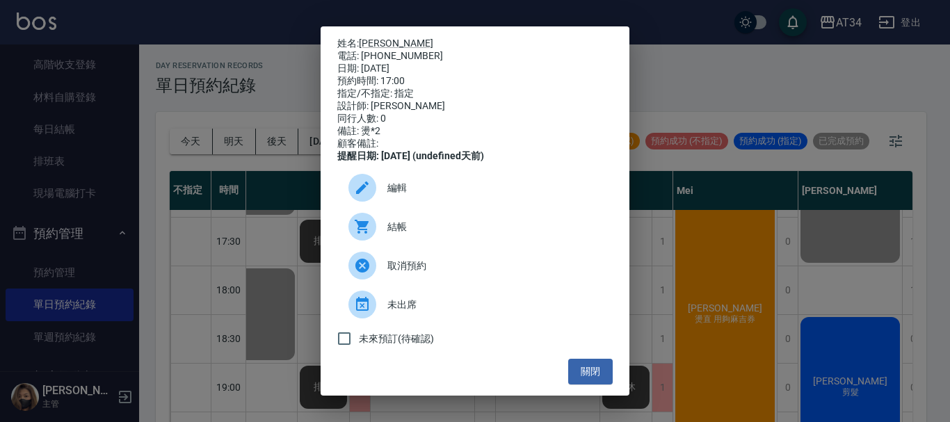
click at [93, 107] on div "姓名: 謝博威 電話: 0987158999 日期: 2025/10/12 預約時間: 17:00 指定/不指定: 指定 設計師: Randol 同行人數: …" at bounding box center [475, 211] width 950 height 422
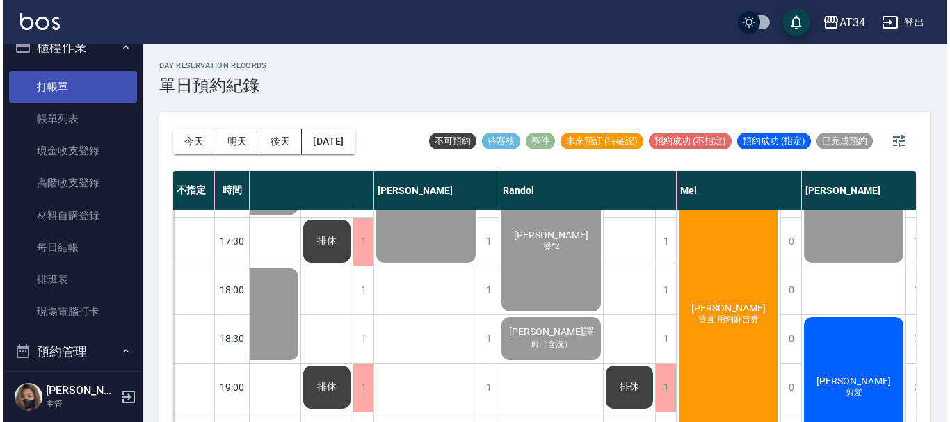
scroll to position [0, 0]
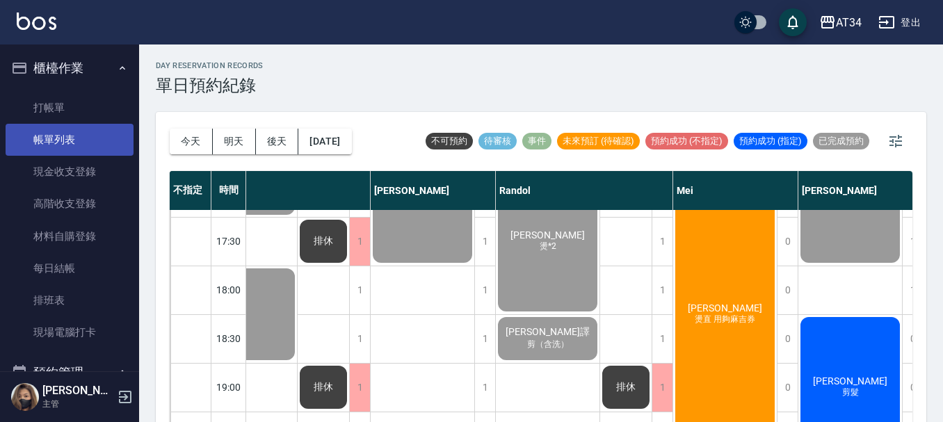
drag, startPoint x: 80, startPoint y: 145, endPoint x: 72, endPoint y: 138, distance: 10.9
click at [81, 145] on link "帳單列表" at bounding box center [70, 140] width 128 height 32
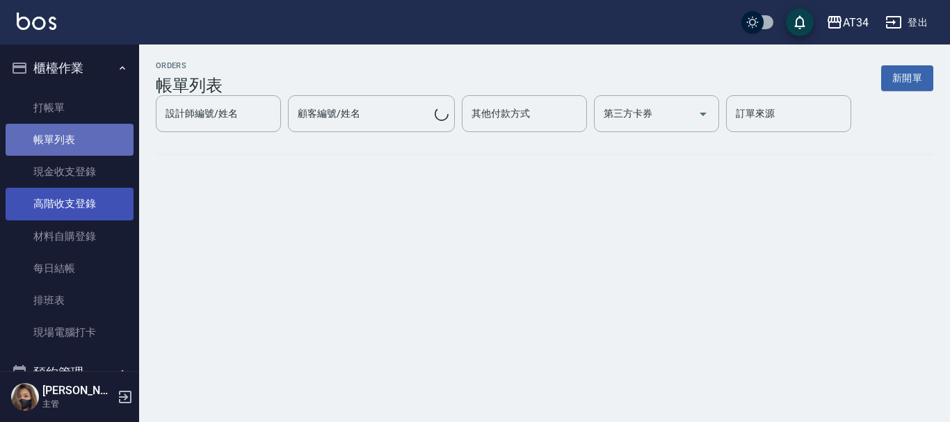
click at [72, 138] on ul "打帳單 帳單列表 現金收支登錄 高階收支登錄 材料自購登錄 每日結帳 排班表 現場電腦打卡" at bounding box center [70, 220] width 128 height 269
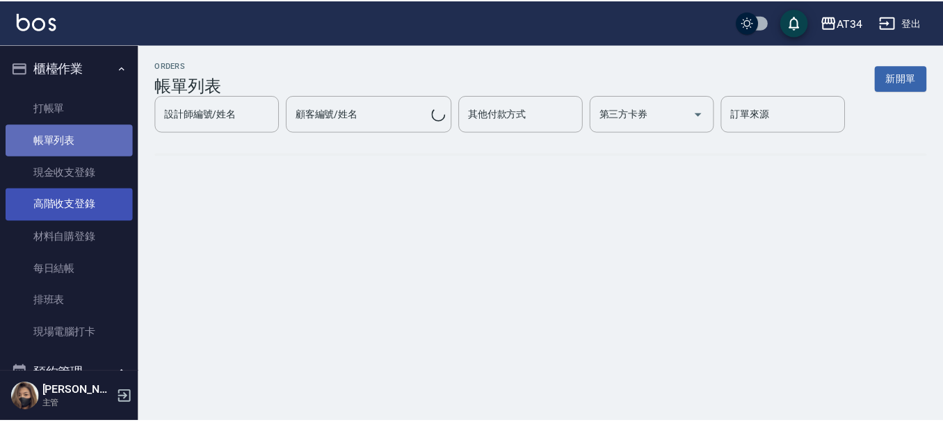
scroll to position [70, 0]
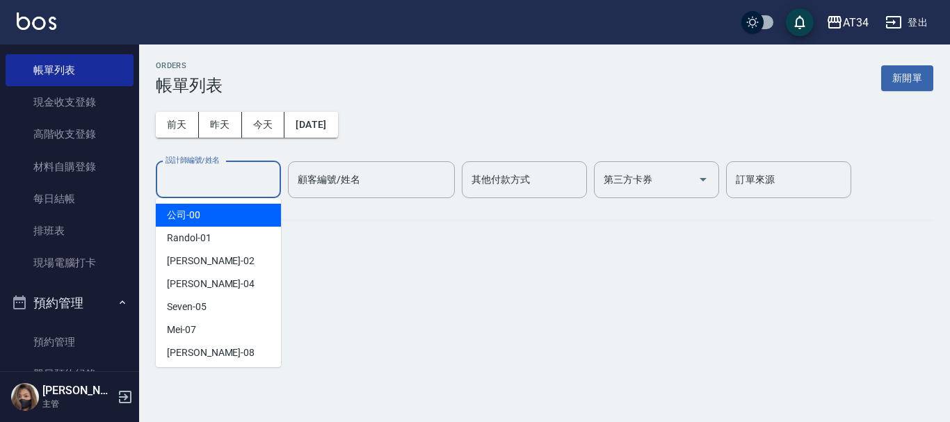
click at [225, 175] on input "設計師編號/姓名" at bounding box center [218, 180] width 113 height 24
click at [253, 133] on button "今天" at bounding box center [263, 125] width 43 height 26
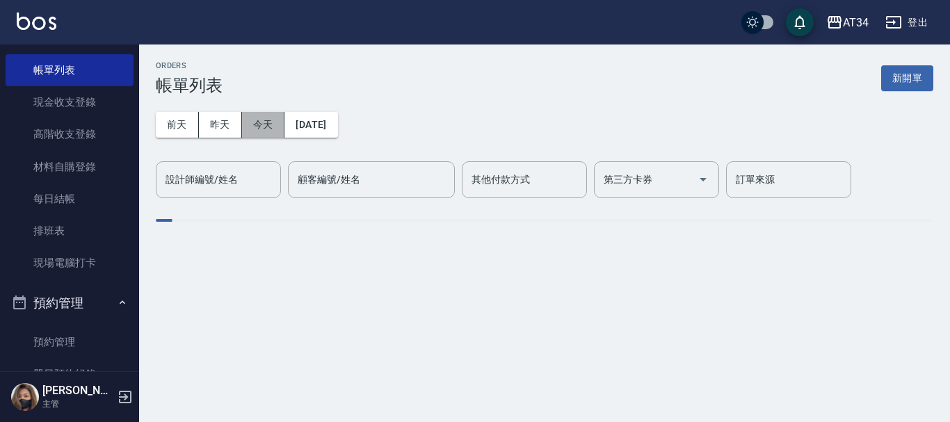
click at [263, 127] on button "今天" at bounding box center [263, 125] width 43 height 26
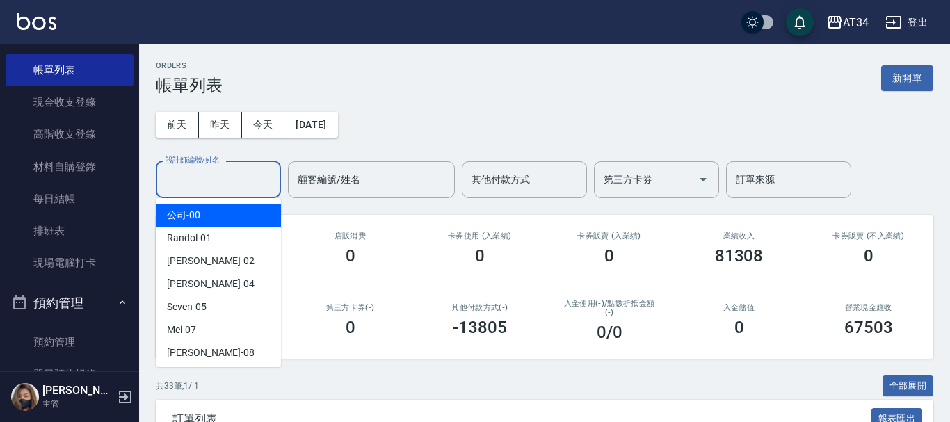
click at [228, 179] on div "設計師編號/姓名 設計師編號/姓名" at bounding box center [218, 179] width 125 height 37
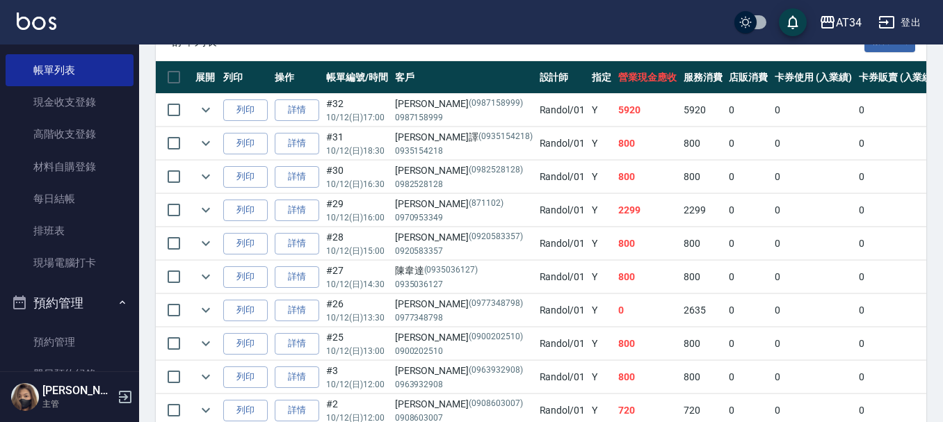
scroll to position [417, 0]
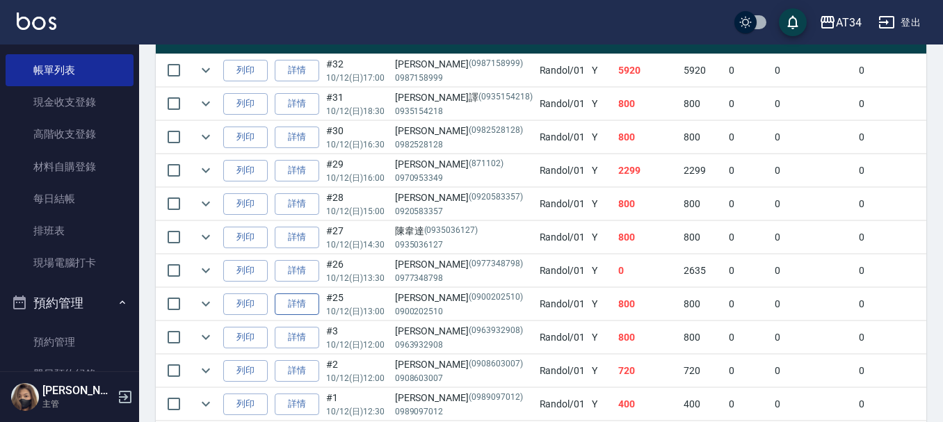
type input "Randol-01"
click at [319, 303] on td "詳情" at bounding box center [296, 304] width 51 height 33
click at [209, 303] on icon "expand row" at bounding box center [206, 304] width 8 height 5
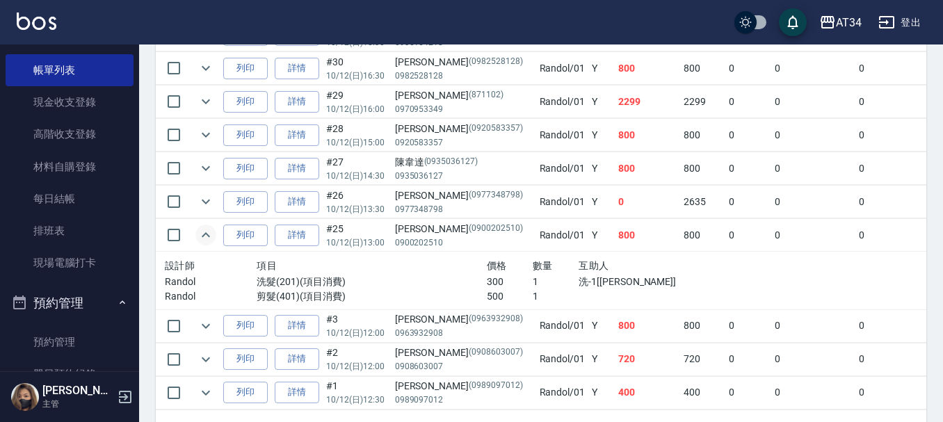
scroll to position [487, 0]
click at [307, 236] on link "詳情" at bounding box center [297, 235] width 45 height 22
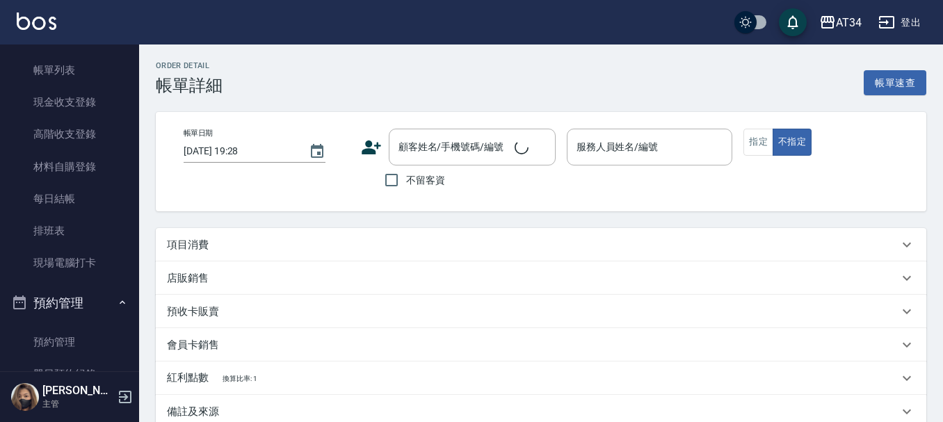
type input "2025/10/12 13:00"
type input "Randol-01"
type input "80"
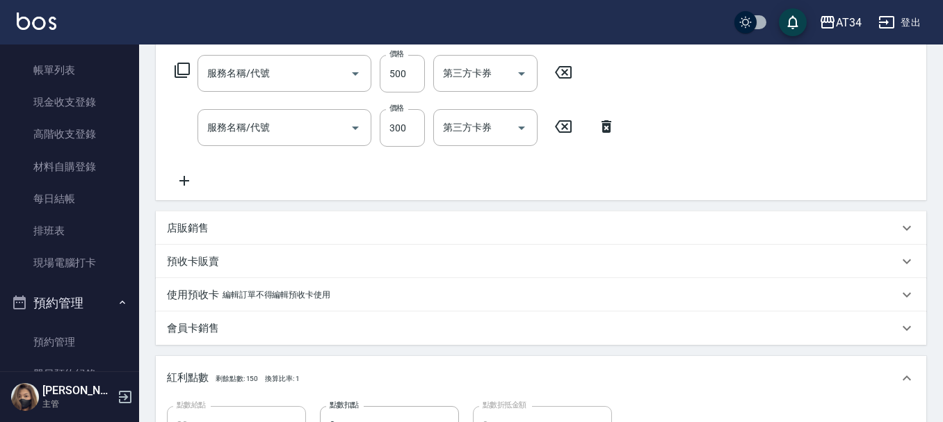
type input "郭文哲/0900202510/0900202510"
type input "剪髮(401)"
type input "洗髮(201)"
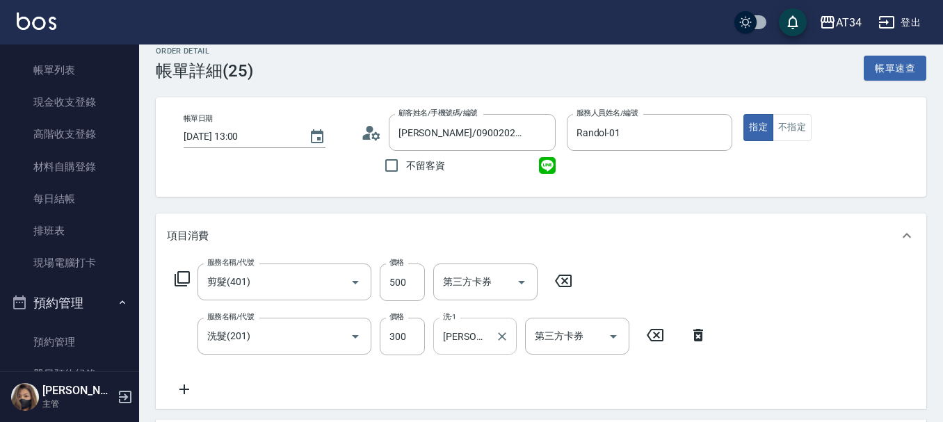
click at [474, 340] on input "賴佑潔-22" at bounding box center [465, 336] width 50 height 24
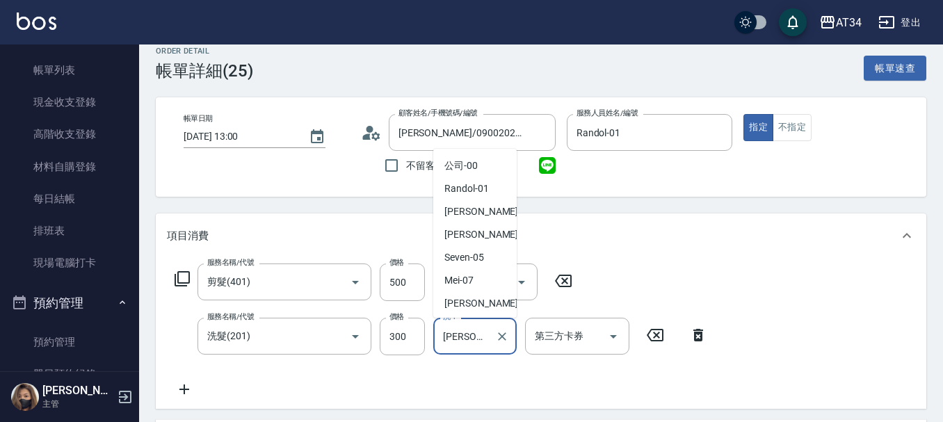
click at [474, 340] on input "賴佑潔-22" at bounding box center [465, 336] width 50 height 24
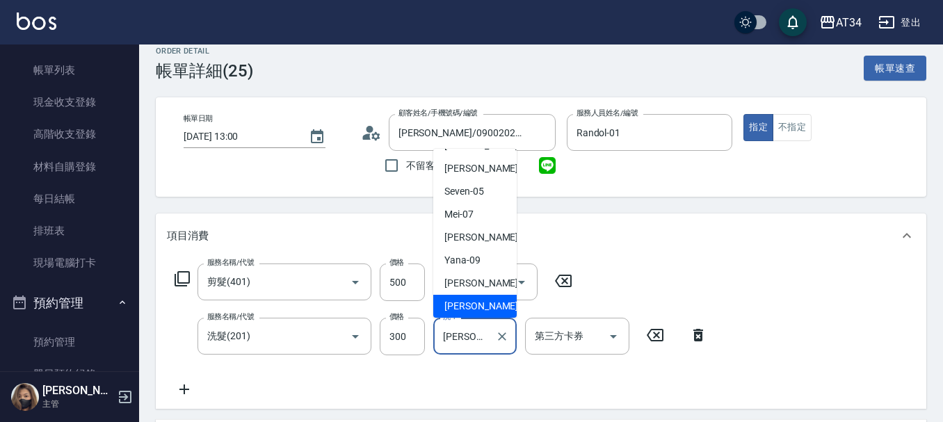
click at [473, 339] on input "賴佑潔-22" at bounding box center [465, 336] width 50 height 24
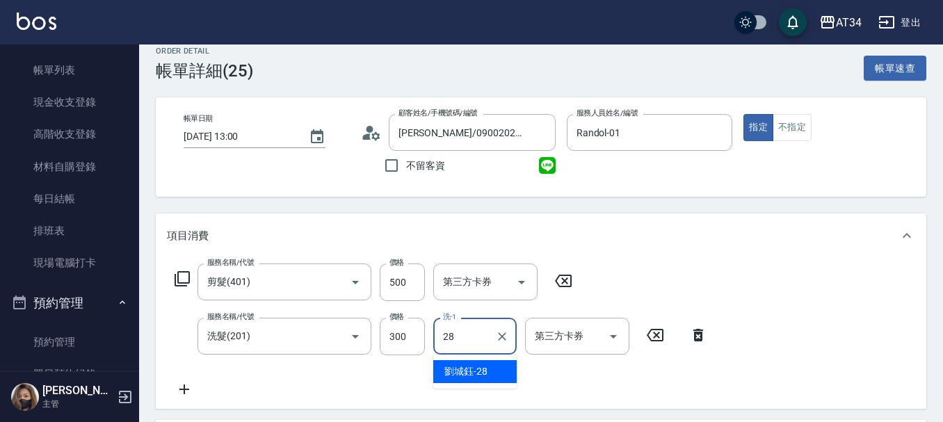
type input "劉城鈺-28"
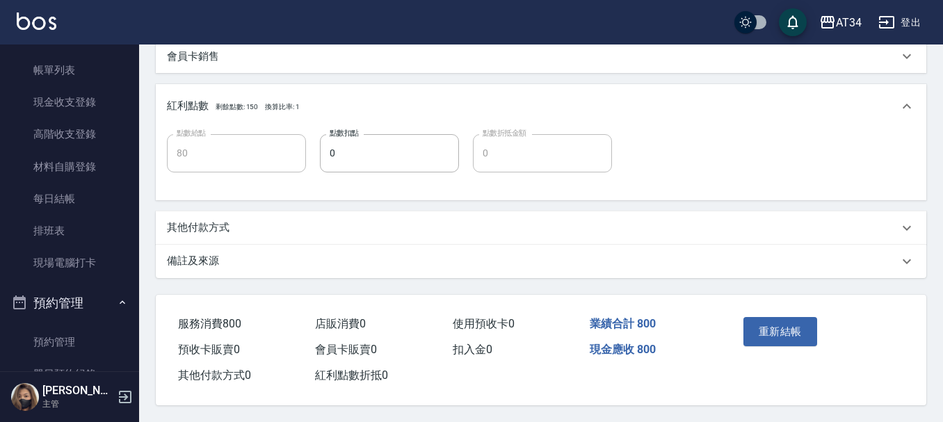
scroll to position [502, 0]
click at [769, 333] on button "重新結帳" at bounding box center [781, 331] width 74 height 29
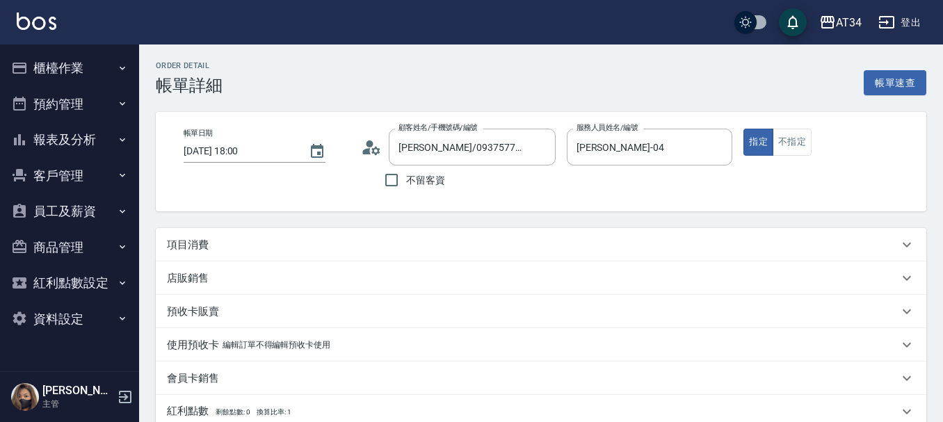
click at [255, 237] on div "項目消費" at bounding box center [541, 244] width 771 height 33
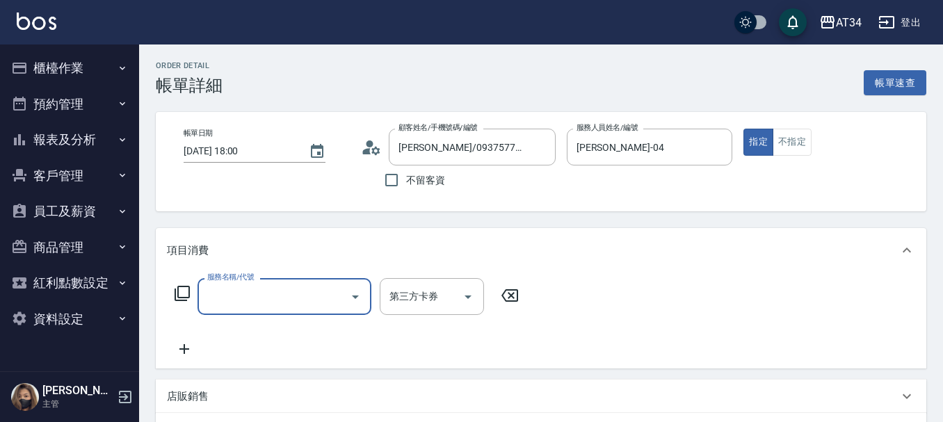
click at [258, 303] on input "服務名稱/代號" at bounding box center [274, 297] width 141 height 24
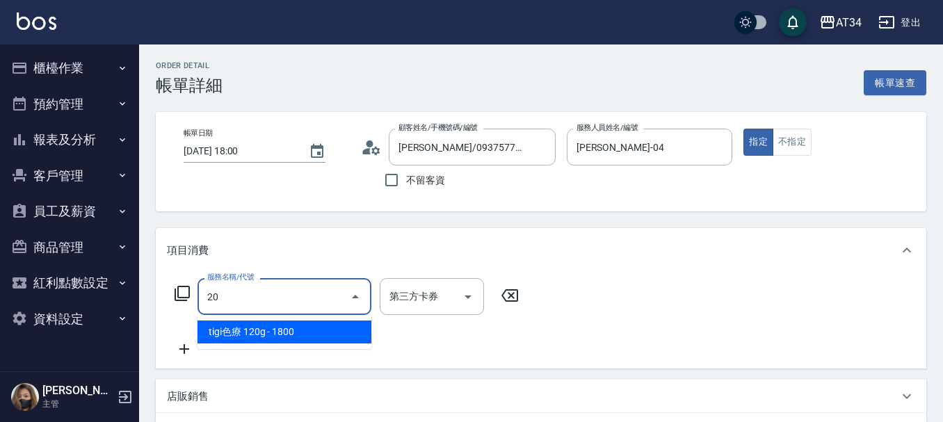
type input "201"
type input "30"
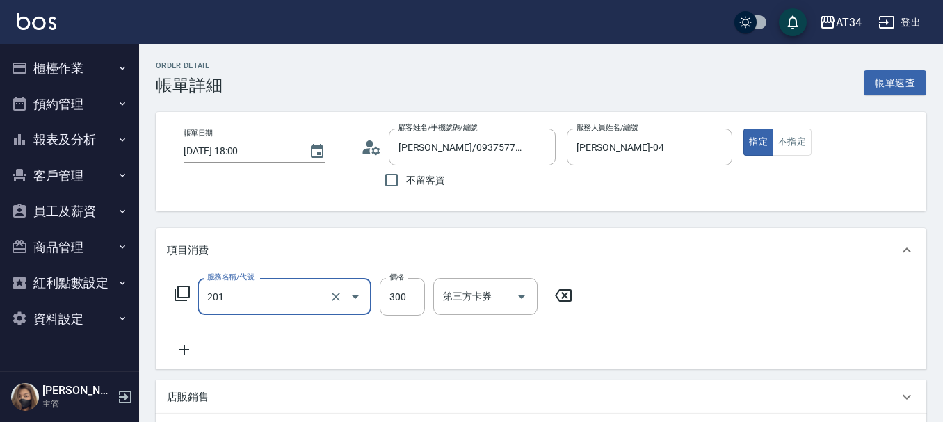
type input "洗髮(201)"
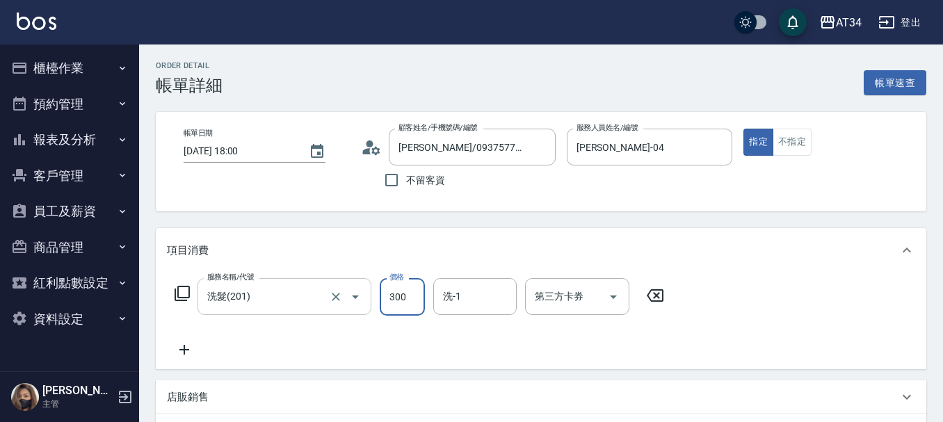
type input "0"
type input "20"
type input "200"
type input "張芯婭-25"
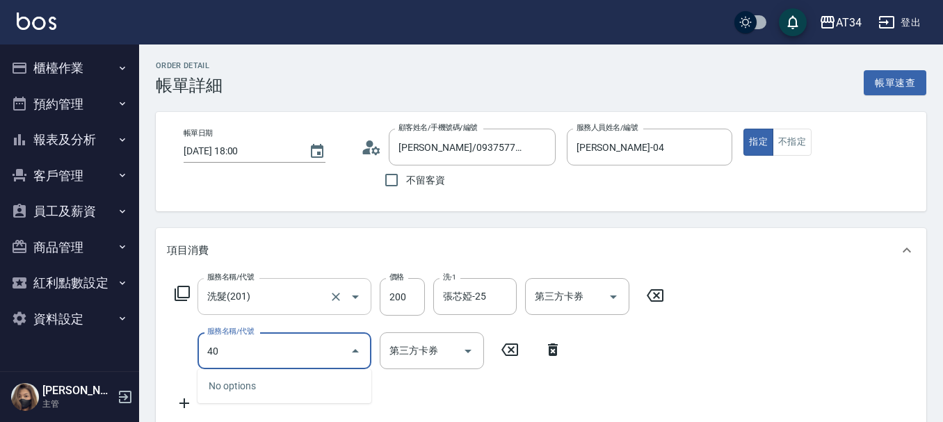
type input "401"
type input "40"
type input "4"
type input "20"
type input "401"
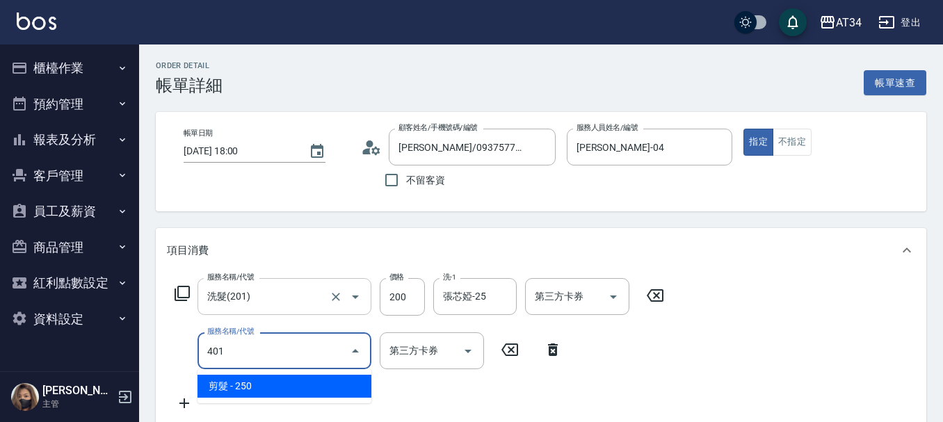
type input "40"
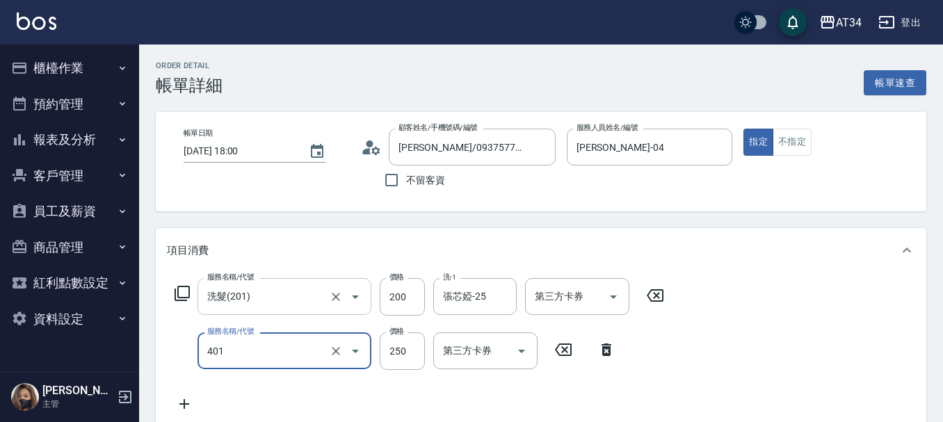
type input "剪髮(401)"
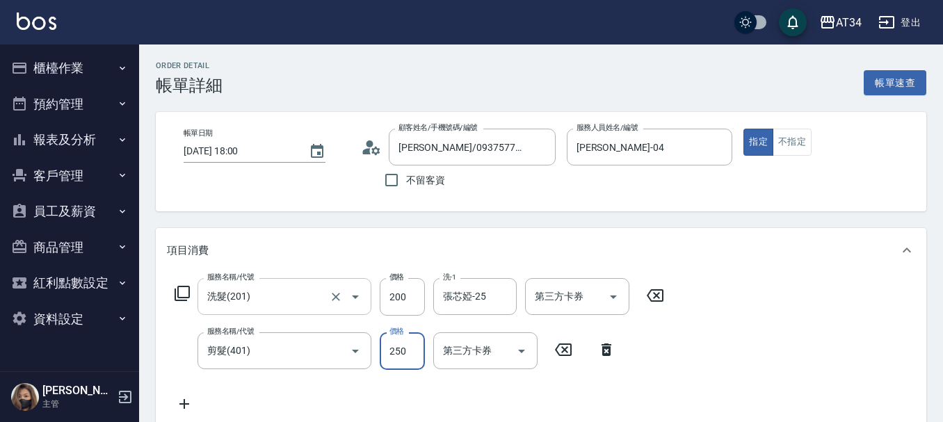
type input "20"
type input "40"
type input "60"
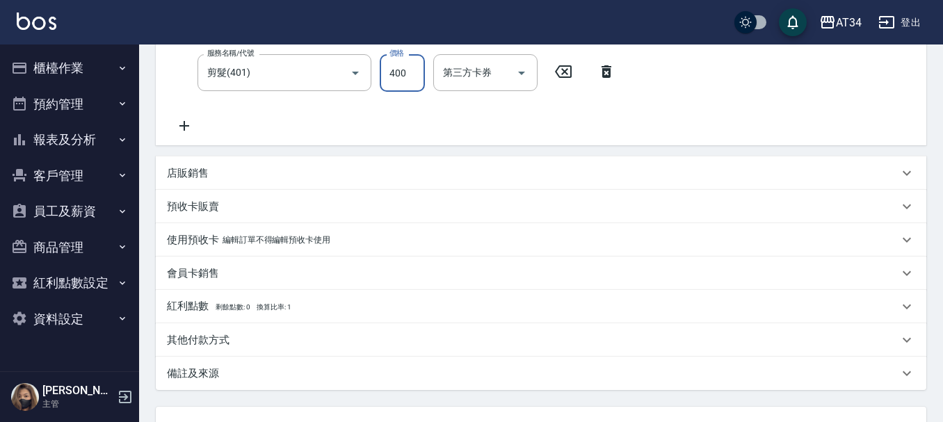
scroll to position [397, 0]
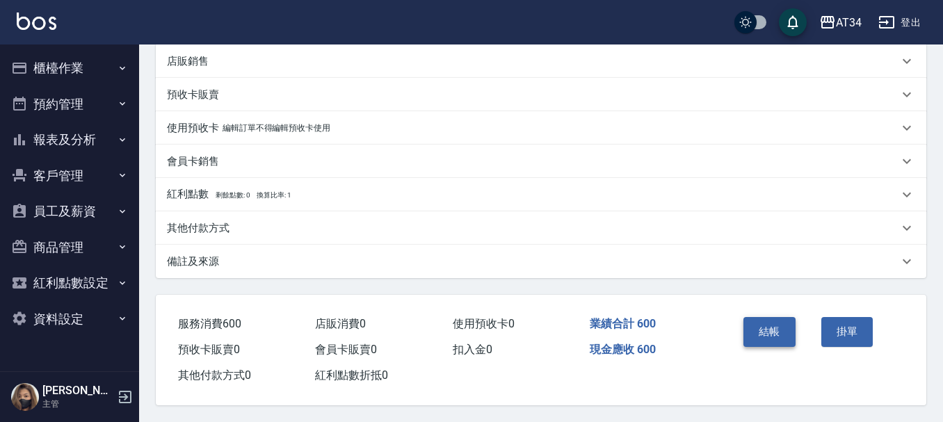
type input "400"
click at [785, 328] on button "結帳" at bounding box center [770, 331] width 52 height 29
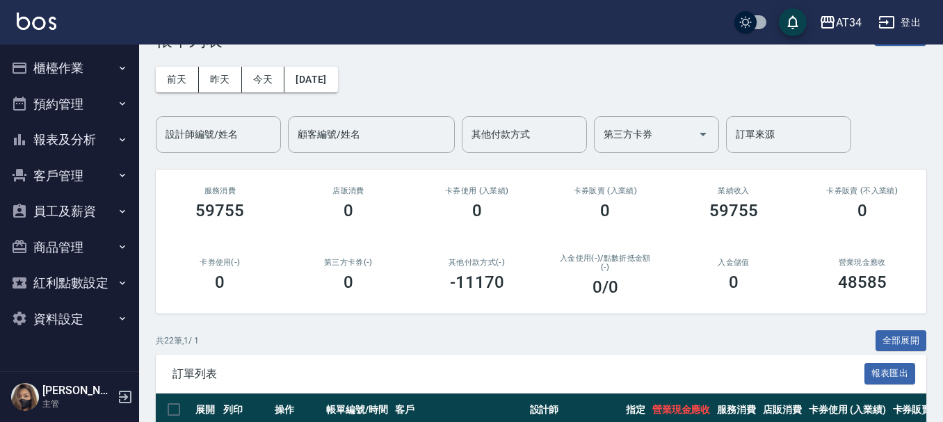
scroll to position [70, 0]
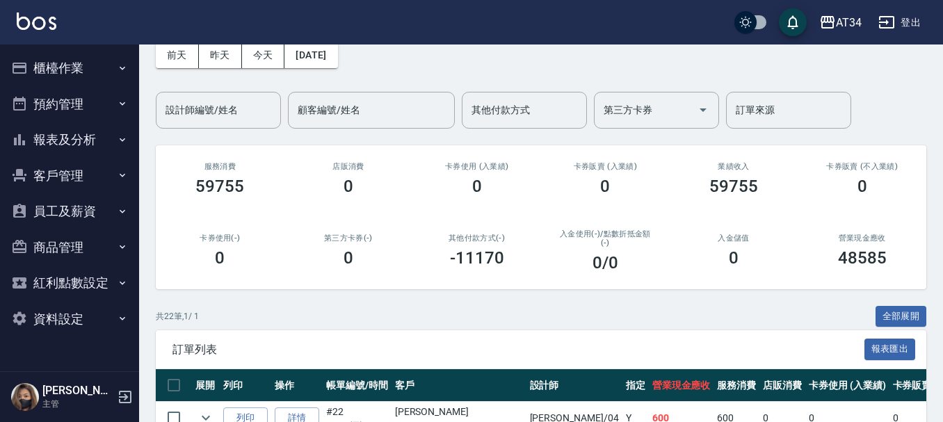
click at [74, 136] on button "報表及分析" at bounding box center [70, 140] width 128 height 36
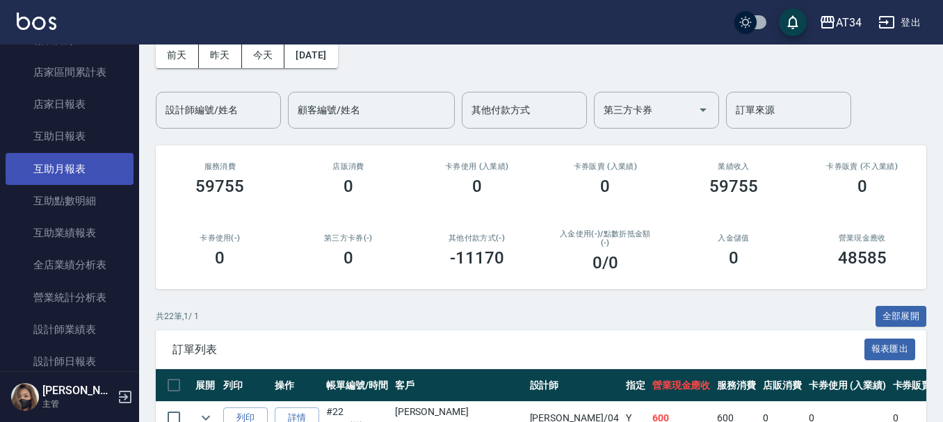
scroll to position [209, 0]
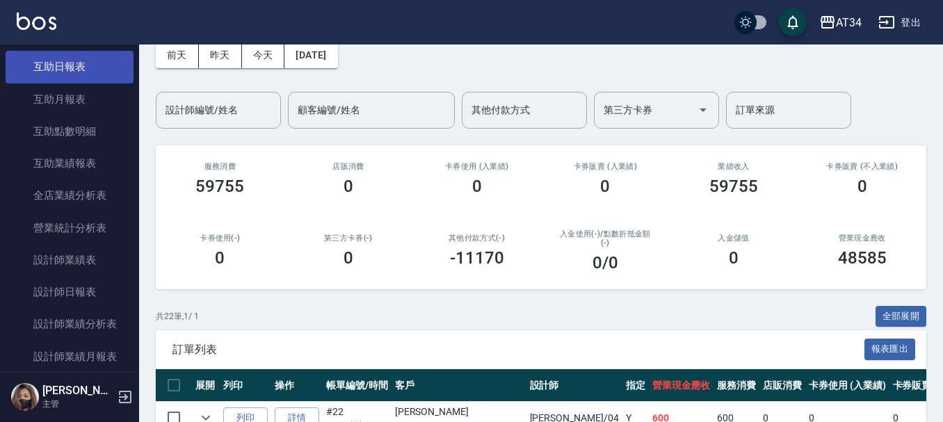
click at [77, 71] on link "互助日報表" at bounding box center [70, 67] width 128 height 32
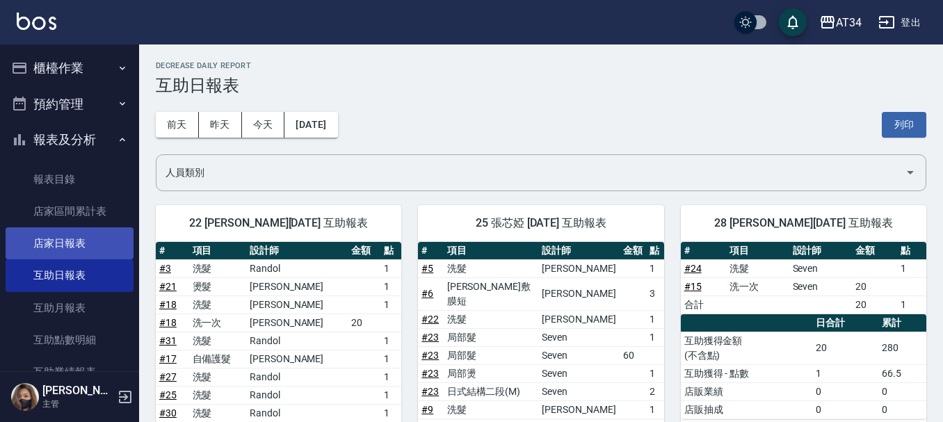
click at [91, 245] on link "店家日報表" at bounding box center [70, 244] width 128 height 32
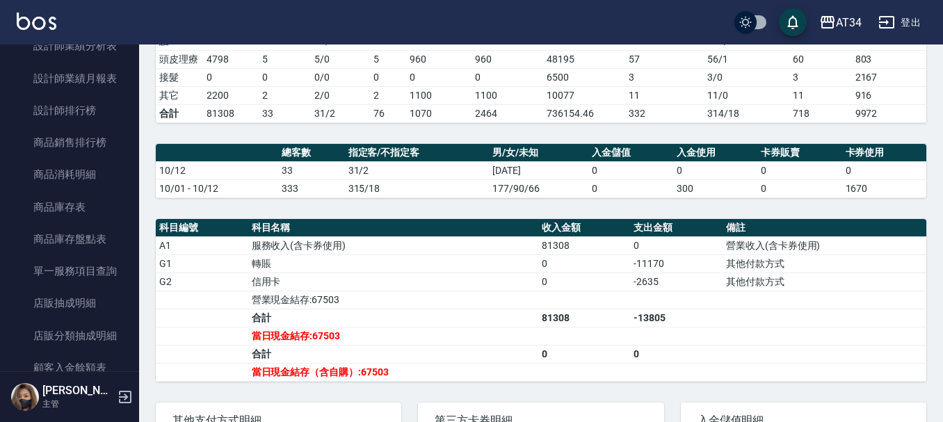
scroll to position [417, 0]
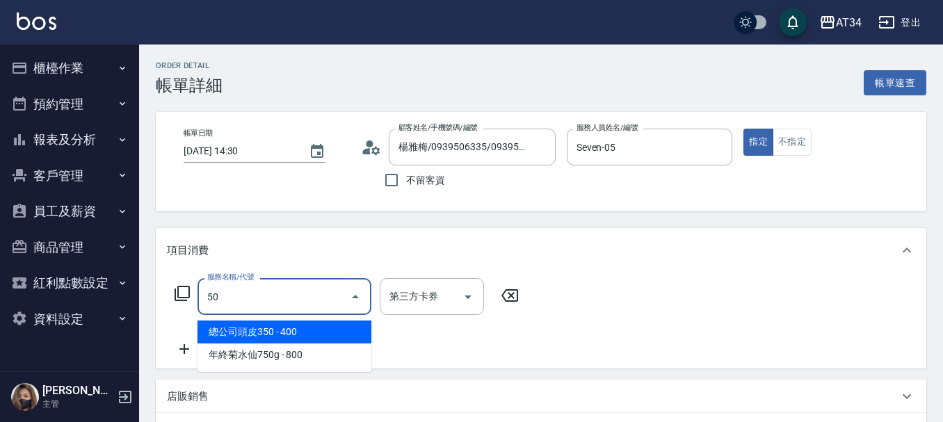
type input "503"
type input "90"
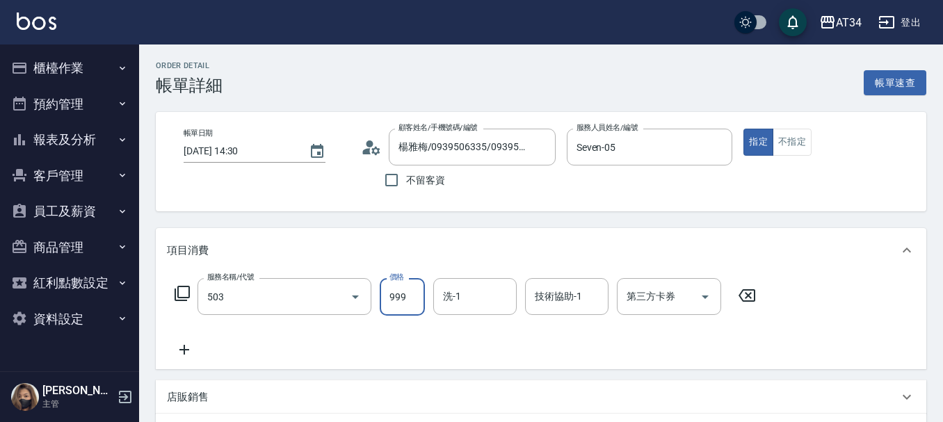
type input "局部髮(503)"
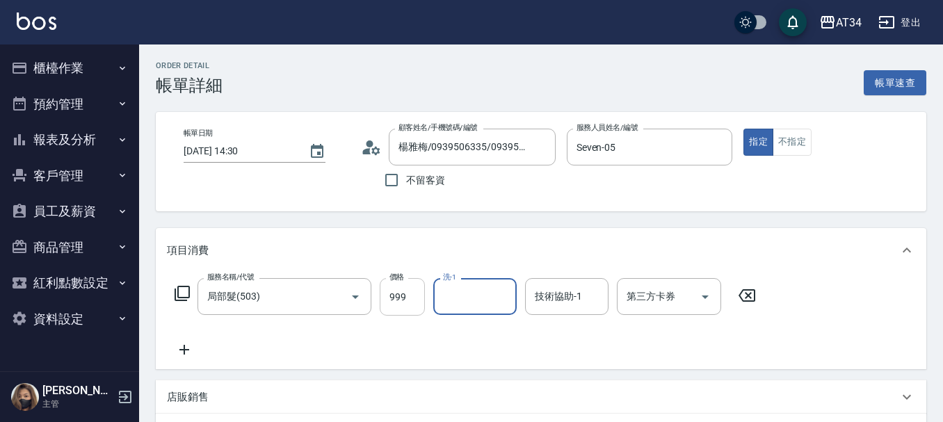
click at [406, 303] on input "999" at bounding box center [402, 297] width 45 height 38
type input "0"
type input "13"
type input "10"
type input "1300"
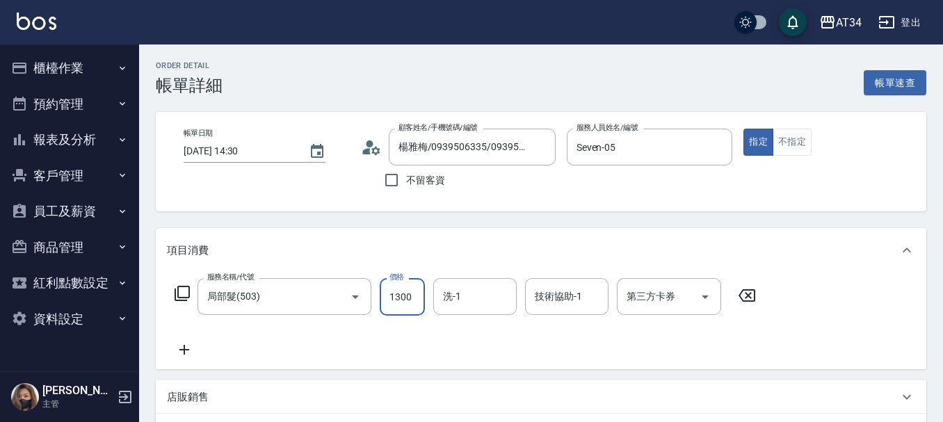
type input "130"
type input "1300"
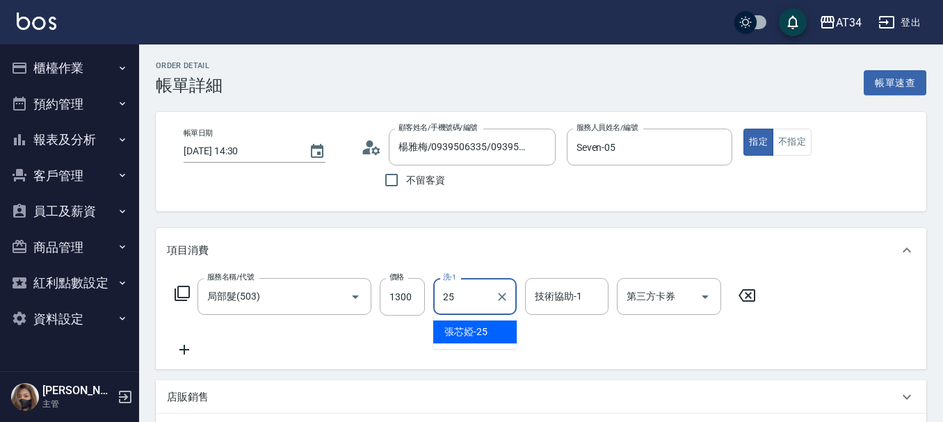
type input "張芯婭-25"
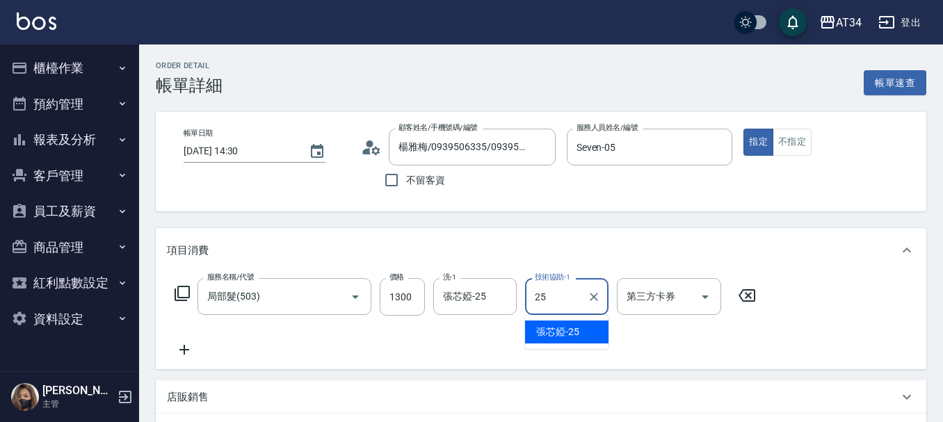
type input "張芯婭-25"
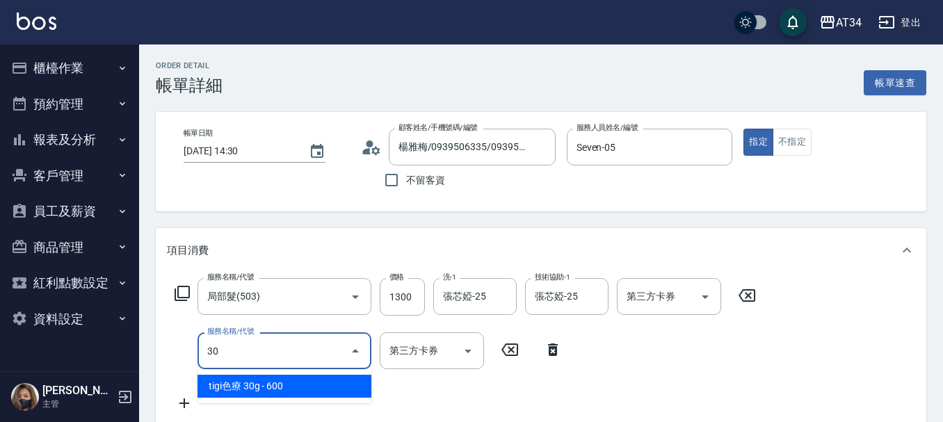
type input "303"
type input "220"
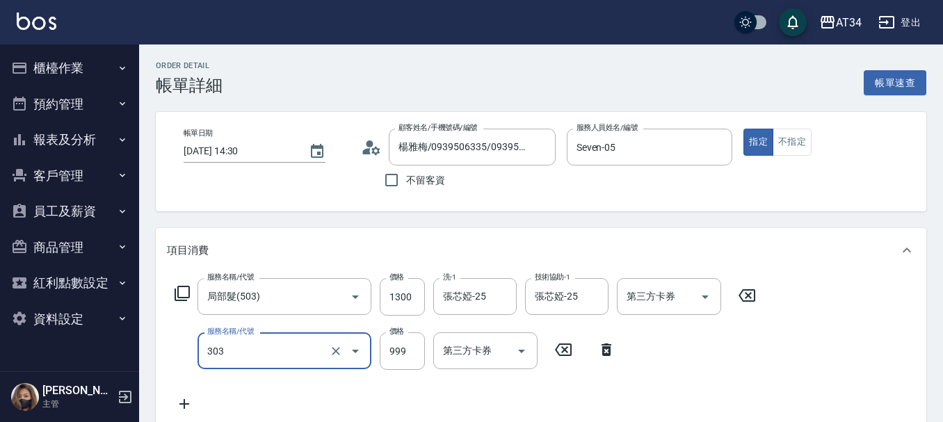
type input "局部燙(303)"
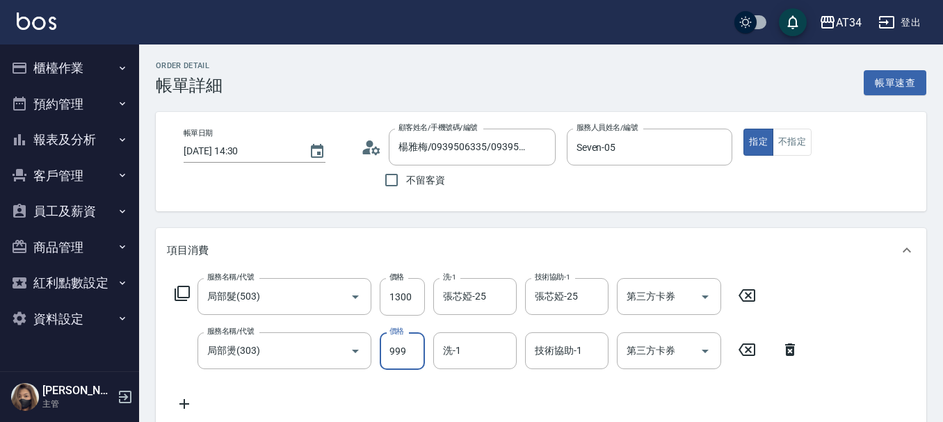
type input "130"
type input "27"
type input "150"
type input "270"
type input "400"
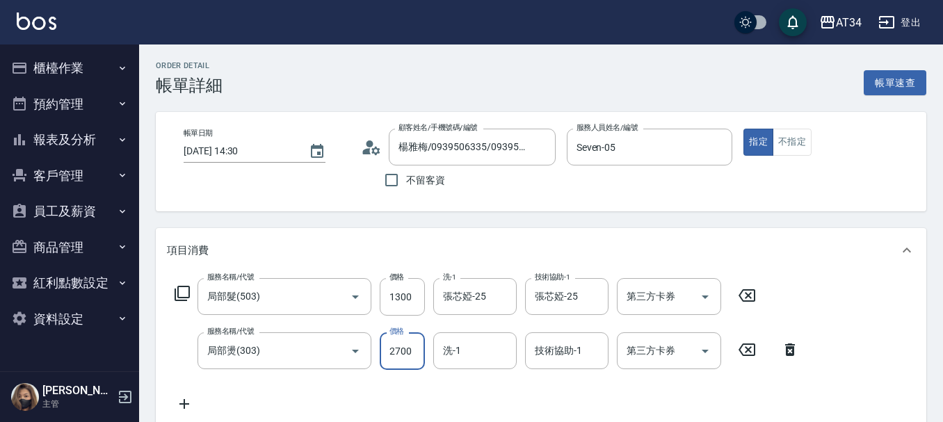
type input "2700"
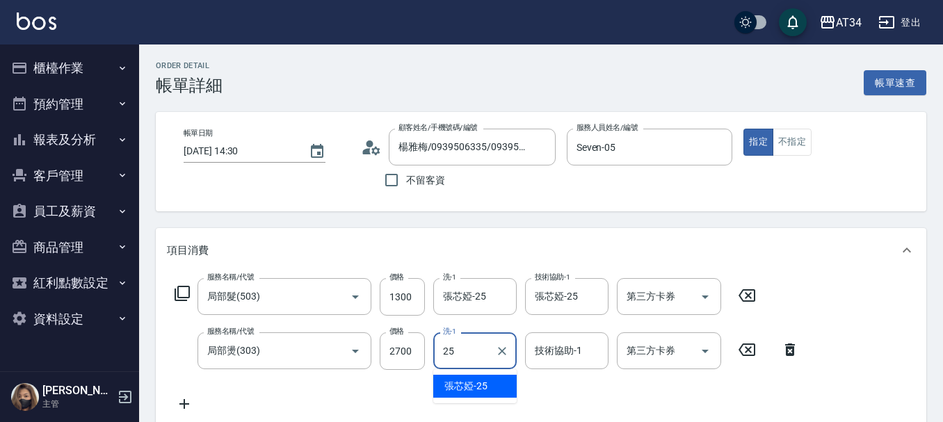
type input "張芯婭-25"
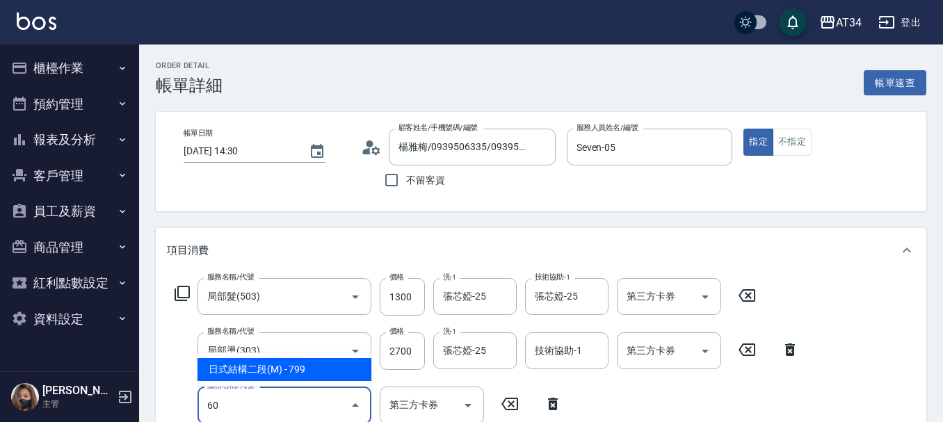
type input "605"
type input "470"
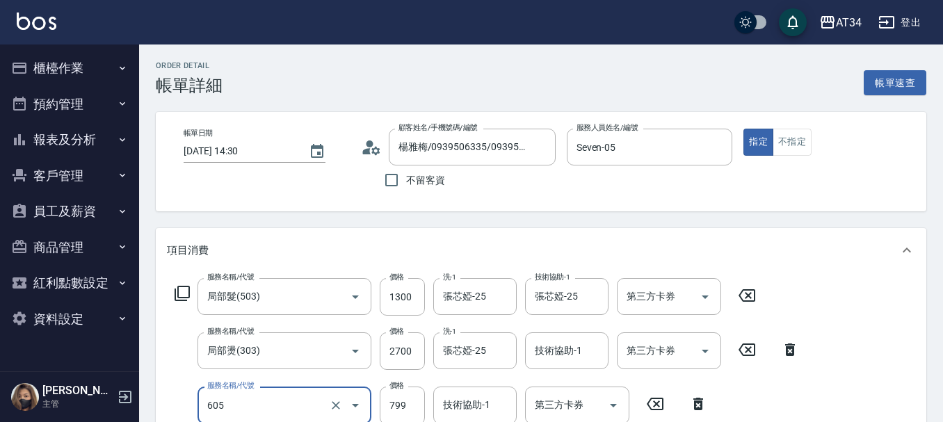
type input "日式結構二段(M)(605)"
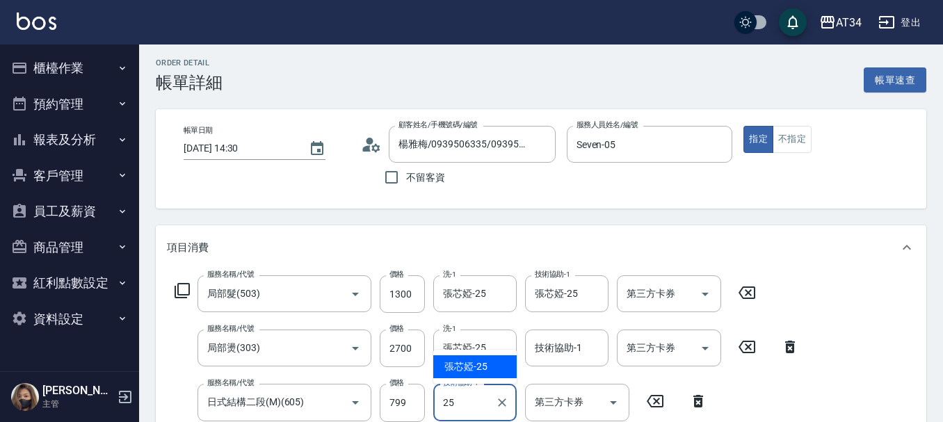
type input "張芯婭-25"
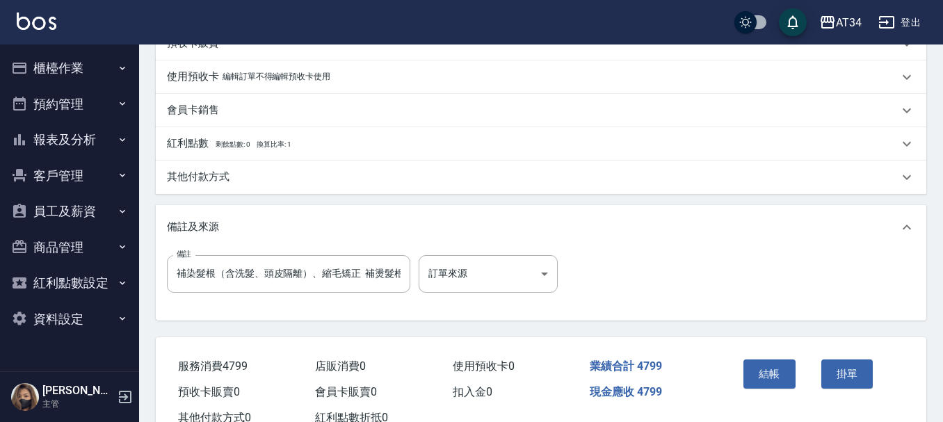
scroll to position [545, 0]
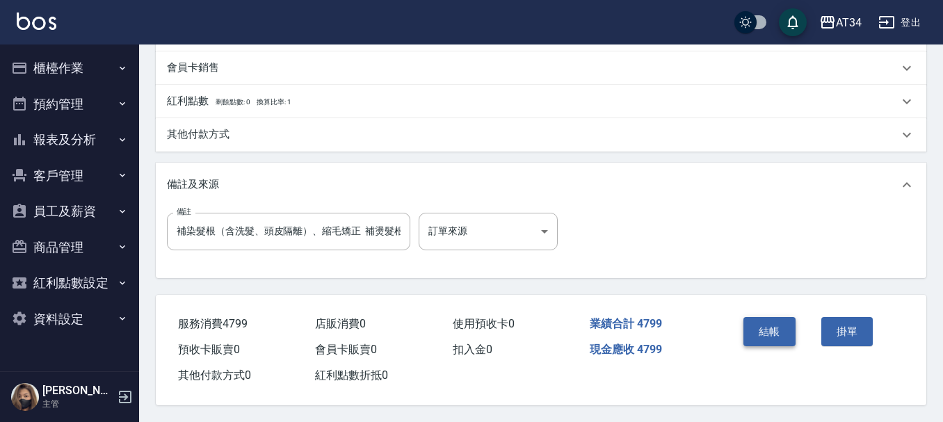
click at [769, 330] on button "結帳" at bounding box center [770, 331] width 52 height 29
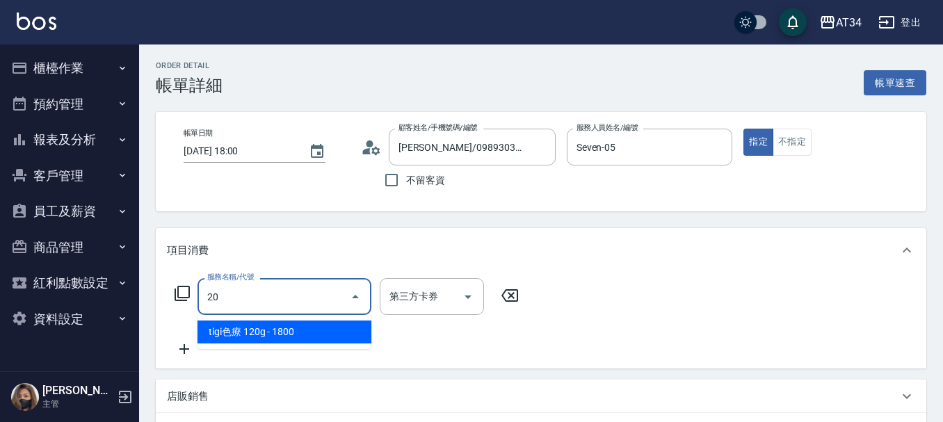
type input "201"
type input "30"
type input "洗髮(201)"
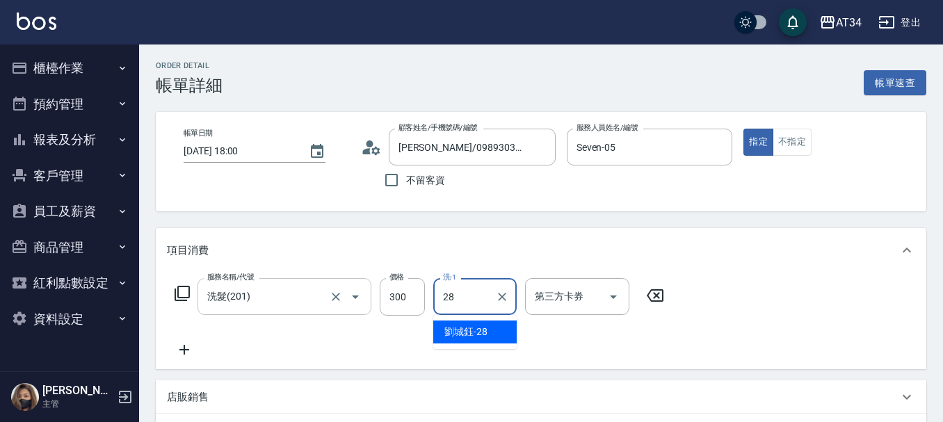
type input "[PERSON_NAME]-28"
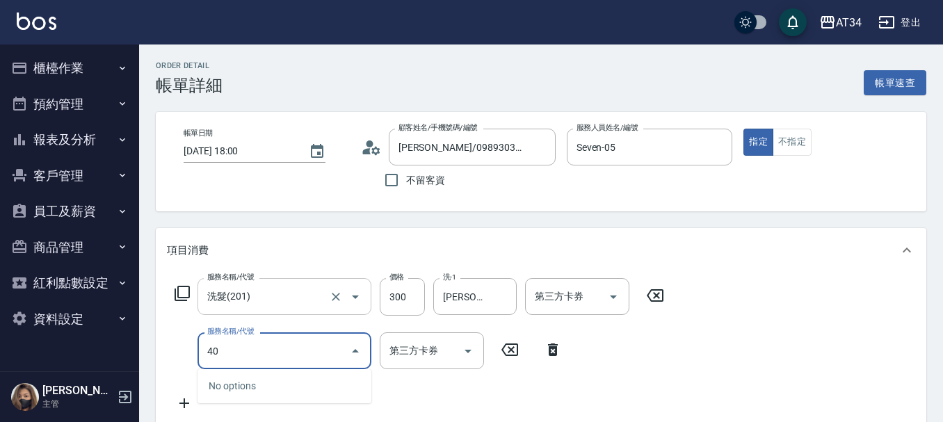
type input "401"
type input "50"
type input "剪髮(401)"
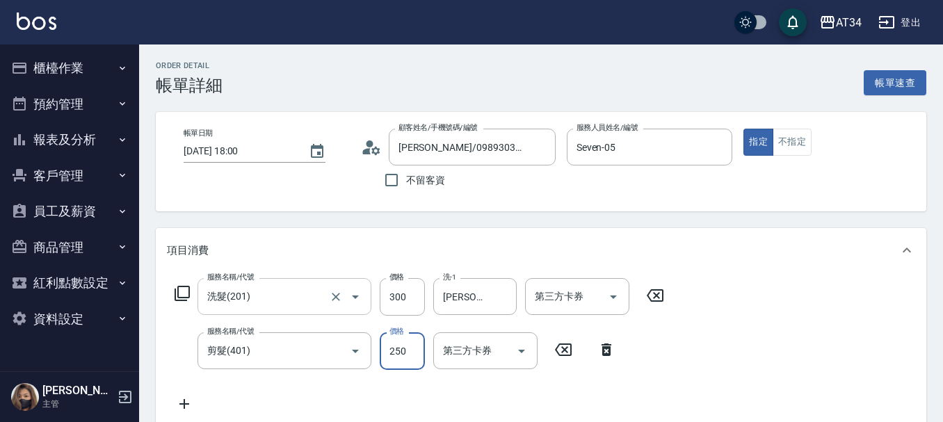
type input "30"
type input "60"
type input "90"
type input "600"
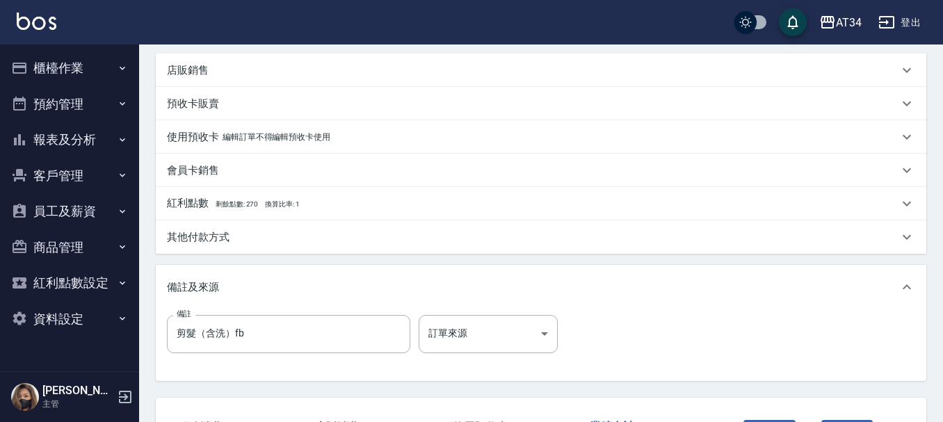
scroll to position [417, 0]
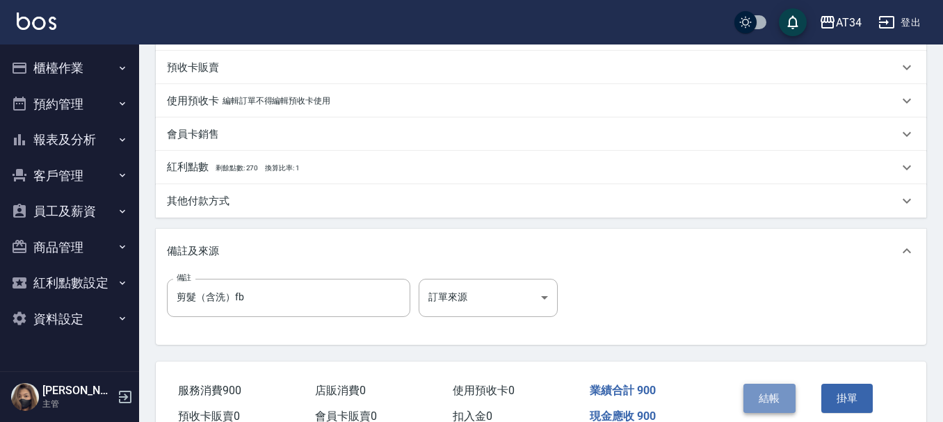
click at [786, 389] on button "結帳" at bounding box center [770, 398] width 52 height 29
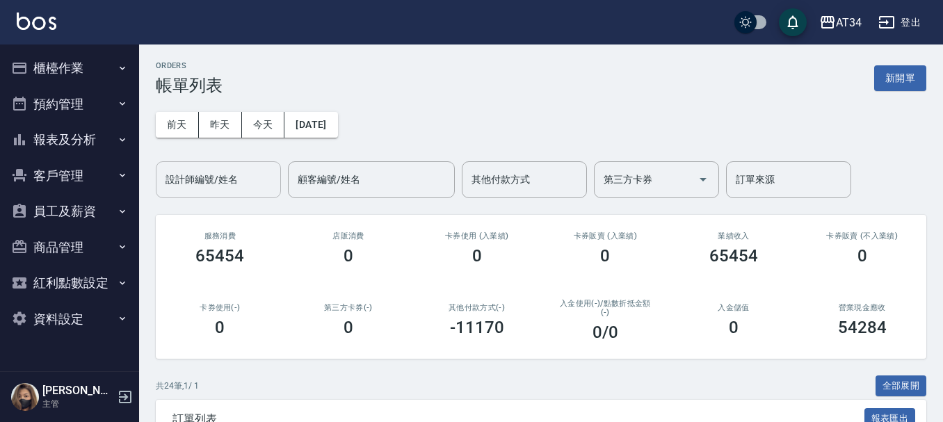
click at [226, 185] on input "設計師編號/姓名" at bounding box center [218, 180] width 113 height 24
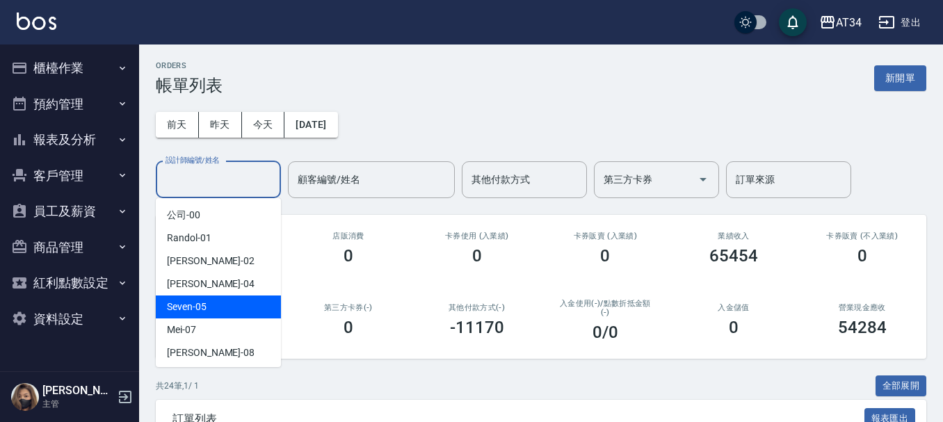
click at [202, 308] on span "Seven -05" at bounding box center [187, 307] width 40 height 15
type input "Seven-05"
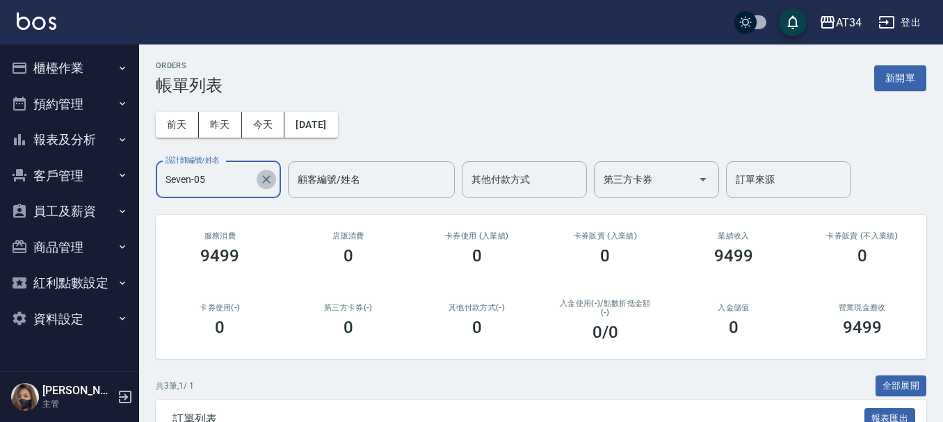
click at [264, 184] on icon "Clear" at bounding box center [267, 180] width 14 height 14
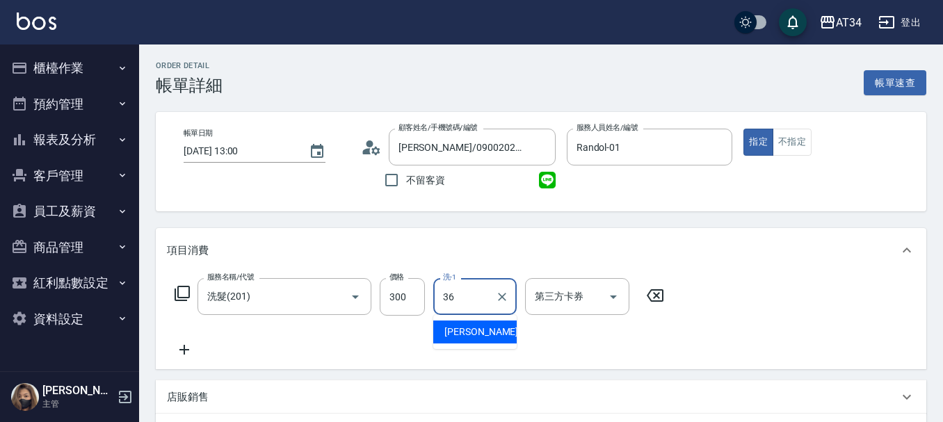
type input "[PERSON_NAME]-36"
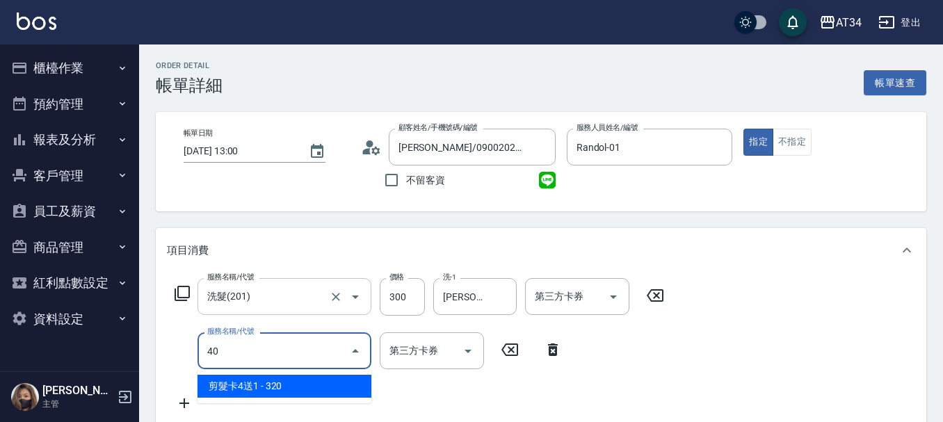
type input "401"
type input "50"
type input "剪髮(401)"
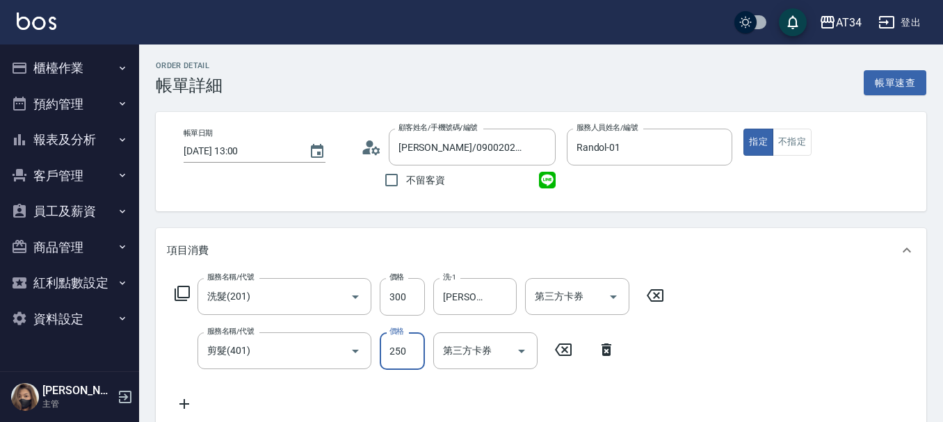
type input "30"
type input "50"
type input "80"
type input "500"
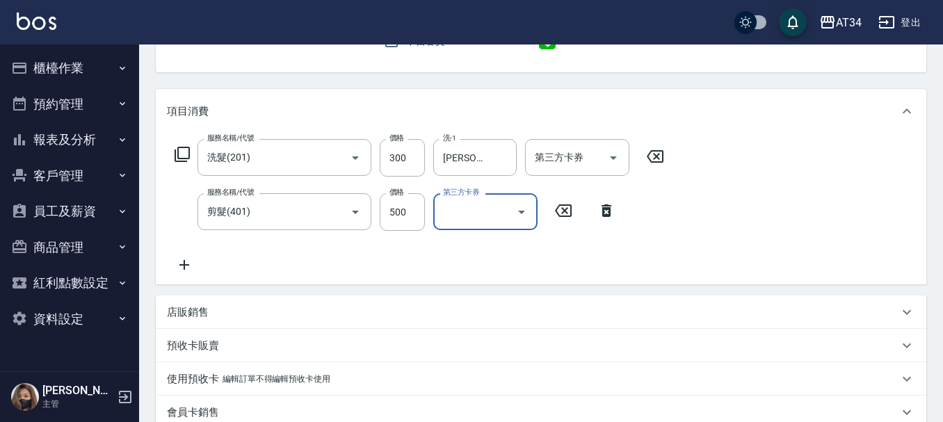
scroll to position [70, 0]
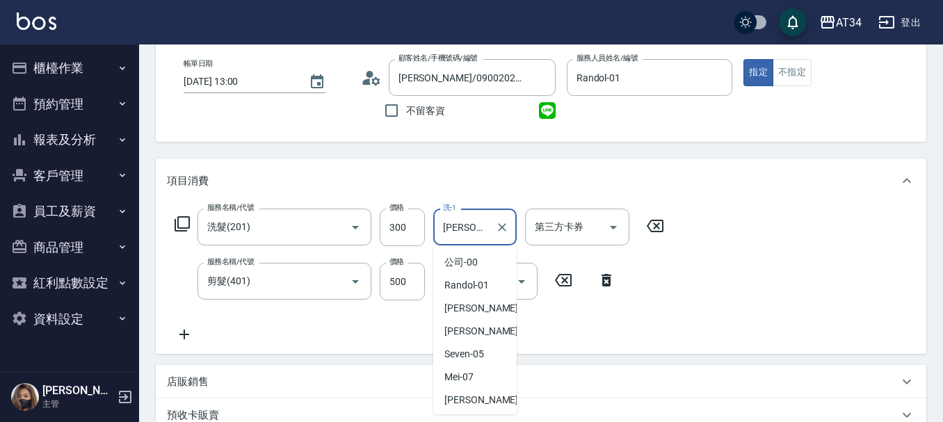
click at [470, 230] on input "[PERSON_NAME]-36" at bounding box center [465, 227] width 50 height 24
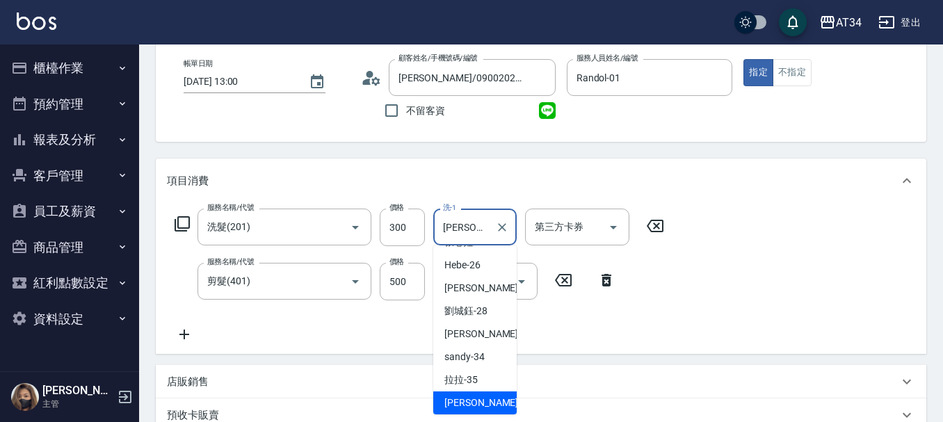
click at [470, 230] on input "張可芮-36" at bounding box center [465, 227] width 50 height 24
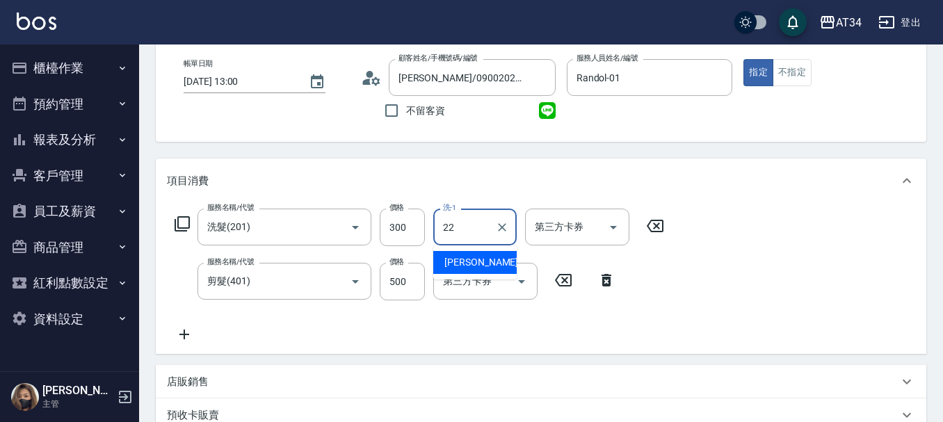
type input "[PERSON_NAME]-22"
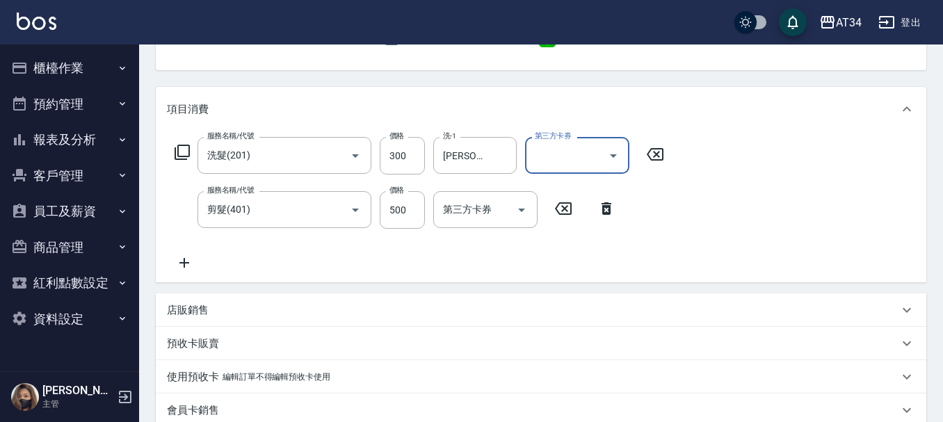
scroll to position [397, 0]
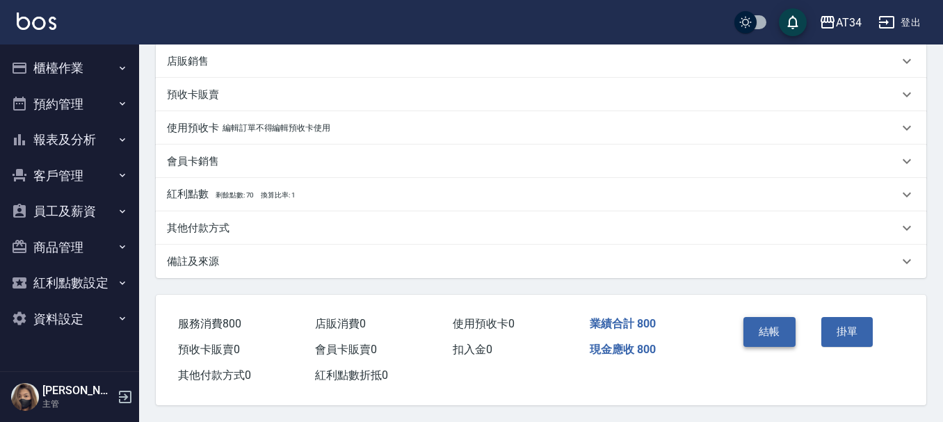
click at [771, 321] on button "結帳" at bounding box center [770, 331] width 52 height 29
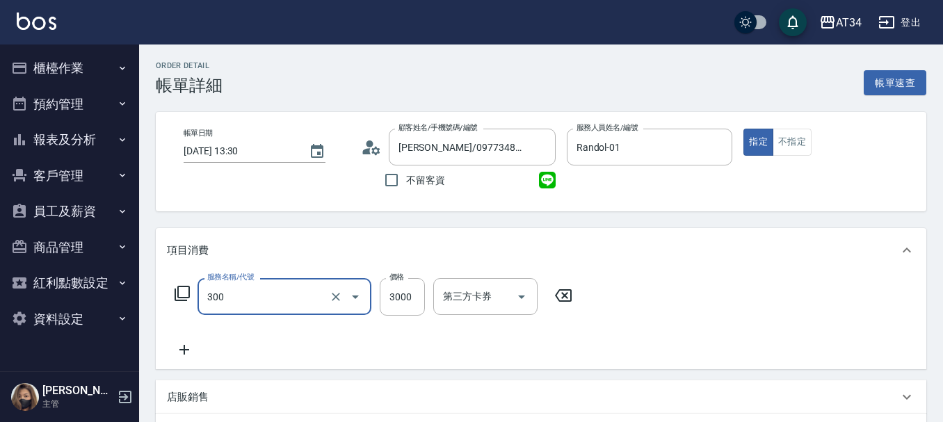
type input "燙髮(300)"
type input "2"
type input "0"
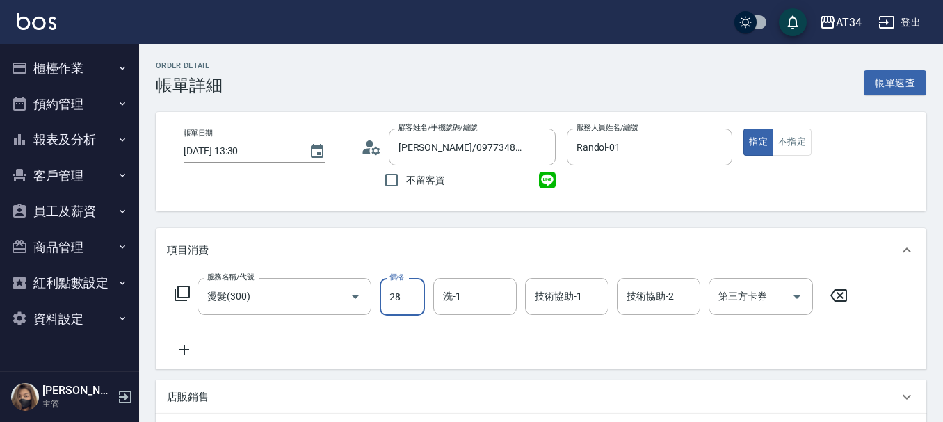
type input "280"
type input "20"
click at [411, 299] on input "280" at bounding box center [402, 297] width 45 height 38
type input "2"
type input "0"
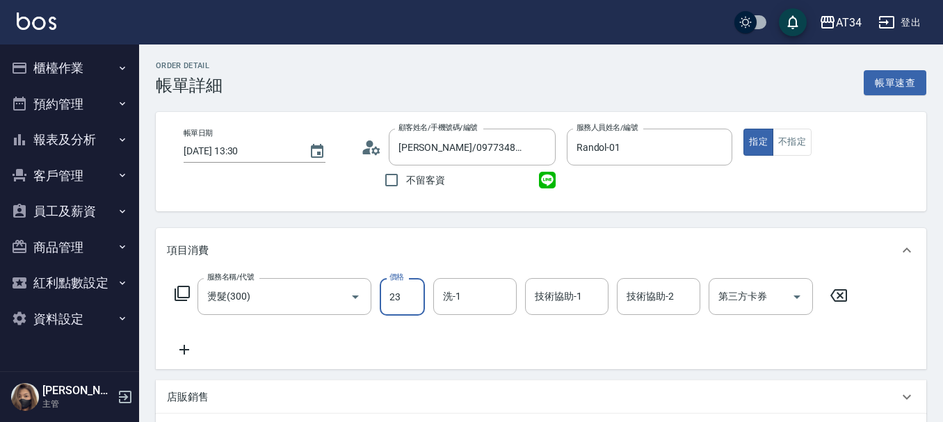
type input "238"
type input "20"
type input "2380"
type input "230"
type input "2380"
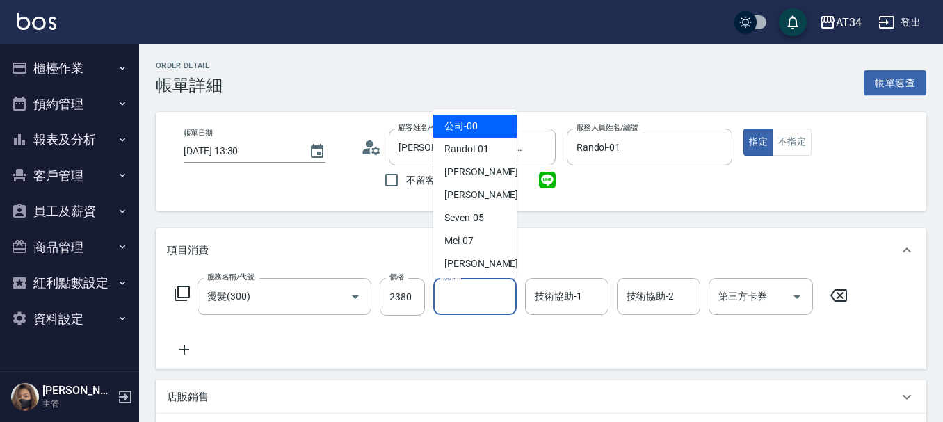
click at [469, 294] on input "洗-1" at bounding box center [475, 297] width 71 height 24
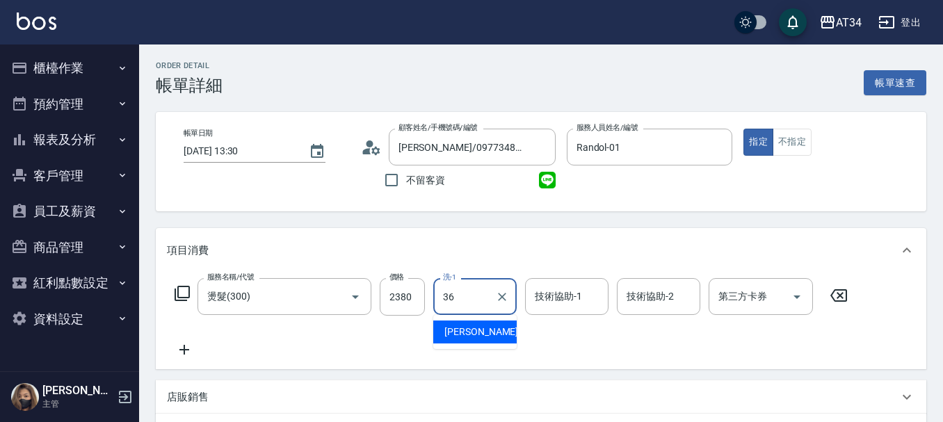
type input "[PERSON_NAME]-36"
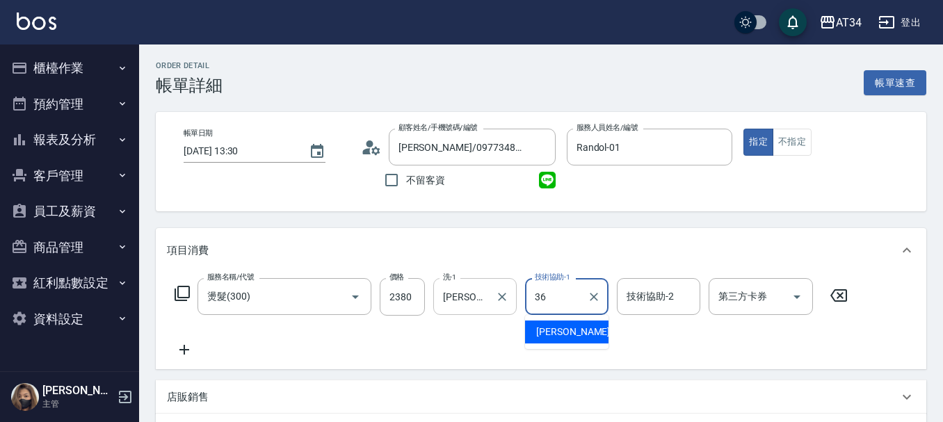
type input "[PERSON_NAME]-36"
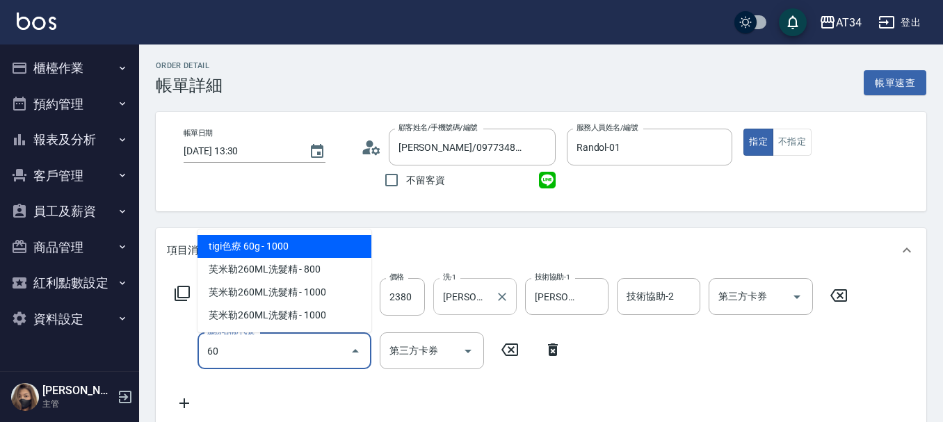
type input "601"
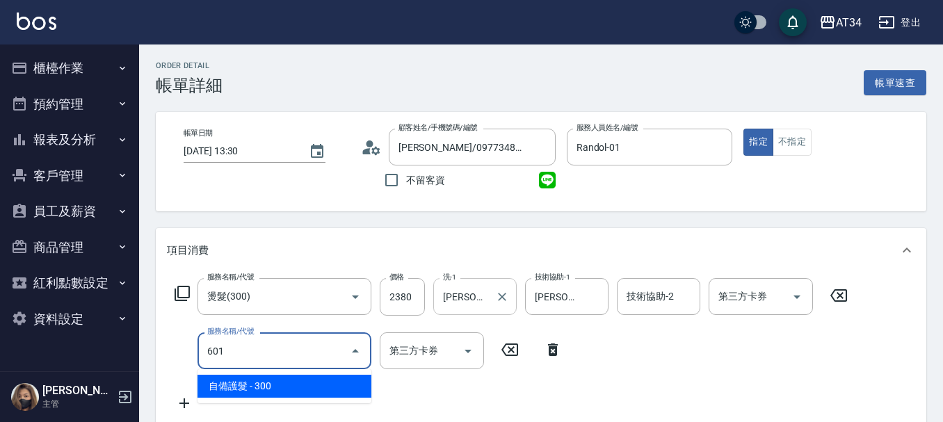
type input "260"
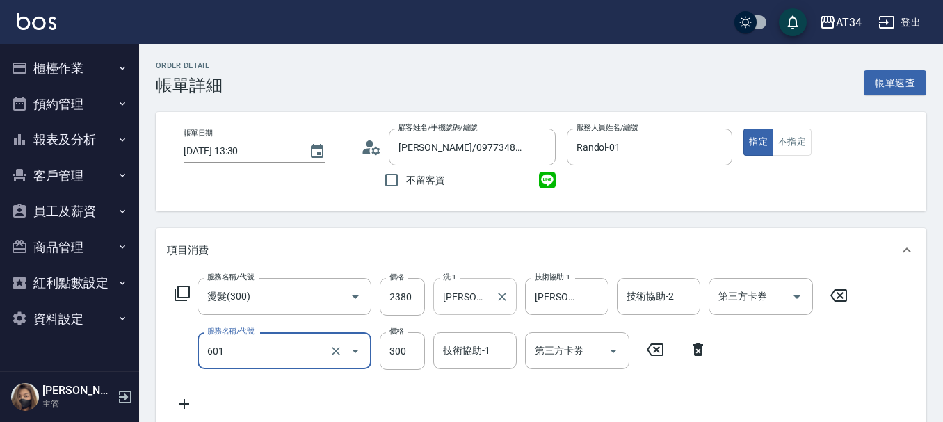
type input "自備護髮(601)"
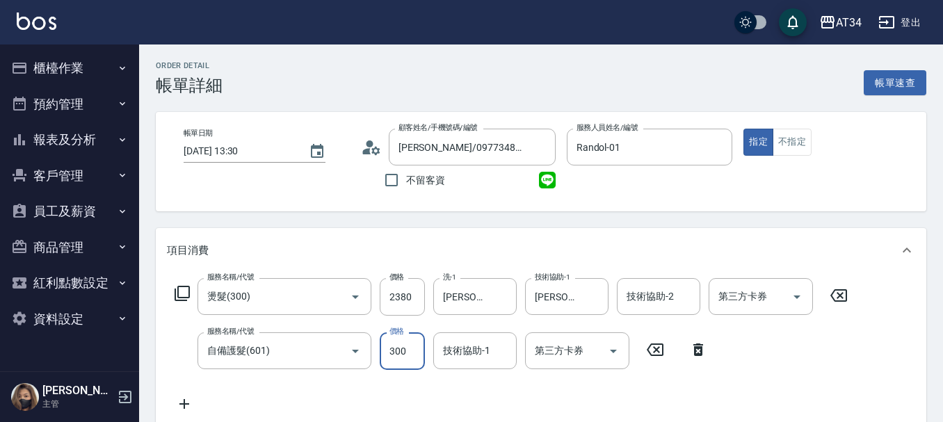
type input "230"
type input "25"
type input "260"
type input "255"
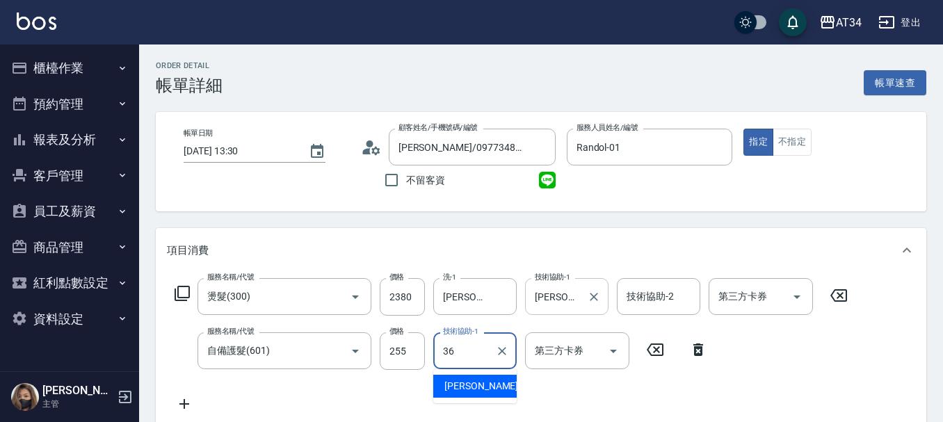
type input "[PERSON_NAME]-36"
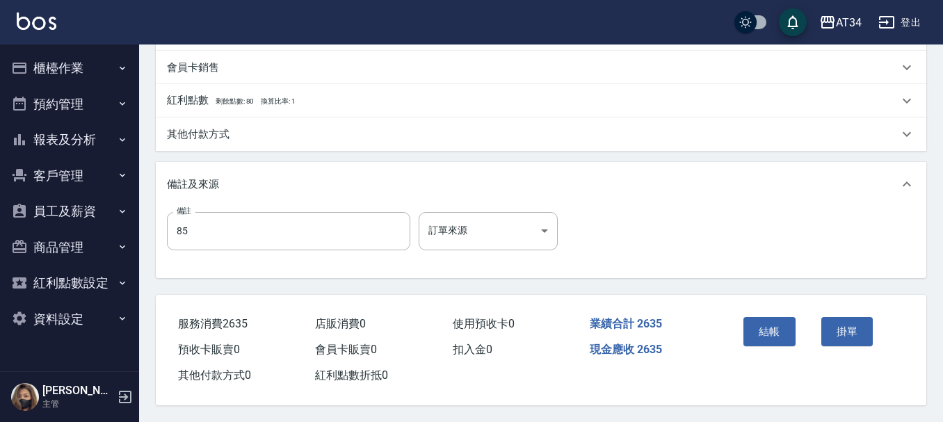
scroll to position [490, 0]
click at [276, 136] on div "其他付款方式" at bounding box center [541, 134] width 771 height 33
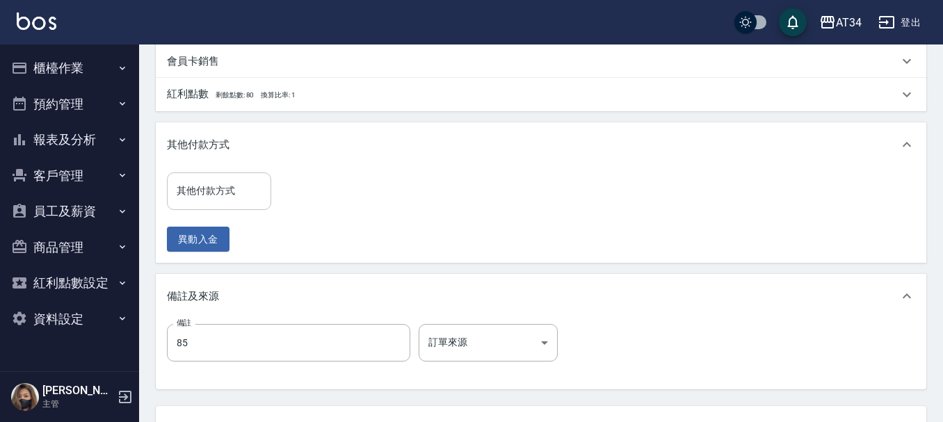
click at [248, 191] on input "其他付款方式" at bounding box center [219, 191] width 92 height 24
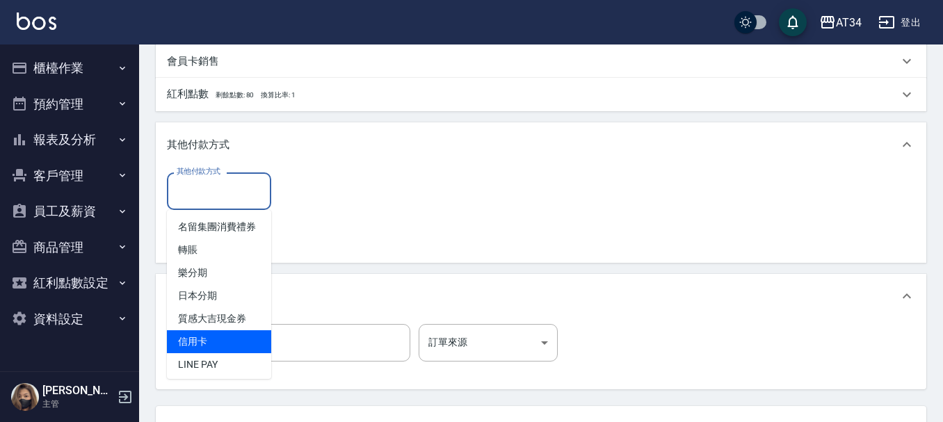
click at [207, 353] on span "信用卡" at bounding box center [219, 341] width 104 height 23
type input "信用卡"
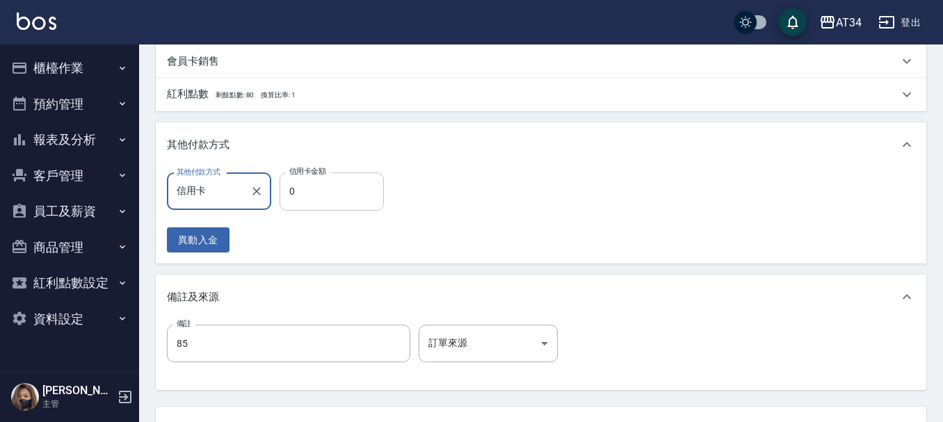
click at [309, 187] on input "0" at bounding box center [332, 192] width 104 height 38
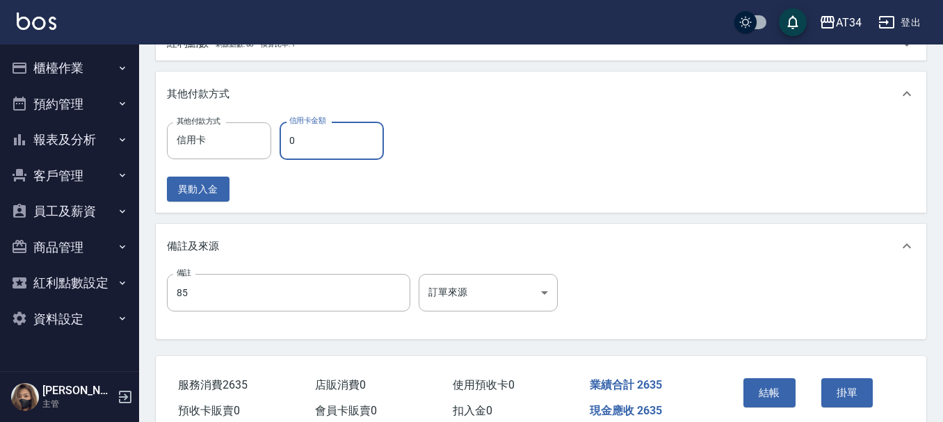
scroll to position [609, 0]
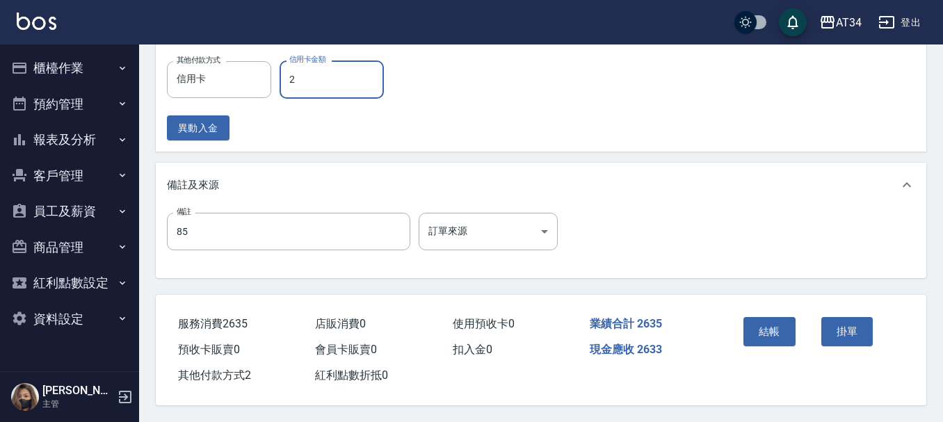
type input "26"
type input "230"
type input "263"
type input "0"
type input "2635"
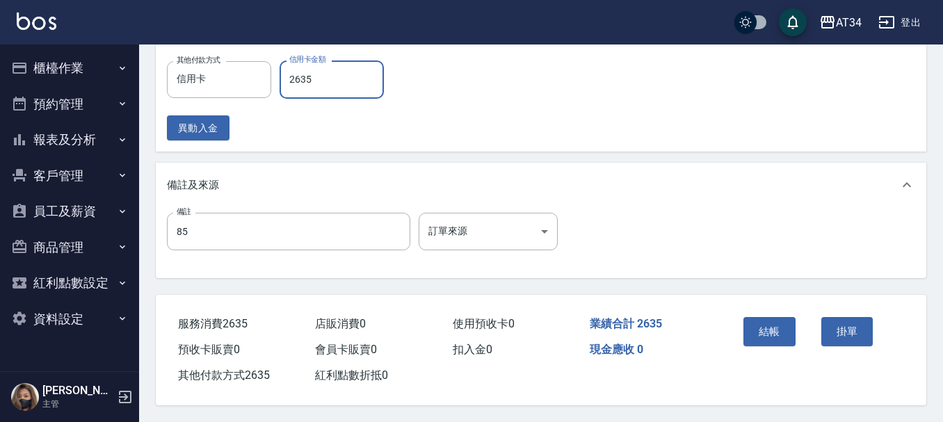
click at [737, 320] on div "結帳 掛單" at bounding box center [815, 342] width 189 height 94
click at [743, 325] on div "結帳" at bounding box center [777, 342] width 78 height 61
click at [752, 325] on button "結帳" at bounding box center [770, 331] width 52 height 29
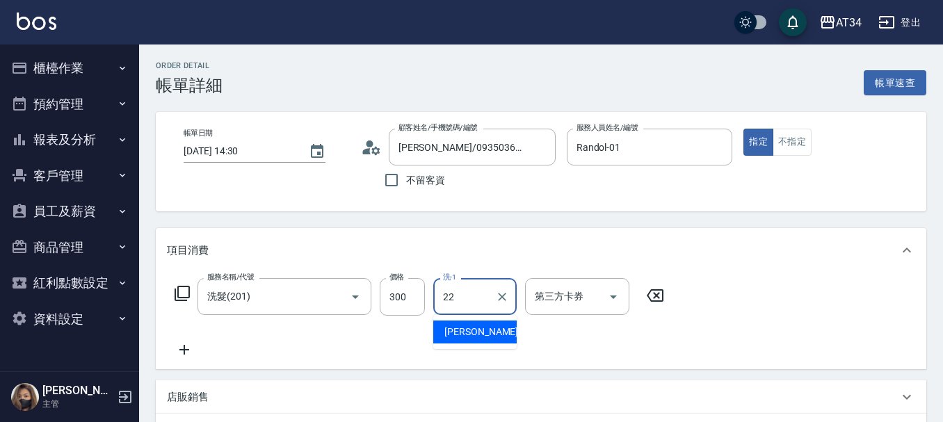
type input "[PERSON_NAME]-22"
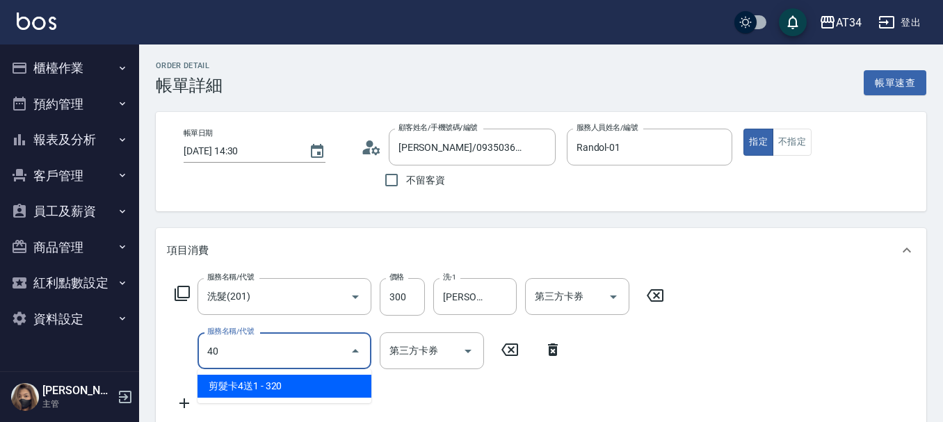
type input "401"
type input "50"
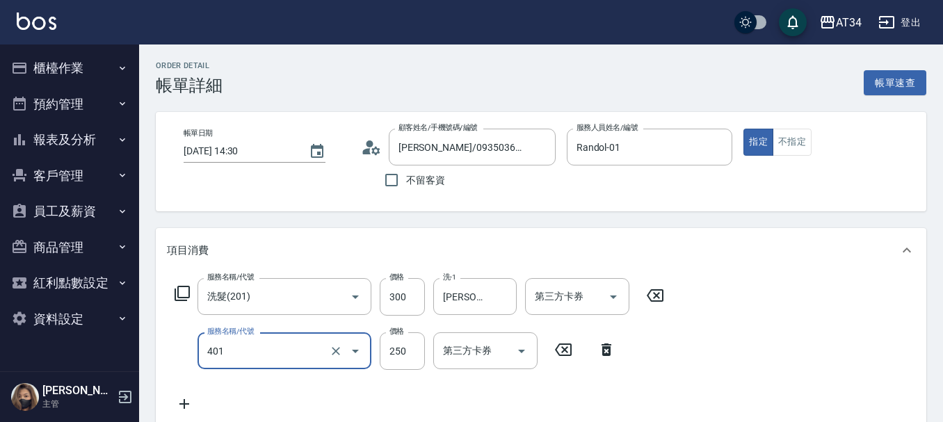
type input "剪髮(401)"
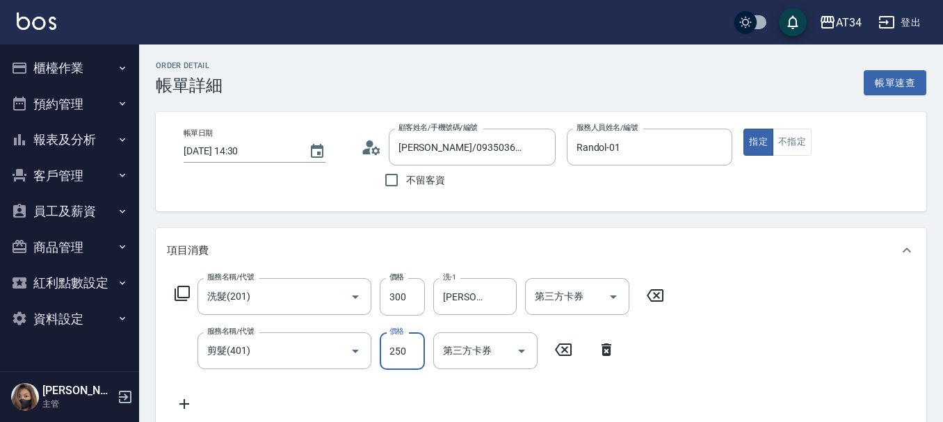
type input "30"
type input "50"
type input "80"
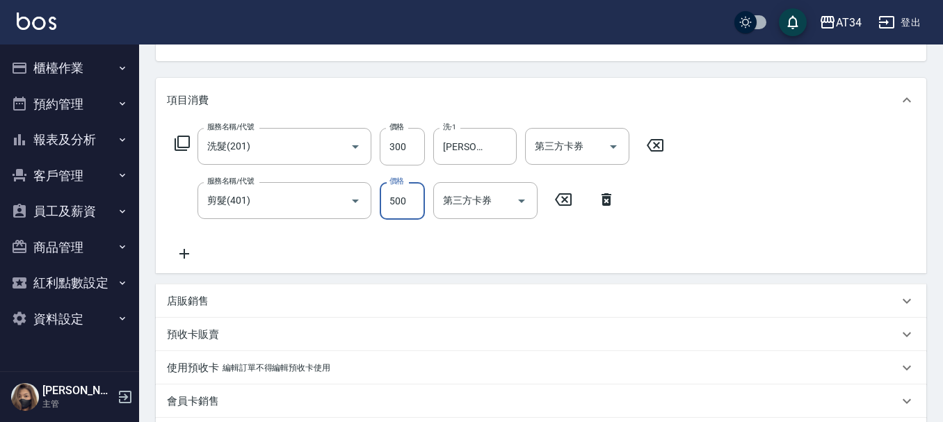
scroll to position [417, 0]
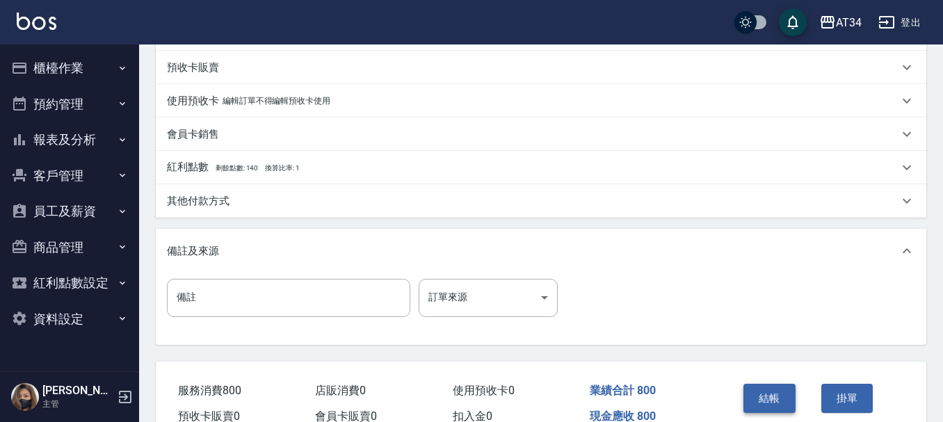
type input "500"
click at [767, 394] on button "結帳" at bounding box center [770, 398] width 52 height 29
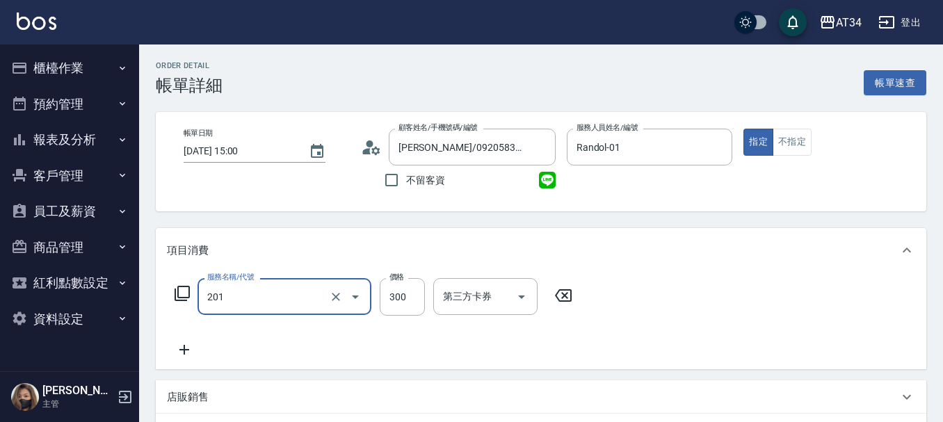
type input "洗髮(201)"
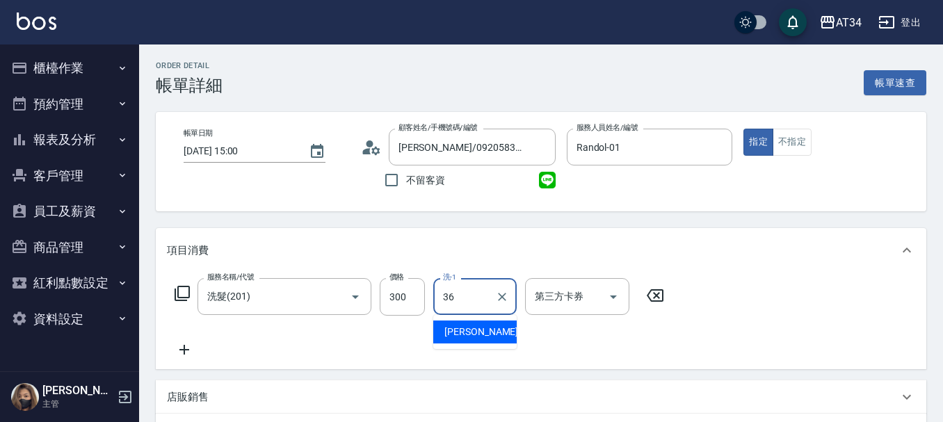
type input "[PERSON_NAME]-36"
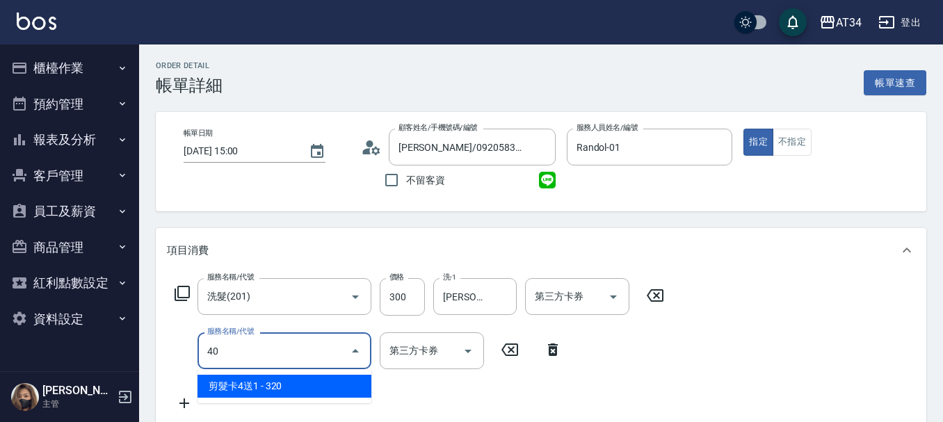
type input "401"
type input "50"
type input "剪髮(401)"
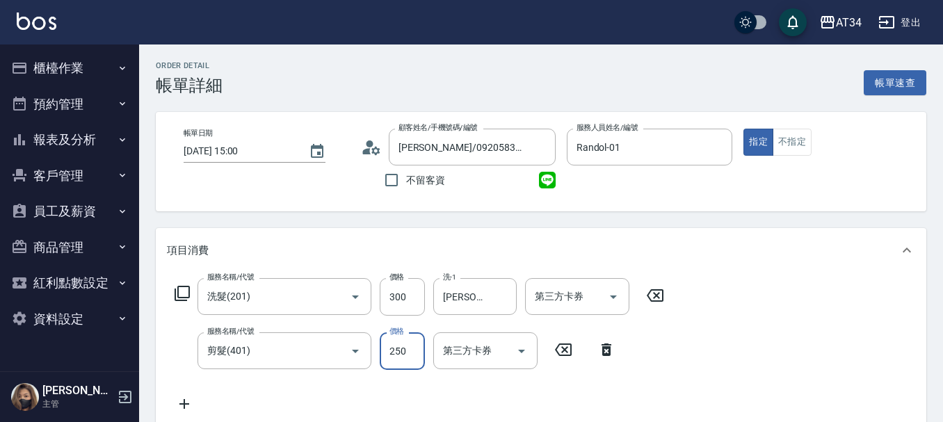
type input "5"
type input "30"
type input "500"
type input "80"
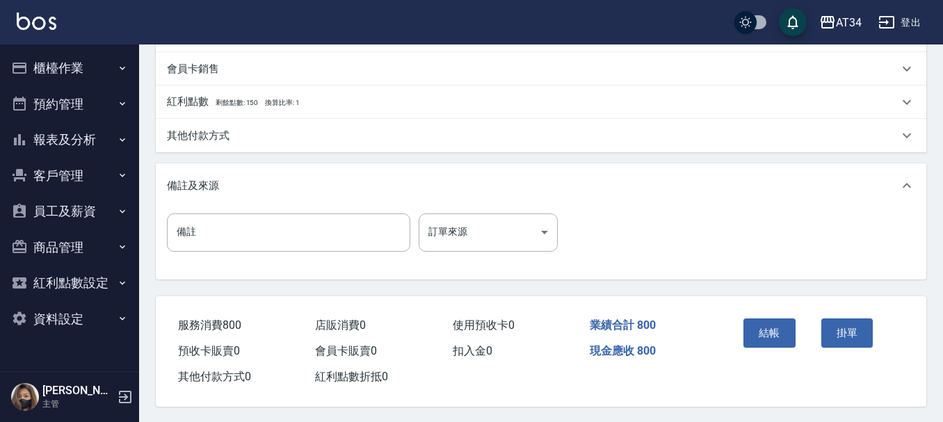
scroll to position [490, 0]
type input "500"
click at [790, 331] on button "結帳" at bounding box center [770, 331] width 52 height 29
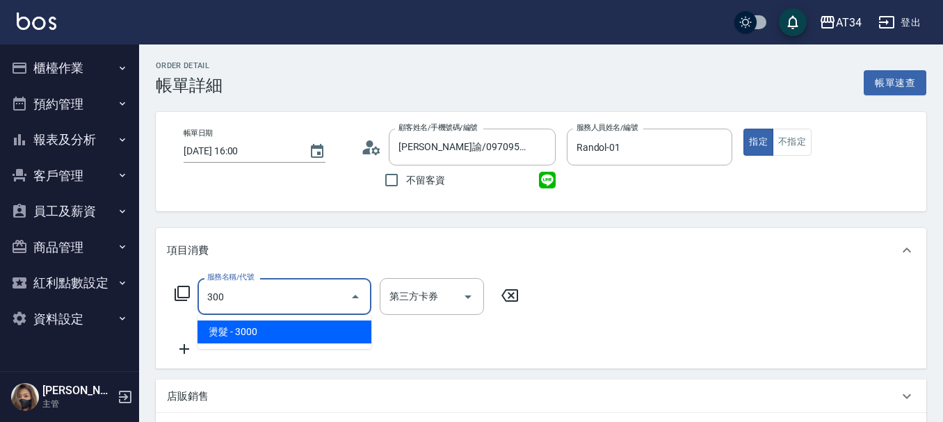
type input "300"
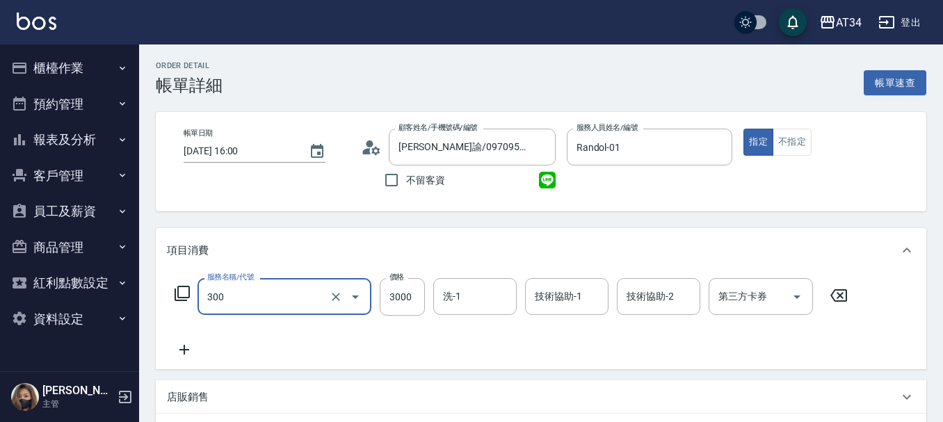
click at [260, 303] on input "300" at bounding box center [265, 297] width 122 height 24
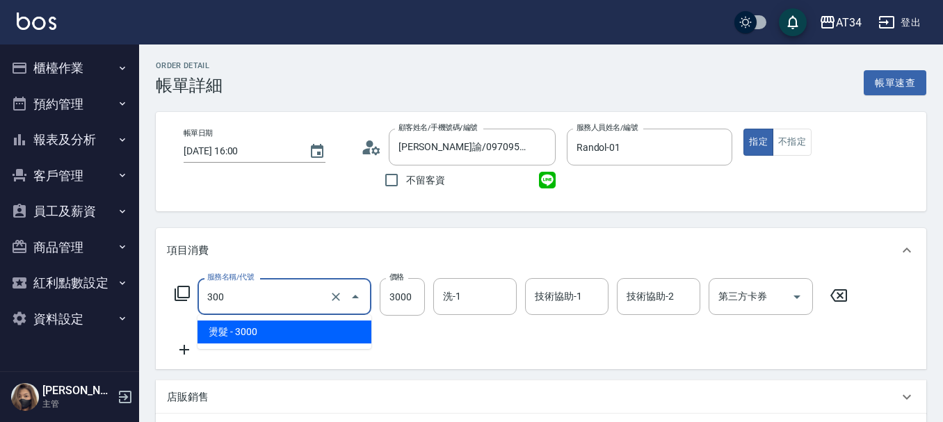
type input "3"
type input "0"
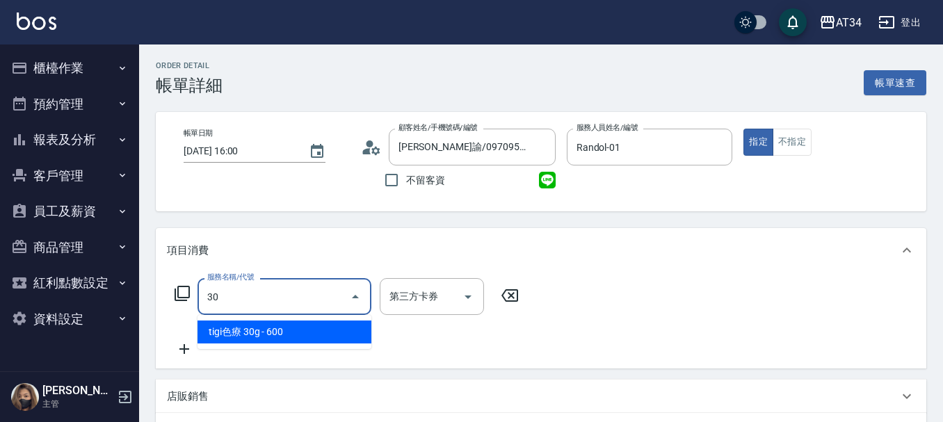
type input "303"
type input "90"
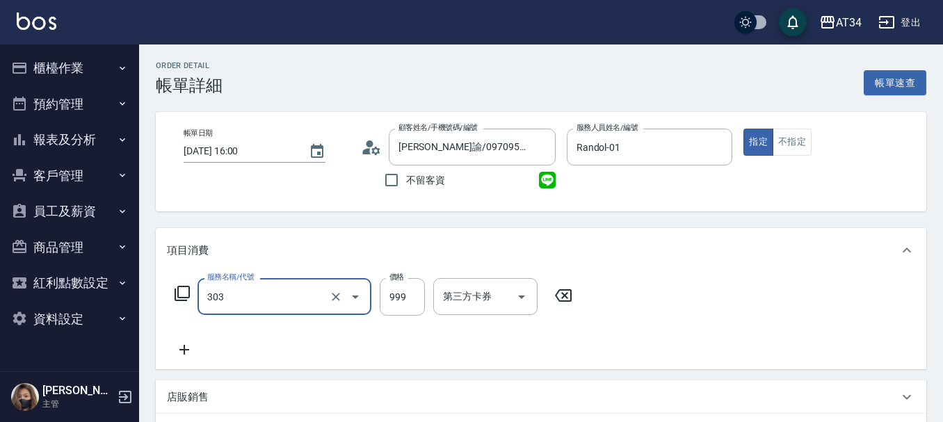
type input "局部燙(303)"
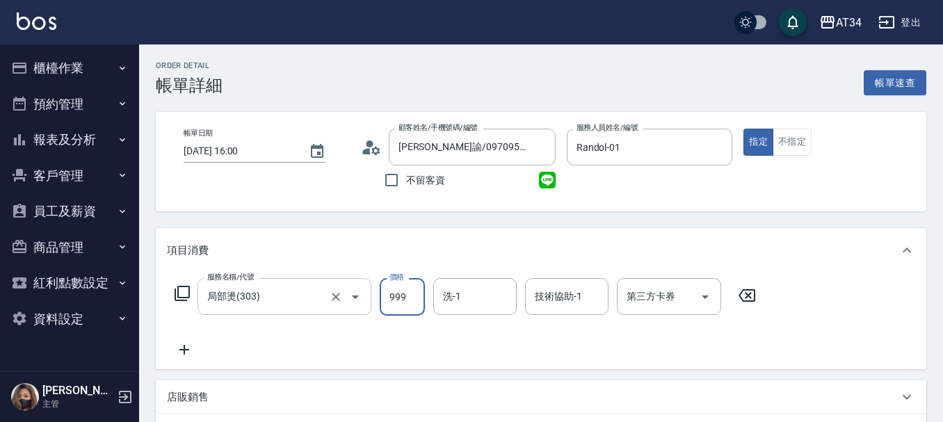
type input "0"
type input "50"
type input "500"
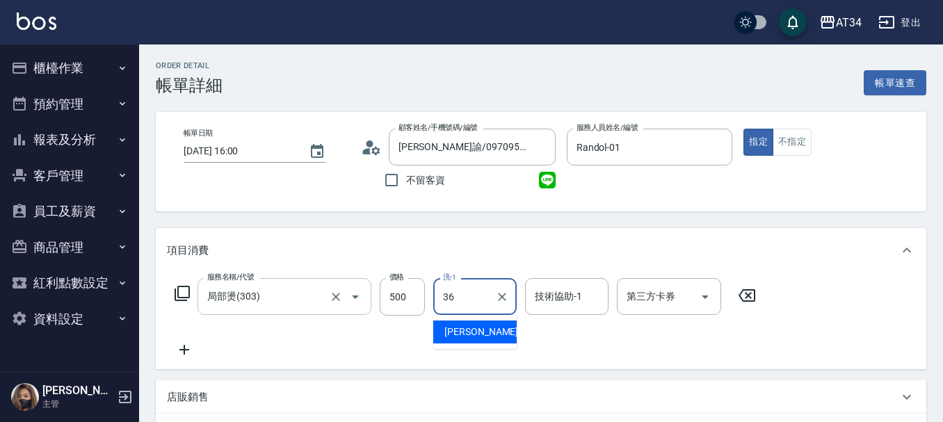
type input "[PERSON_NAME]-36"
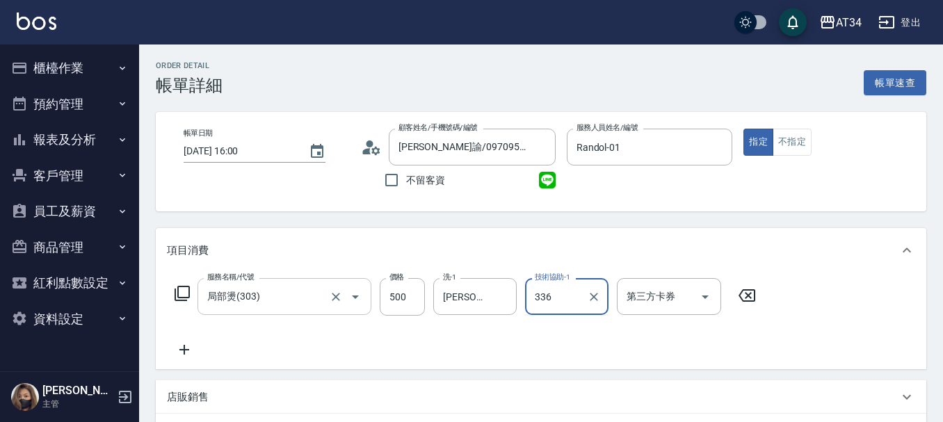
type input "336"
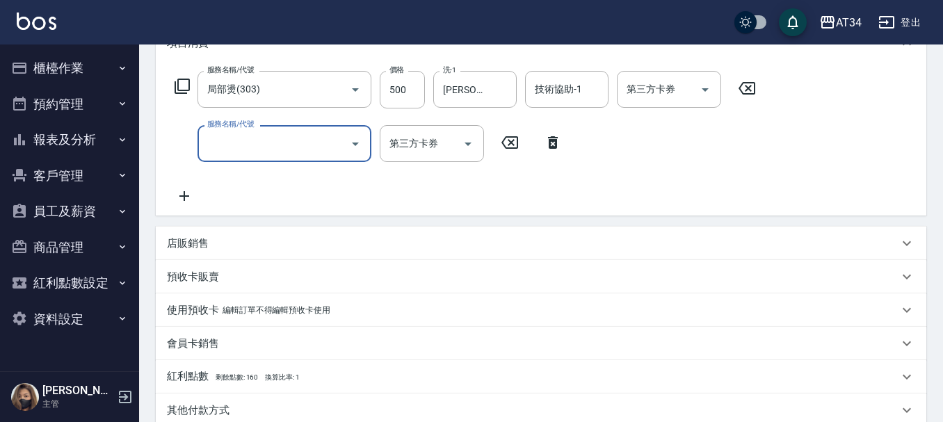
scroll to position [209, 0]
type input "401"
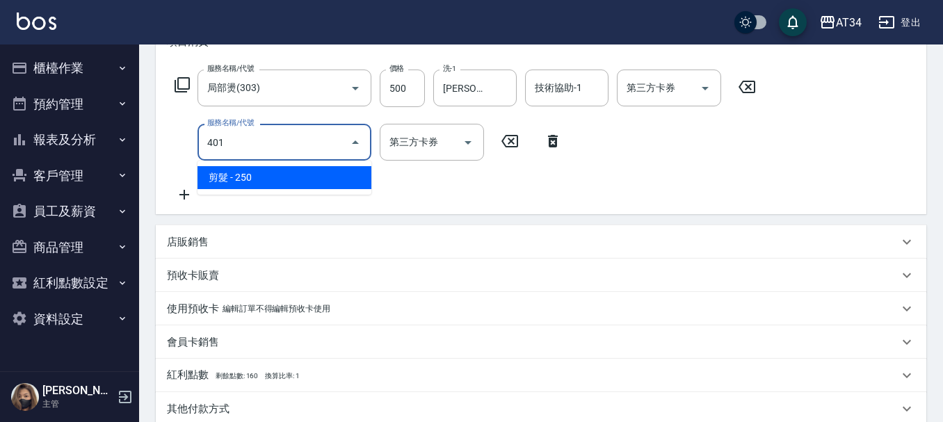
type input "70"
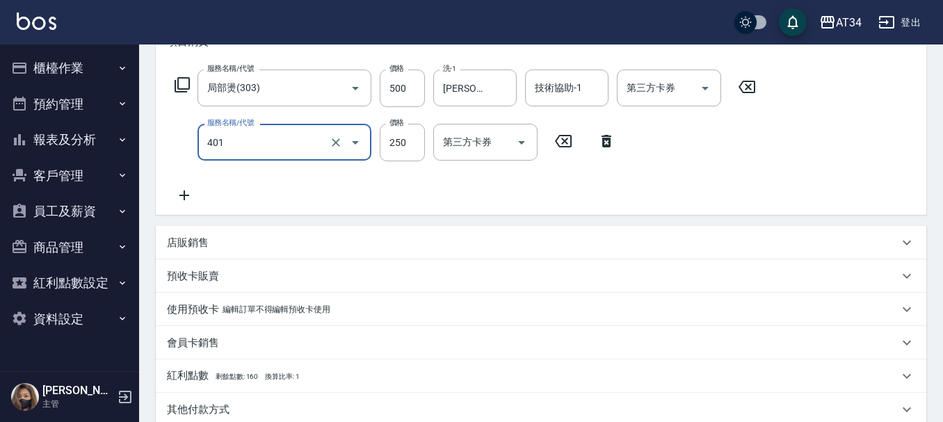
type input "剪髮(401)"
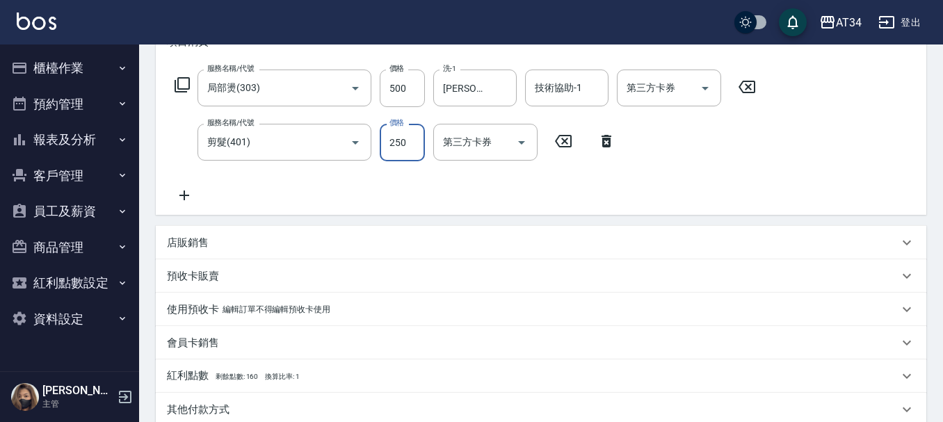
type input "50"
type input "80"
type input "130"
type input "800"
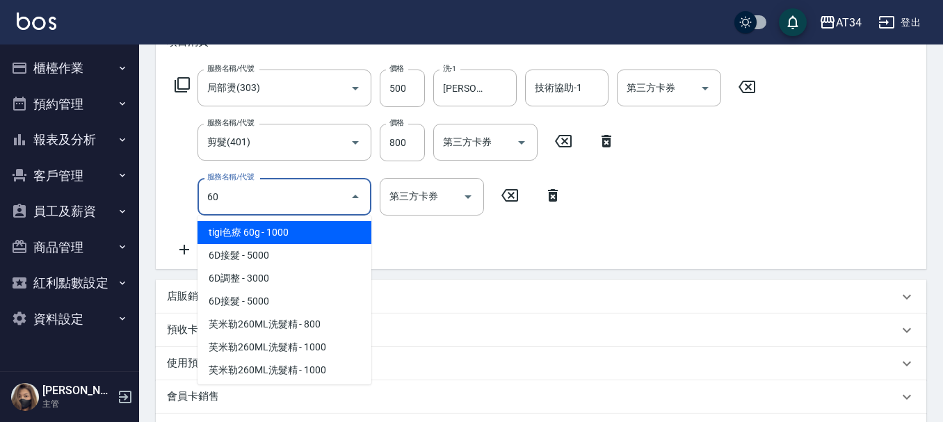
type input "602"
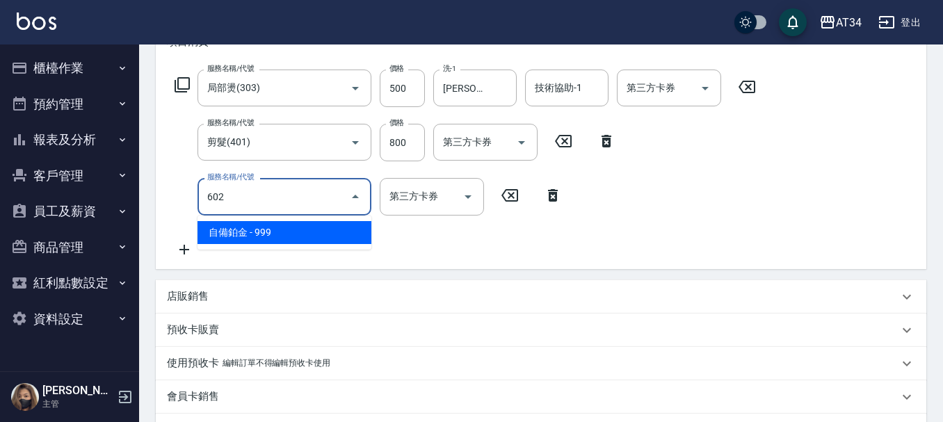
type input "220"
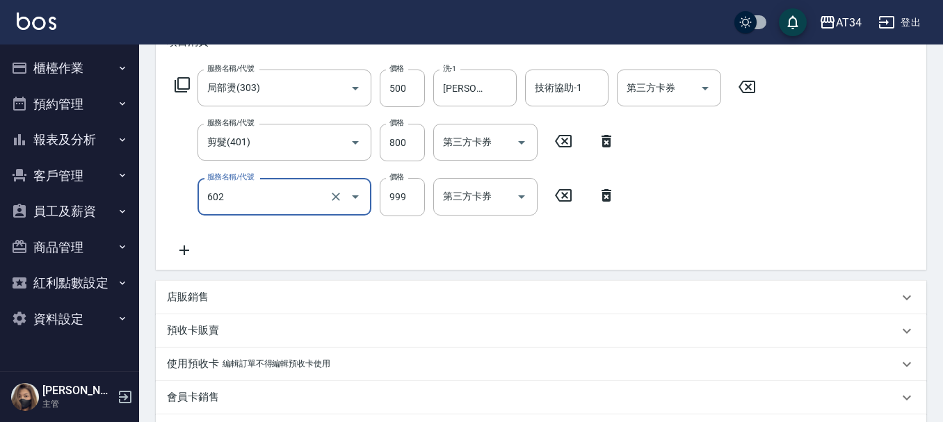
type input "自備鉑金(602)"
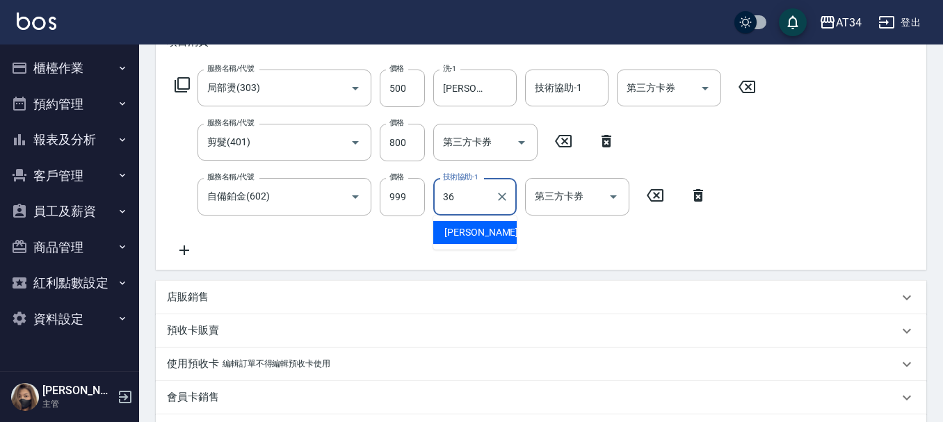
type input "張可芮-36"
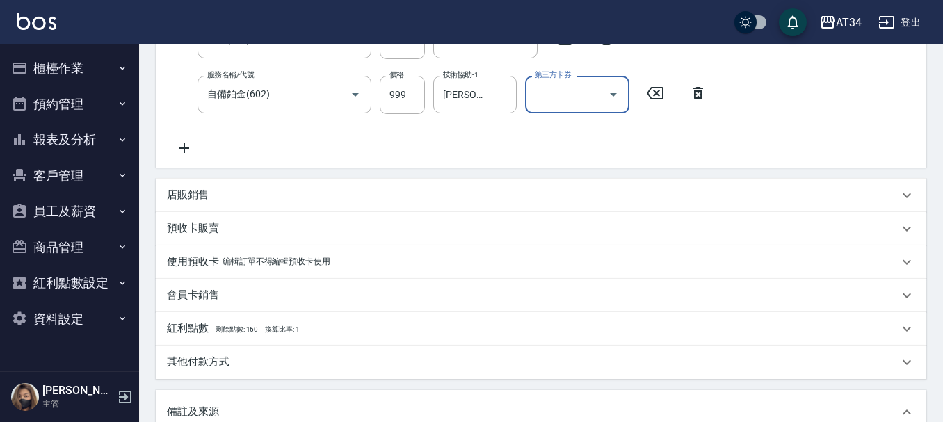
scroll to position [545, 0]
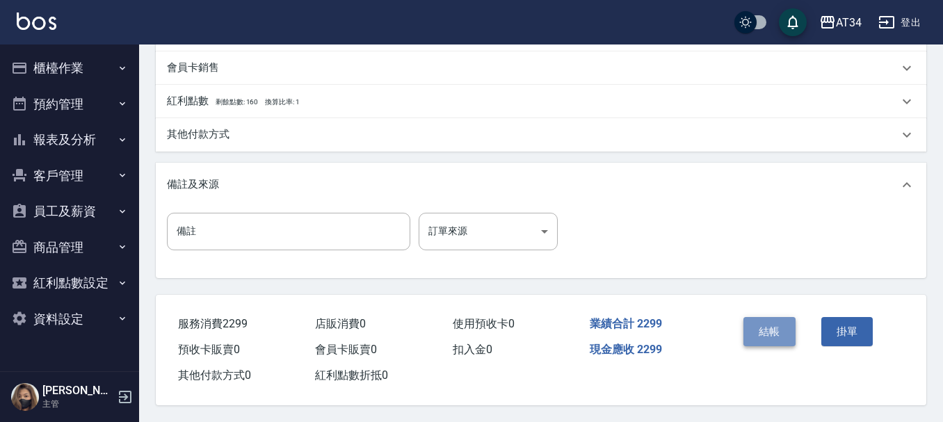
click at [766, 332] on button "結帳" at bounding box center [770, 331] width 52 height 29
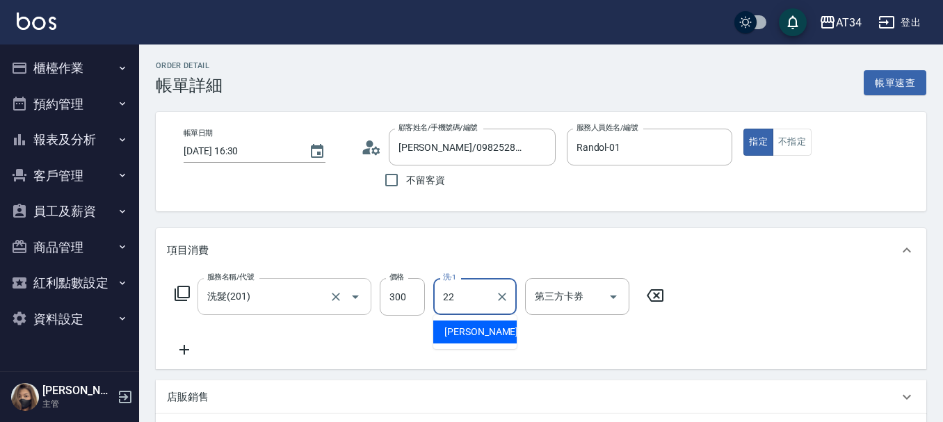
type input "[PERSON_NAME]-22"
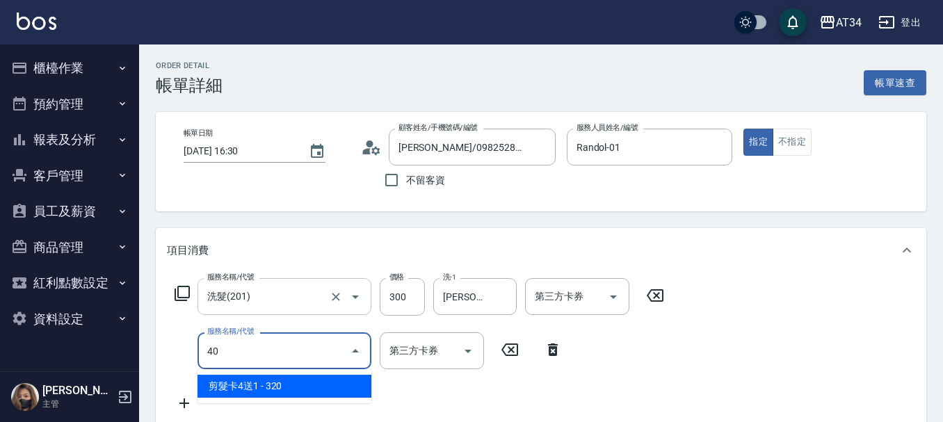
type input "401"
type input "50"
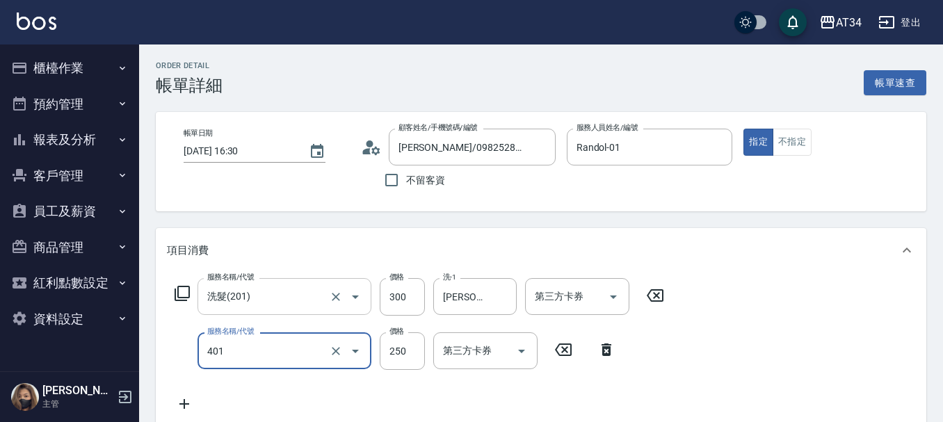
type input "剪髮(401)"
type input "30"
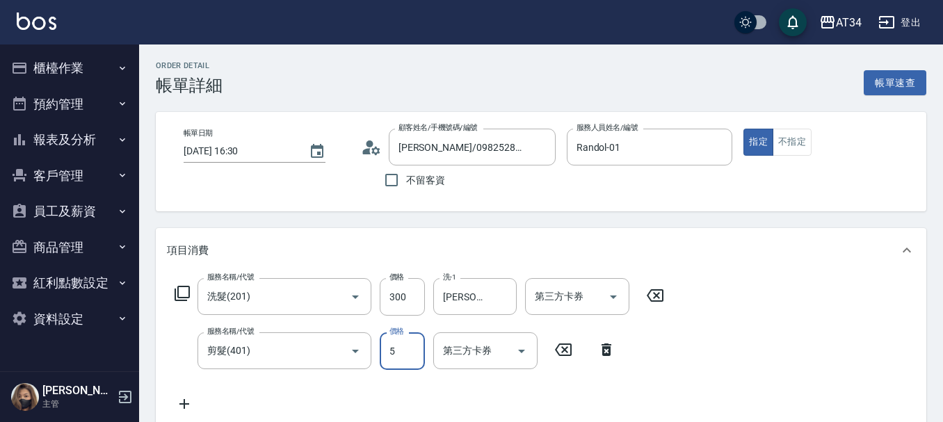
type input "50"
type input "80"
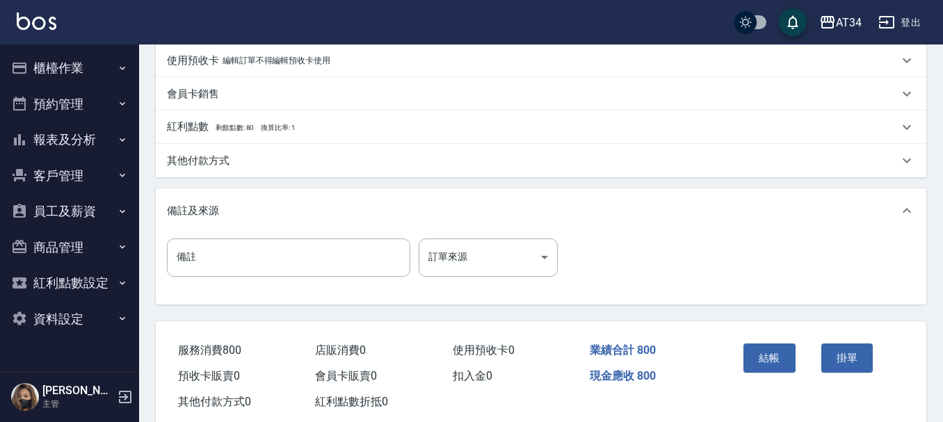
scroll to position [490, 0]
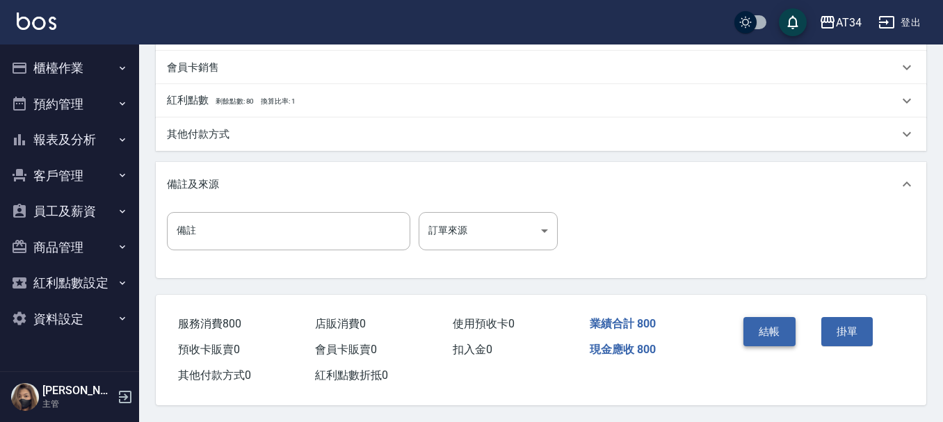
type input "500"
click at [755, 333] on button "結帳" at bounding box center [770, 331] width 52 height 29
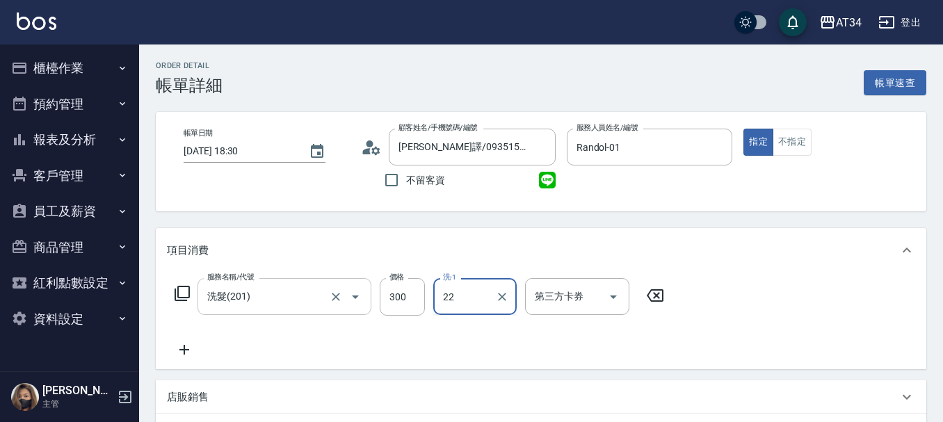
type input "賴佑潔-22"
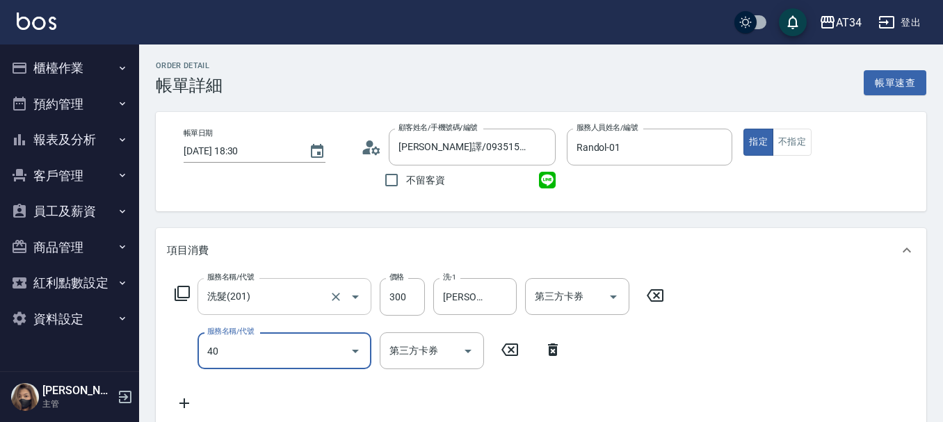
type input "401"
type input "50"
type input "剪髮(401)"
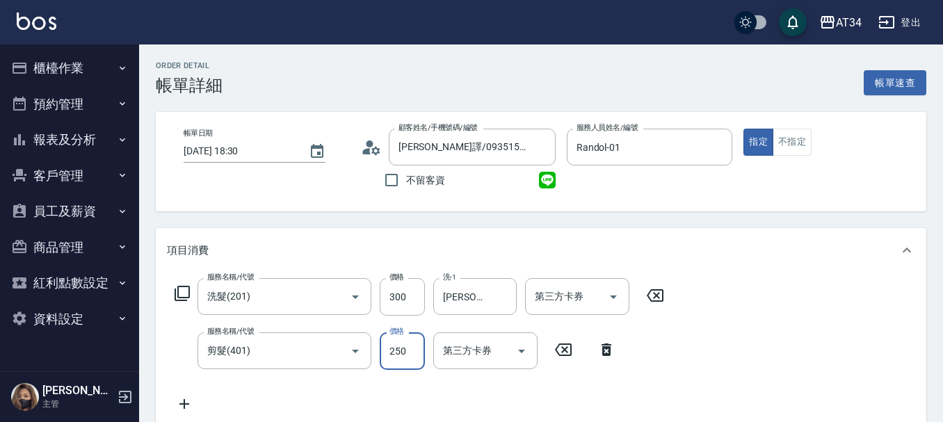
type input "30"
type input "50"
type input "80"
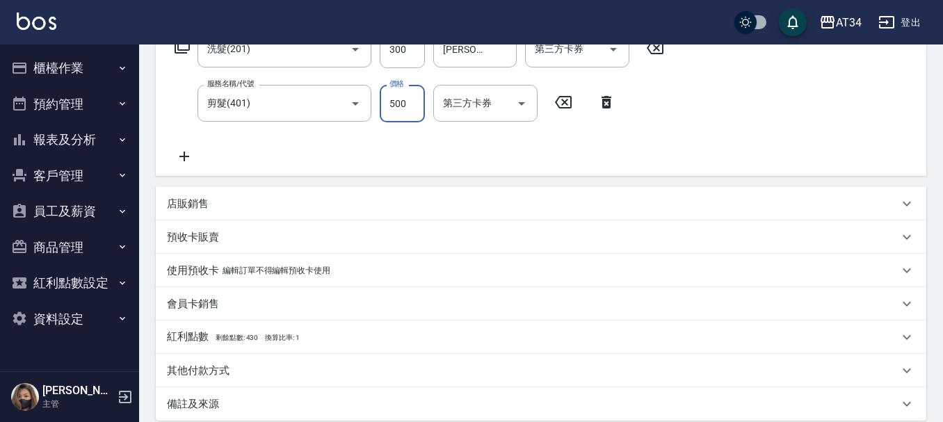
scroll to position [397, 0]
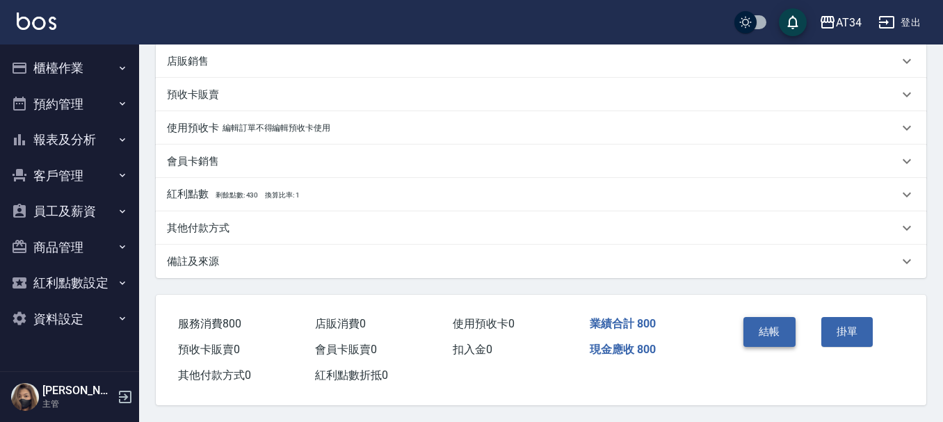
type input "500"
click at [778, 328] on button "結帳" at bounding box center [770, 331] width 52 height 29
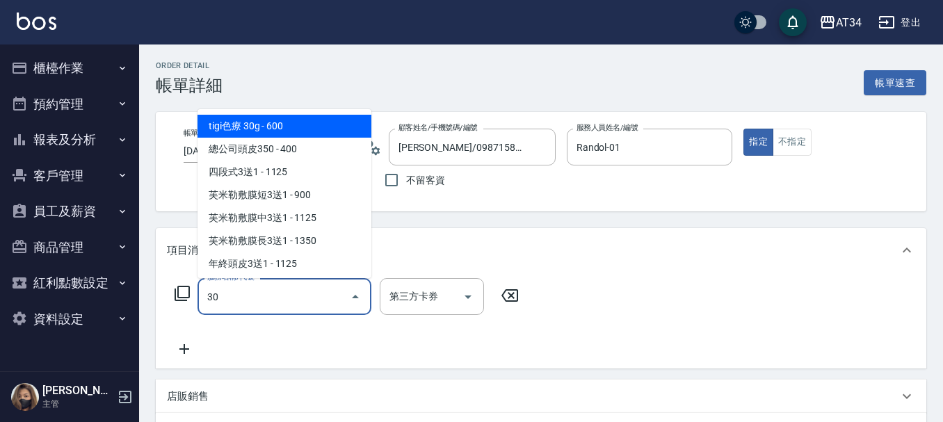
type input "300"
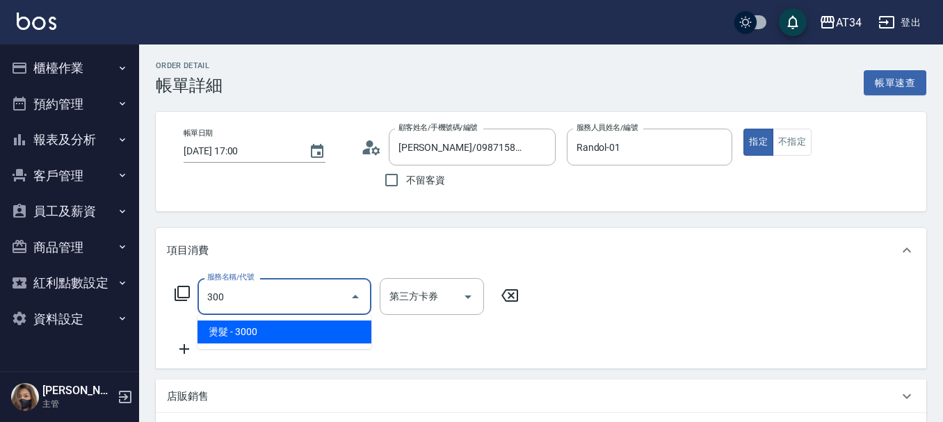
type input "300"
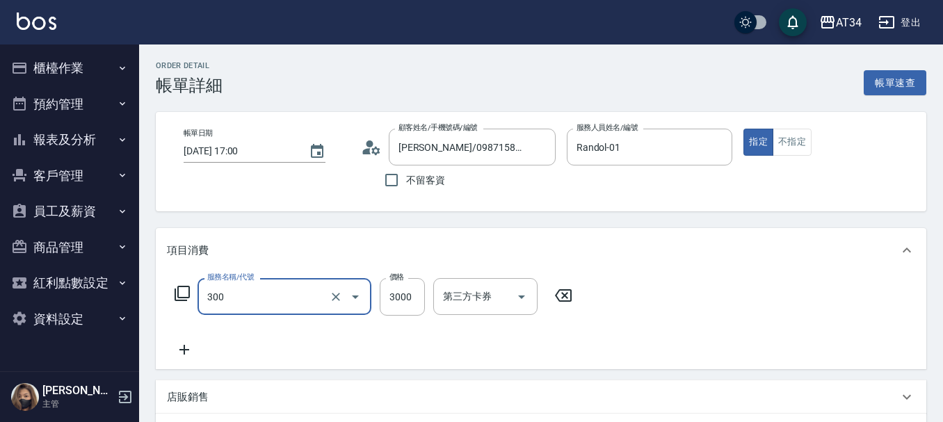
type input "燙髮(300)"
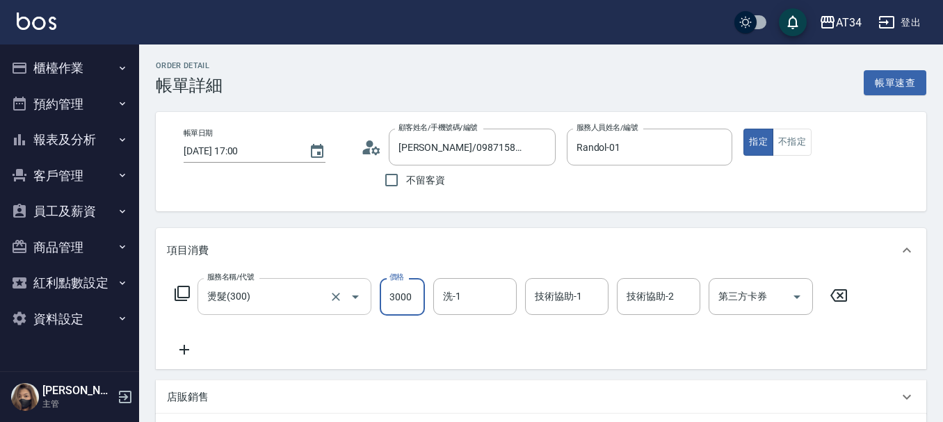
type input "0"
type input "26"
type input "20"
type input "266"
type input "260"
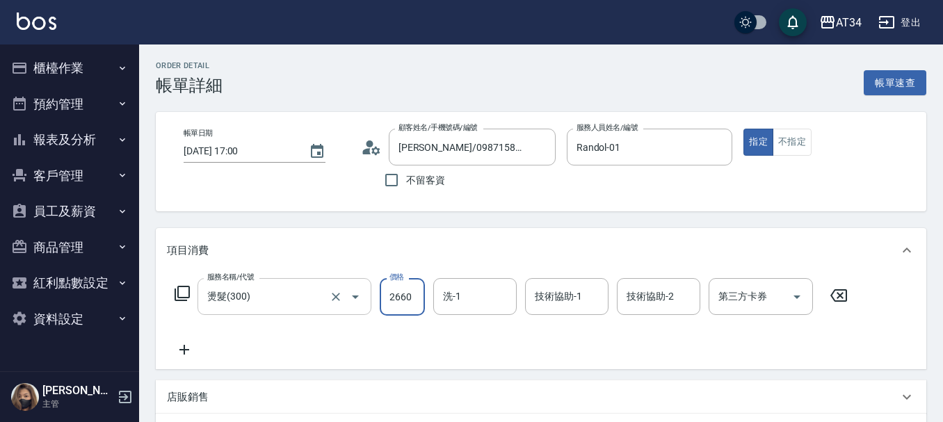
type input "2660"
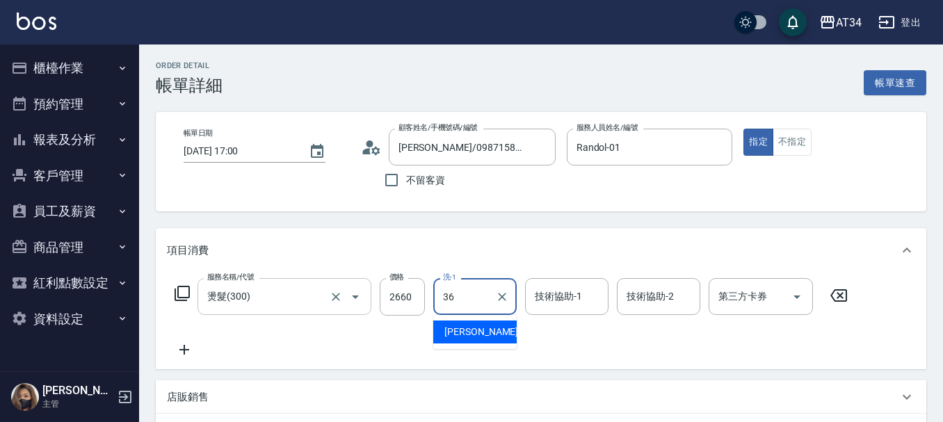
type input "張可芮-36"
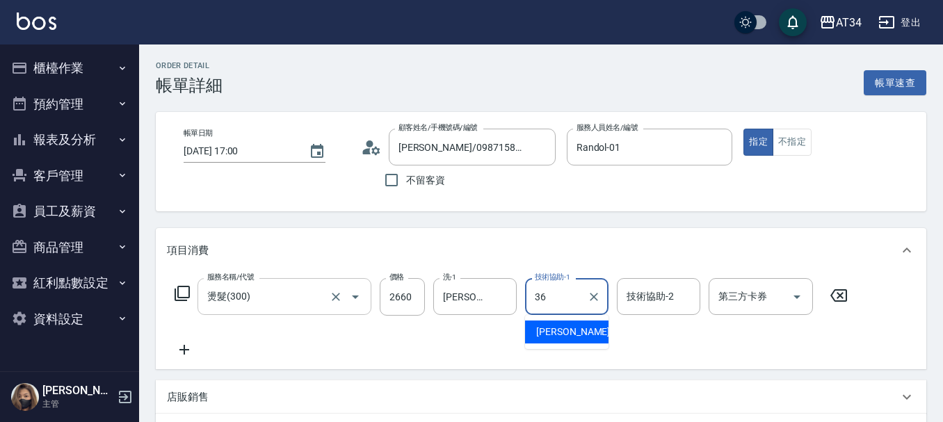
type input "張可芮-36"
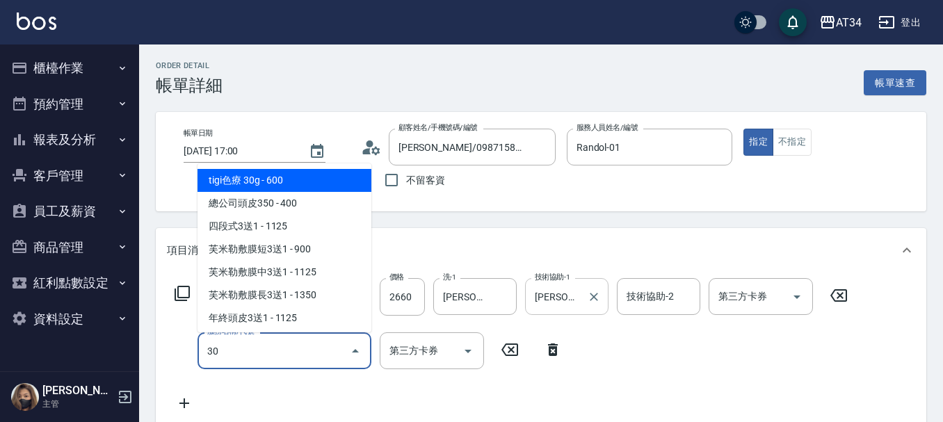
type input "300"
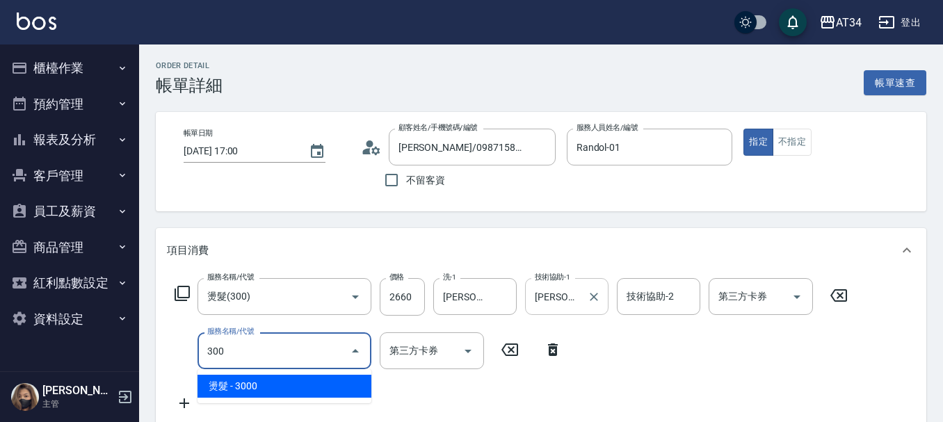
type input "560"
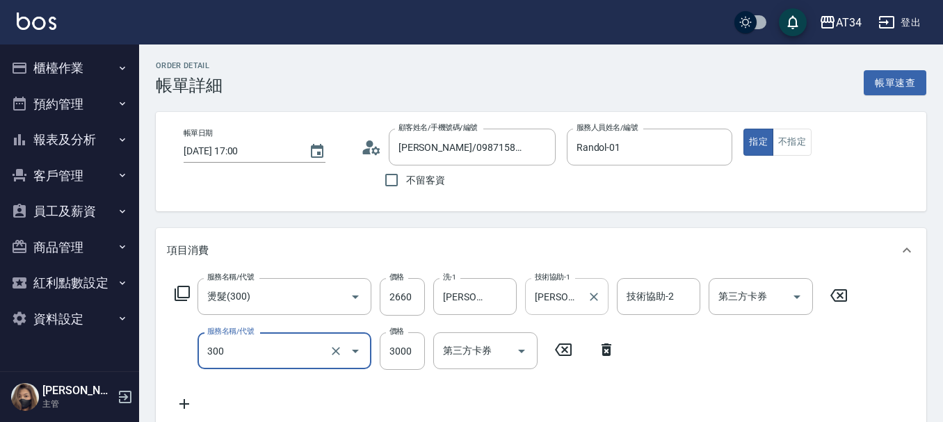
type input "燙髮(300)"
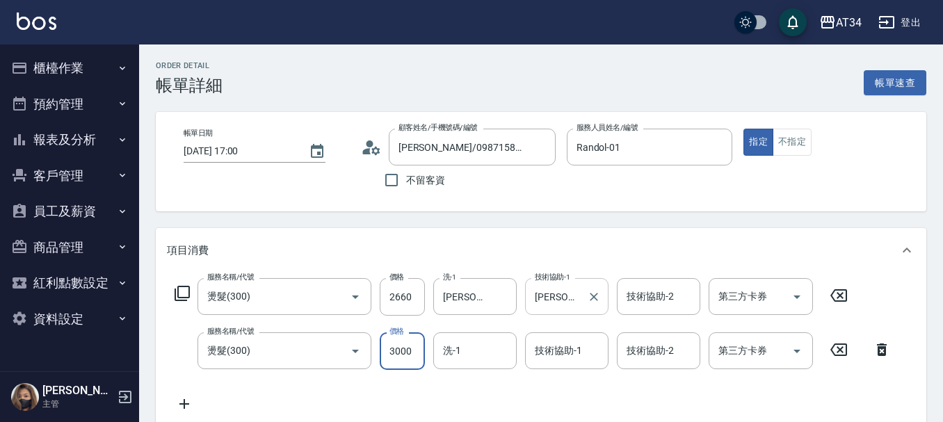
type input "260"
type input "26"
type input "290"
type input "266"
type input "530"
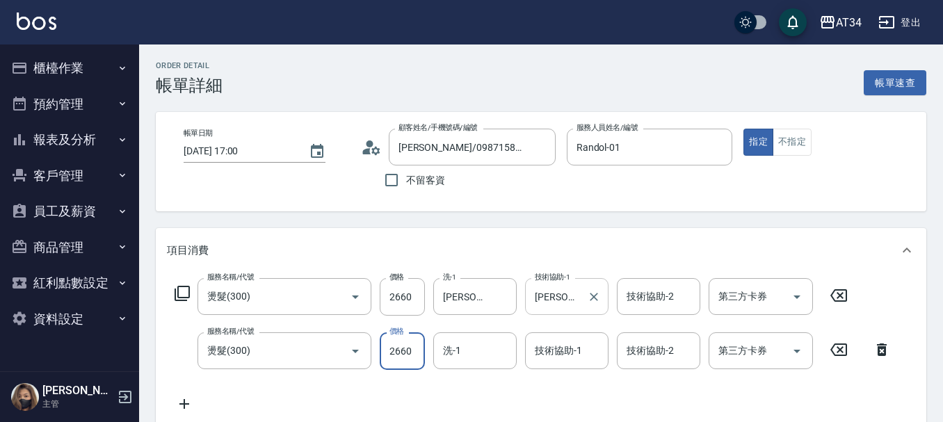
type input "2660"
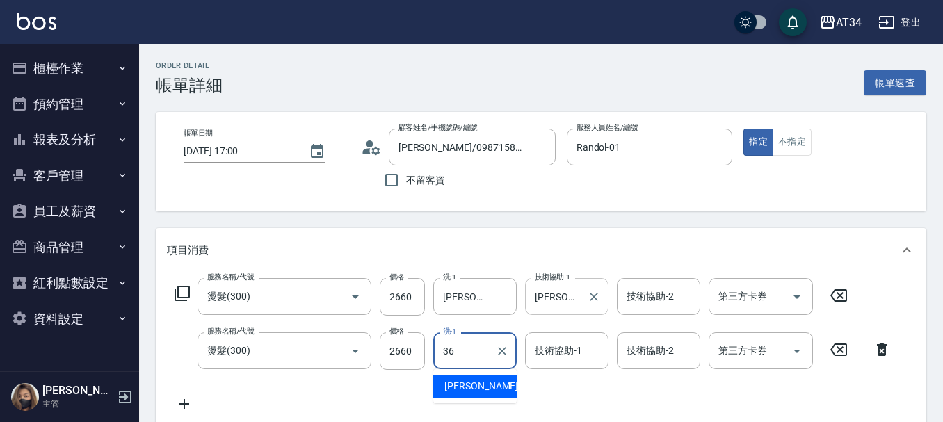
type input "張可芮-36"
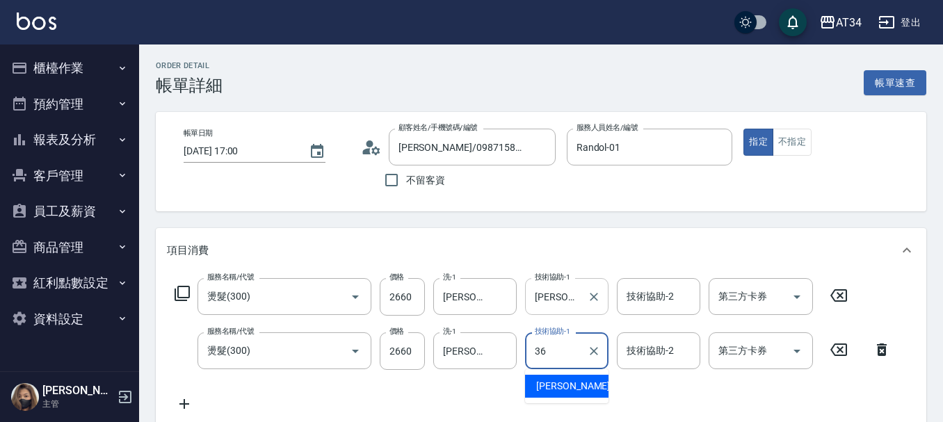
type input "張可芮-36"
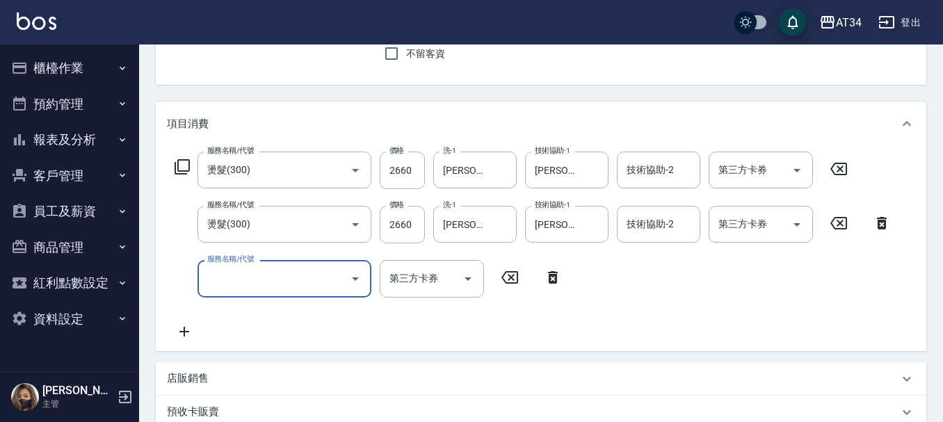
scroll to position [278, 0]
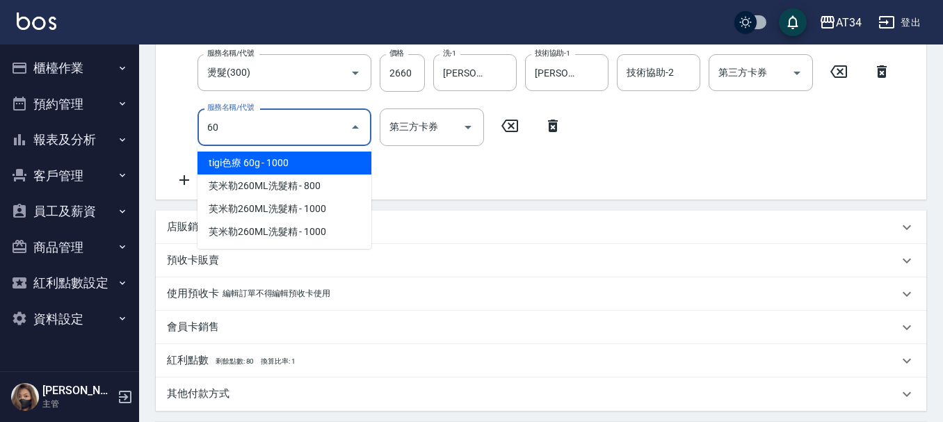
type input "601"
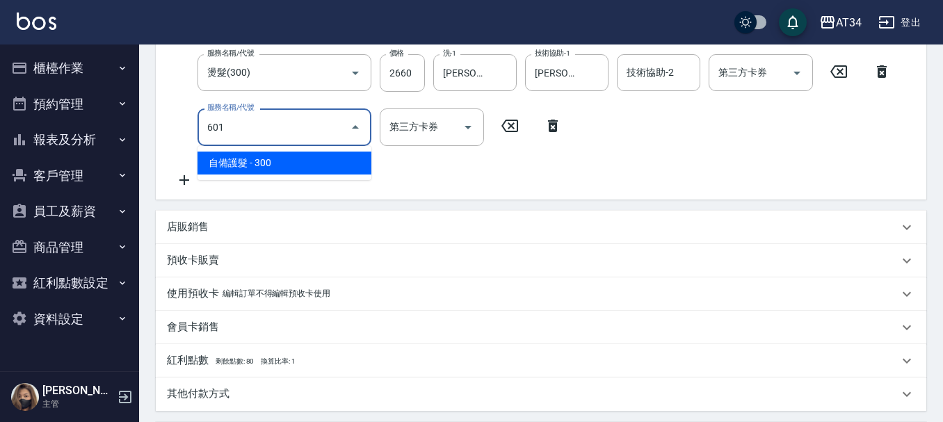
type input "560"
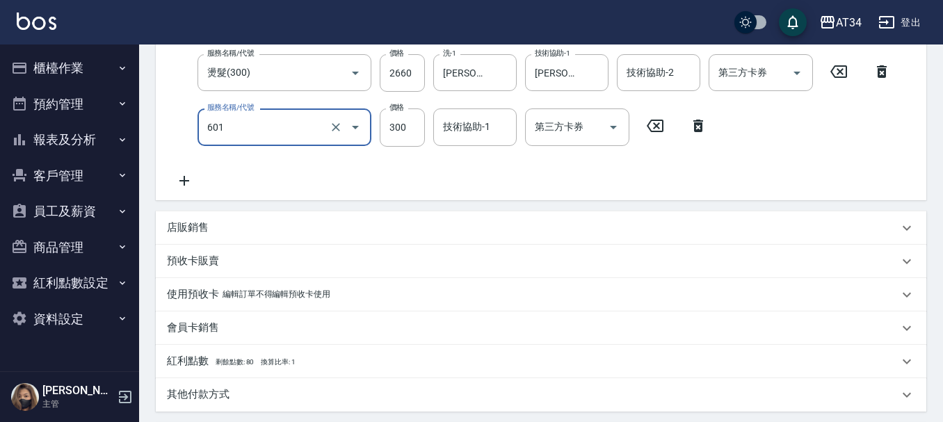
type input "自備護髮(601)"
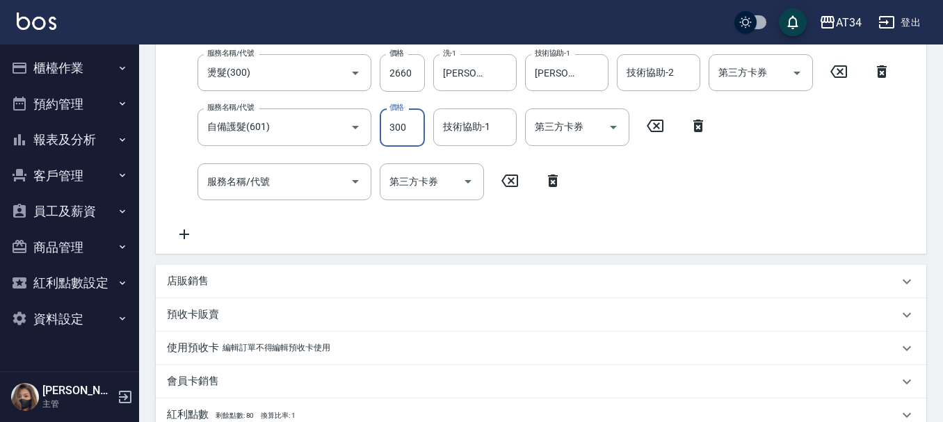
click at [418, 124] on input "300" at bounding box center [402, 128] width 45 height 38
type input "530"
type input "25"
type input "550"
type input "25"
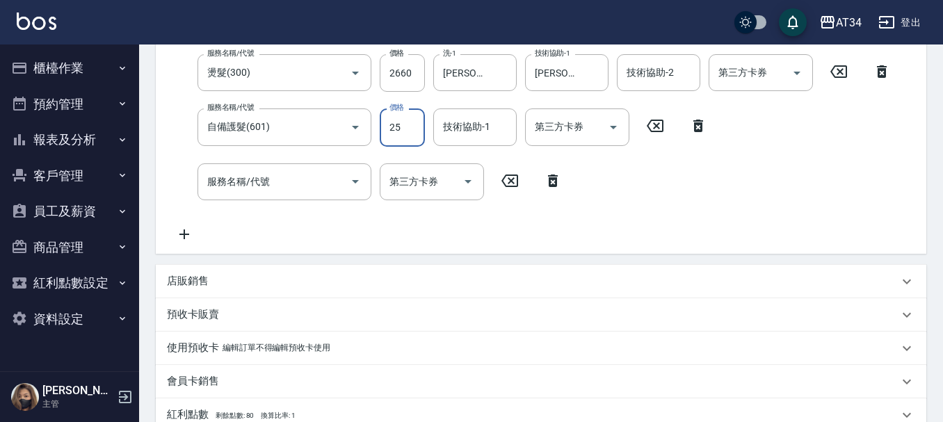
type input "530"
type input "33"
type input "560"
type input "330"
type input "530"
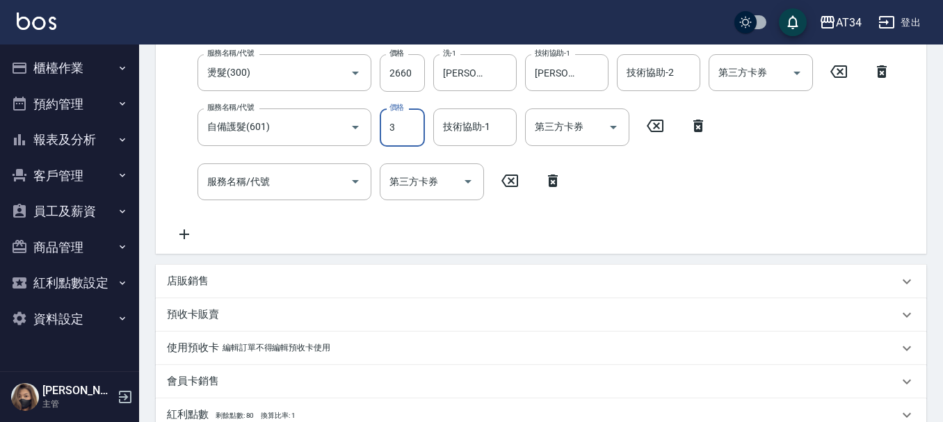
type input "30"
type input "560"
type input "300"
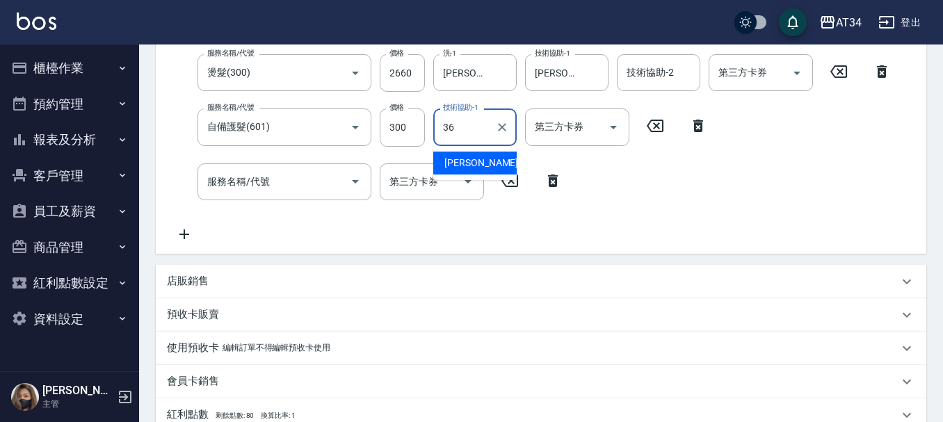
type input "張可芮-36"
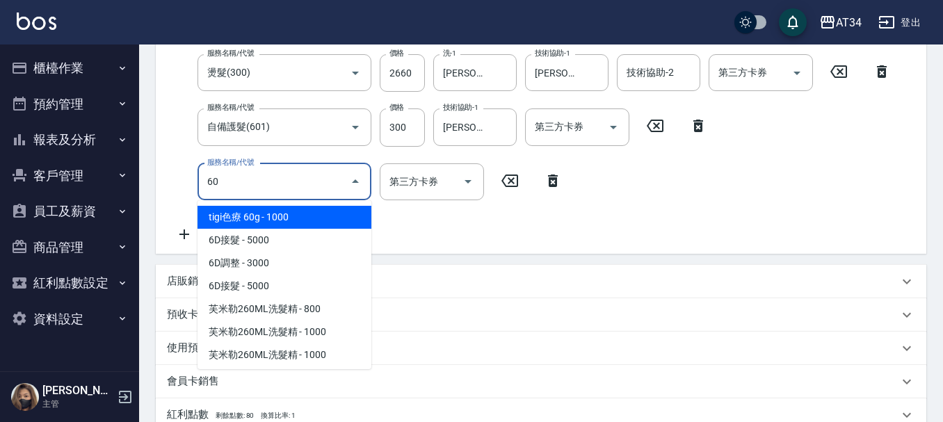
type input "601"
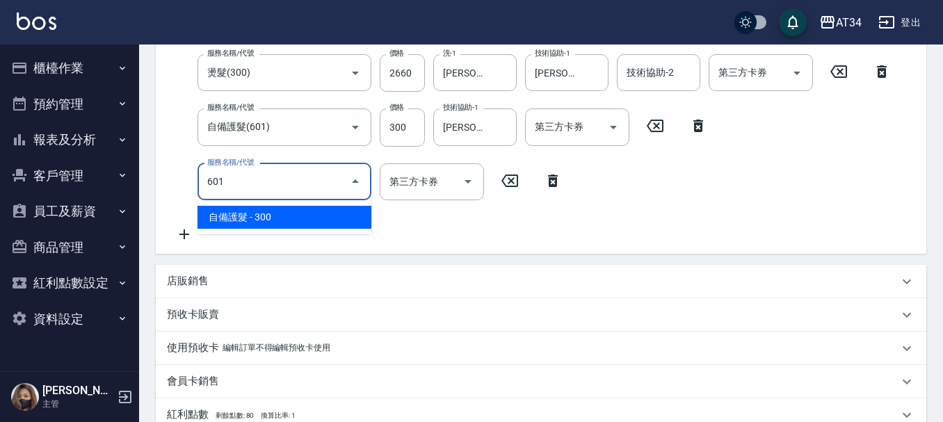
type input "590"
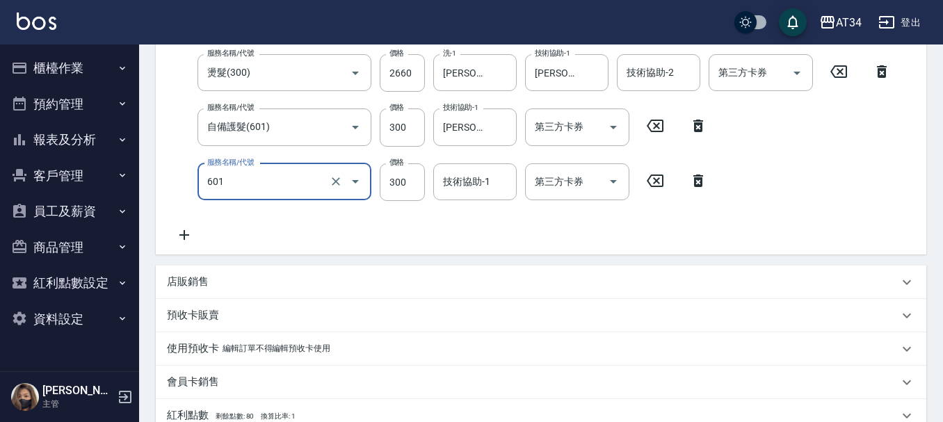
type input "自備護髮(601)"
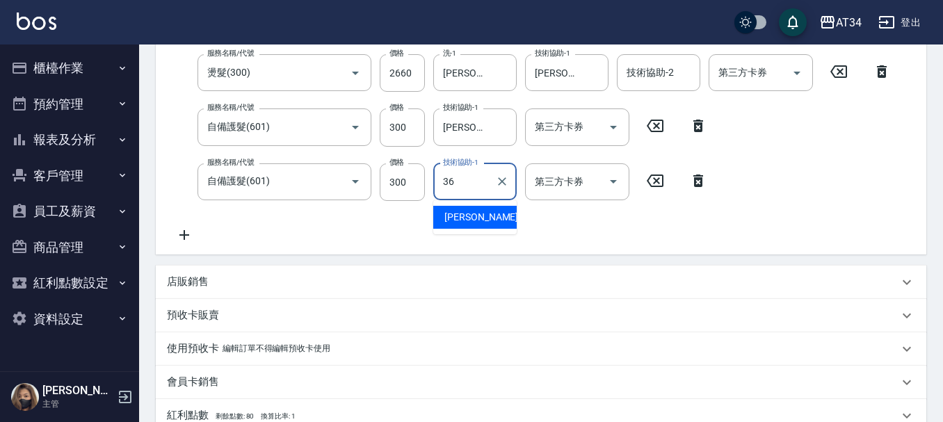
type input "張可芮-36"
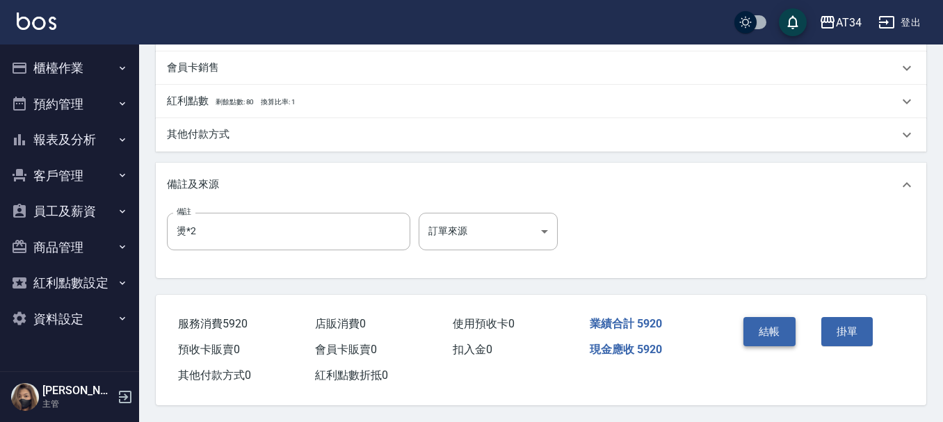
scroll to position [599, 0]
click at [748, 322] on button "結帳" at bounding box center [770, 331] width 52 height 29
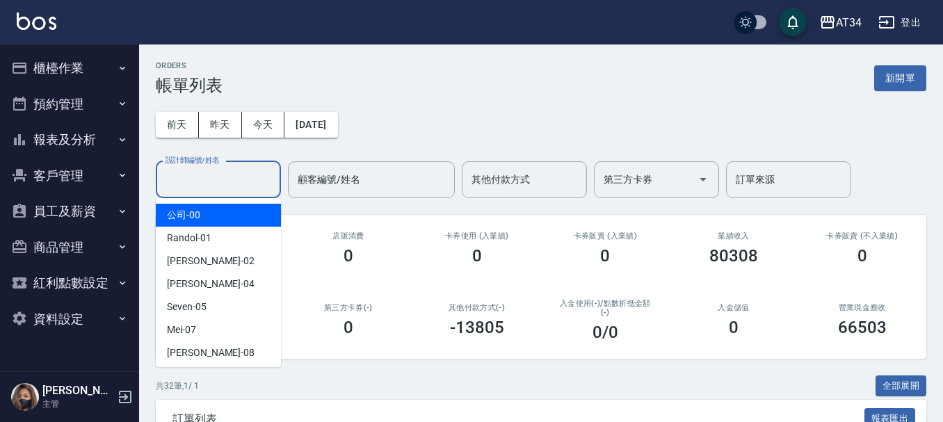
click at [228, 191] on input "設計師編號/姓名" at bounding box center [218, 180] width 113 height 24
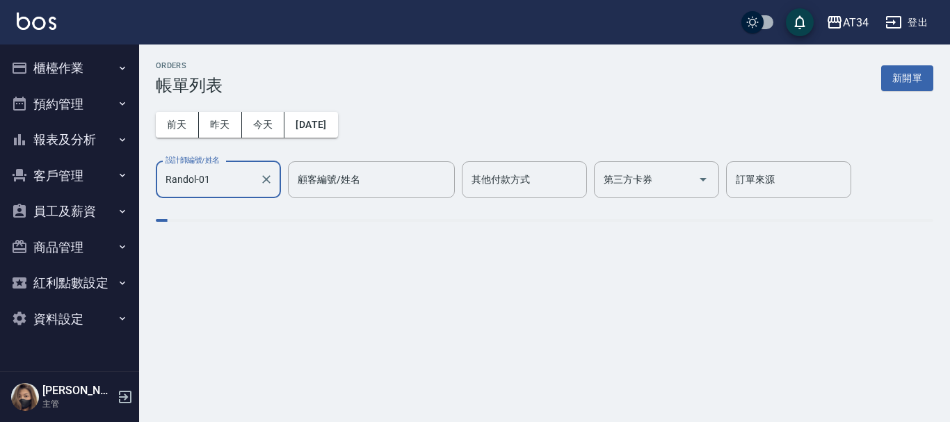
type input "Randol-01"
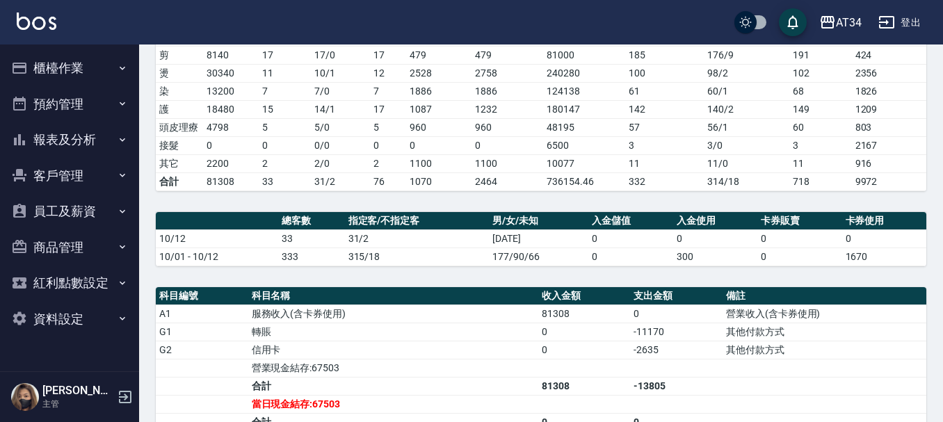
scroll to position [348, 0]
